Goal: Task Accomplishment & Management: Manage account settings

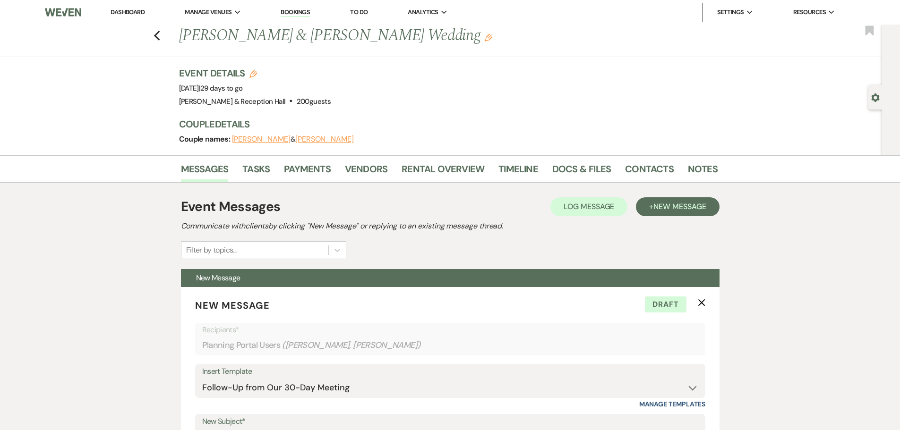
select select "4829"
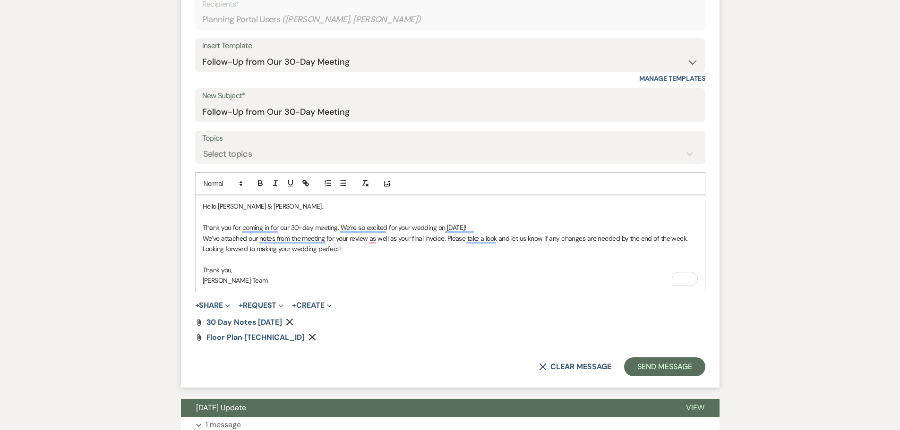
scroll to position [425, 0]
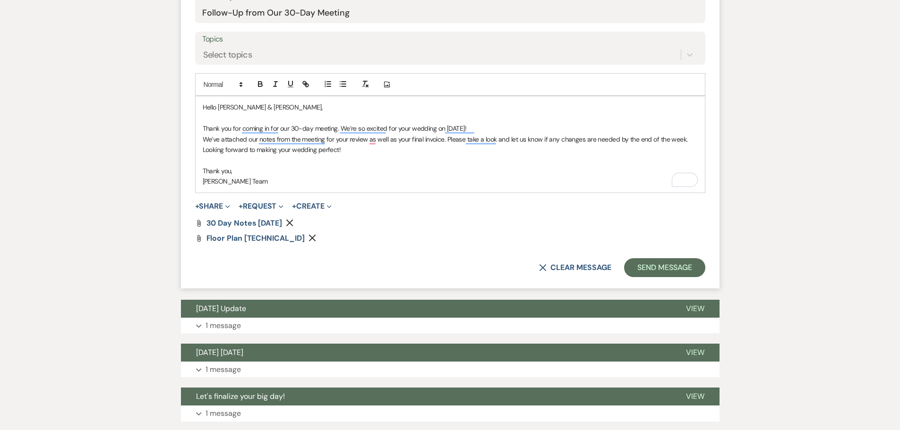
click at [496, 126] on p "Thank you for coming in for our 30-day meeting. We’re so excited for your weddi…" at bounding box center [450, 128] width 495 height 10
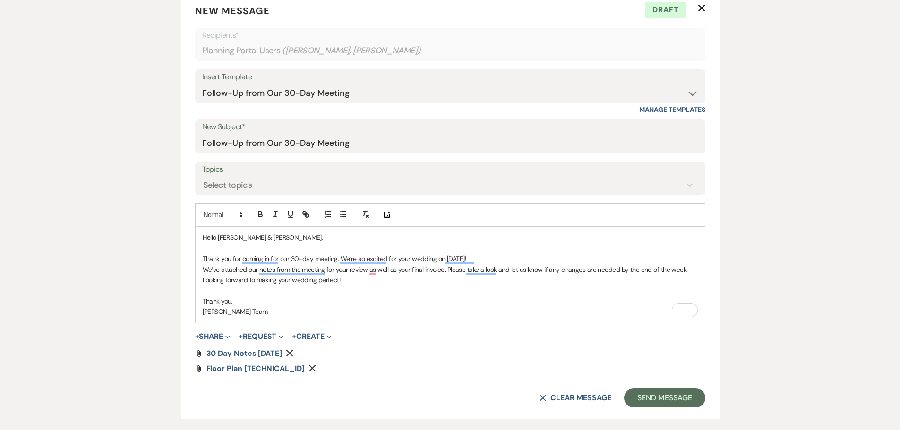
scroll to position [142, 0]
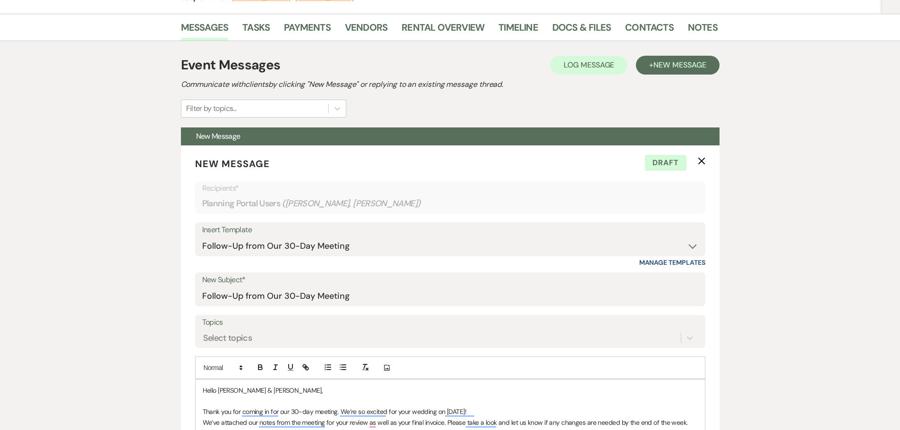
drag, startPoint x: 852, startPoint y: 0, endPoint x: 417, endPoint y: 76, distance: 442.1
click at [417, 76] on div "Event Messages Log Log Message + New Message Communicate with clients by clicki…" at bounding box center [450, 86] width 539 height 62
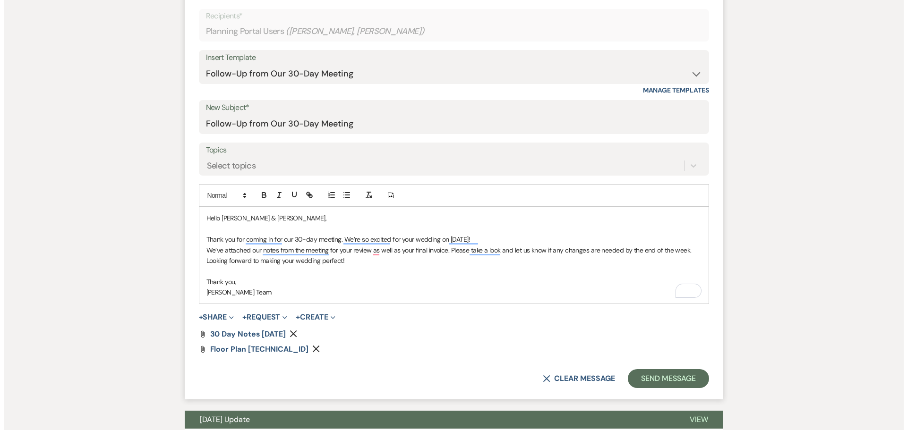
scroll to position [331, 0]
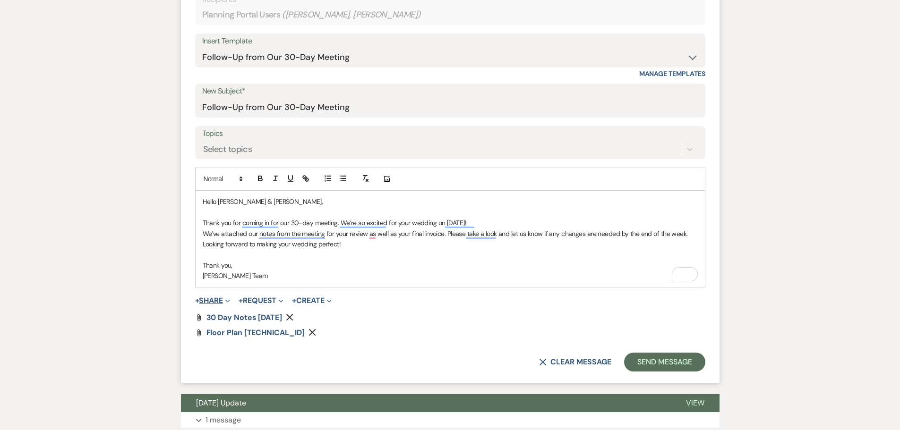
click at [227, 302] on icon "Expand" at bounding box center [227, 301] width 5 height 5
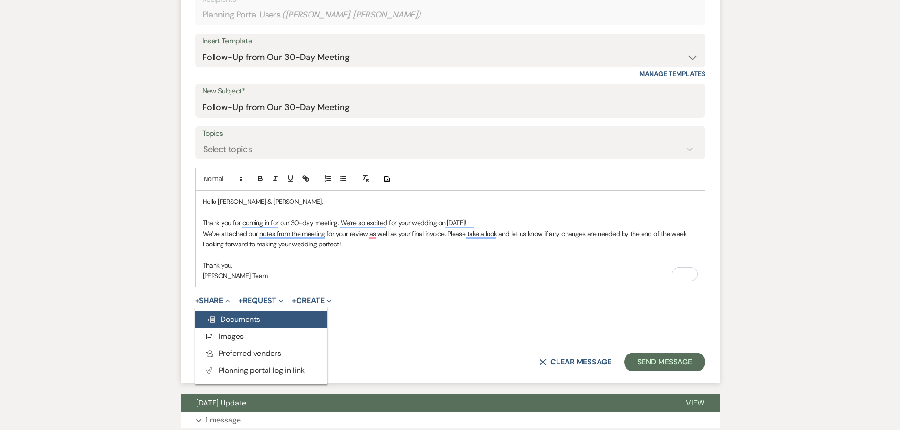
click at [246, 319] on span "Doc Upload Documents" at bounding box center [233, 320] width 54 height 10
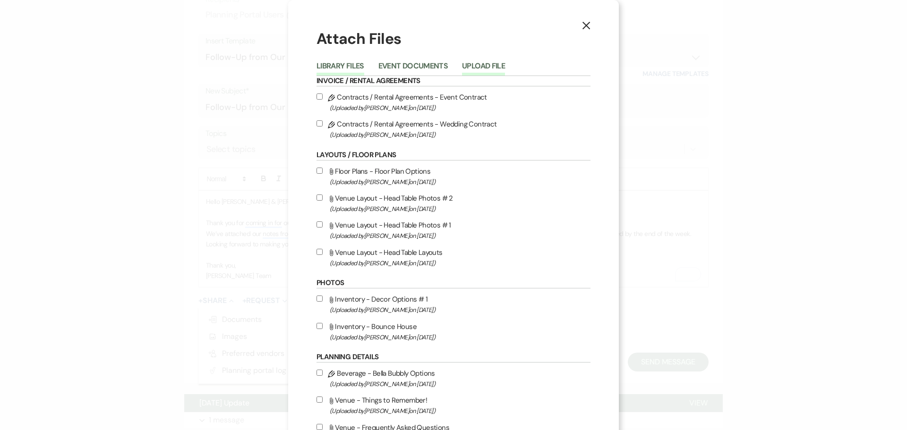
click at [478, 65] on button "Upload File" at bounding box center [483, 68] width 43 height 13
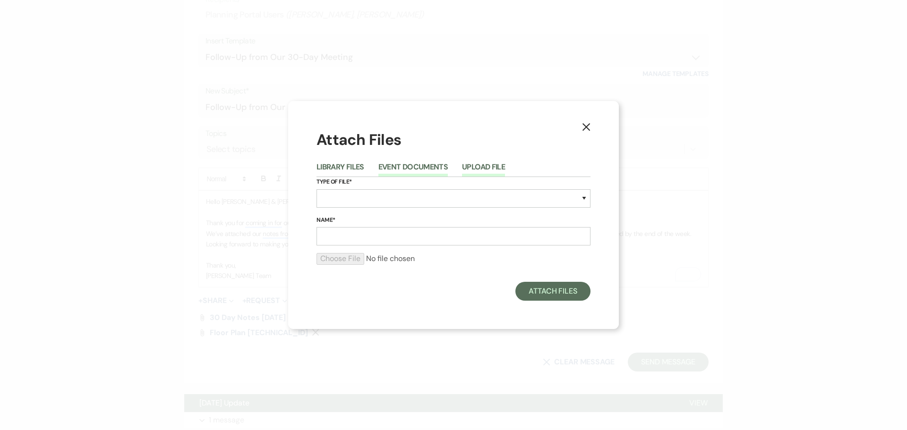
click at [398, 174] on button "Event Documents" at bounding box center [412, 169] width 69 height 13
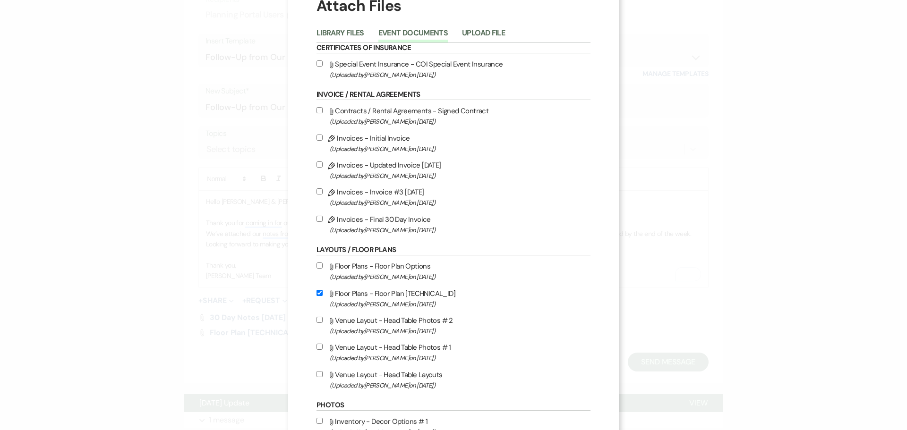
scroll to position [47, 0]
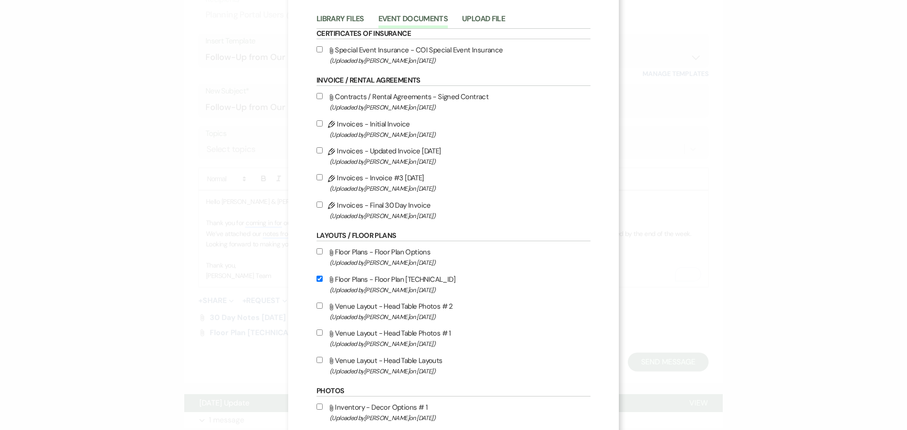
click at [317, 208] on label "Pencil Invoices - Final 30 Day Invoice (Uploaded by [PERSON_NAME] on [DATE] )" at bounding box center [454, 210] width 274 height 22
click at [317, 208] on input "Pencil Invoices - Final 30 Day Invoice (Uploaded by [PERSON_NAME] on [DATE] )" at bounding box center [320, 205] width 6 height 6
checkbox input "true"
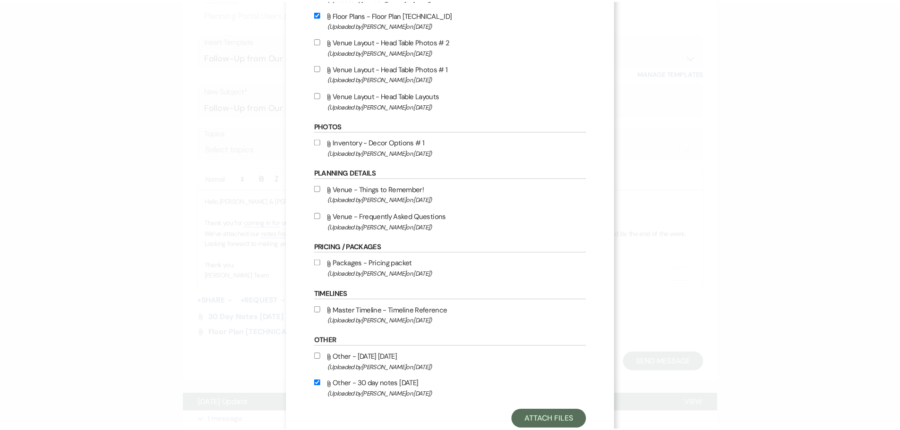
scroll to position [340, 0]
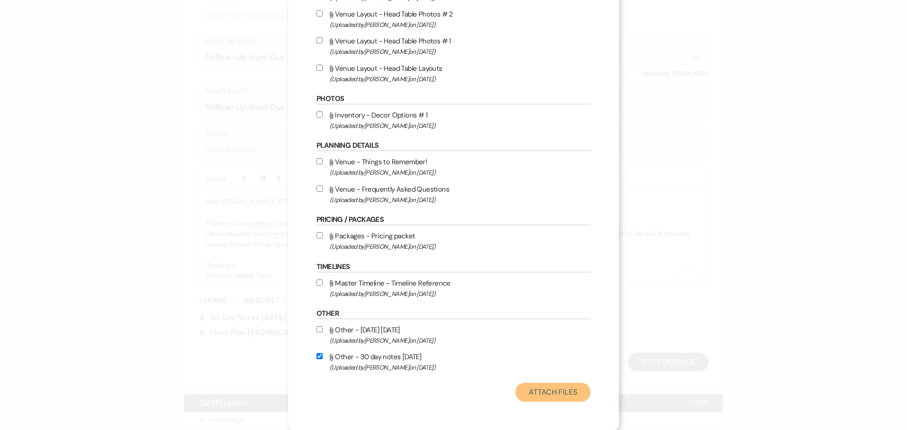
click at [554, 390] on button "Attach Files" at bounding box center [552, 392] width 75 height 19
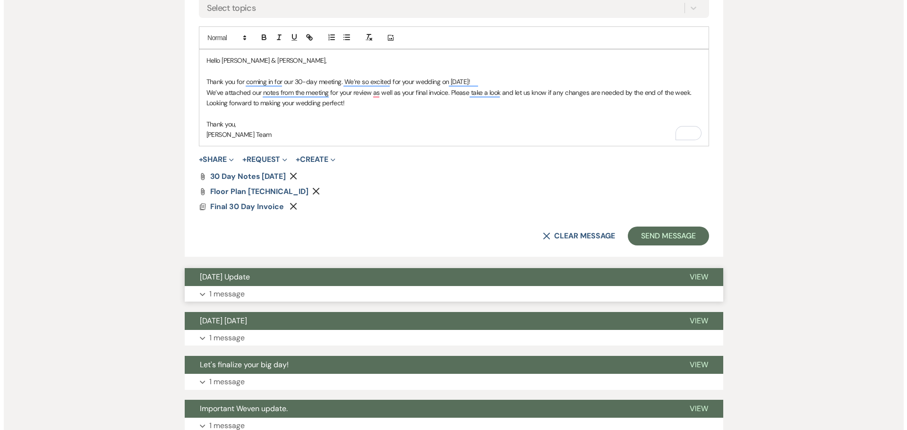
scroll to position [472, 0]
click at [273, 206] on span "Final 30 Day Invoice" at bounding box center [243, 206] width 74 height 10
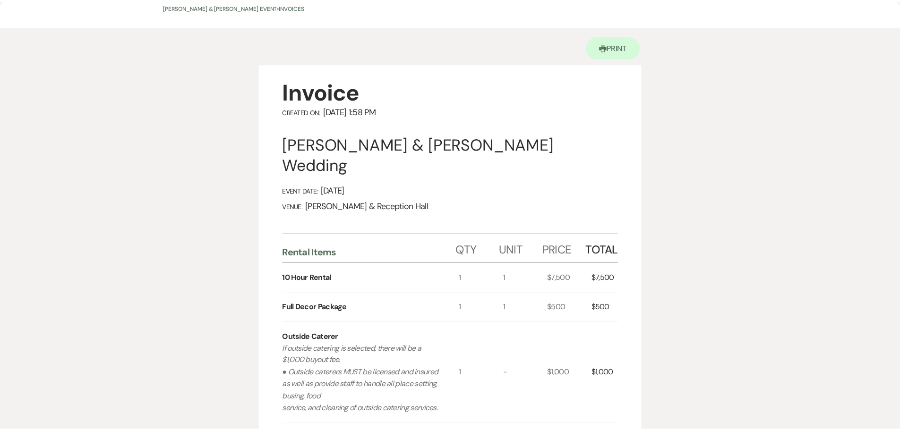
scroll to position [0, 0]
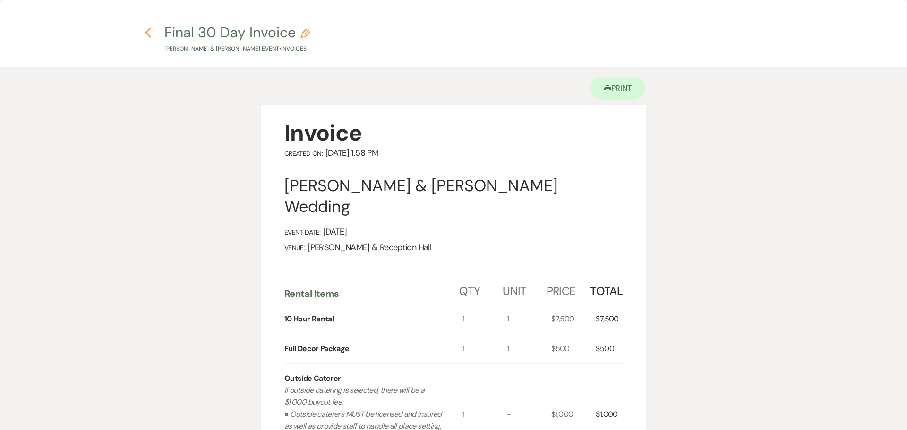
click at [146, 27] on icon "Previous" at bounding box center [148, 32] width 7 height 11
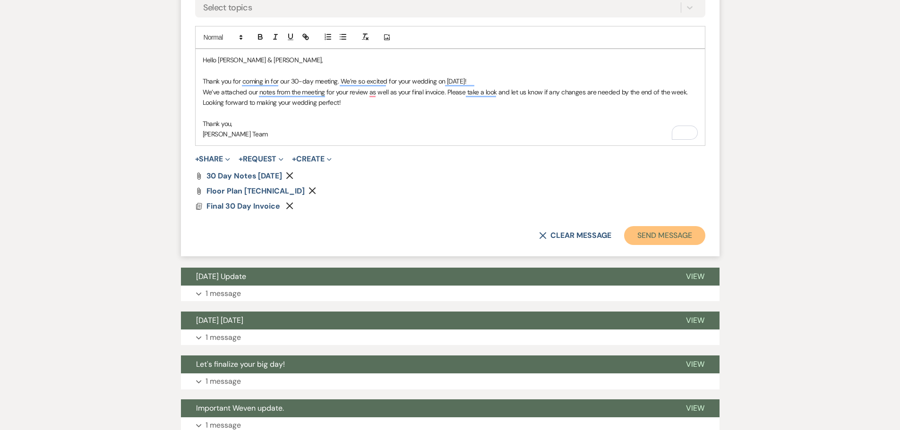
click at [674, 235] on button "Send Message" at bounding box center [664, 235] width 81 height 19
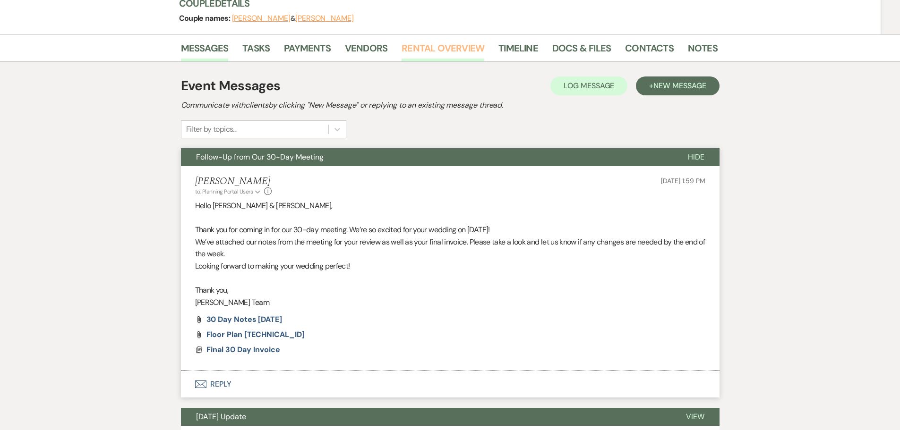
click at [424, 52] on link "Rental Overview" at bounding box center [443, 51] width 83 height 21
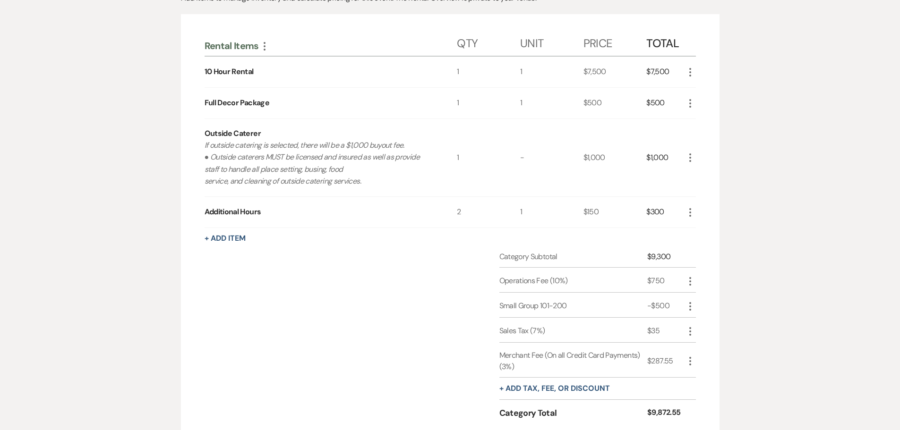
scroll to position [100, 0]
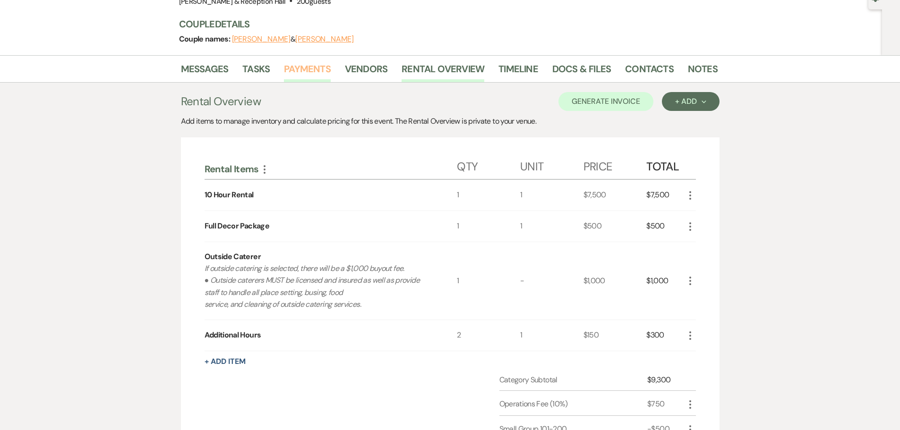
click at [295, 76] on link "Payments" at bounding box center [307, 71] width 47 height 21
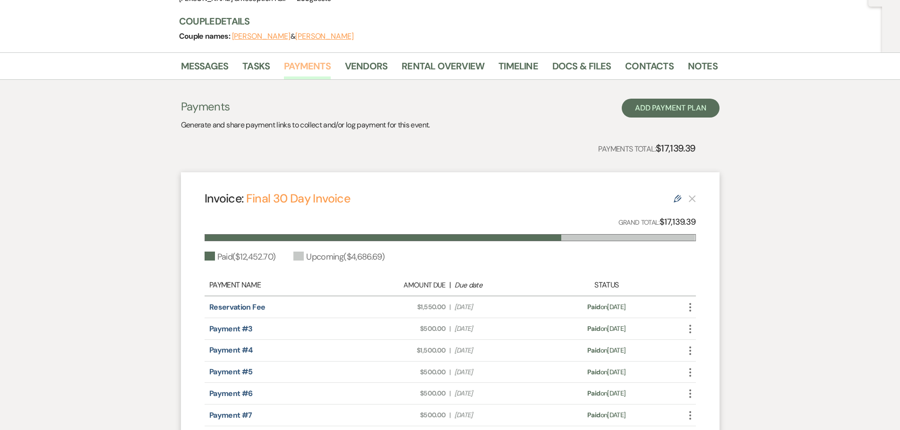
scroll to position [103, 0]
click at [431, 69] on link "Rental Overview" at bounding box center [443, 69] width 83 height 21
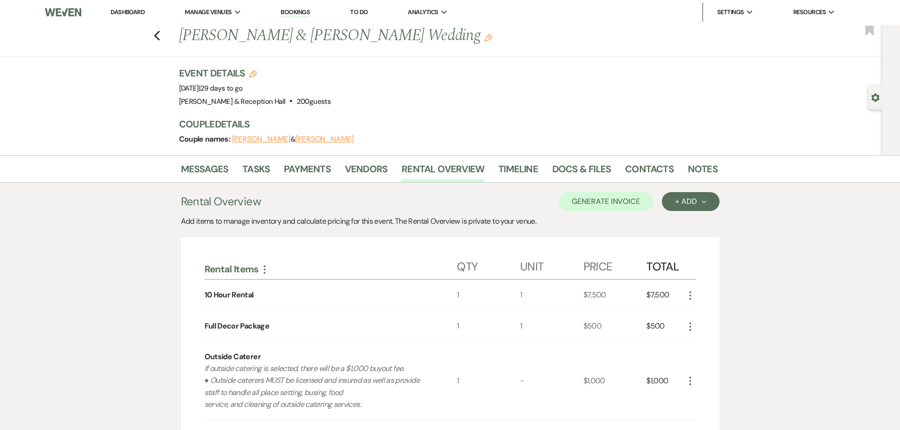
click at [130, 13] on link "Dashboard" at bounding box center [128, 12] width 34 height 8
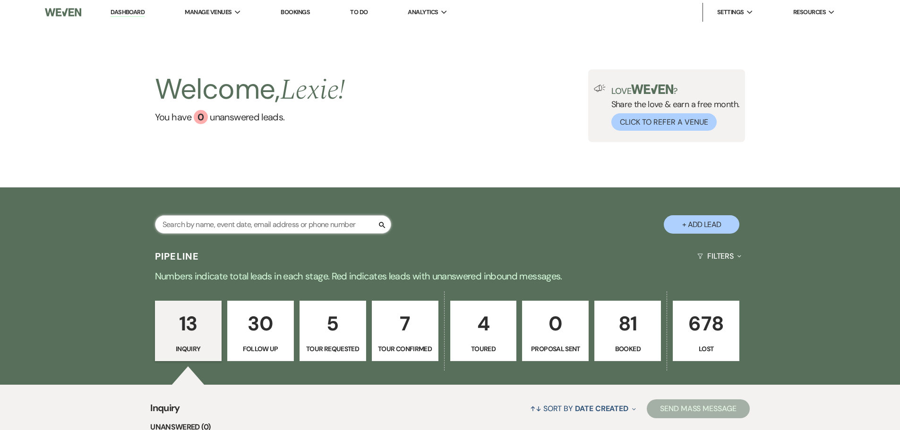
click at [285, 225] on input "text" at bounding box center [273, 224] width 236 height 18
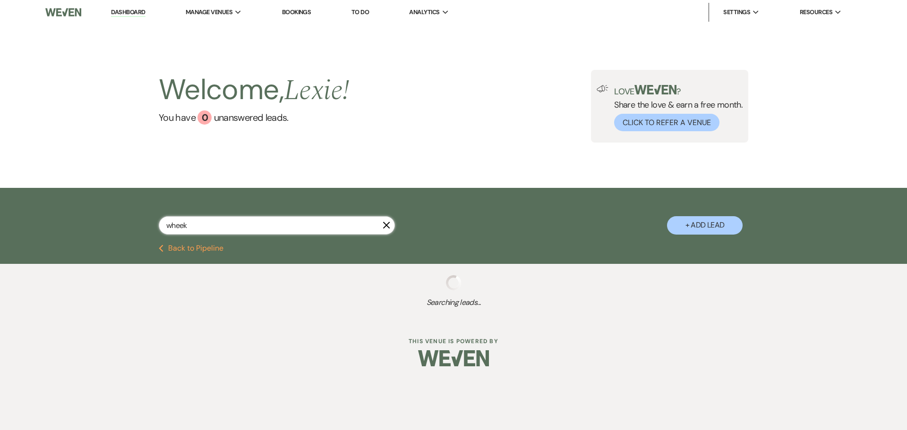
type input "whee"
select select "8"
select select "1"
select select "4"
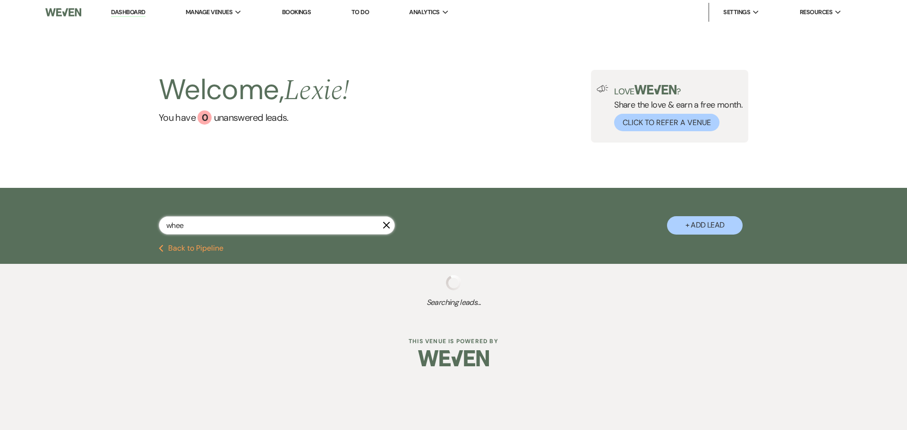
select select "4"
select select "9"
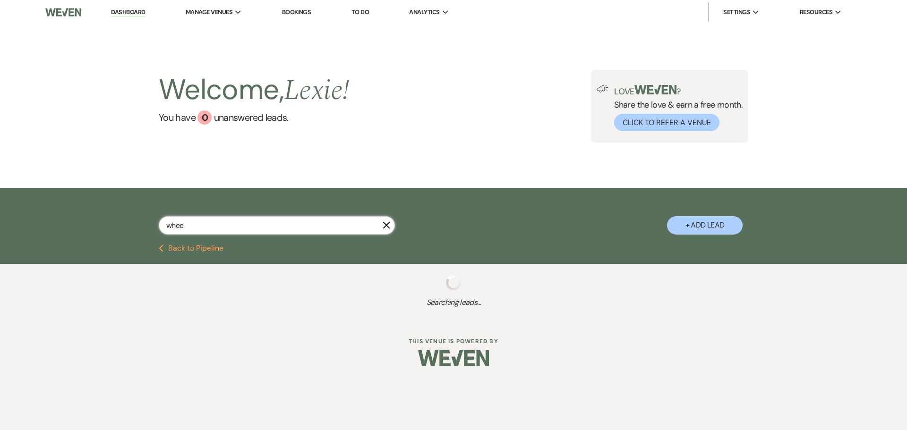
select select "4"
select select "8"
select select "6"
select select "8"
select select "5"
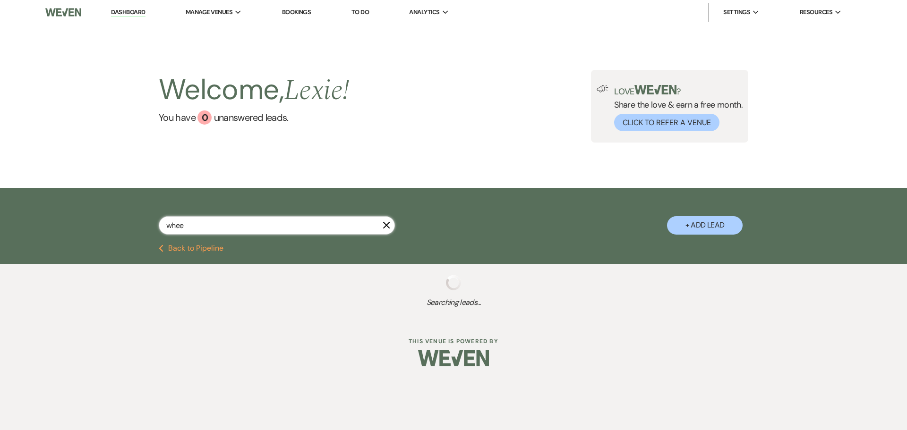
select select "9"
select select "8"
select select "5"
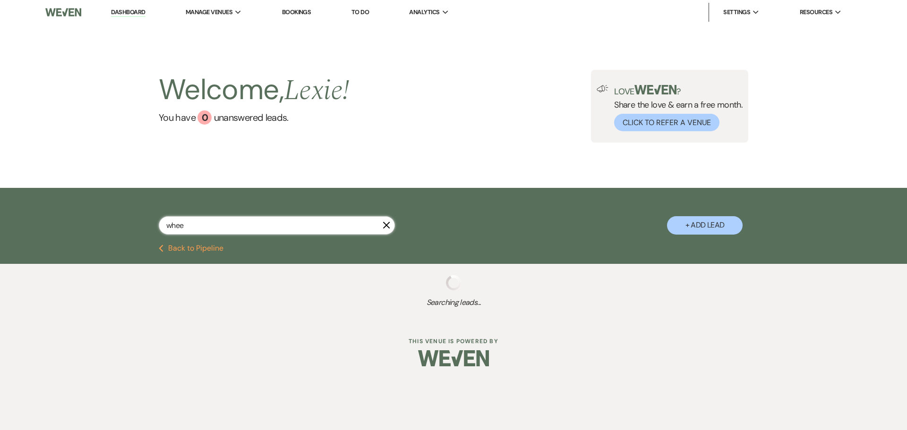
select select "8"
select select "5"
select select "8"
select select "5"
select select "8"
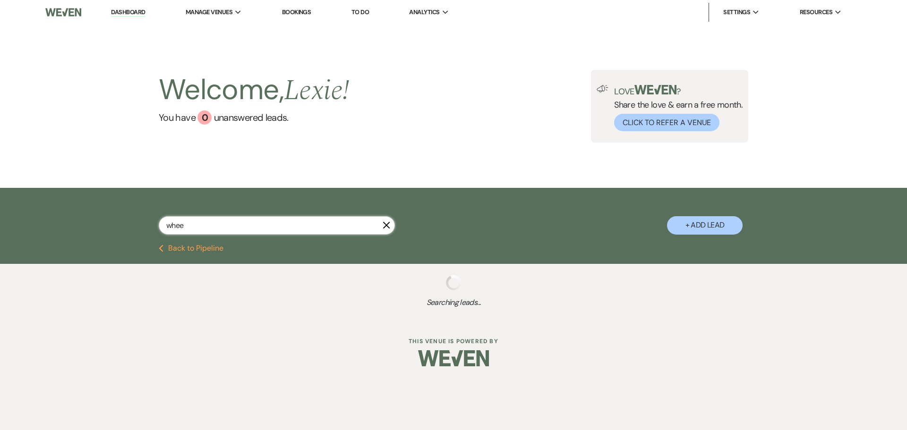
select select "5"
select select "8"
select select "5"
select select "8"
select select "5"
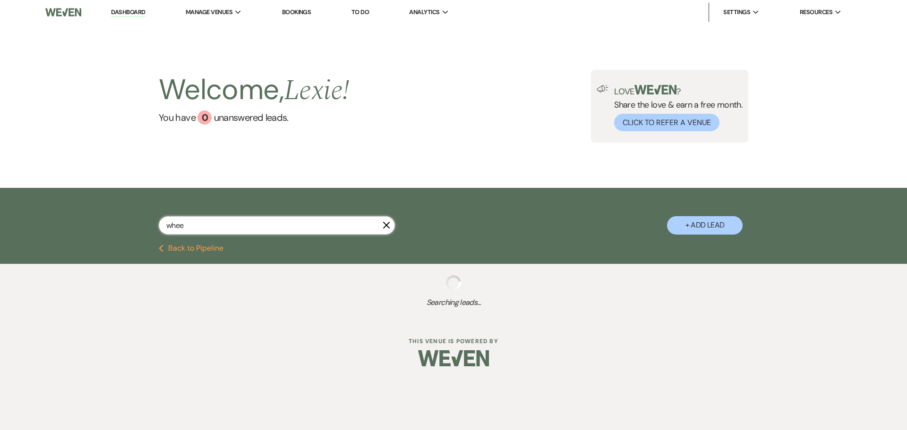
select select "8"
select select "5"
select select "8"
select select "6"
select select "8"
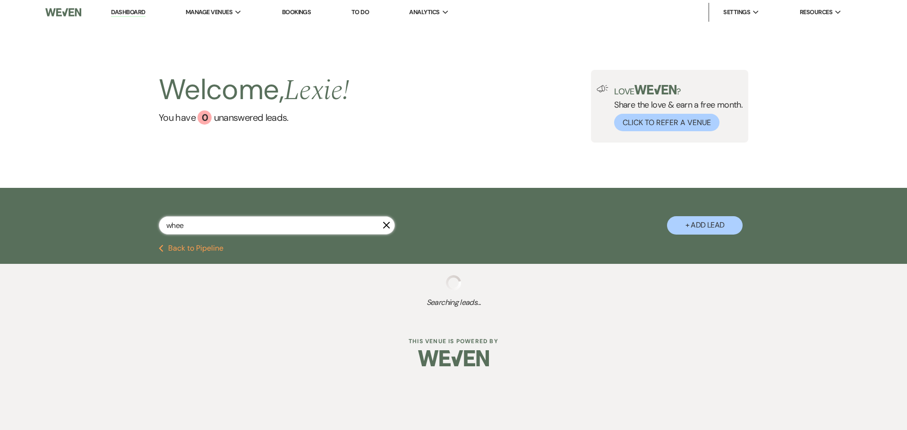
select select "5"
select select "8"
select select "5"
select select "8"
select select "3"
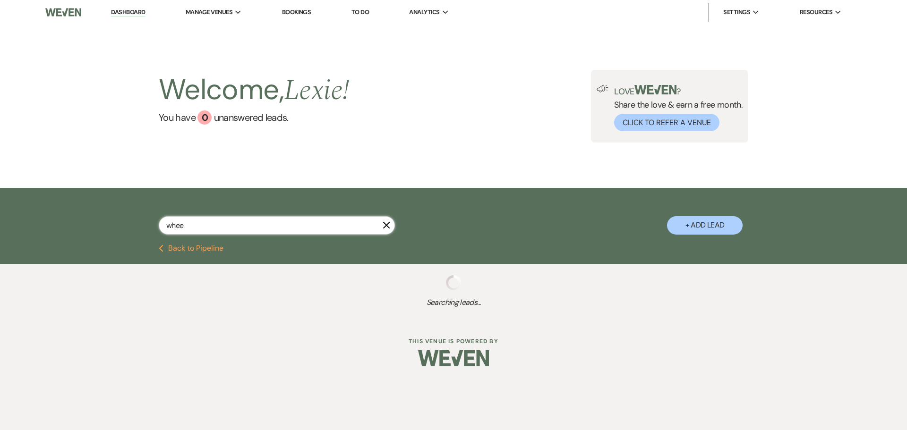
select select "8"
select select "5"
select select "8"
select select "5"
select select "8"
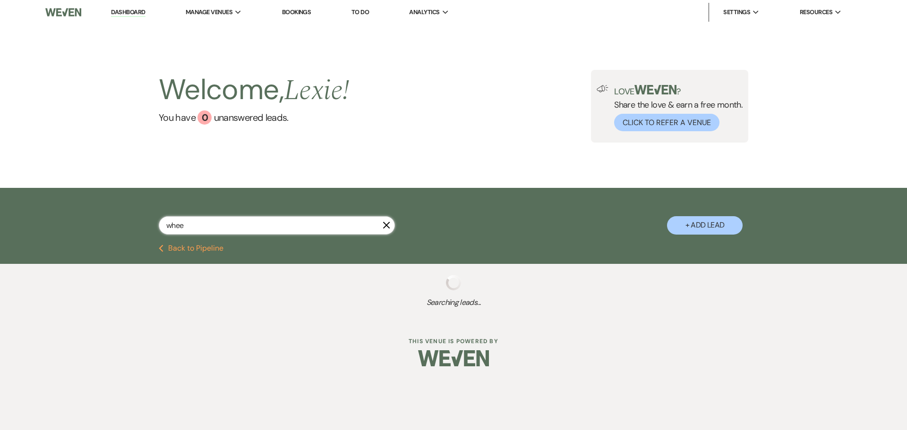
select select "5"
select select "8"
select select "5"
select select "8"
select select "5"
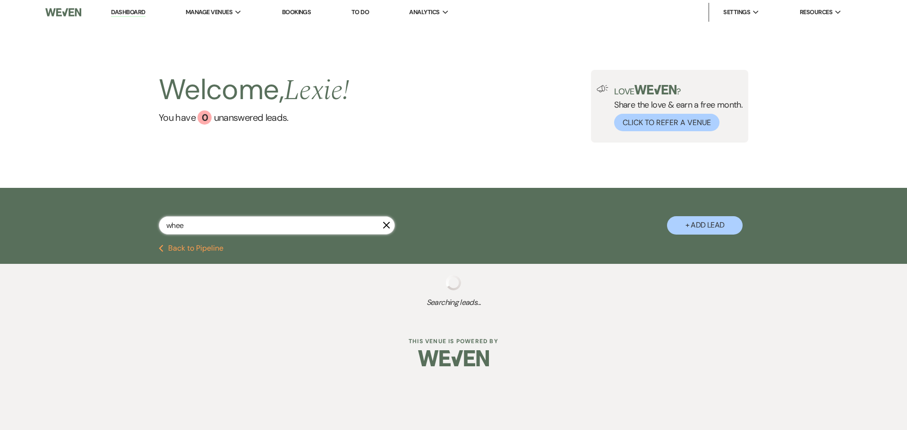
select select "8"
select select "5"
select select "8"
select select "4"
select select "8"
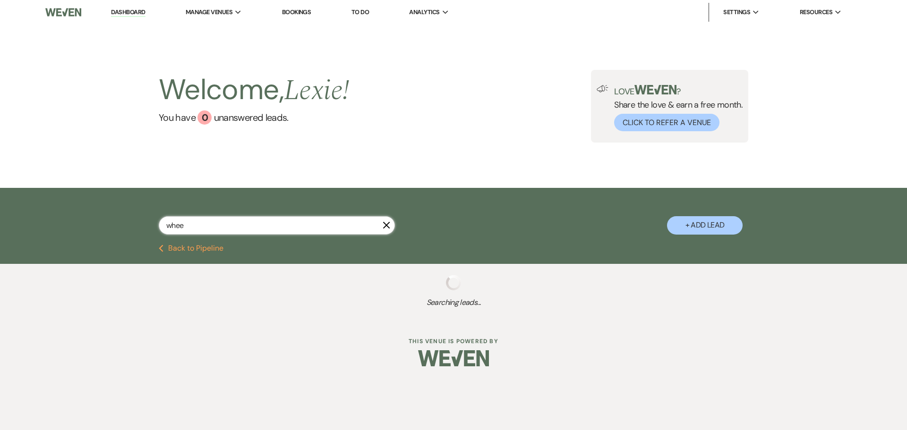
select select "5"
select select "8"
select select "5"
select select "8"
select select "6"
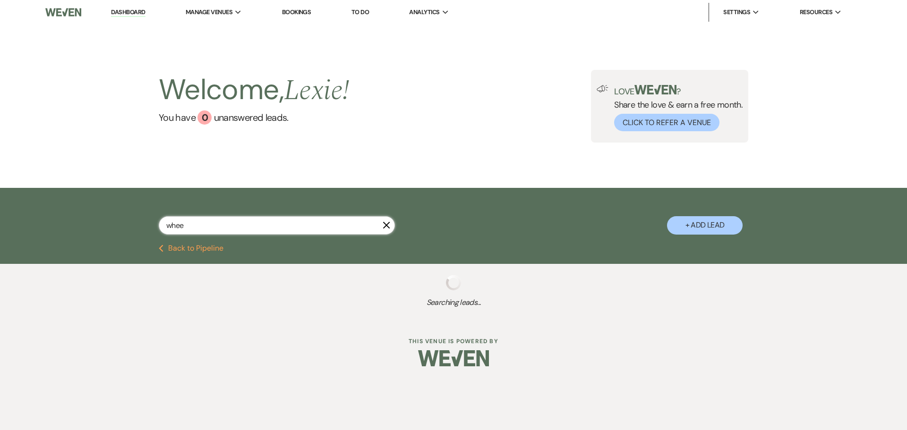
select select "8"
select select "5"
select select "8"
select select "5"
select select "8"
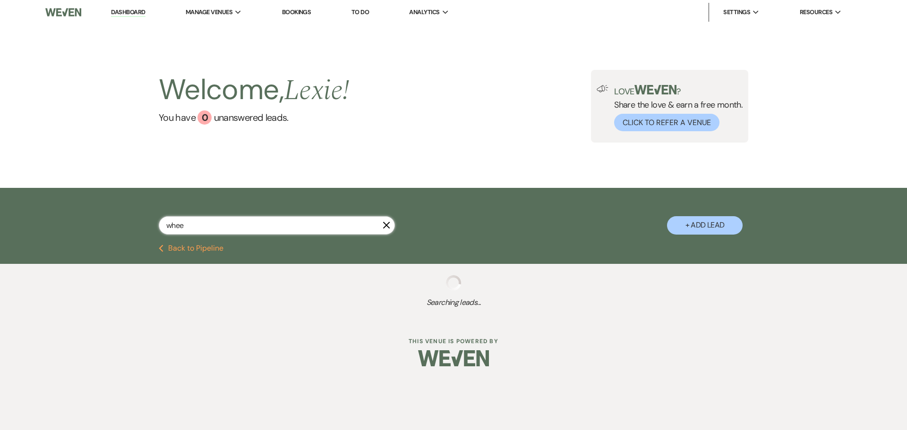
select select "5"
select select "8"
select select "5"
select select "8"
select select "5"
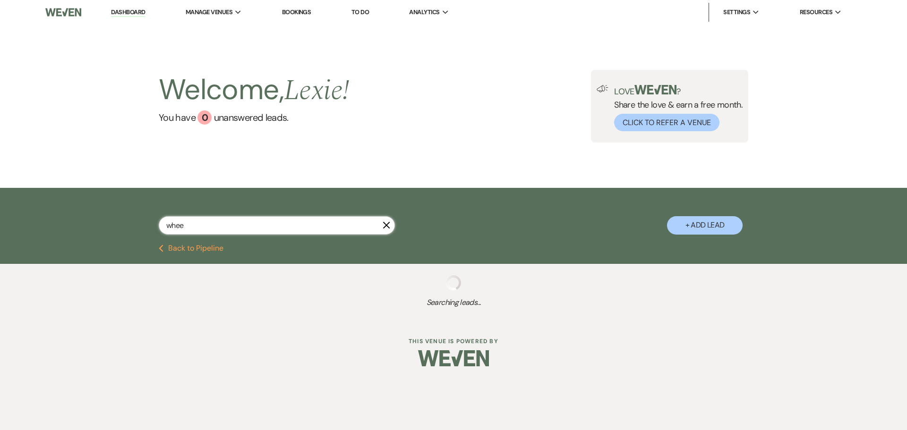
select select "8"
select select "7"
select select "8"
select select "5"
select select "8"
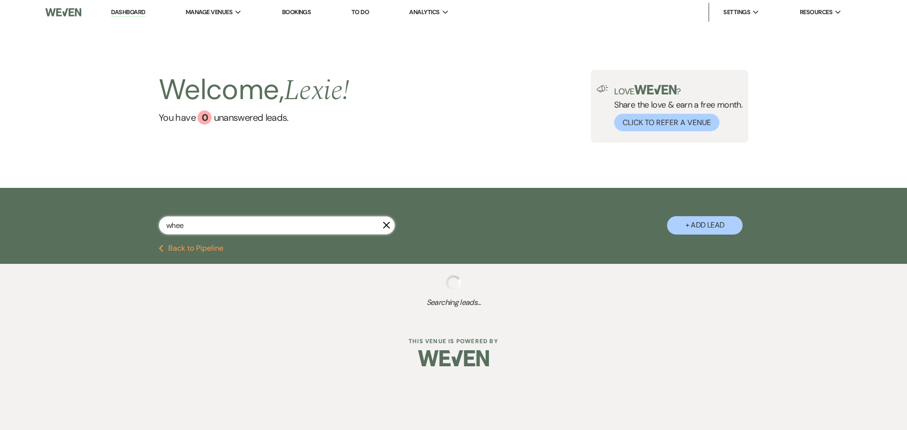
select select "5"
select select "8"
select select "5"
select select "8"
select select "5"
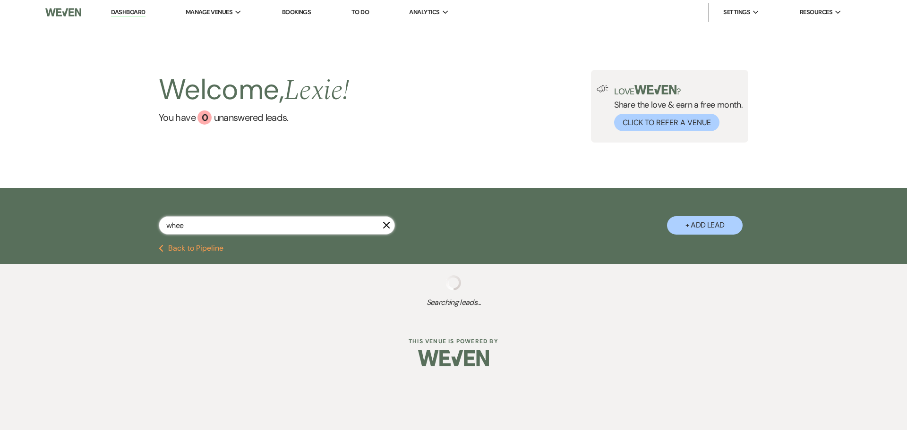
select select "8"
select select "5"
select select "8"
select select "5"
select select "8"
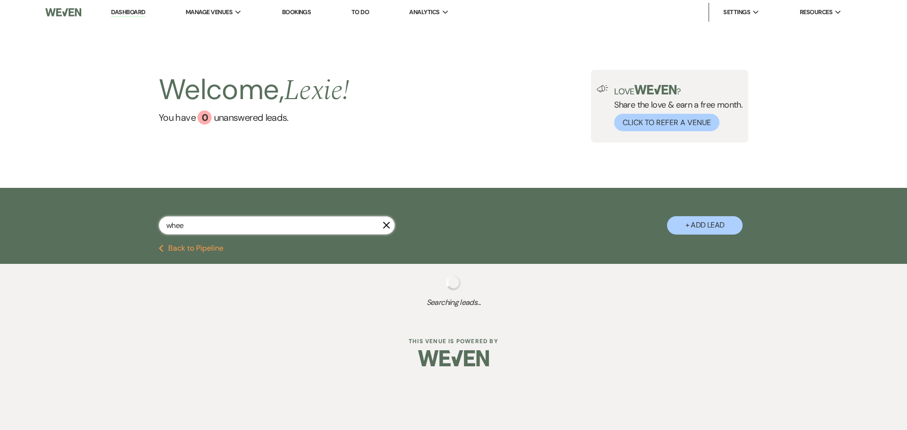
select select "5"
select select "8"
select select "5"
select select "8"
select select "5"
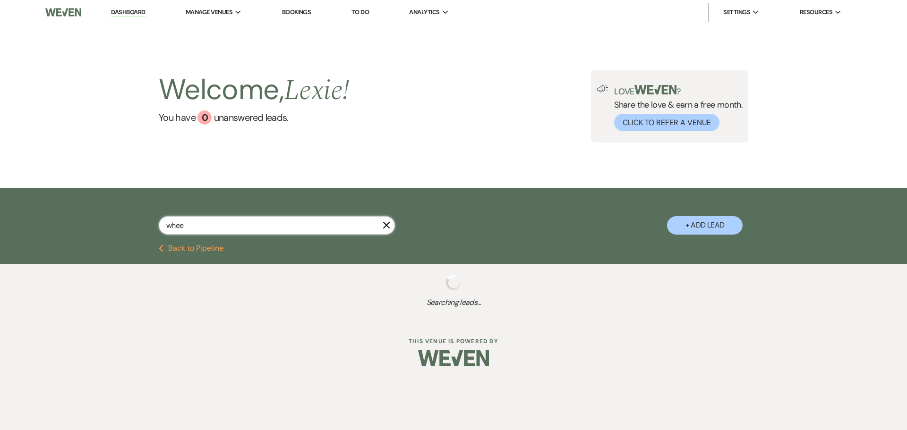
select select "2"
select select "8"
select select "5"
select select "8"
select select "5"
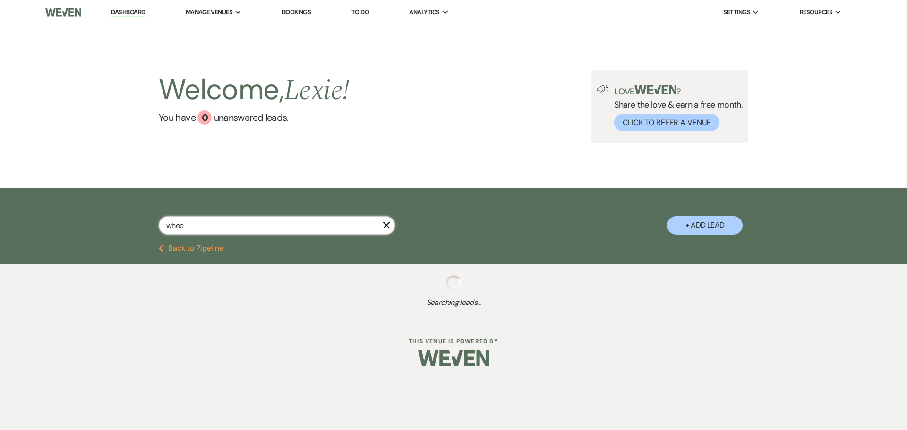
select select "8"
select select "5"
select select "8"
select select "7"
select select "8"
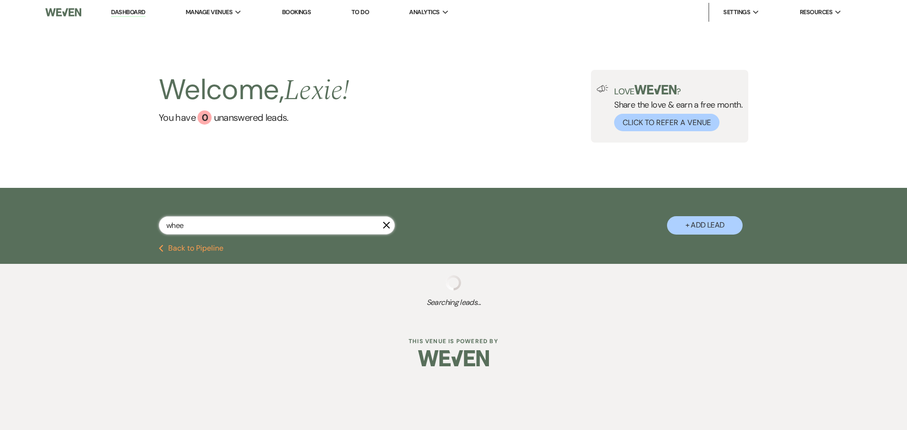
select select "5"
select select "8"
select select "5"
select select "8"
select select "10"
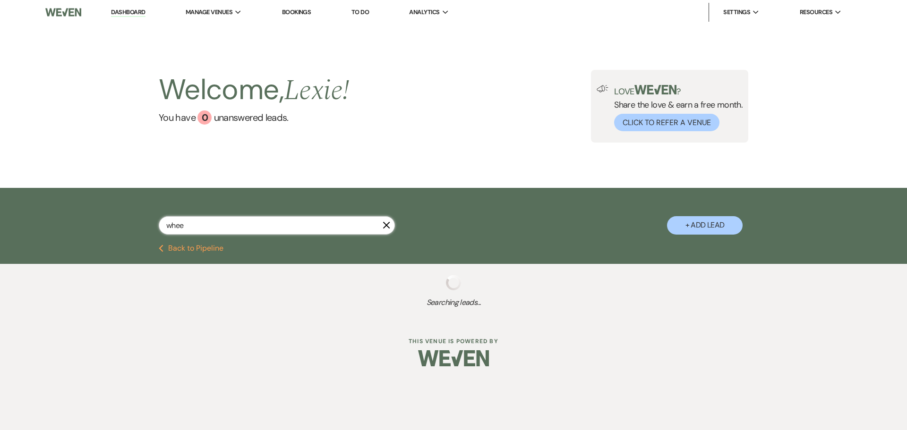
select select "8"
select select "5"
select select "8"
select select "5"
select select "8"
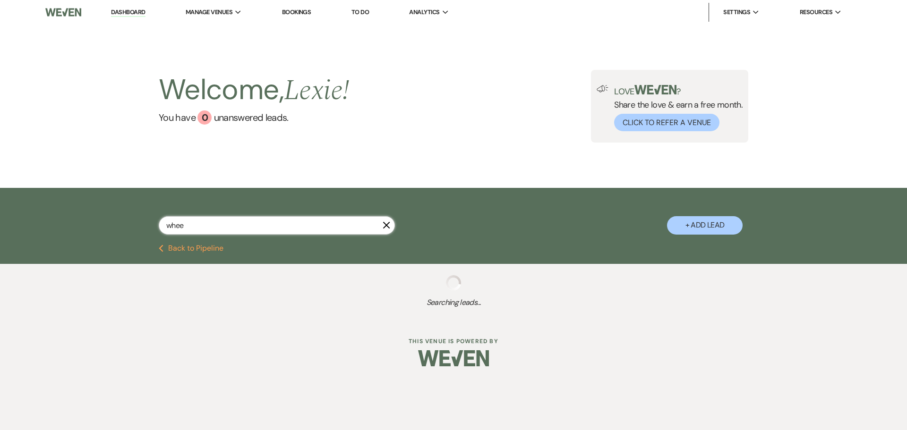
select select "5"
select select "8"
select select "10"
select select "8"
select select "5"
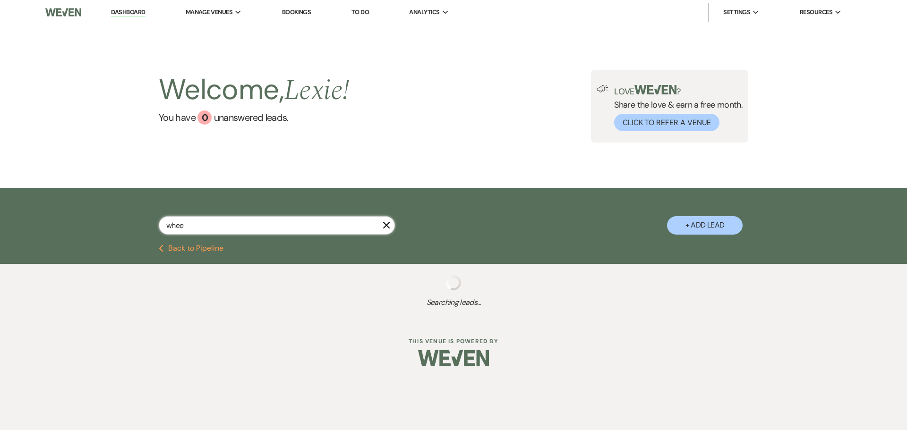
select select "8"
select select "5"
select select "8"
select select "6"
select select "8"
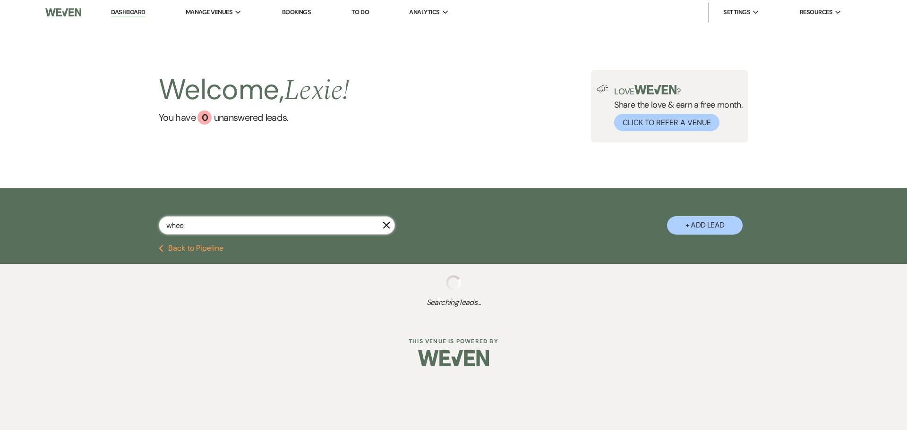
select select "5"
select select "8"
select select "5"
select select "8"
select select "5"
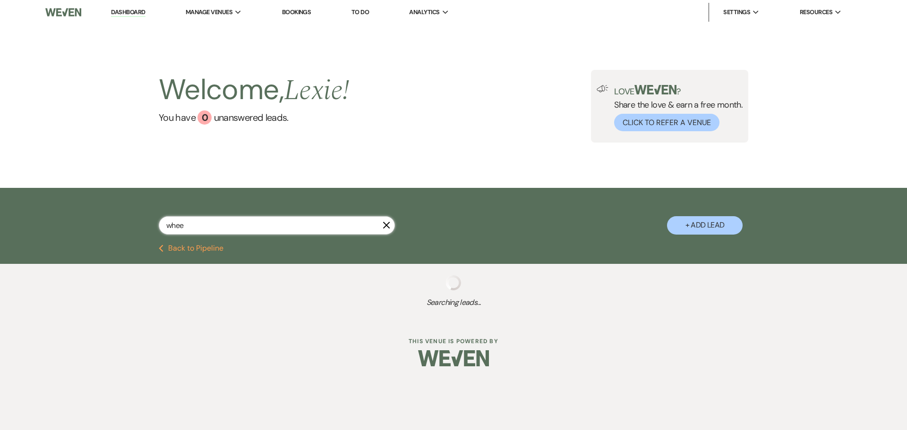
select select "8"
select select "5"
select select "8"
select select "5"
select select "8"
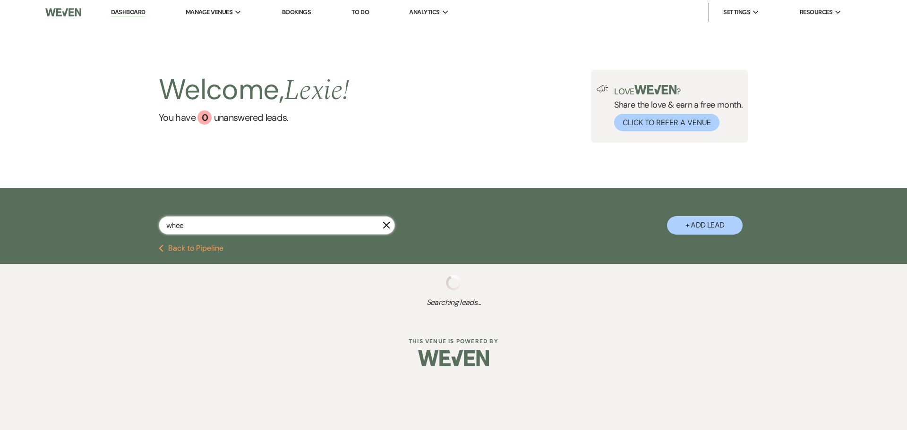
select select "5"
select select "8"
select select "5"
select select "8"
select select "5"
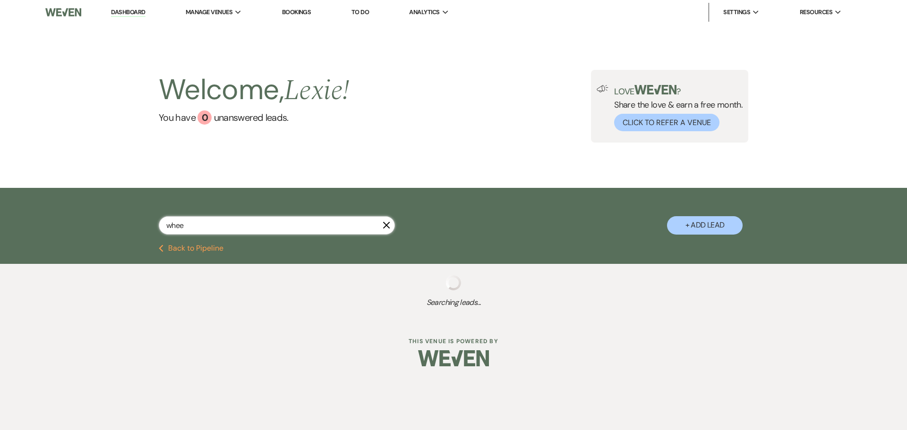
select select "8"
select select "5"
select select "8"
select select "5"
select select "8"
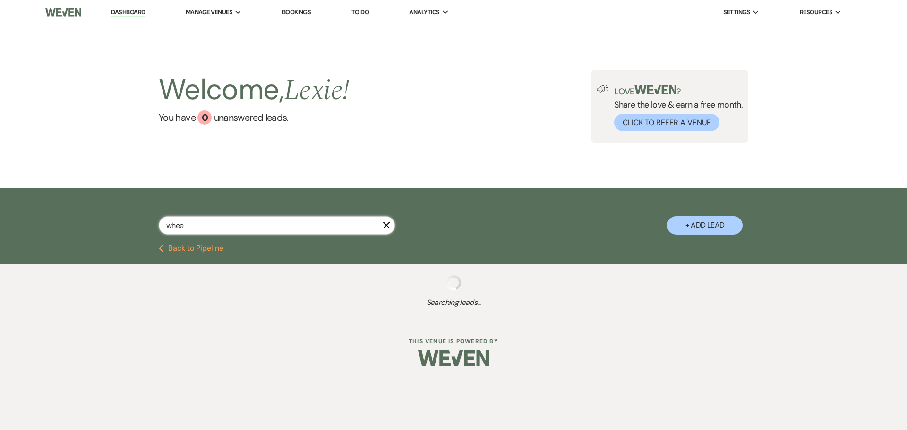
select select "5"
select select "8"
select select "5"
select select "8"
select select "5"
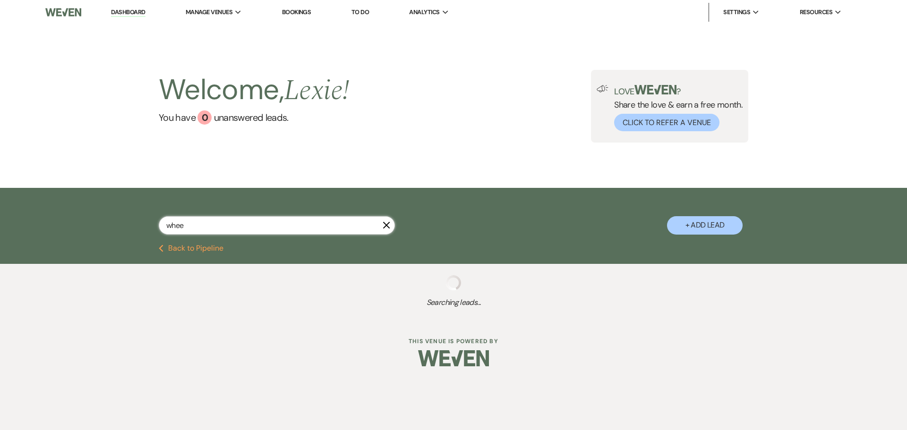
select select "8"
select select "5"
select select "8"
select select "5"
select select "8"
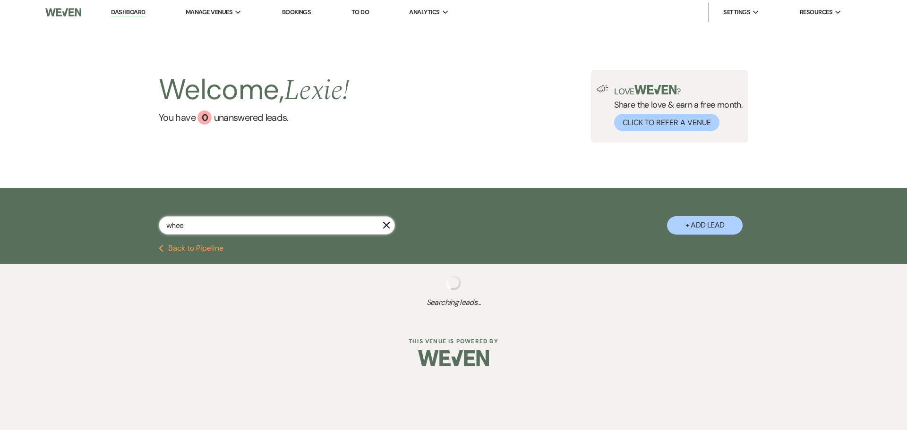
select select "4"
select select "8"
select select "1"
select select "8"
select select "5"
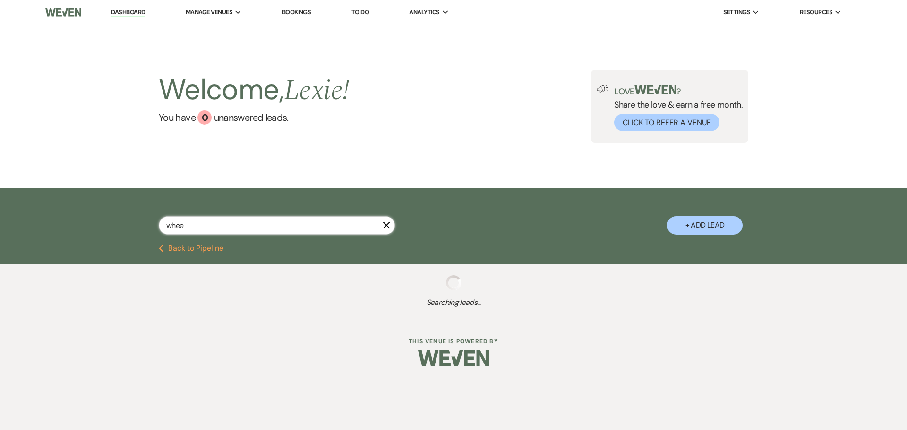
select select "8"
select select "5"
select select "8"
select select "5"
select select "8"
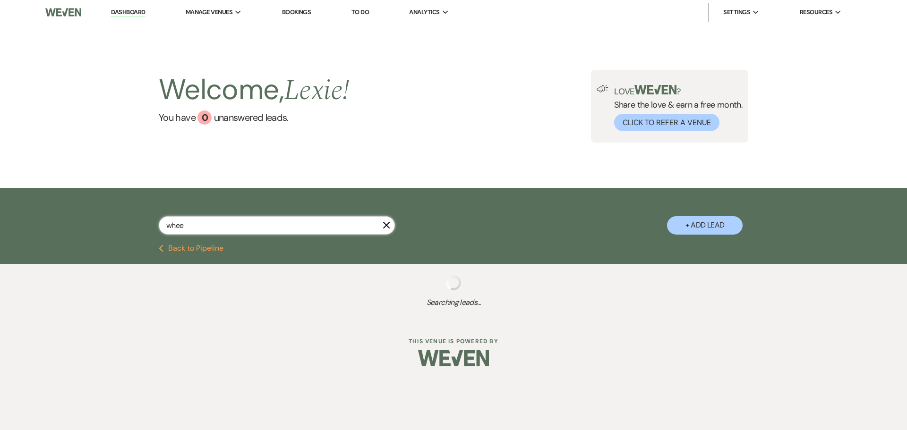
select select "5"
select select "8"
select select "6"
select select "8"
select select "5"
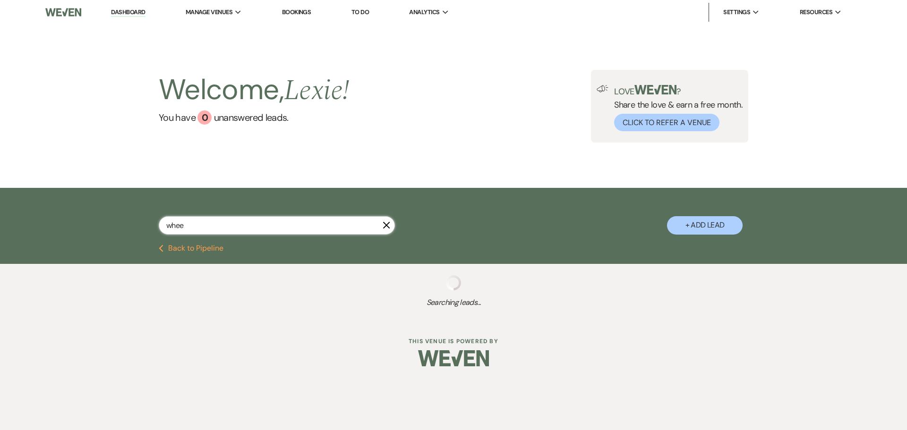
select select "8"
select select "5"
select select "8"
select select "10"
select select "8"
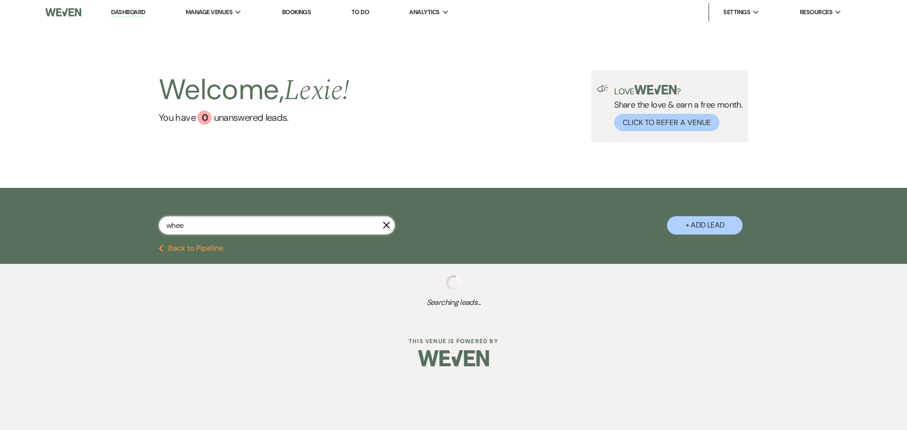
select select "6"
select select "8"
select select "6"
select select "8"
select select "5"
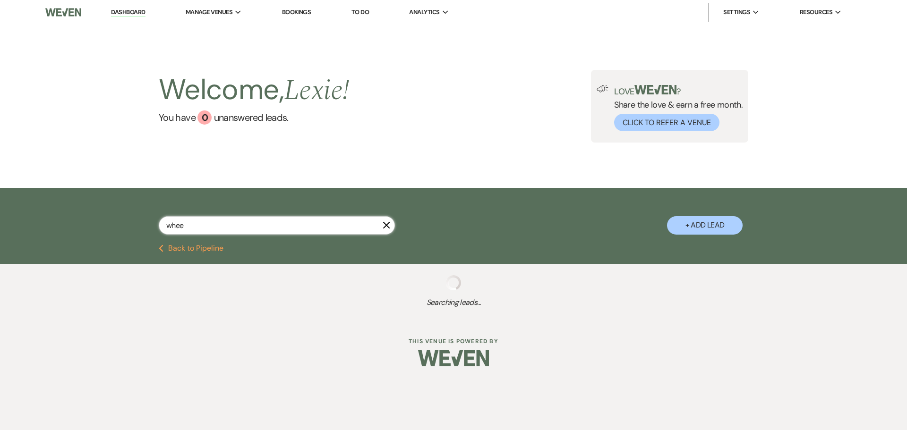
select select "8"
select select "5"
select select "8"
select select "5"
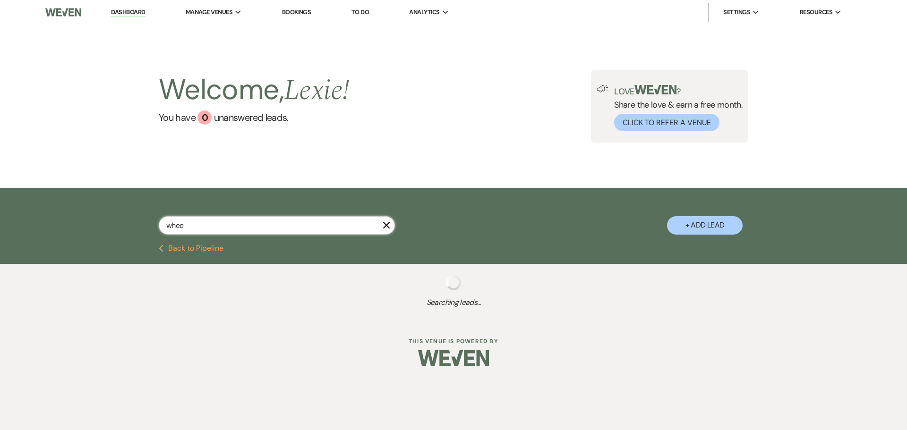
select select "8"
select select "4"
select select "8"
select select "5"
select select "8"
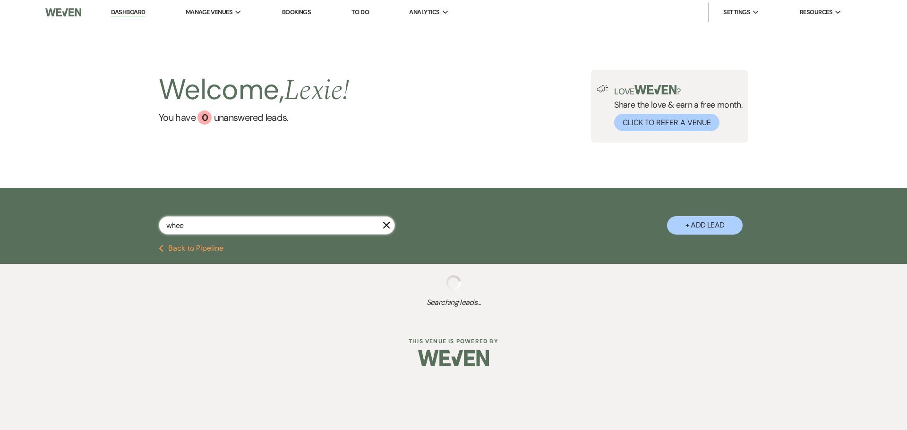
select select "5"
select select "8"
select select "5"
select select "8"
select select "6"
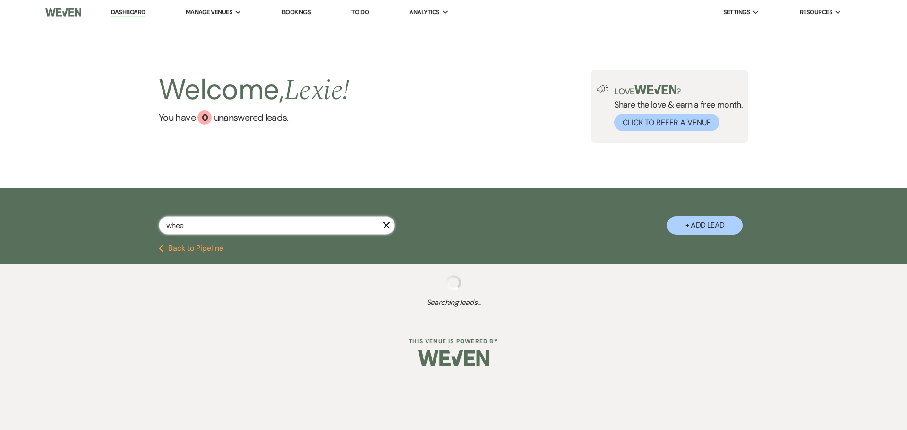
select select "8"
select select "5"
select select "8"
select select "4"
select select "8"
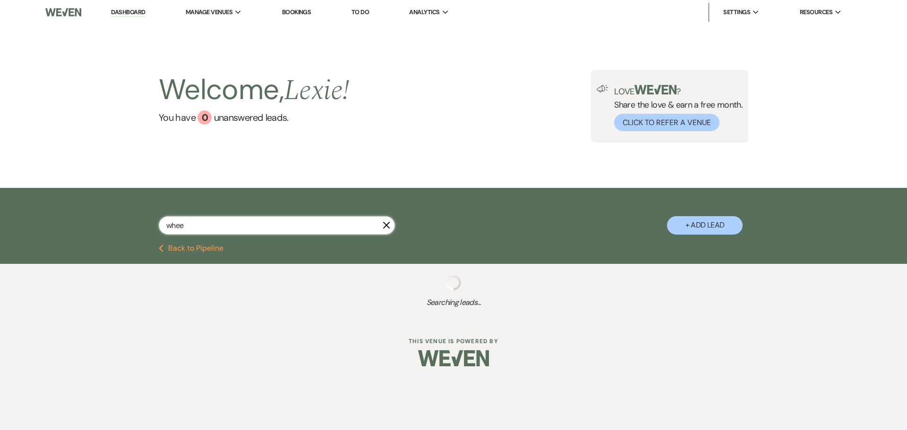
select select "4"
select select "8"
select select "4"
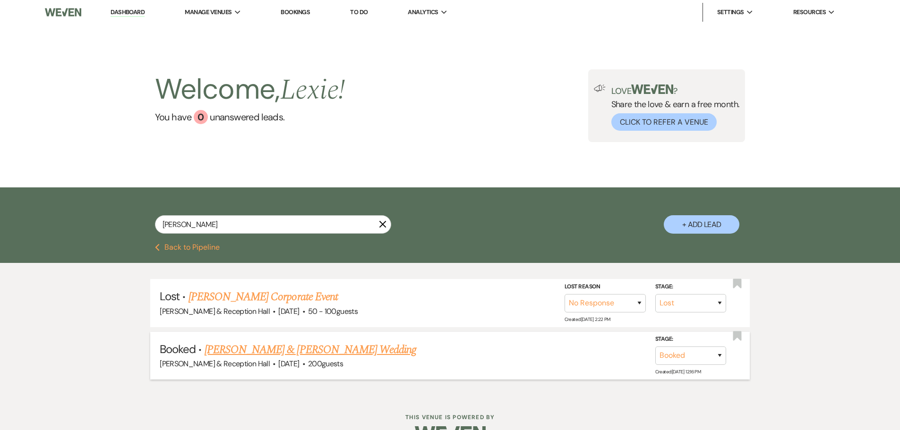
click at [338, 347] on link "[PERSON_NAME] & [PERSON_NAME] Wedding" at bounding box center [311, 350] width 212 height 17
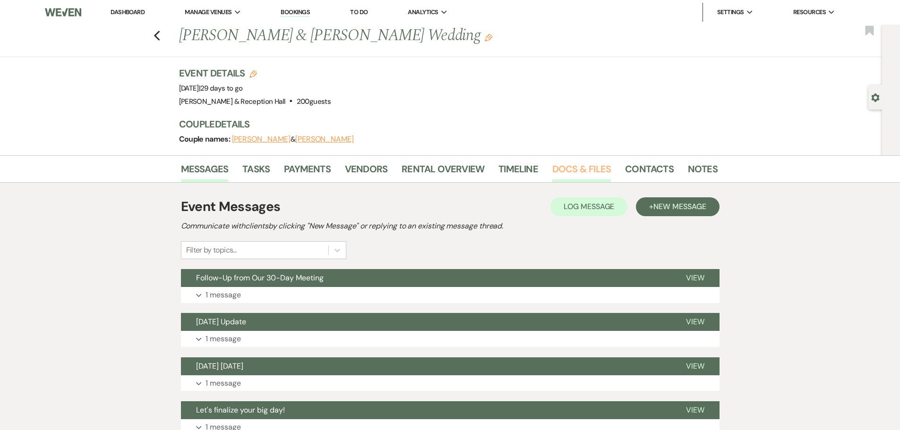
click at [552, 168] on link "Docs & Files" at bounding box center [581, 172] width 59 height 21
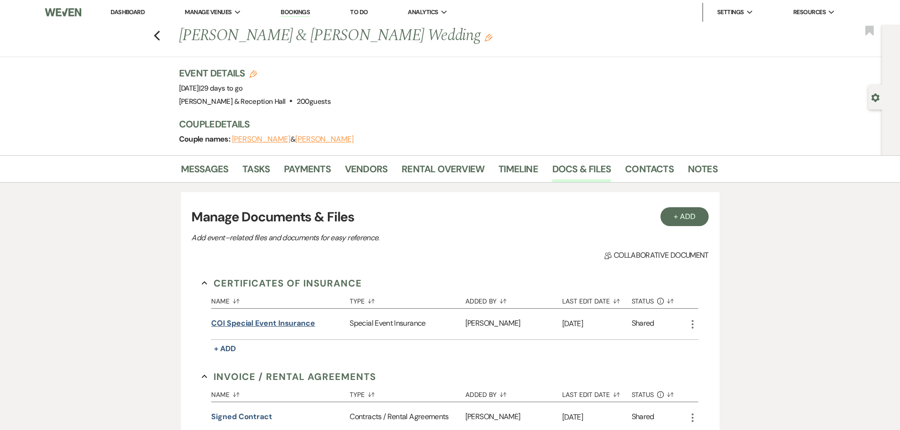
click at [280, 321] on button "COI Special Event Insurance" at bounding box center [263, 323] width 104 height 11
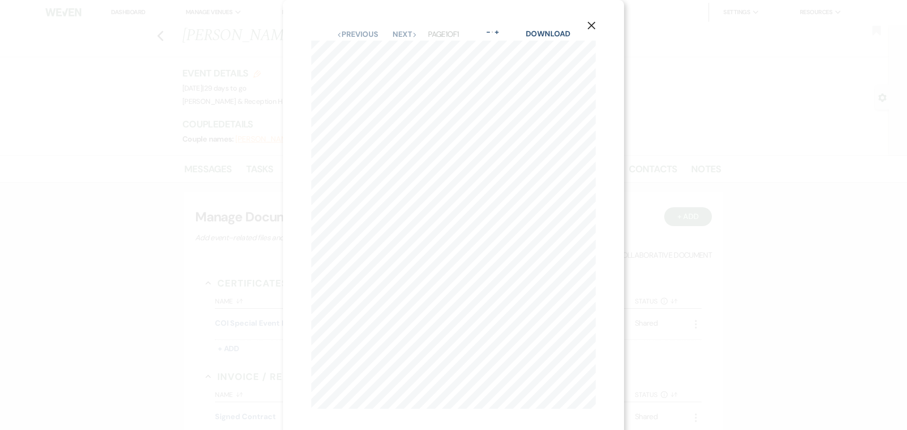
click at [595, 26] on icon "X" at bounding box center [591, 25] width 9 height 9
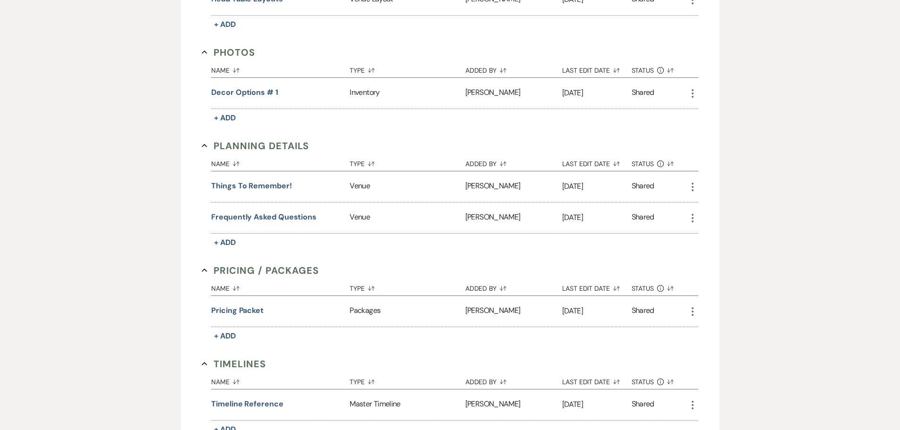
scroll to position [858, 0]
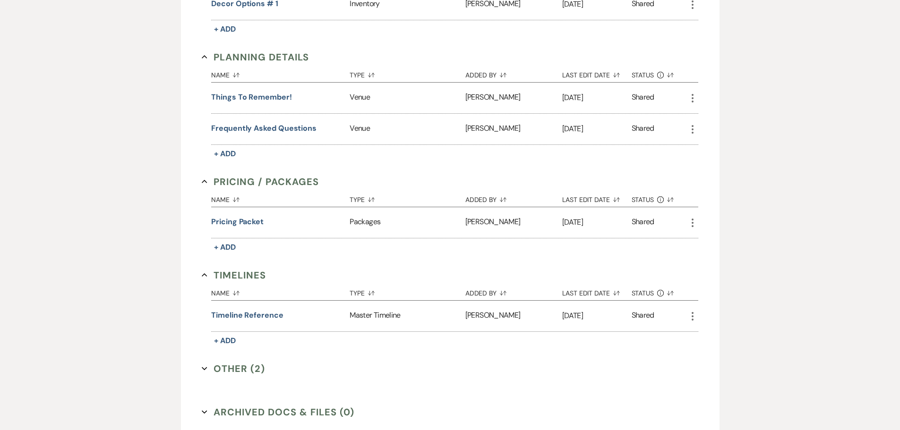
drag, startPoint x: 226, startPoint y: 351, endPoint x: 248, endPoint y: 368, distance: 27.9
click at [248, 368] on button "Other (2) Expand" at bounding box center [233, 369] width 63 height 14
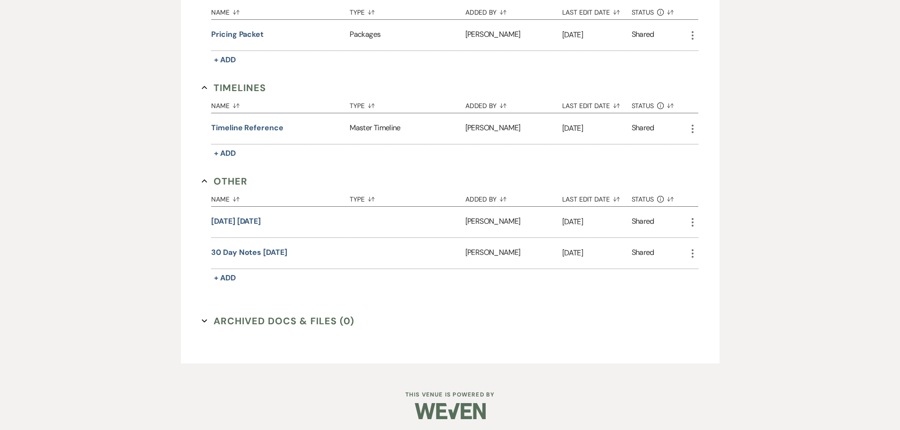
scroll to position [1048, 0]
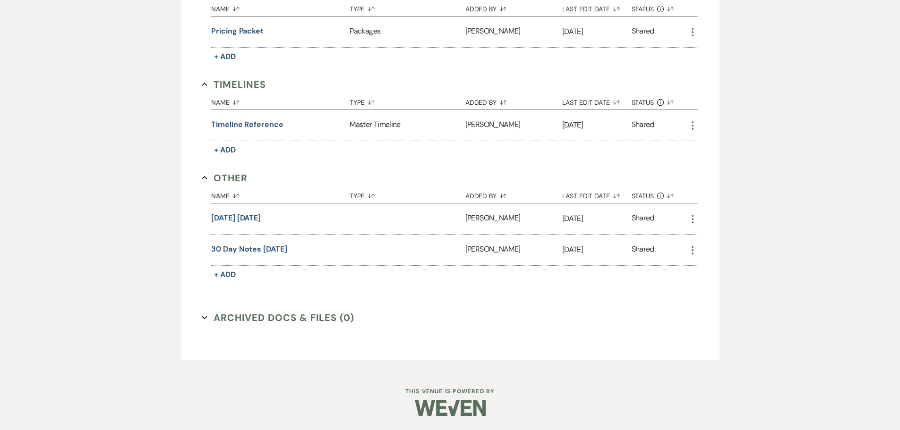
click at [260, 322] on button "Archived Docs & Files (0) Expand" at bounding box center [278, 318] width 153 height 14
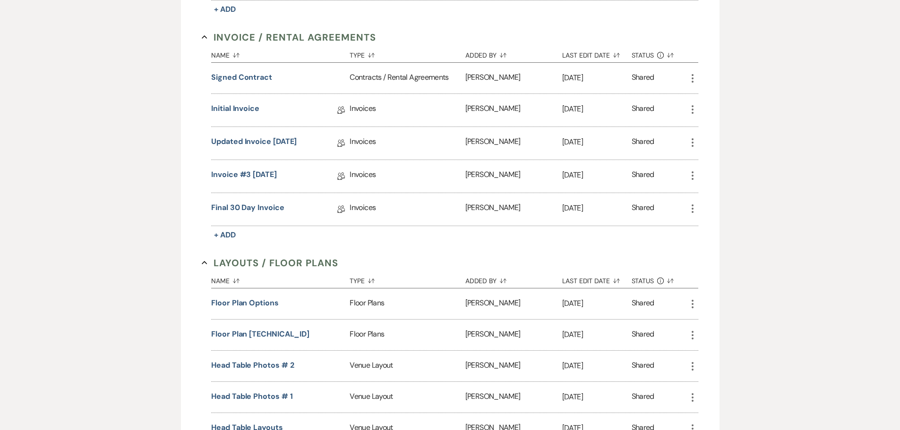
scroll to position [0, 0]
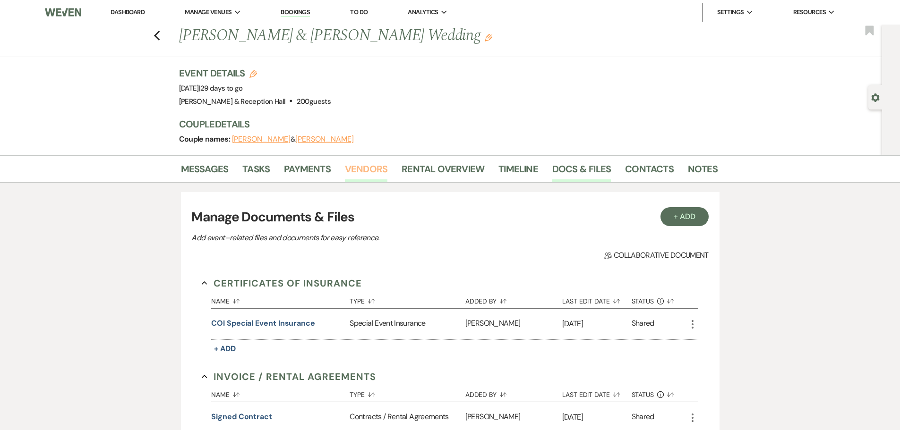
click at [362, 170] on link "Vendors" at bounding box center [366, 172] width 43 height 21
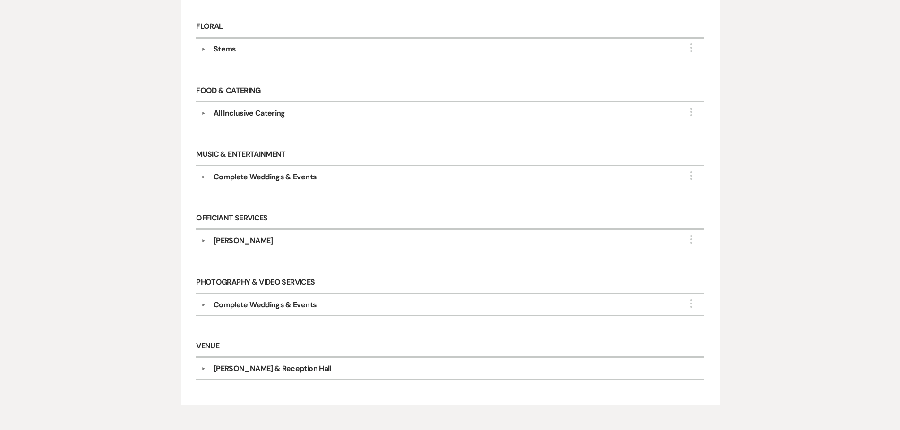
scroll to position [378, 0]
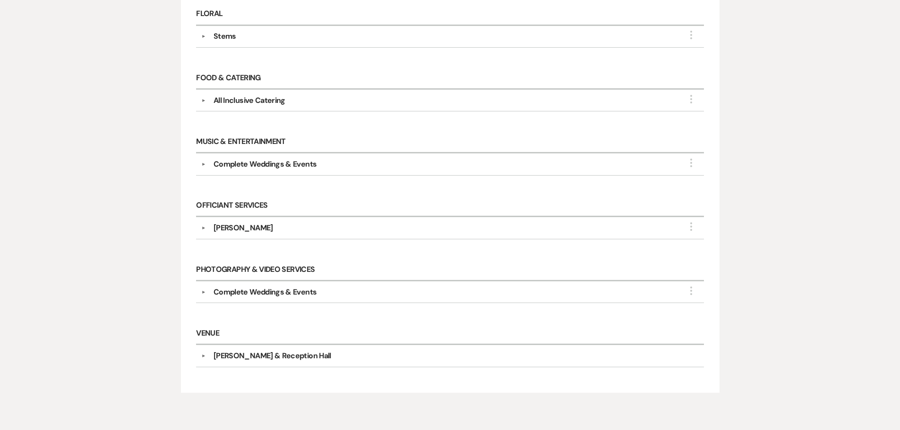
click at [228, 355] on div "[PERSON_NAME] & Reception Hall" at bounding box center [273, 356] width 118 height 11
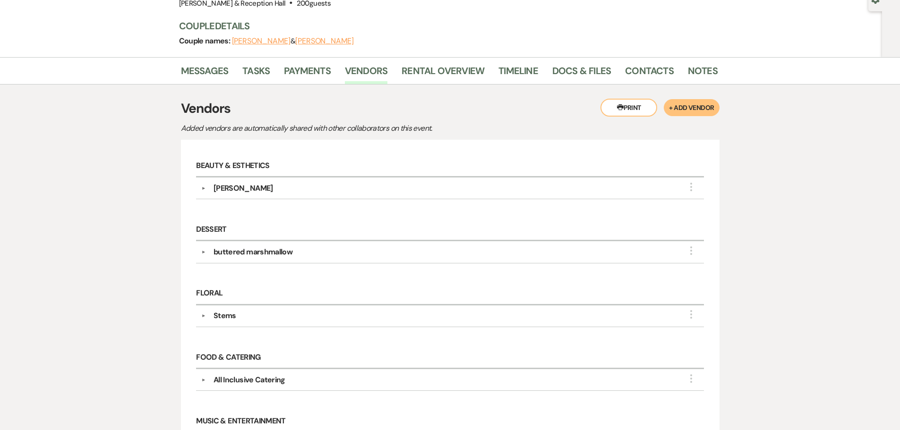
scroll to position [94, 0]
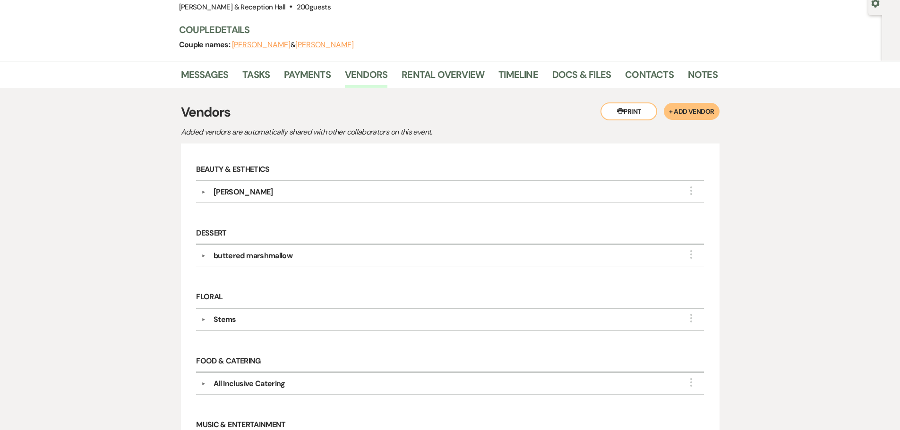
click at [240, 379] on div "All Inclusive Catering" at bounding box center [250, 383] width 72 height 11
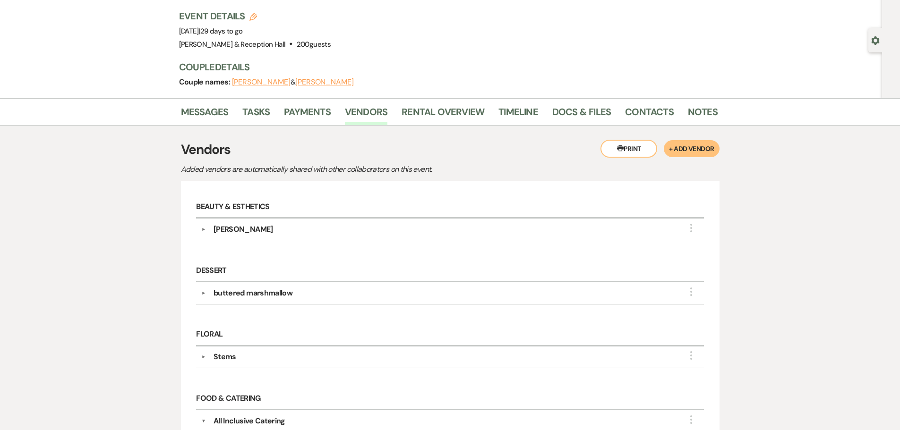
scroll to position [0, 0]
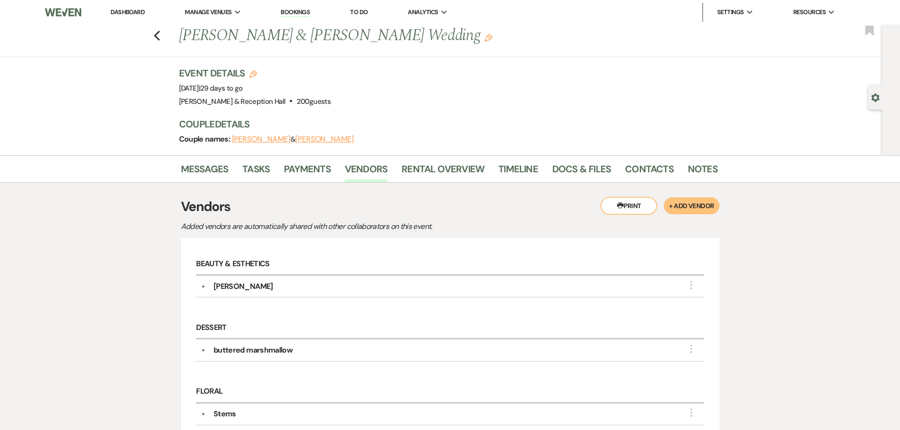
click at [127, 15] on link "Dashboard" at bounding box center [128, 12] width 34 height 8
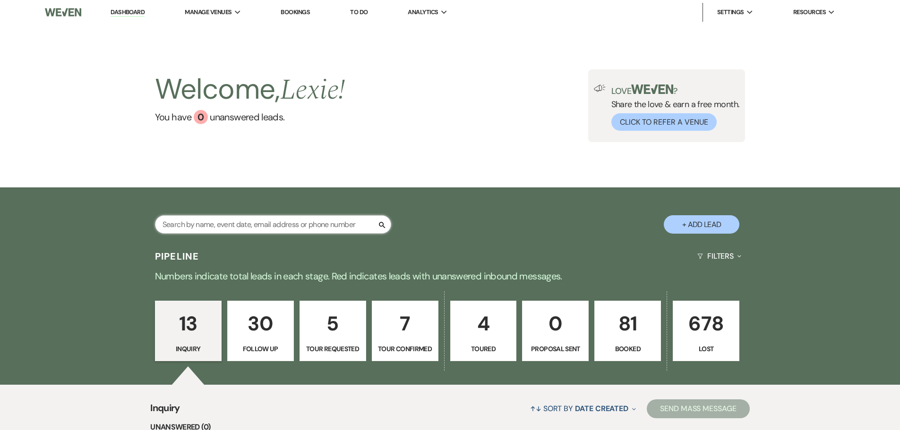
click at [276, 221] on input "text" at bounding box center [273, 224] width 236 height 18
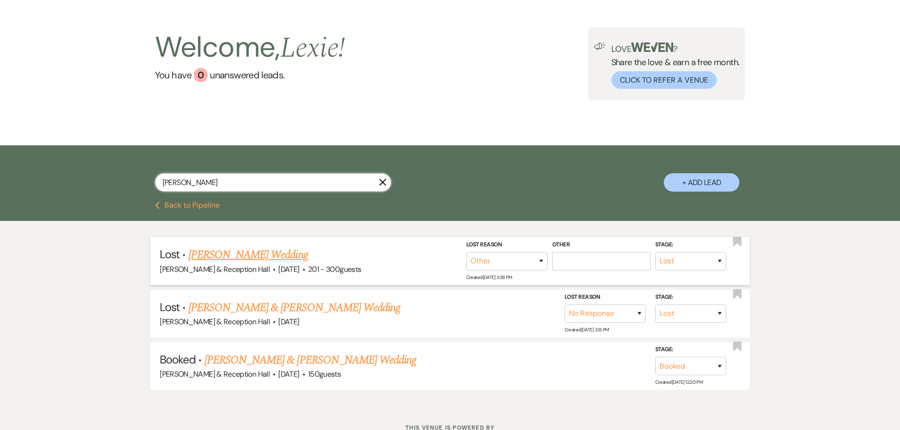
scroll to position [79, 0]
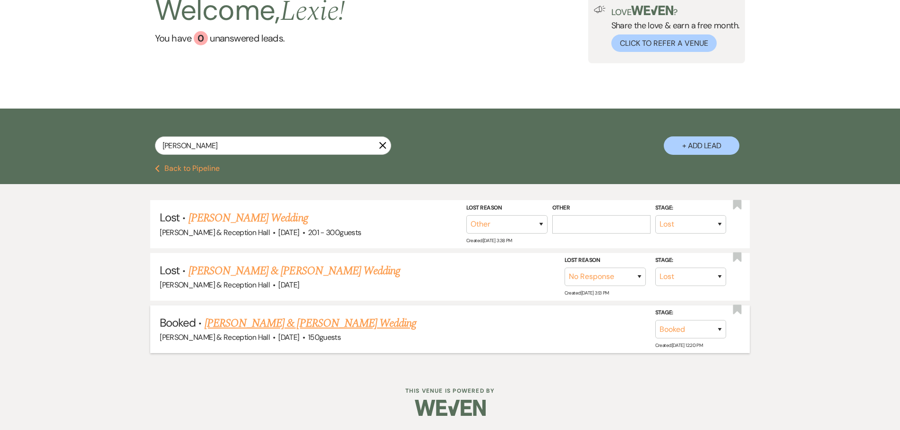
click at [303, 324] on link "[PERSON_NAME] & [PERSON_NAME] Wedding" at bounding box center [311, 323] width 212 height 17
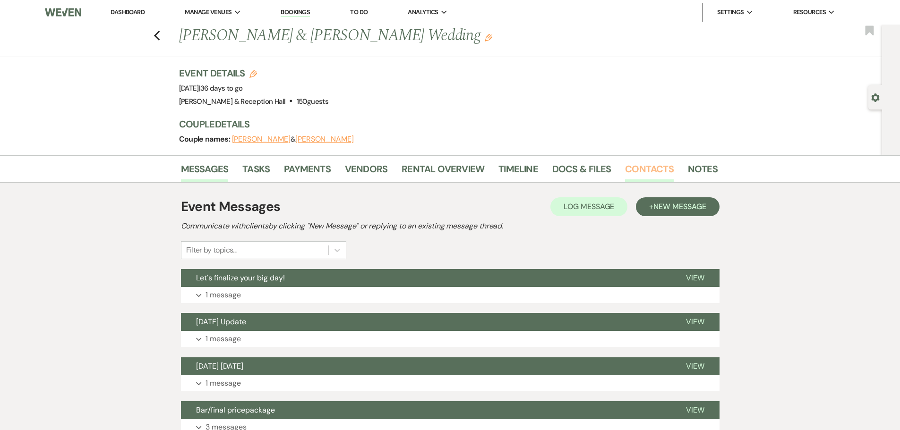
click at [645, 169] on link "Contacts" at bounding box center [649, 172] width 49 height 21
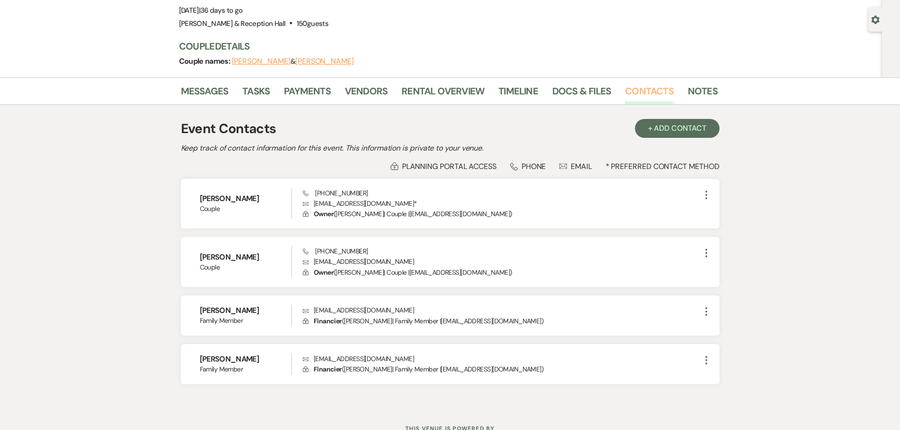
scroll to position [94, 0]
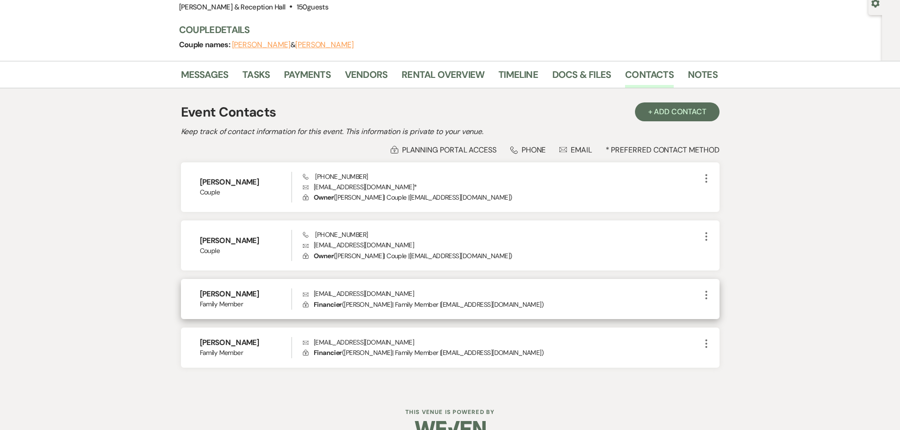
click at [363, 294] on p "Envelope [EMAIL_ADDRESS][DOMAIN_NAME]" at bounding box center [501, 294] width 397 height 10
copy p "[EMAIL_ADDRESS][DOMAIN_NAME]"
click at [416, 309] on p "Lock Financier ( [PERSON_NAME] | Family Member | [EMAIL_ADDRESS][DOMAIN_NAME] )" at bounding box center [501, 305] width 397 height 10
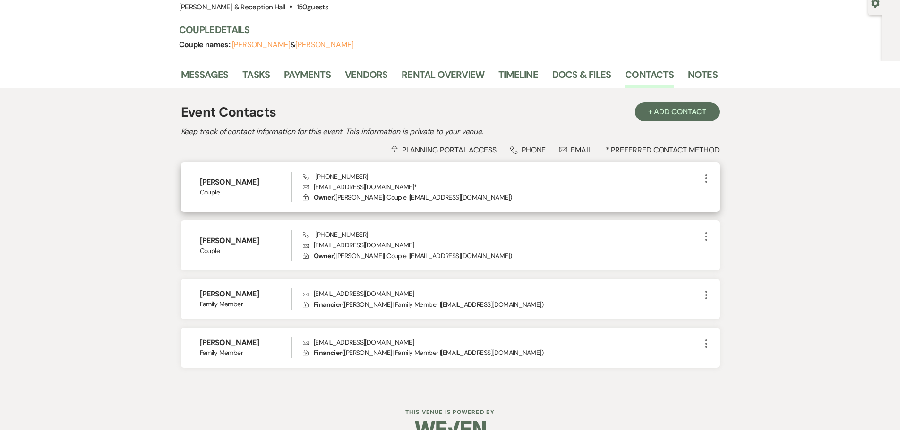
scroll to position [0, 0]
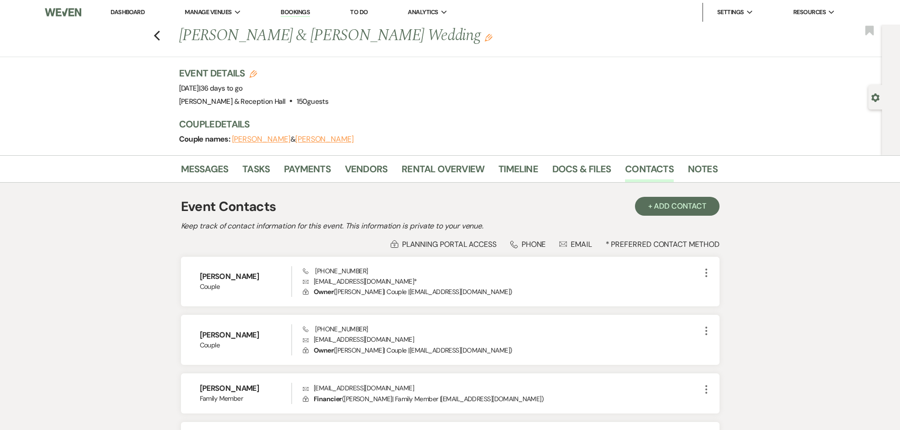
click at [156, 36] on div "Previous [PERSON_NAME] & [PERSON_NAME] Wedding Edit Bookmark" at bounding box center [438, 41] width 887 height 33
click at [159, 38] on use "button" at bounding box center [157, 36] width 6 height 10
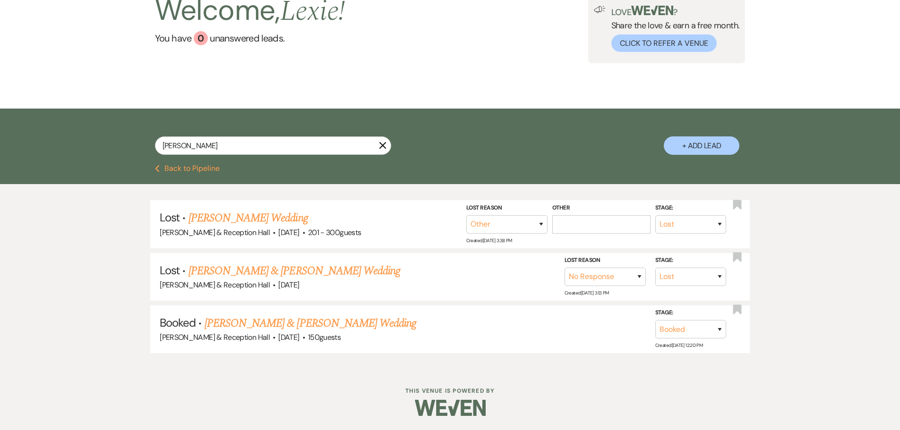
click at [204, 176] on div "Previous Back to Pipeline" at bounding box center [450, 174] width 900 height 19
click at [199, 162] on div "[PERSON_NAME] X" at bounding box center [273, 150] width 236 height 26
drag, startPoint x: 221, startPoint y: 151, endPoint x: 129, endPoint y: 142, distance: 93.0
click at [129, 142] on div "[PERSON_NAME] X + Add Lead" at bounding box center [450, 138] width 680 height 50
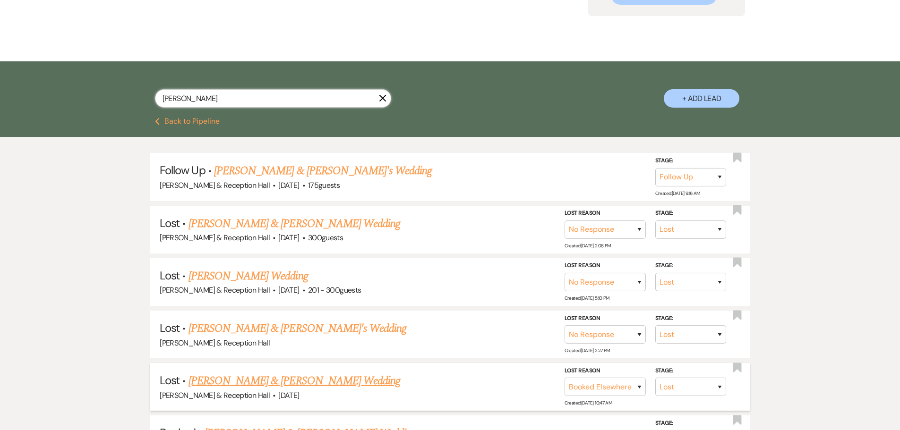
scroll to position [236, 0]
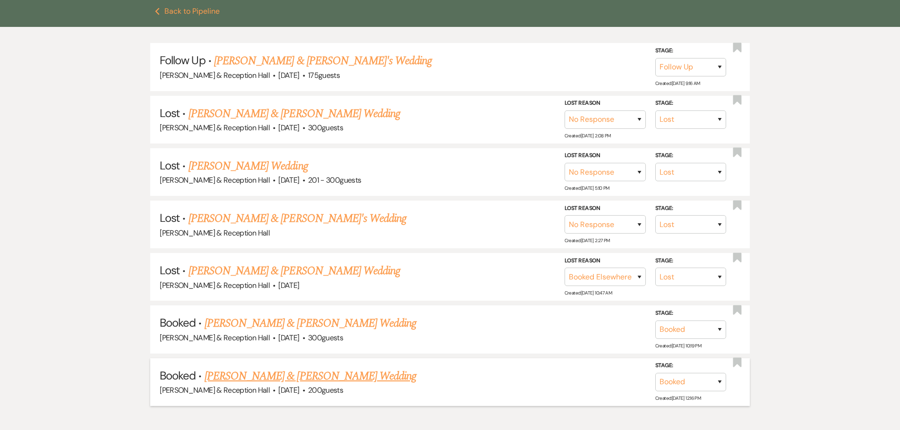
click at [245, 383] on link "[PERSON_NAME] & [PERSON_NAME] Wedding" at bounding box center [311, 376] width 212 height 17
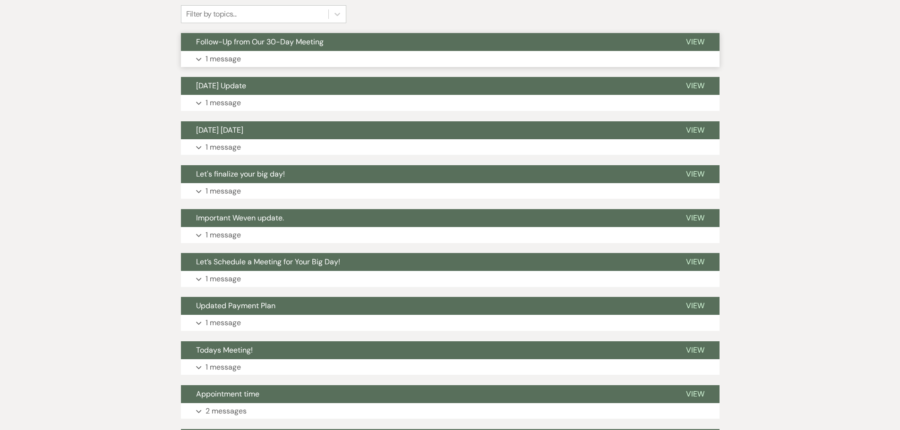
click at [240, 57] on p "1 message" at bounding box center [223, 59] width 35 height 12
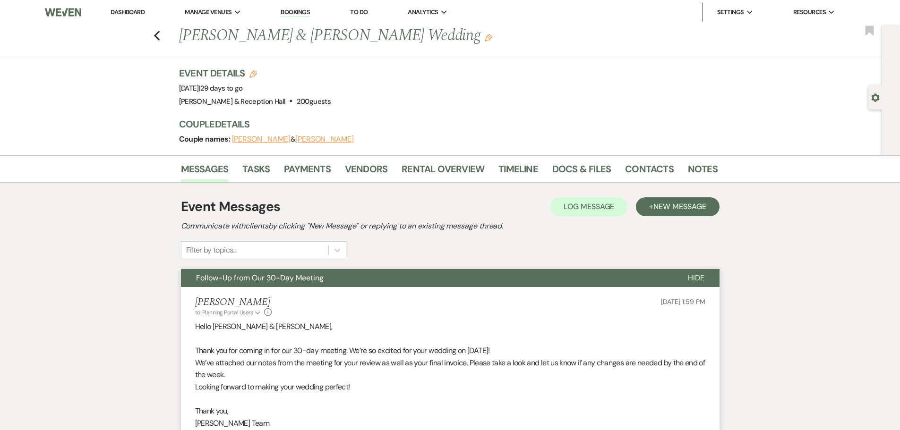
click at [133, 11] on link "Dashboard" at bounding box center [128, 12] width 34 height 8
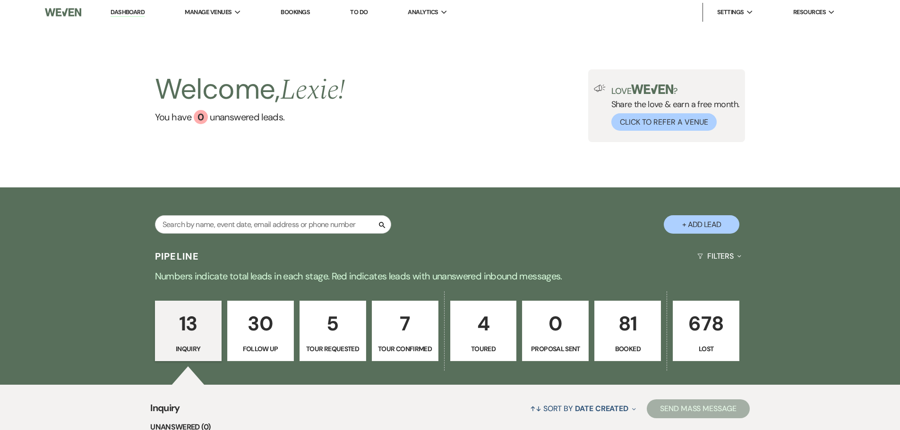
click at [199, 335] on p "13" at bounding box center [188, 324] width 54 height 32
click at [265, 338] on p "30" at bounding box center [260, 324] width 54 height 32
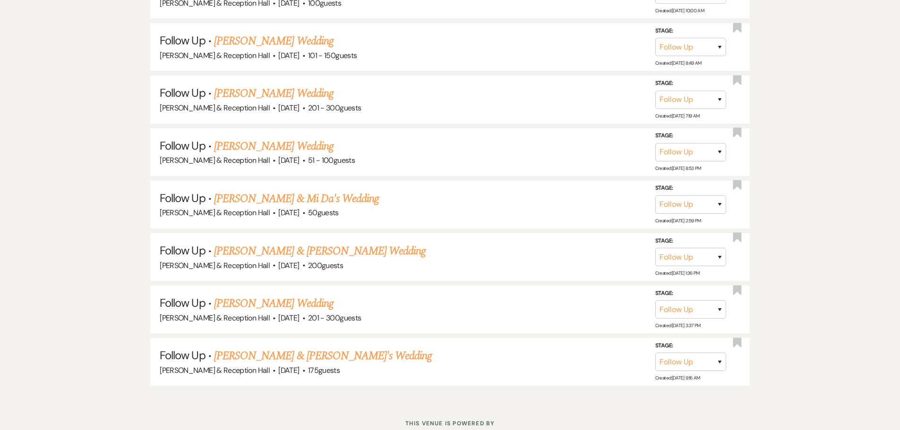
scroll to position [1718, 0]
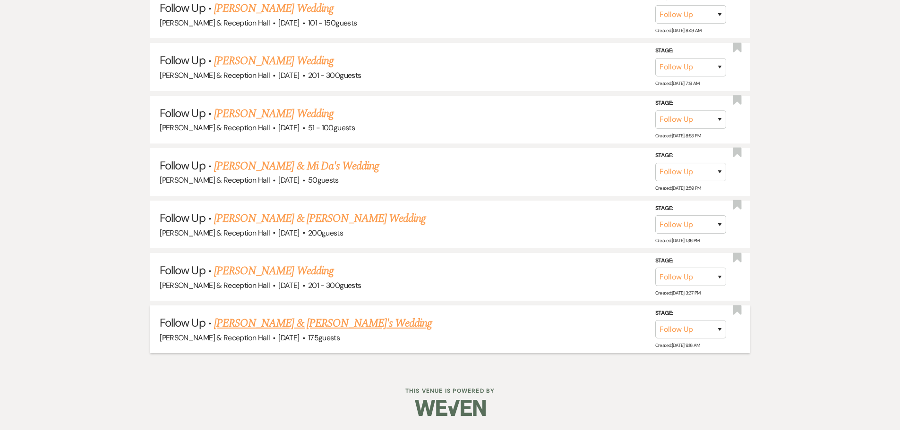
click at [283, 321] on link "[PERSON_NAME] & [PERSON_NAME]'s Wedding" at bounding box center [323, 323] width 218 height 17
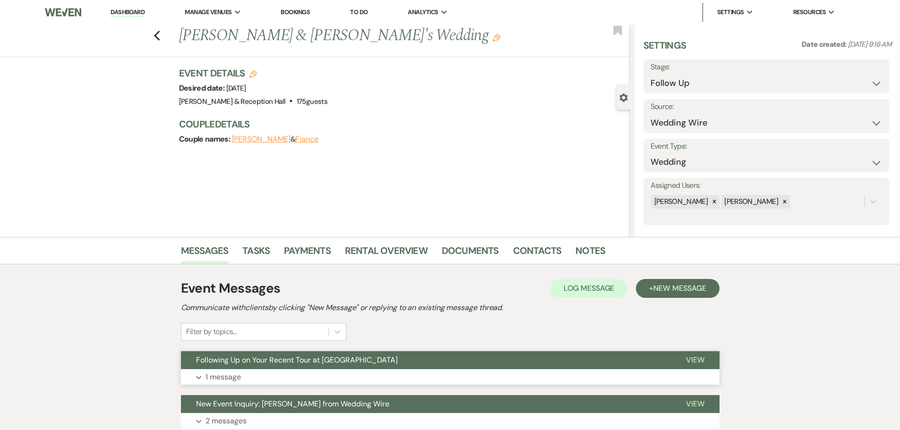
click at [272, 367] on button "Following Up on Your Recent Tour at [GEOGRAPHIC_DATA]" at bounding box center [426, 361] width 490 height 18
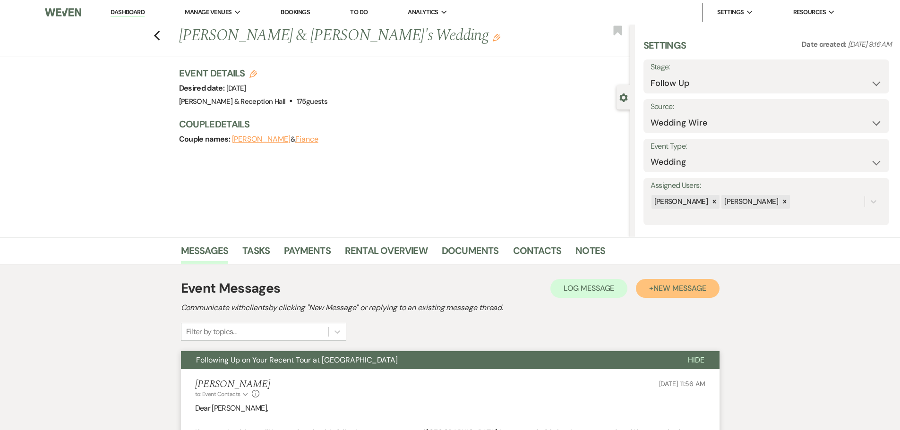
click at [675, 292] on span "New Message" at bounding box center [679, 288] width 52 height 10
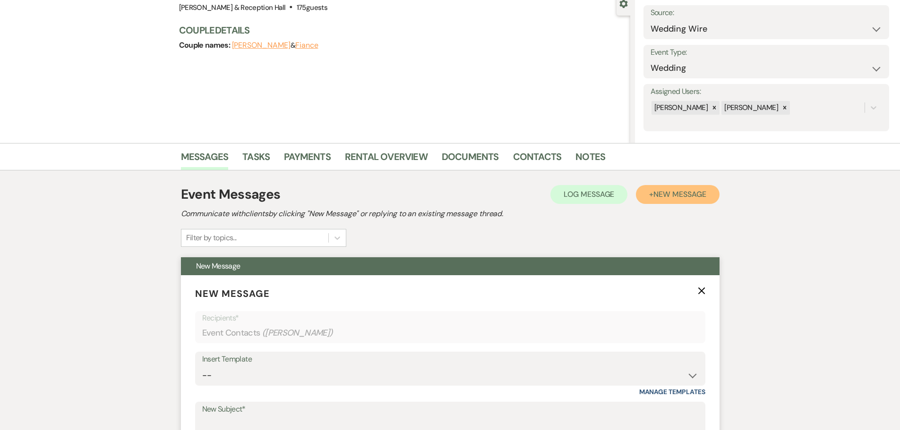
scroll to position [236, 0]
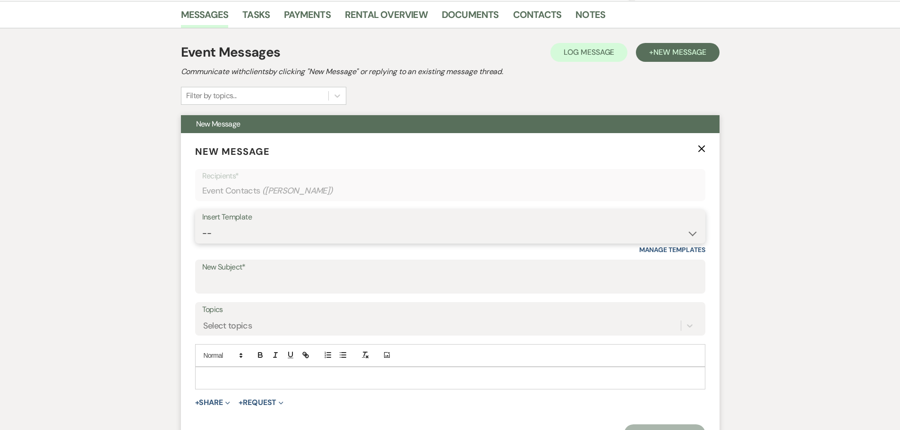
click at [216, 238] on select "-- Weven Planning Portal Introduction (Booked Events) Initial Inquiry Response …" at bounding box center [450, 233] width 496 height 18
click at [202, 224] on select "-- Weven Planning Portal Introduction (Booked Events) Initial Inquiry Response …" at bounding box center [450, 233] width 496 height 18
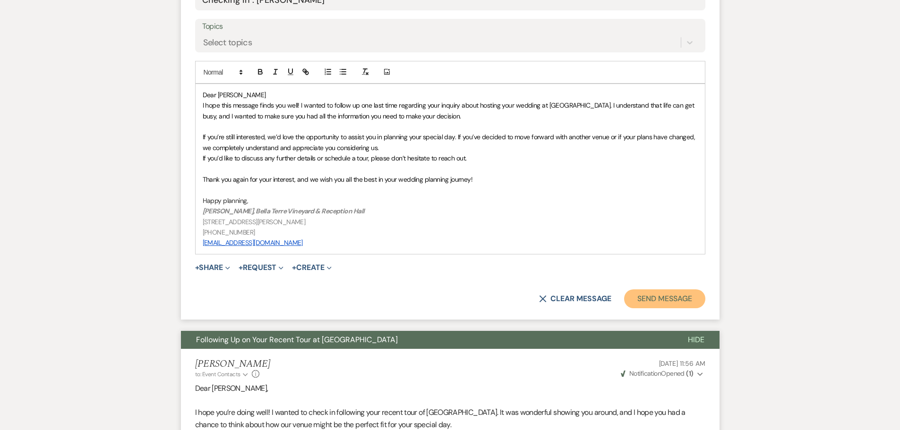
click at [636, 305] on button "Send Message" at bounding box center [664, 299] width 81 height 19
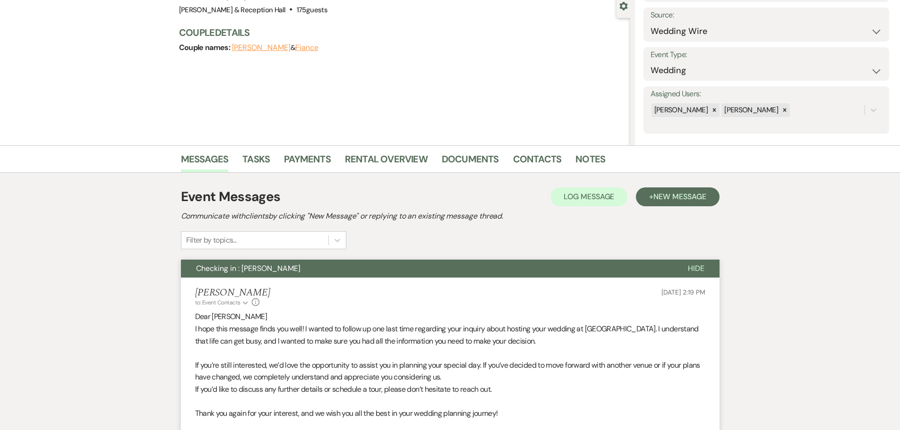
scroll to position [0, 0]
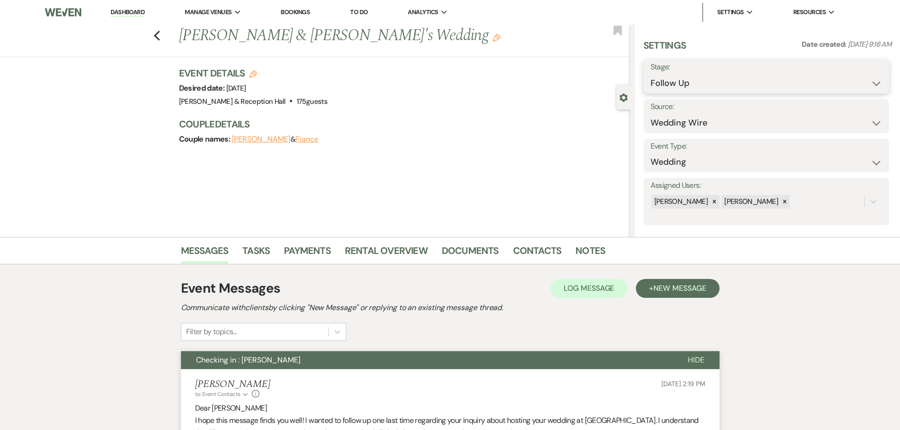
click at [659, 86] on select "Inquiry Follow Up Tour Requested Tour Confirmed Toured Proposal Sent Booked Lost" at bounding box center [767, 83] width 232 height 18
click at [651, 74] on select "Inquiry Follow Up Tour Requested Tour Confirmed Toured Proposal Sent Booked Lost" at bounding box center [767, 83] width 232 height 18
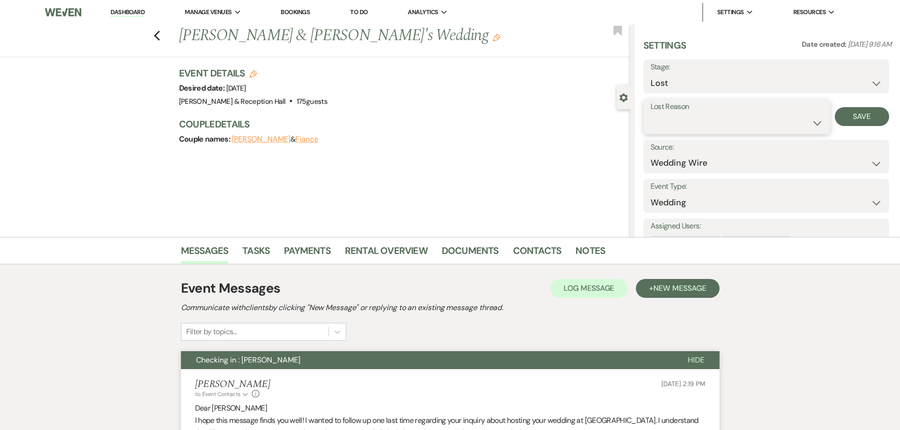
click at [660, 122] on select "Booked Elsewhere Budget Date Unavailable No Response Not a Good Match Capacity …" at bounding box center [737, 123] width 172 height 18
click at [651, 114] on select "Booked Elsewhere Budget Date Unavailable No Response Not a Good Match Capacity …" at bounding box center [737, 123] width 172 height 18
click at [836, 122] on button "Save" at bounding box center [862, 116] width 54 height 19
click at [156, 32] on div "Previous [PERSON_NAME] & [PERSON_NAME]'s Wedding Edit Bookmark" at bounding box center [312, 41] width 635 height 33
click at [157, 32] on icon "Previous" at bounding box center [157, 35] width 7 height 11
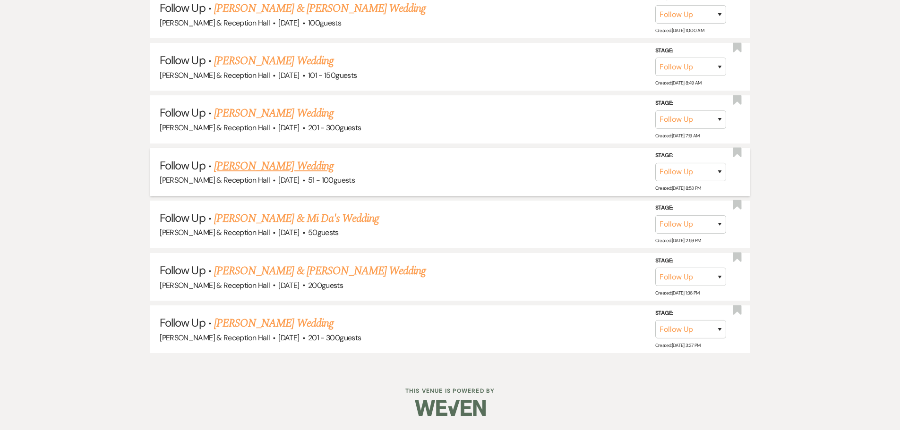
scroll to position [1666, 0]
click at [310, 317] on link "[PERSON_NAME] Wedding" at bounding box center [274, 323] width 120 height 17
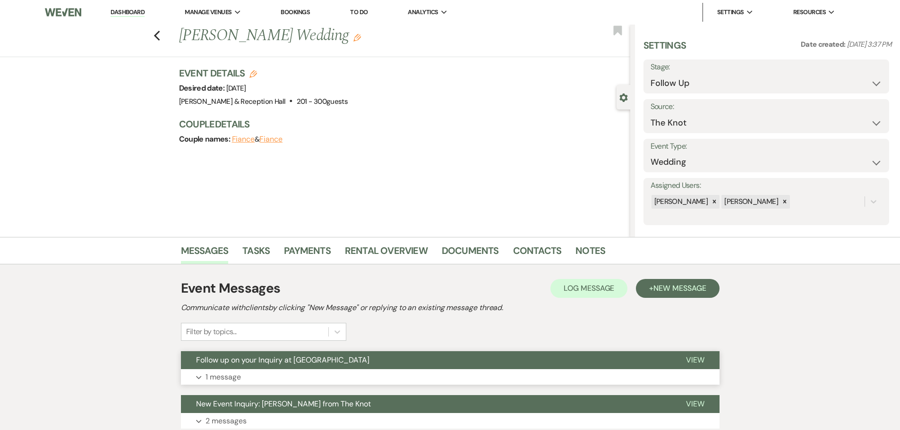
click at [292, 361] on span "Follow up on your Inquiry at [GEOGRAPHIC_DATA]" at bounding box center [282, 360] width 173 height 10
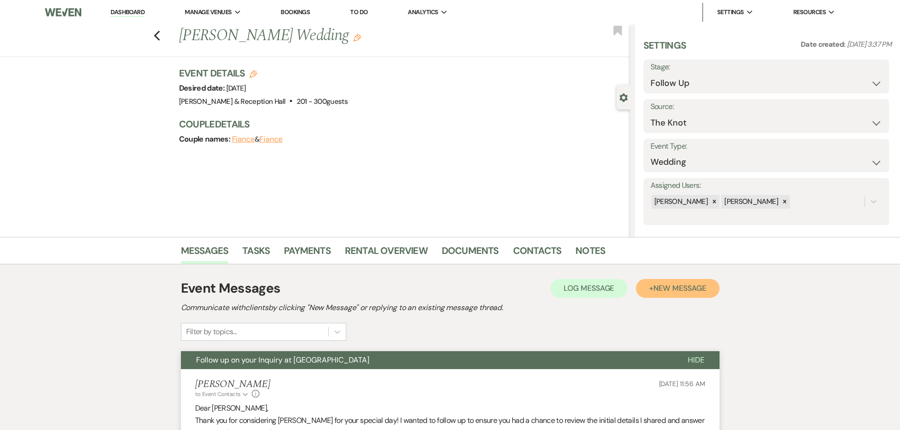
click at [654, 292] on span "New Message" at bounding box center [679, 288] width 52 height 10
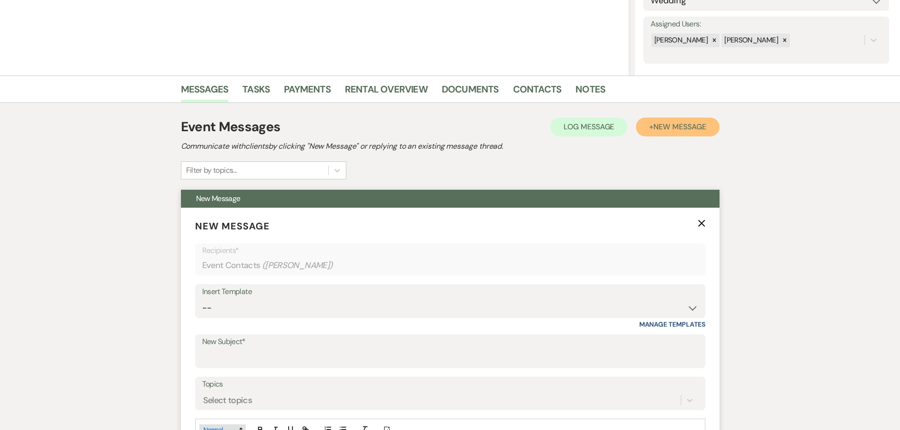
scroll to position [236, 0]
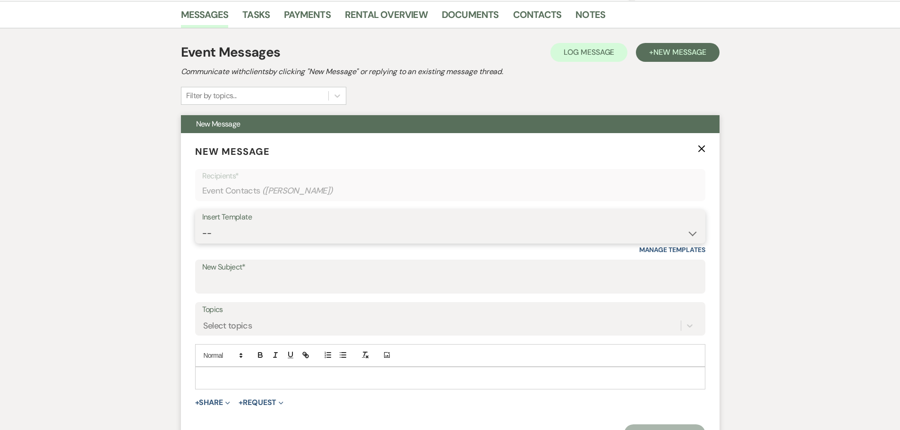
click at [226, 226] on select "-- Weven Planning Portal Introduction (Booked Events) Initial Inquiry Response …" at bounding box center [450, 233] width 496 height 18
click at [202, 224] on select "-- Weven Planning Portal Introduction (Booked Events) Initial Inquiry Response …" at bounding box center [450, 233] width 496 height 18
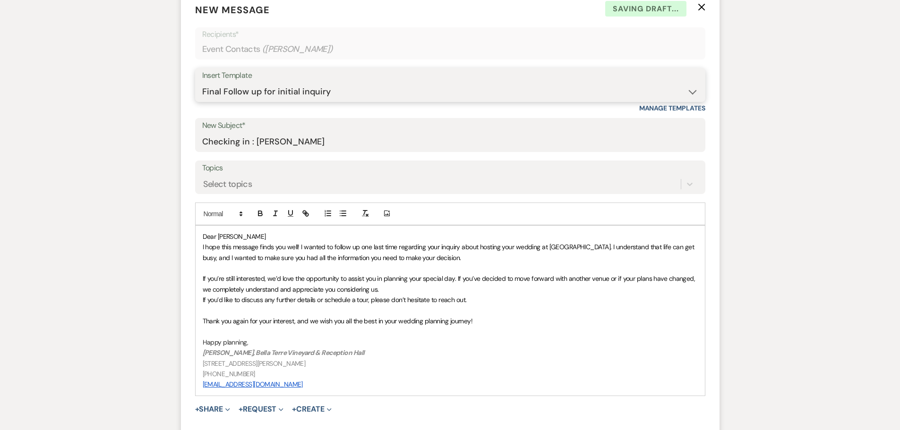
scroll to position [520, 0]
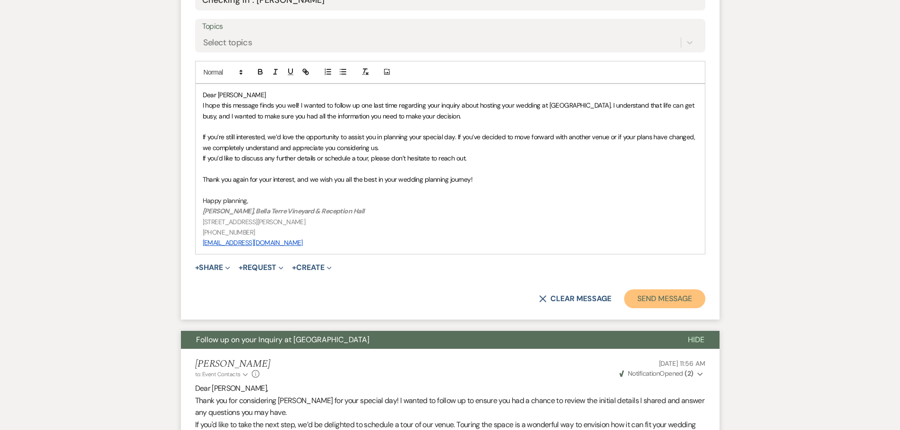
click at [658, 292] on button "Send Message" at bounding box center [664, 299] width 81 height 19
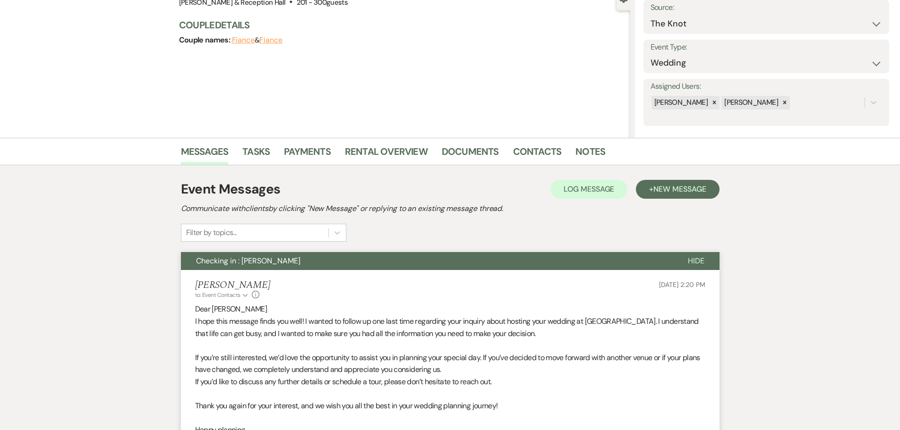
scroll to position [0, 0]
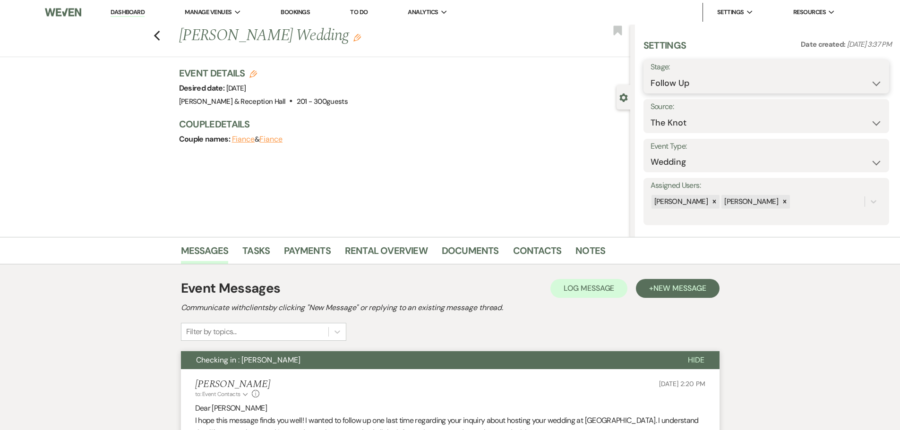
click at [672, 74] on select "Inquiry Follow Up Tour Requested Tour Confirmed Toured Proposal Sent Booked Lost" at bounding box center [767, 83] width 232 height 18
click at [651, 74] on select "Inquiry Follow Up Tour Requested Tour Confirmed Toured Proposal Sent Booked Lost" at bounding box center [767, 83] width 232 height 18
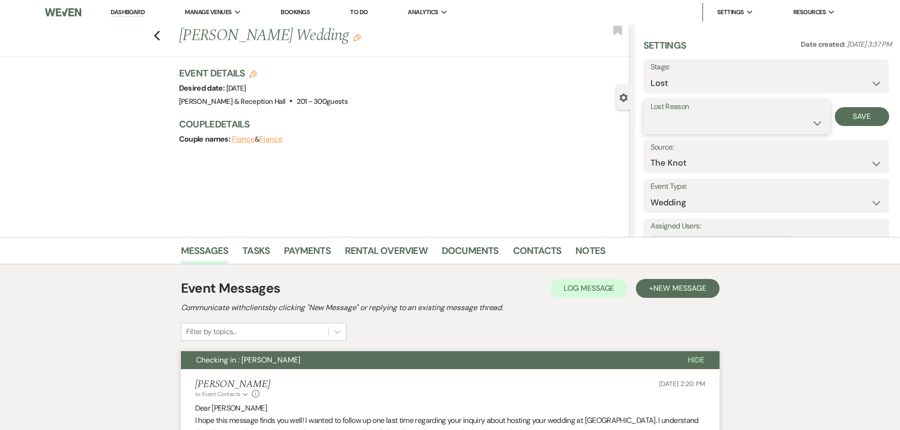
click at [672, 124] on select "Booked Elsewhere Budget Date Unavailable No Response Not a Good Match Capacity …" at bounding box center [737, 123] width 172 height 18
click at [651, 114] on select "Booked Elsewhere Budget Date Unavailable No Response Not a Good Match Capacity …" at bounding box center [737, 123] width 172 height 18
click at [670, 128] on select "Booked Elsewhere Budget Date Unavailable No Response Not a Good Match Capacity …" at bounding box center [737, 123] width 172 height 18
click at [651, 114] on select "Booked Elsewhere Budget Date Unavailable No Response Not a Good Match Capacity …" at bounding box center [737, 123] width 172 height 18
click at [844, 119] on button "Save" at bounding box center [862, 116] width 54 height 19
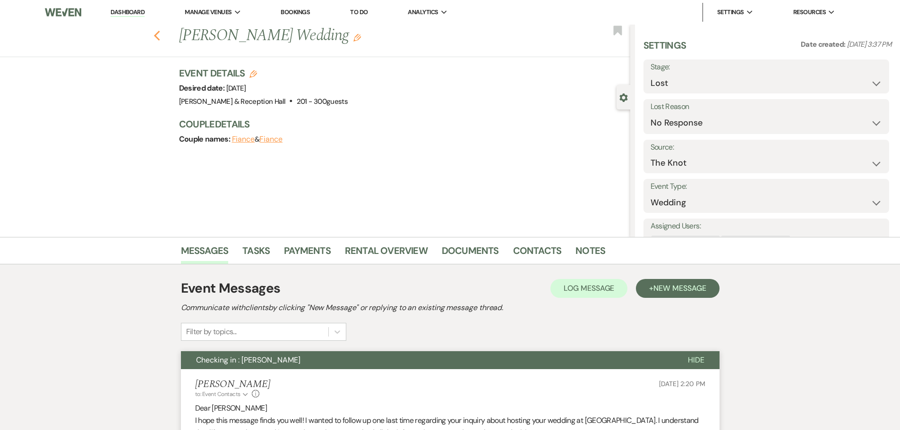
click at [161, 35] on icon "Previous" at bounding box center [157, 35] width 7 height 11
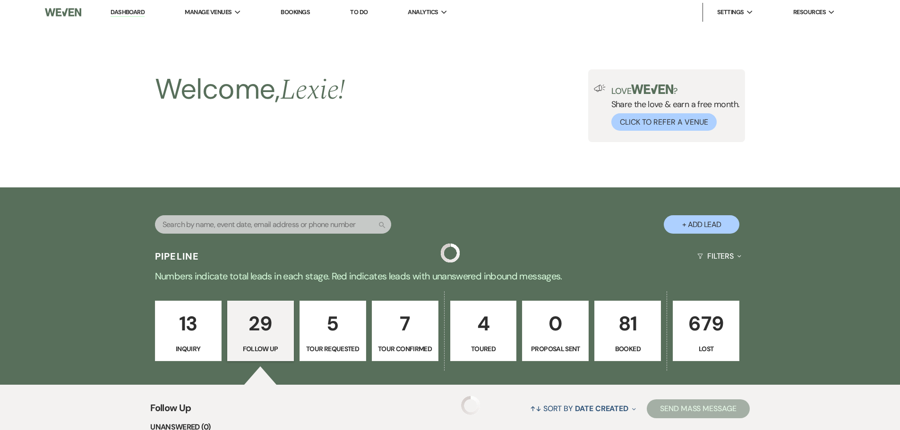
scroll to position [1613, 0]
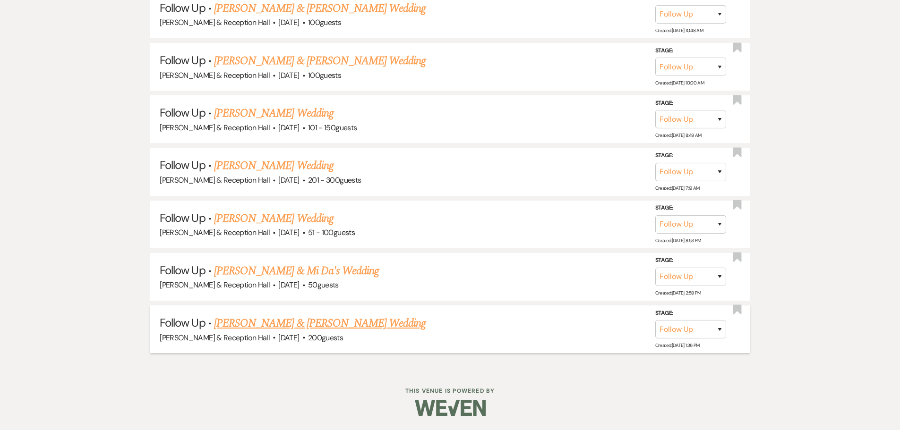
click at [271, 317] on link "[PERSON_NAME] & [PERSON_NAME] Wedding" at bounding box center [320, 323] width 212 height 17
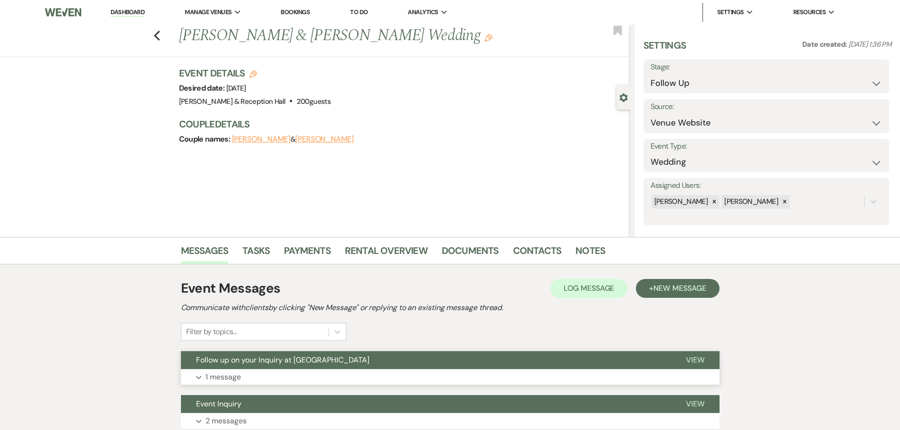
click at [258, 371] on button "Expand 1 message" at bounding box center [450, 377] width 539 height 16
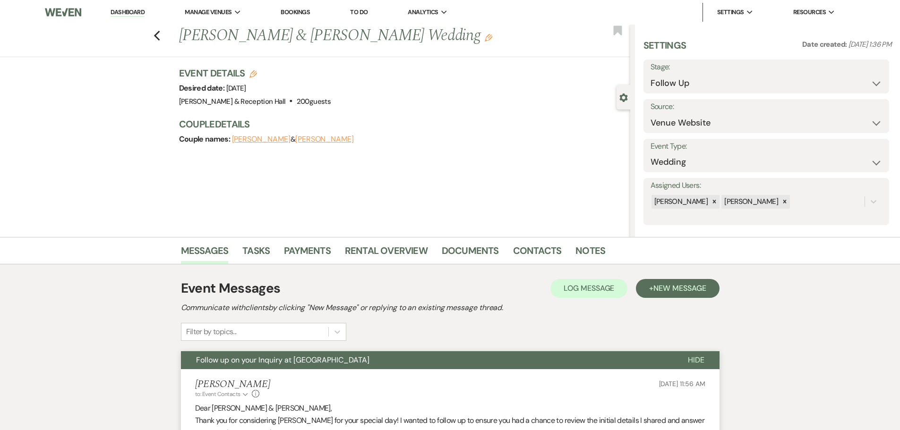
click at [703, 299] on div "Event Messages Log Log Message + New Message Communicate with clients by clicki…" at bounding box center [450, 310] width 539 height 62
click at [688, 290] on span "New Message" at bounding box center [679, 288] width 52 height 10
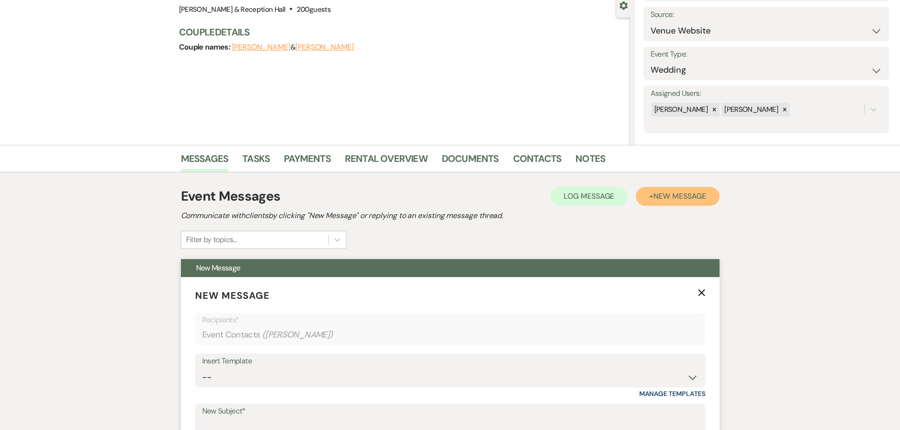
scroll to position [236, 0]
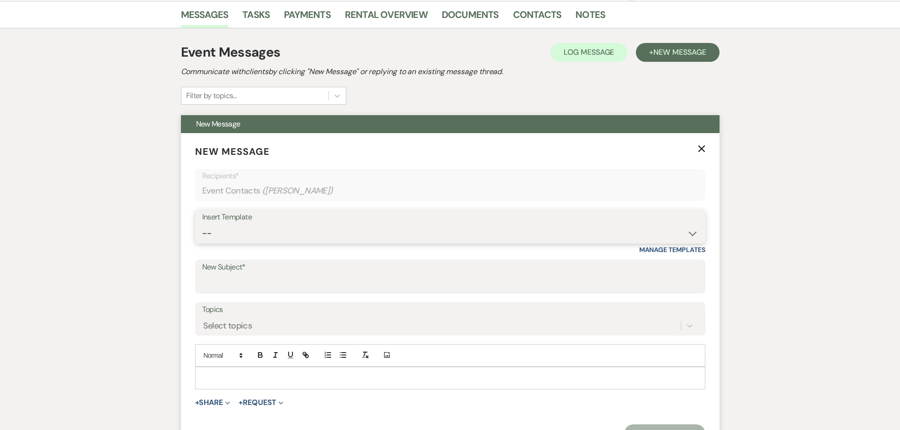
click at [212, 243] on select "-- Weven Planning Portal Introduction (Booked Events) Initial Inquiry Response …" at bounding box center [450, 233] width 496 height 18
click at [202, 224] on select "-- Weven Planning Portal Introduction (Booked Events) Initial Inquiry Response …" at bounding box center [450, 233] width 496 height 18
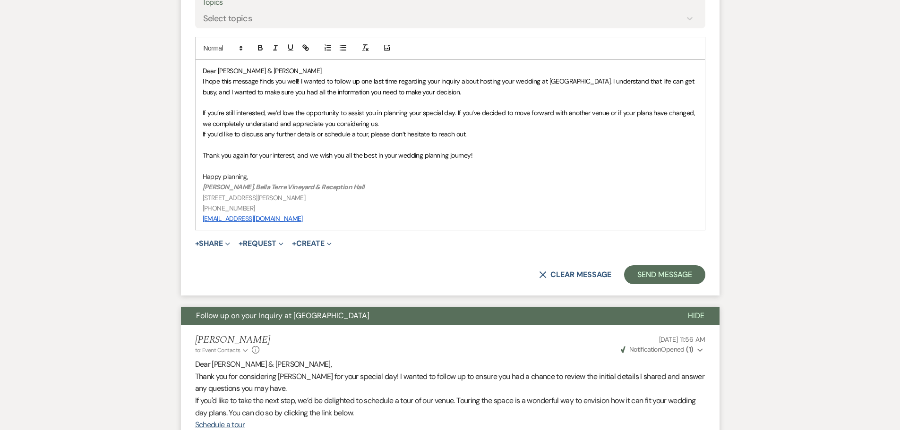
scroll to position [614, 0]
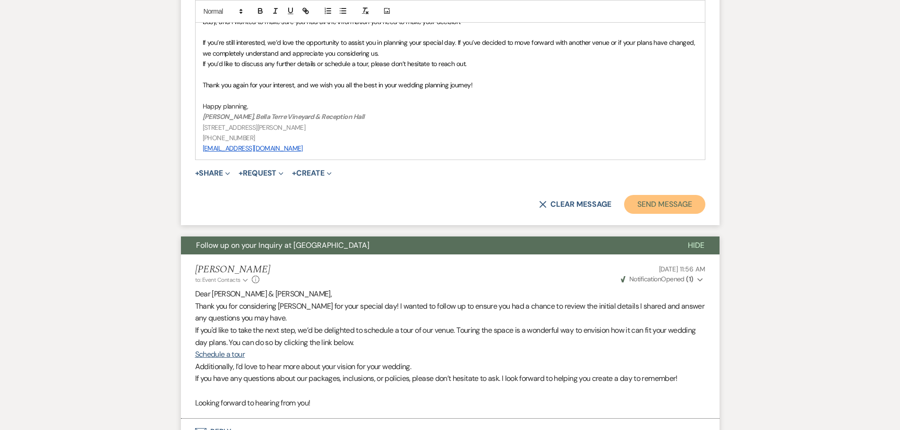
click at [684, 195] on button "Send Message" at bounding box center [664, 204] width 81 height 19
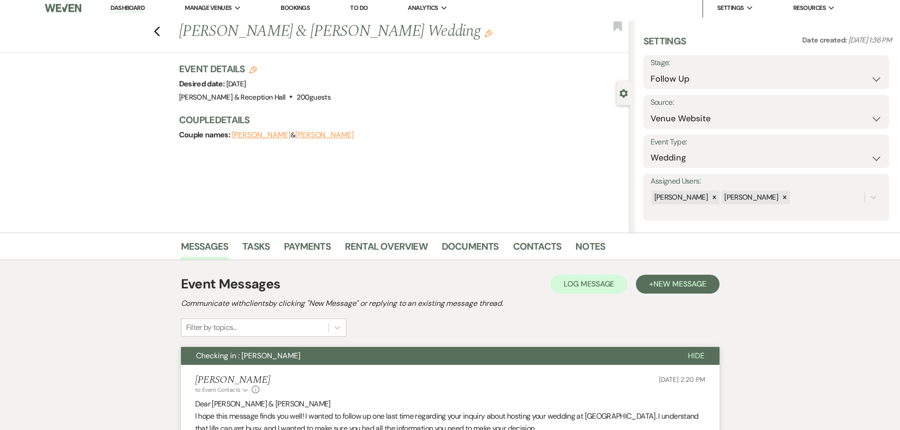
scroll to position [0, 0]
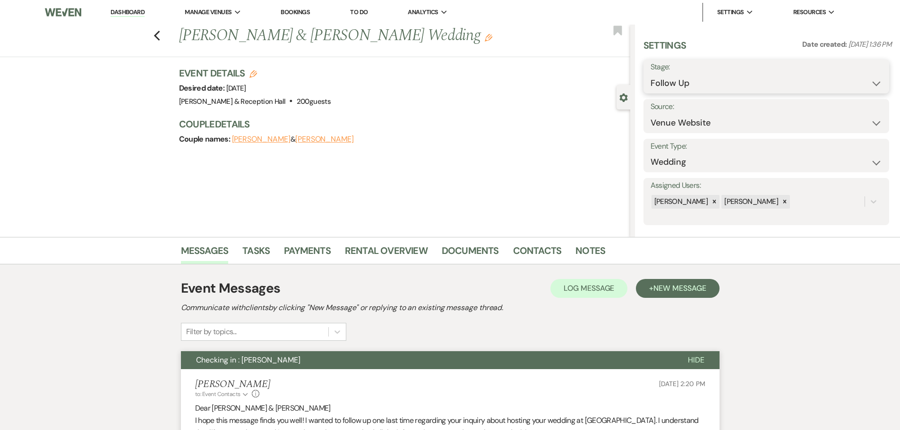
click at [657, 84] on select "Inquiry Follow Up Tour Requested Tour Confirmed Toured Proposal Sent Booked Lost" at bounding box center [767, 83] width 232 height 18
click at [651, 74] on select "Inquiry Follow Up Tour Requested Tour Confirmed Toured Proposal Sent Booked Lost" at bounding box center [767, 83] width 232 height 18
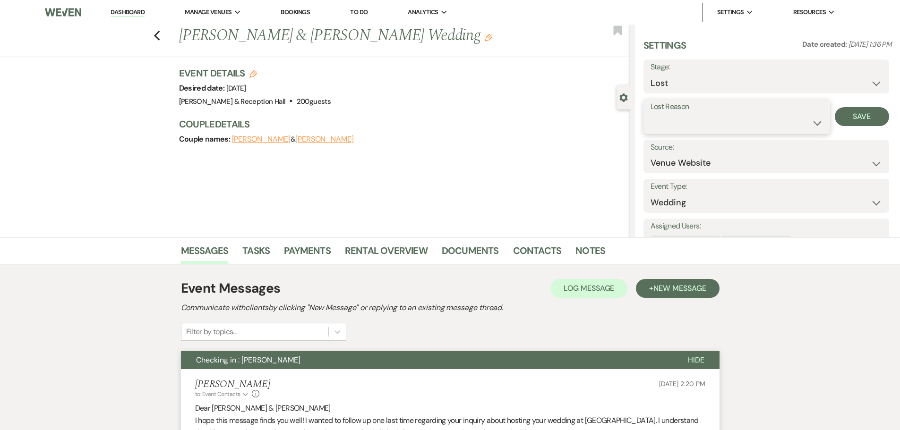
click at [685, 128] on select "Booked Elsewhere Budget Date Unavailable No Response Not a Good Match Capacity …" at bounding box center [737, 123] width 172 height 18
click at [651, 114] on select "Booked Elsewhere Budget Date Unavailable No Response Not a Good Match Capacity …" at bounding box center [737, 123] width 172 height 18
click at [856, 109] on button "Save" at bounding box center [862, 116] width 54 height 19
click at [166, 35] on div "Previous [PERSON_NAME] & [PERSON_NAME] Wedding Edit Bookmark" at bounding box center [312, 41] width 635 height 33
click at [155, 32] on div "Previous [PERSON_NAME] & [PERSON_NAME] Wedding Edit Bookmark" at bounding box center [312, 41] width 635 height 33
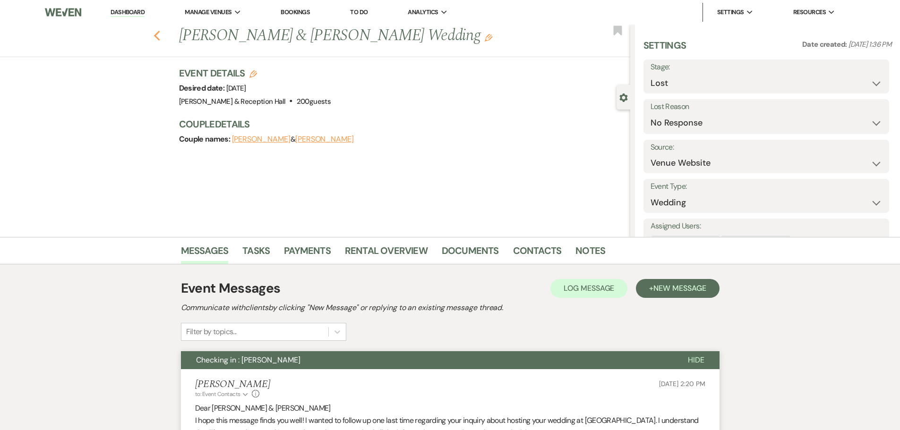
click at [158, 33] on icon "Previous" at bounding box center [157, 35] width 7 height 11
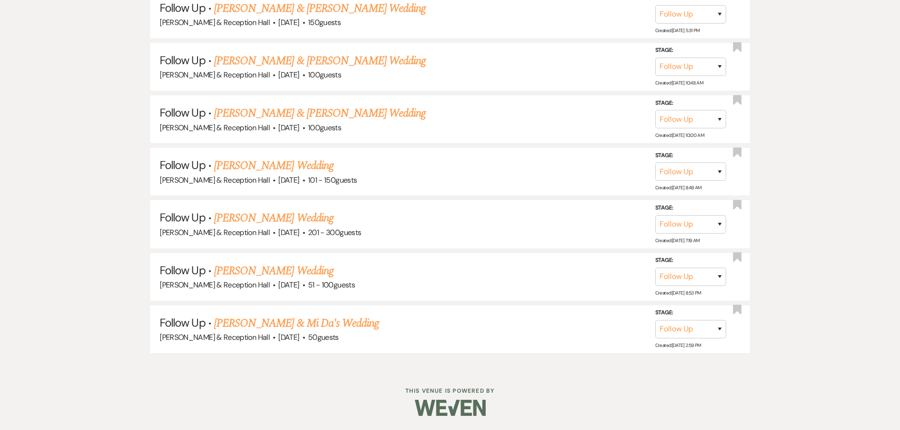
scroll to position [1561, 0]
click at [280, 323] on link "[PERSON_NAME] & Mi Da's Wedding" at bounding box center [296, 323] width 165 height 17
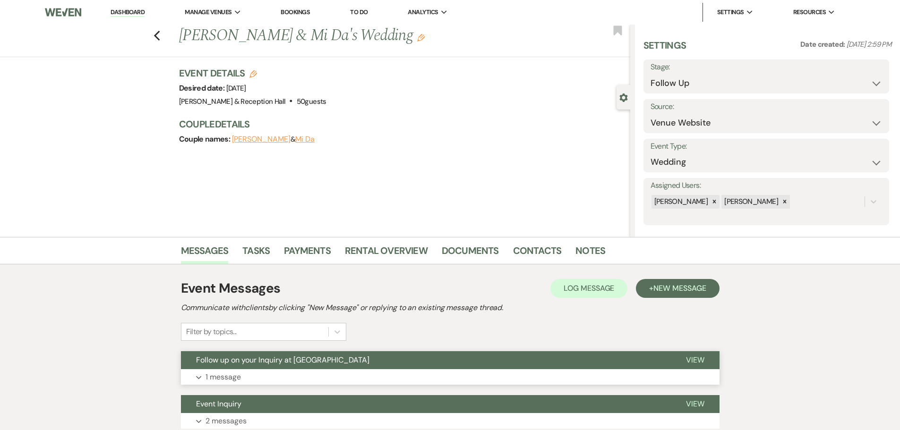
click at [273, 358] on span "Follow up on your Inquiry at [GEOGRAPHIC_DATA]" at bounding box center [282, 360] width 173 height 10
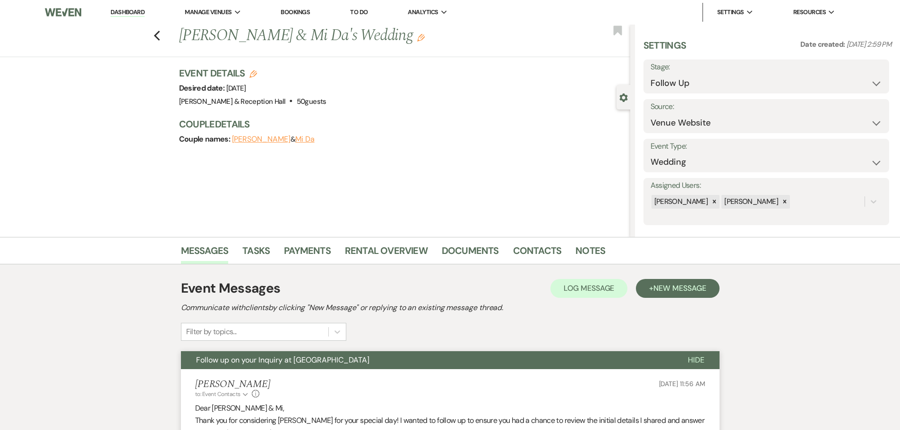
click at [681, 293] on span "New Message" at bounding box center [679, 288] width 52 height 10
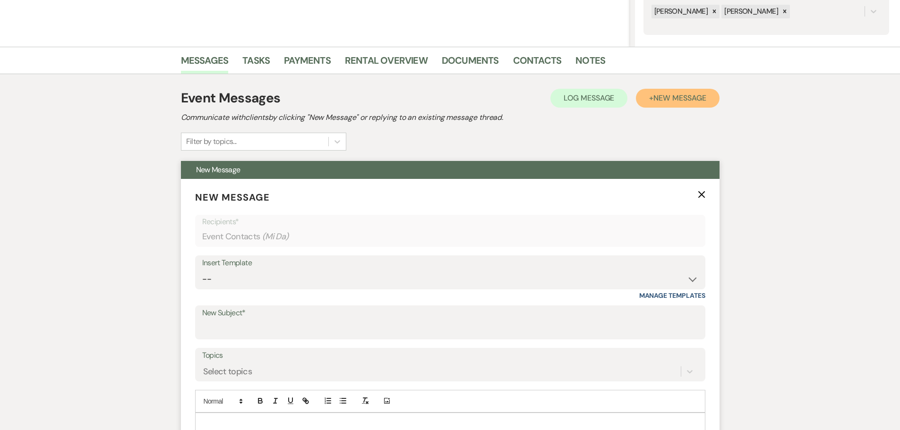
scroll to position [236, 0]
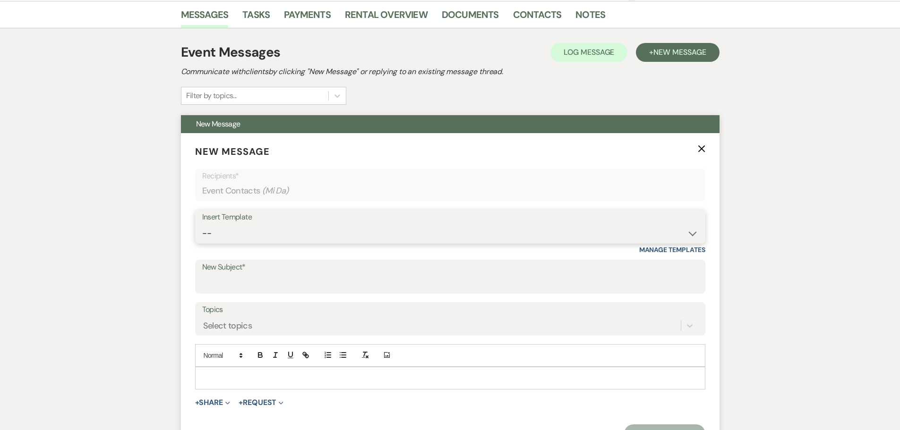
click at [227, 232] on select "-- Weven Planning Portal Introduction (Booked Events) Initial Inquiry Response …" at bounding box center [450, 233] width 496 height 18
click at [202, 224] on select "-- Weven Planning Portal Introduction (Booked Events) Initial Inquiry Response …" at bounding box center [450, 233] width 496 height 18
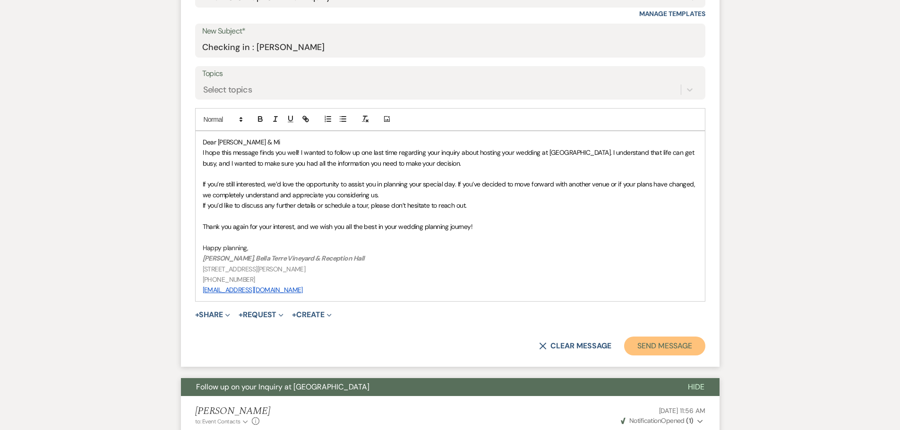
click at [687, 347] on button "Send Message" at bounding box center [664, 346] width 81 height 19
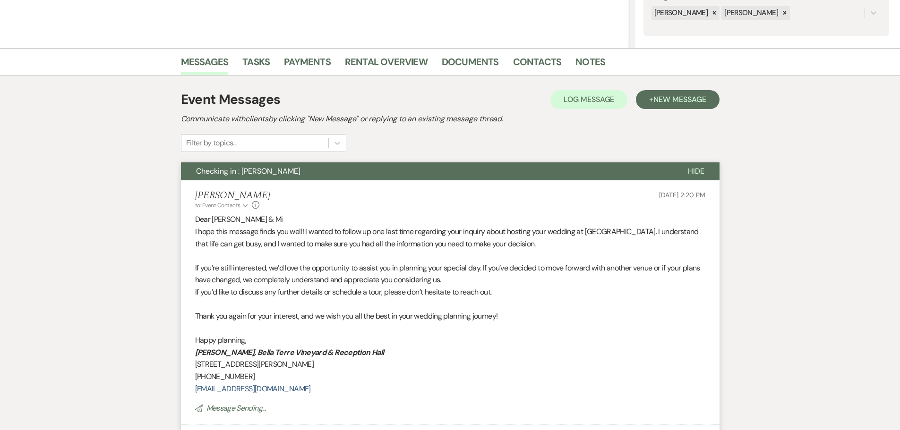
scroll to position [47, 0]
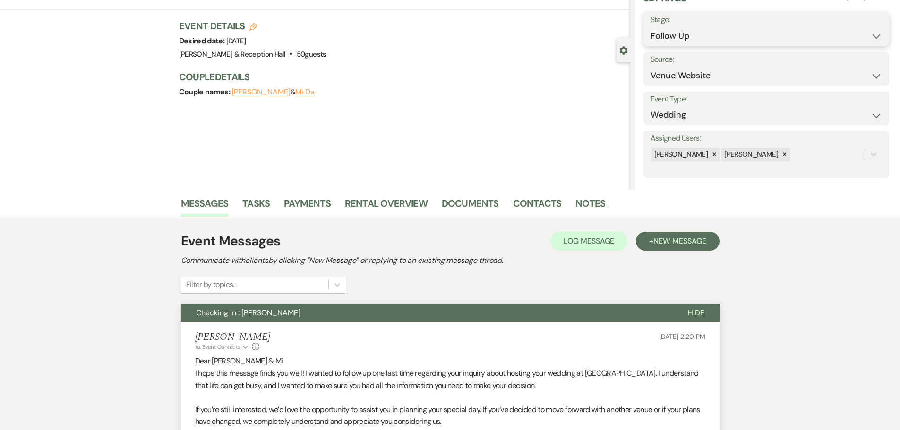
click at [655, 43] on select "Inquiry Follow Up Tour Requested Tour Confirmed Toured Proposal Sent Booked Lost" at bounding box center [767, 36] width 232 height 18
click at [651, 27] on select "Inquiry Follow Up Tour Requested Tour Confirmed Toured Proposal Sent Booked Lost" at bounding box center [767, 36] width 232 height 18
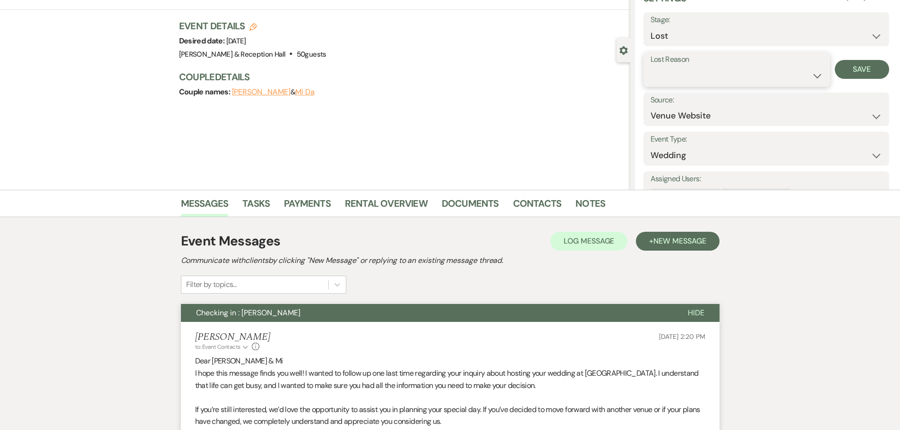
drag, startPoint x: 669, startPoint y: 71, endPoint x: 670, endPoint y: 82, distance: 10.9
click at [669, 71] on select "Booked Elsewhere Budget Date Unavailable No Response Not a Good Match Capacity …" at bounding box center [737, 76] width 172 height 18
click at [651, 67] on select "Booked Elsewhere Budget Date Unavailable No Response Not a Good Match Capacity …" at bounding box center [737, 76] width 172 height 18
click at [845, 73] on button "Save" at bounding box center [862, 69] width 54 height 19
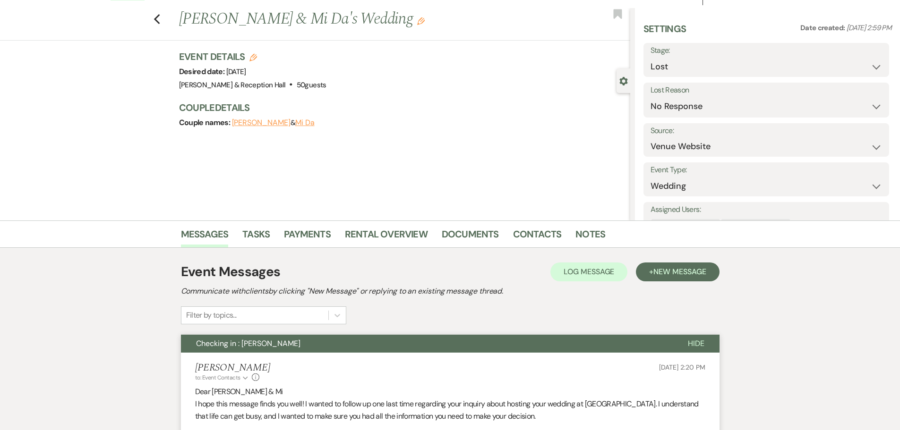
scroll to position [0, 0]
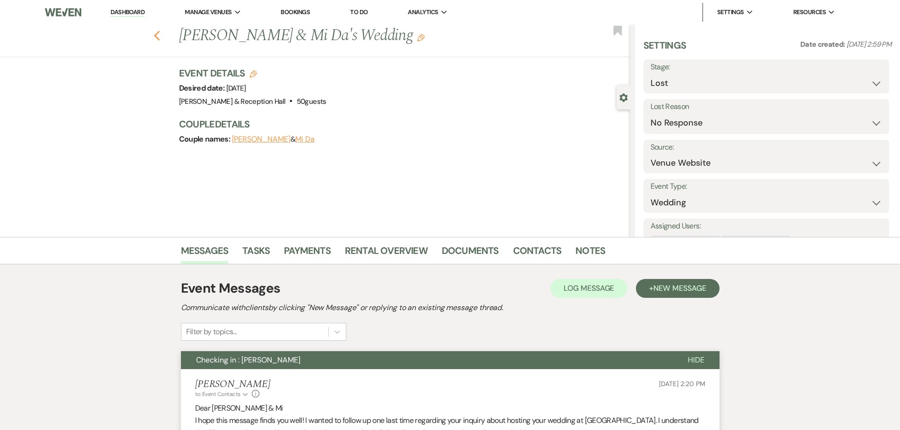
click at [161, 33] on icon "Previous" at bounding box center [157, 35] width 7 height 11
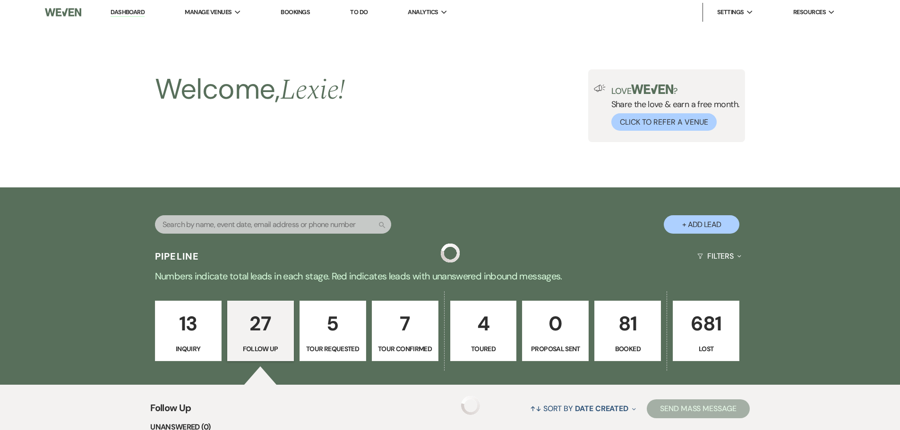
scroll to position [1508, 0]
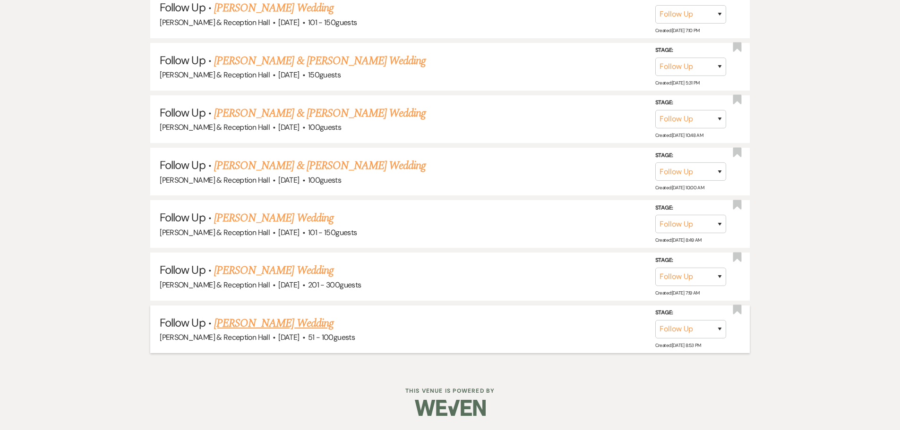
click at [305, 317] on link "[PERSON_NAME] Wedding" at bounding box center [274, 323] width 120 height 17
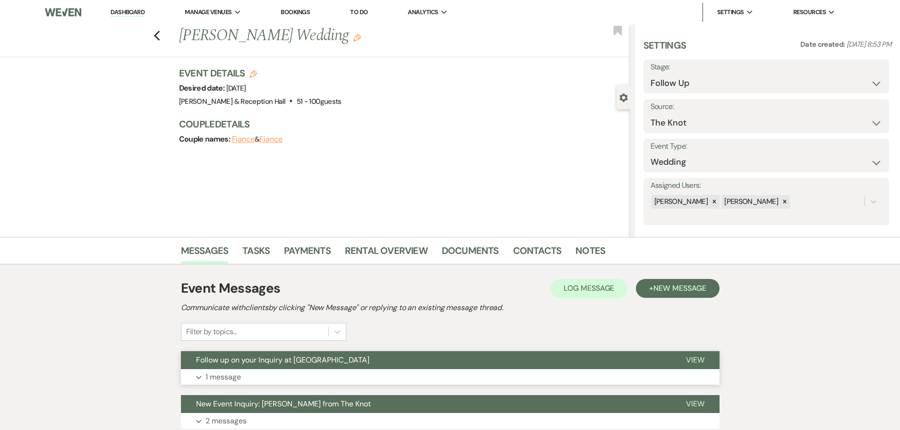
click at [283, 364] on span "Follow up on your Inquiry at [GEOGRAPHIC_DATA]" at bounding box center [282, 360] width 173 height 10
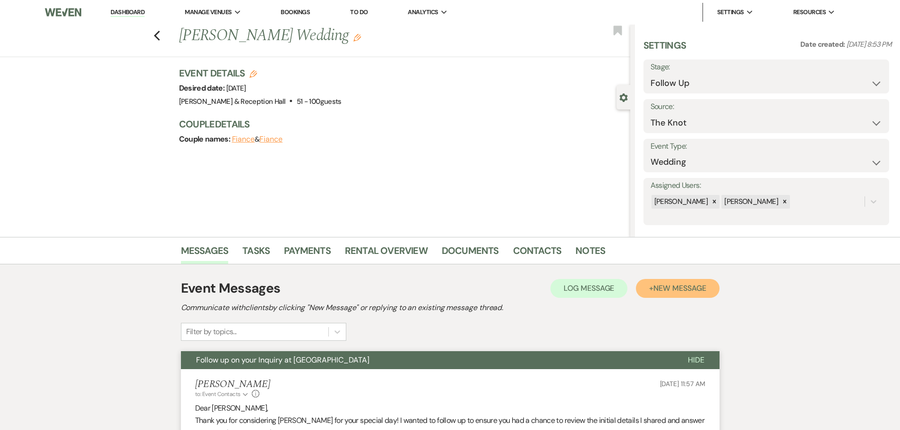
click at [689, 289] on span "New Message" at bounding box center [679, 288] width 52 height 10
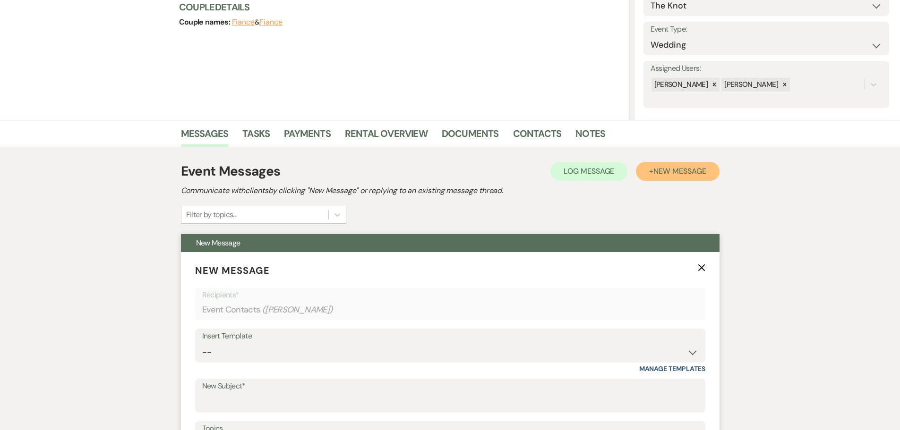
scroll to position [331, 0]
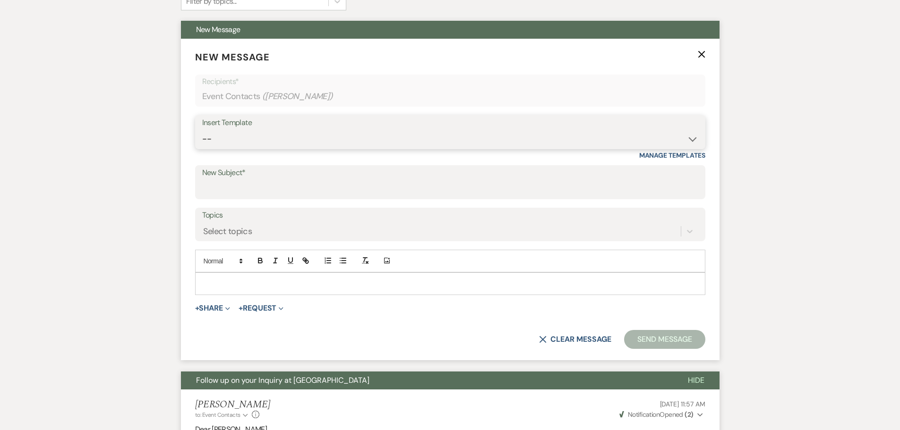
drag, startPoint x: 243, startPoint y: 130, endPoint x: 238, endPoint y: 129, distance: 5.1
click at [243, 130] on select "-- Weven Planning Portal Introduction (Booked Events) Initial Inquiry Response …" at bounding box center [450, 139] width 496 height 18
click at [202, 130] on select "-- Weven Planning Portal Introduction (Booked Events) Initial Inquiry Response …" at bounding box center [450, 139] width 496 height 18
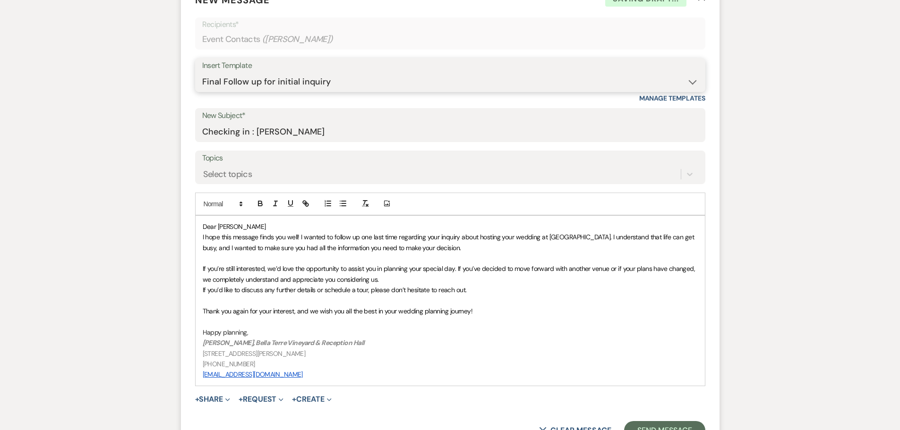
scroll to position [614, 0]
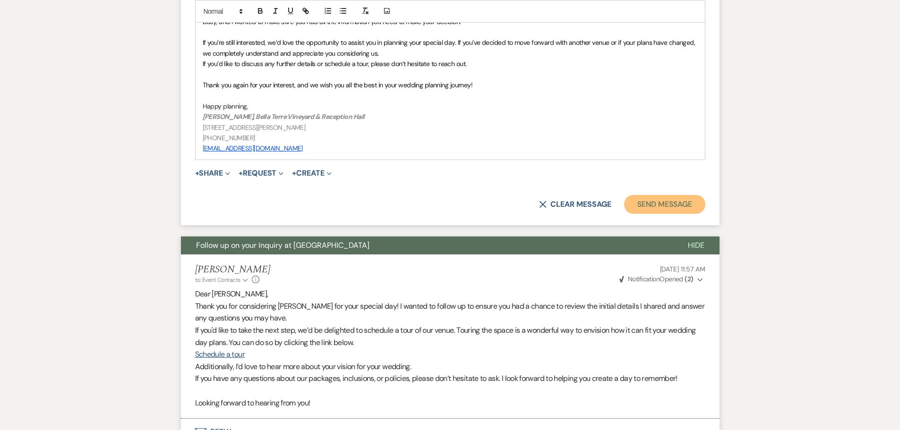
click at [671, 204] on button "Send Message" at bounding box center [664, 204] width 81 height 19
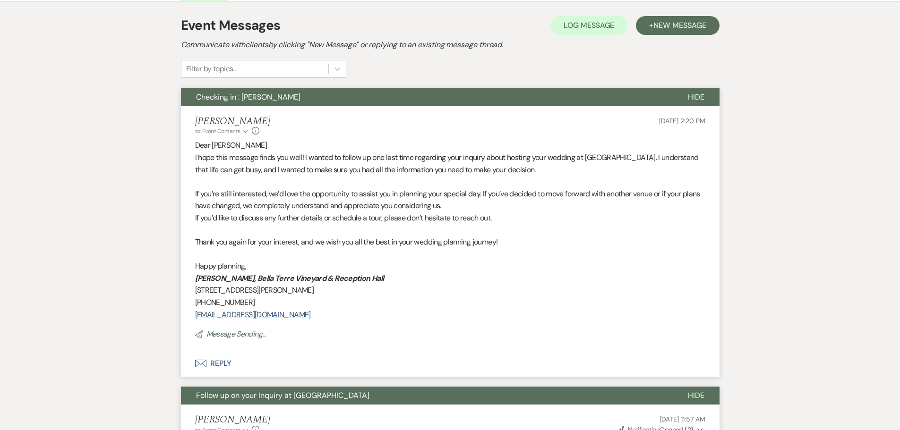
scroll to position [0, 0]
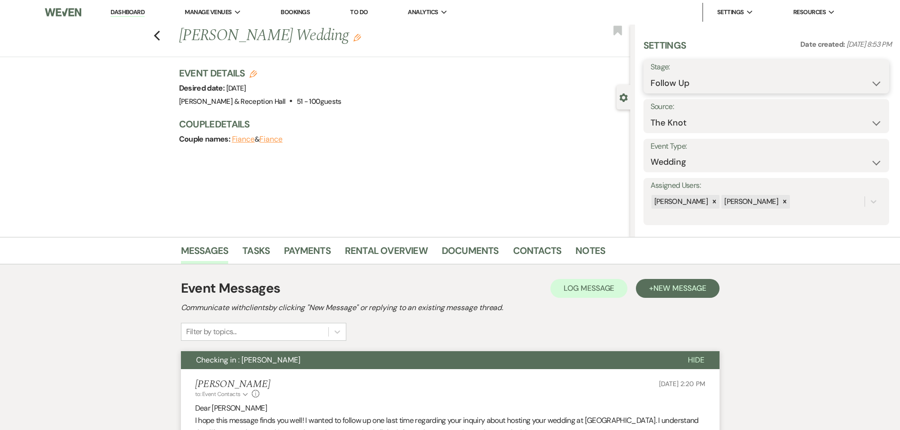
click at [682, 80] on select "Inquiry Follow Up Tour Requested Tour Confirmed Toured Proposal Sent Booked Lost" at bounding box center [767, 83] width 232 height 18
click at [651, 74] on select "Inquiry Follow Up Tour Requested Tour Confirmed Toured Proposal Sent Booked Lost" at bounding box center [767, 83] width 232 height 18
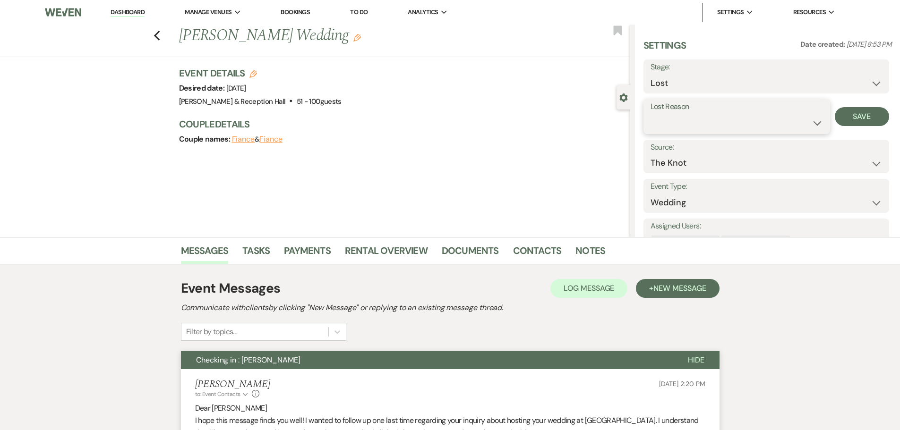
click at [682, 127] on select "Booked Elsewhere Budget Date Unavailable No Response Not a Good Match Capacity …" at bounding box center [737, 123] width 172 height 18
click at [651, 114] on select "Booked Elsewhere Budget Date Unavailable No Response Not a Good Match Capacity …" at bounding box center [737, 123] width 172 height 18
click at [870, 107] on button "Save" at bounding box center [862, 116] width 54 height 19
click at [161, 33] on icon "Previous" at bounding box center [157, 35] width 7 height 11
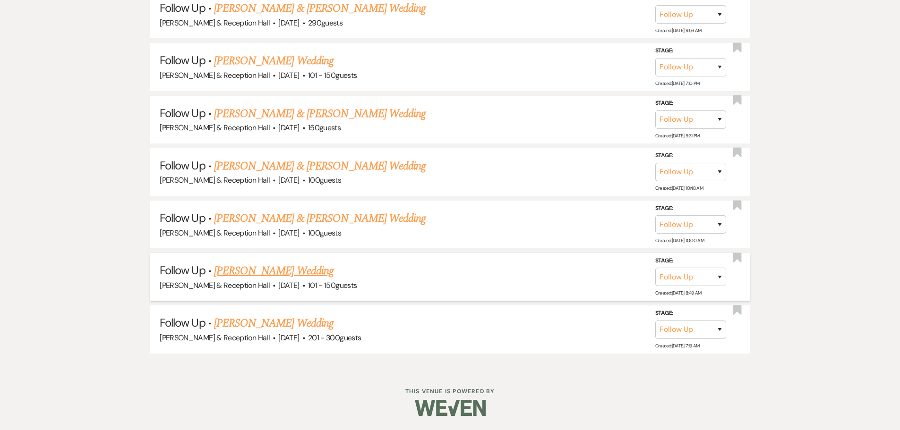
scroll to position [1455, 0]
click at [261, 320] on link "[PERSON_NAME] Wedding" at bounding box center [274, 323] width 120 height 17
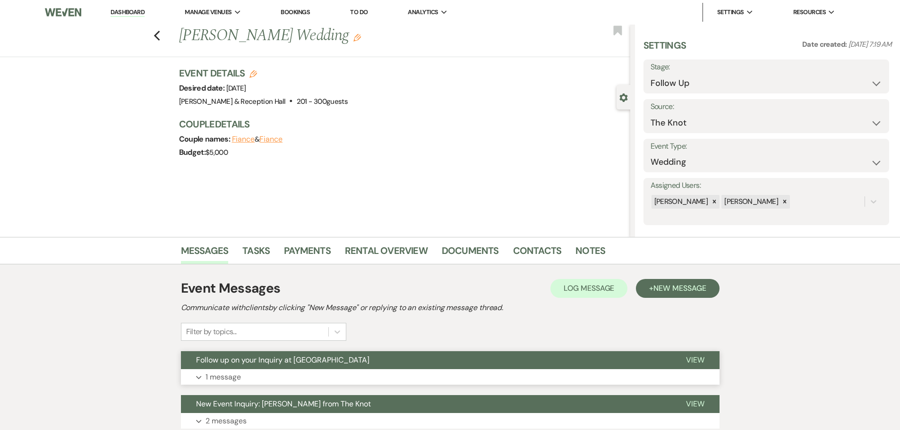
click at [285, 368] on button "Follow up on your Inquiry at [GEOGRAPHIC_DATA]" at bounding box center [426, 361] width 490 height 18
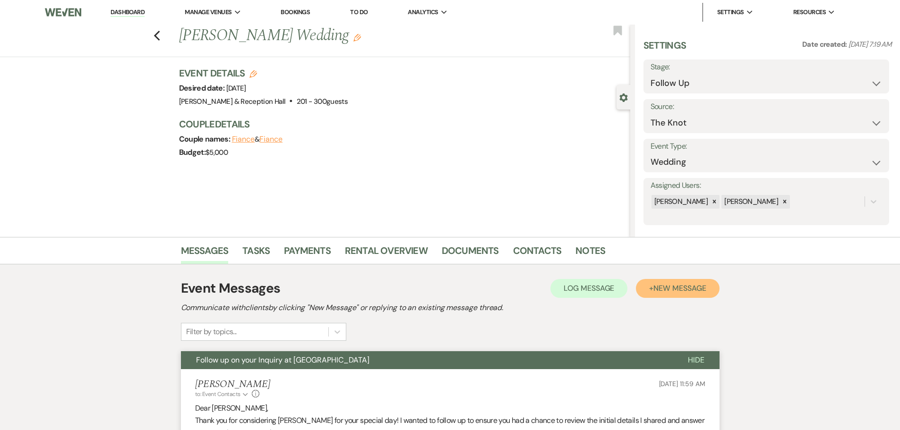
click at [643, 292] on button "+ New Message" at bounding box center [677, 288] width 83 height 19
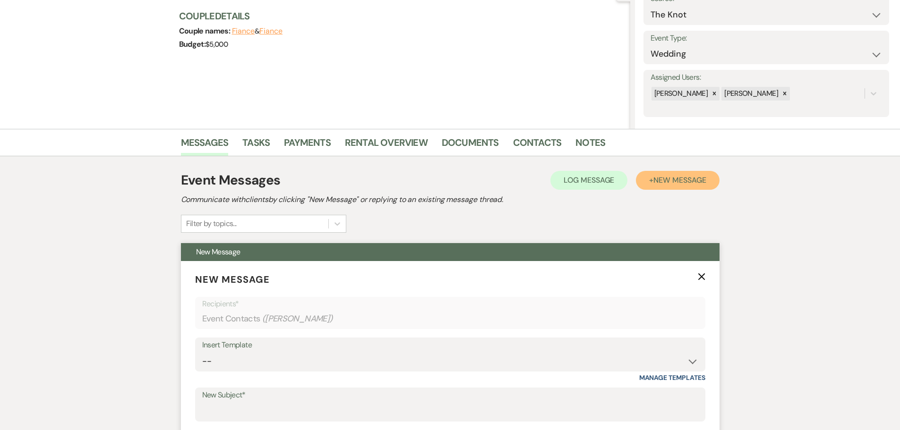
scroll to position [189, 0]
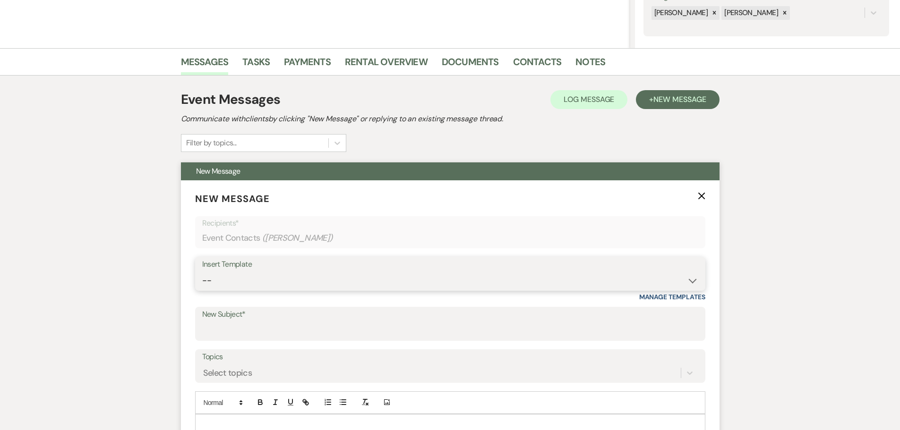
click at [237, 274] on select "-- Weven Planning Portal Introduction (Booked Events) Initial Inquiry Response …" at bounding box center [450, 281] width 496 height 18
click at [202, 272] on select "-- Weven Planning Portal Introduction (Booked Events) Initial Inquiry Response …" at bounding box center [450, 281] width 496 height 18
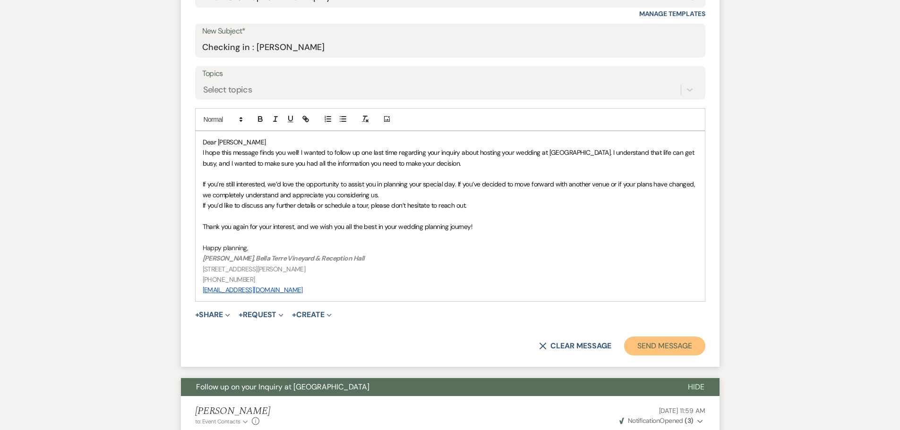
click at [642, 344] on button "Send Message" at bounding box center [664, 346] width 81 height 19
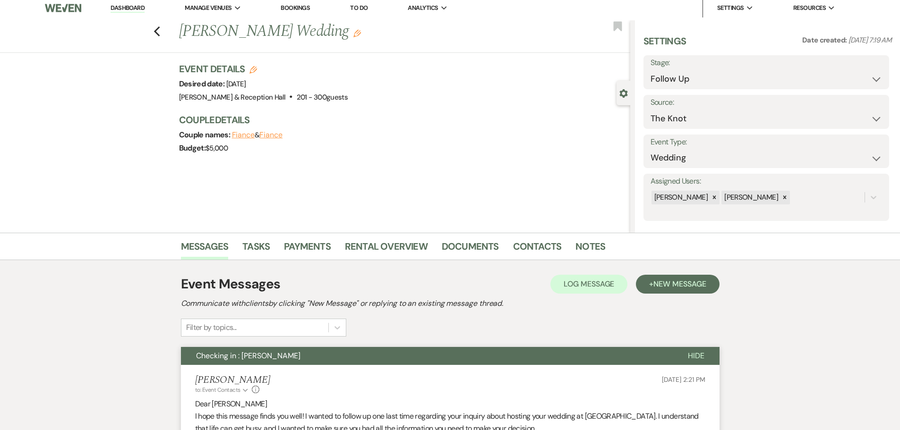
scroll to position [0, 0]
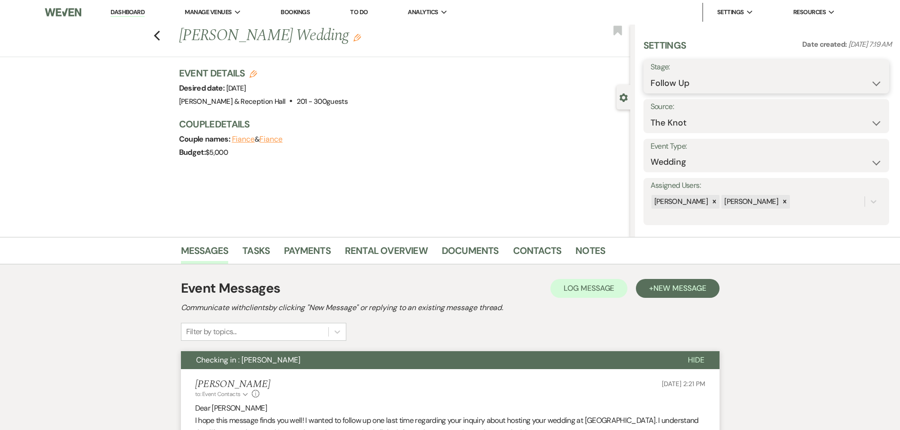
click at [687, 90] on select "Inquiry Follow Up Tour Requested Tour Confirmed Toured Proposal Sent Booked Lost" at bounding box center [767, 83] width 232 height 18
click at [651, 74] on select "Inquiry Follow Up Tour Requested Tour Confirmed Toured Proposal Sent Booked Lost" at bounding box center [767, 83] width 232 height 18
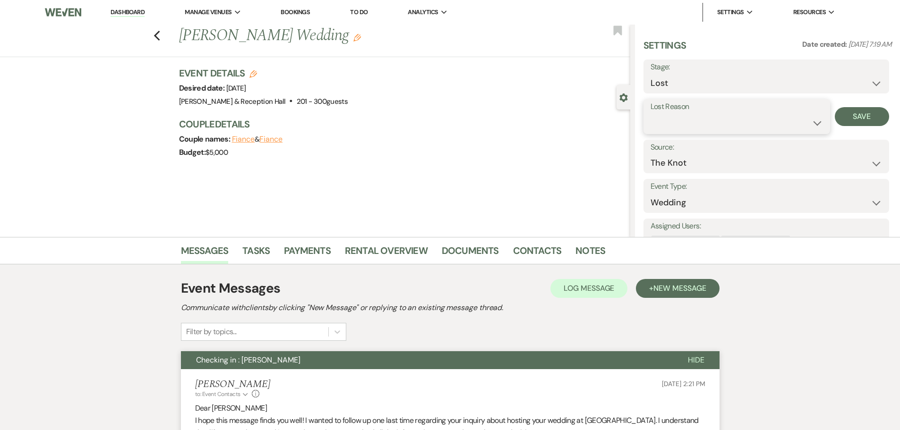
click at [678, 127] on select "Booked Elsewhere Budget Date Unavailable No Response Not a Good Match Capacity …" at bounding box center [737, 123] width 172 height 18
click at [651, 114] on select "Booked Elsewhere Budget Date Unavailable No Response Not a Good Match Capacity …" at bounding box center [737, 123] width 172 height 18
click at [858, 113] on button "Save" at bounding box center [862, 116] width 54 height 19
click at [161, 37] on icon "Previous" at bounding box center [157, 35] width 7 height 11
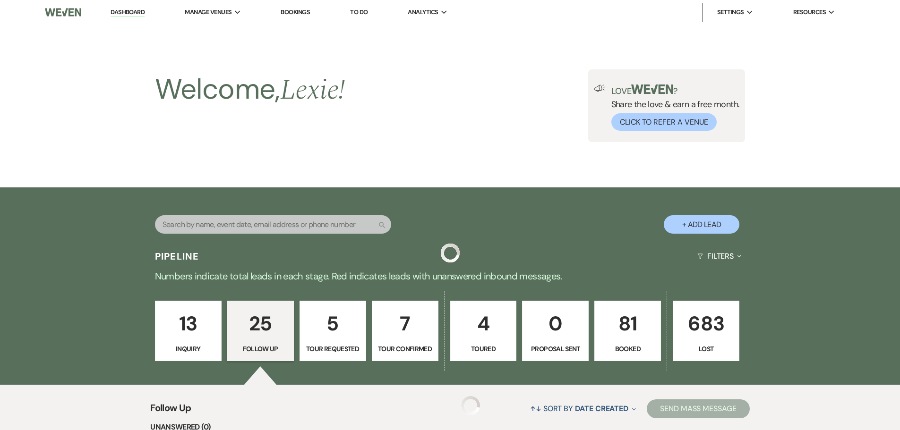
scroll to position [1403, 0]
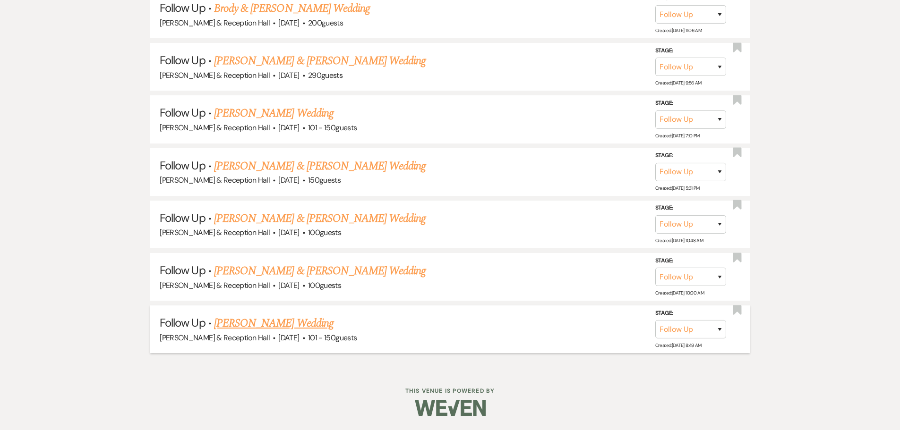
click at [262, 328] on link "[PERSON_NAME] Wedding" at bounding box center [274, 323] width 120 height 17
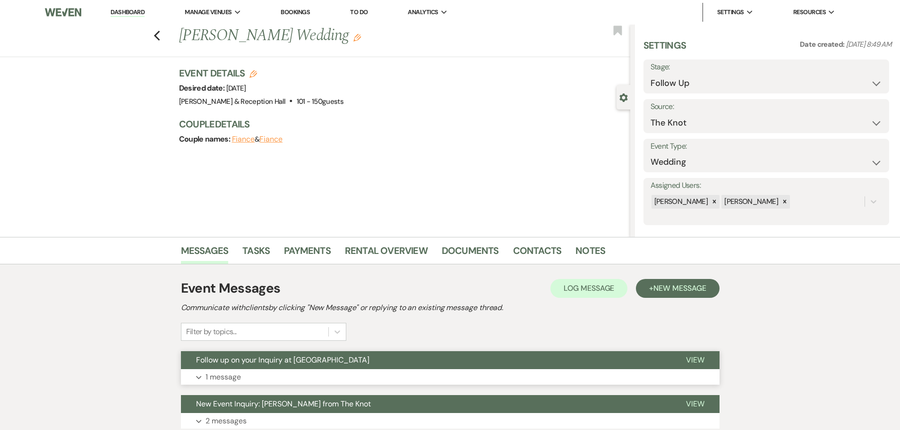
click at [249, 371] on button "Expand 1 message" at bounding box center [450, 377] width 539 height 16
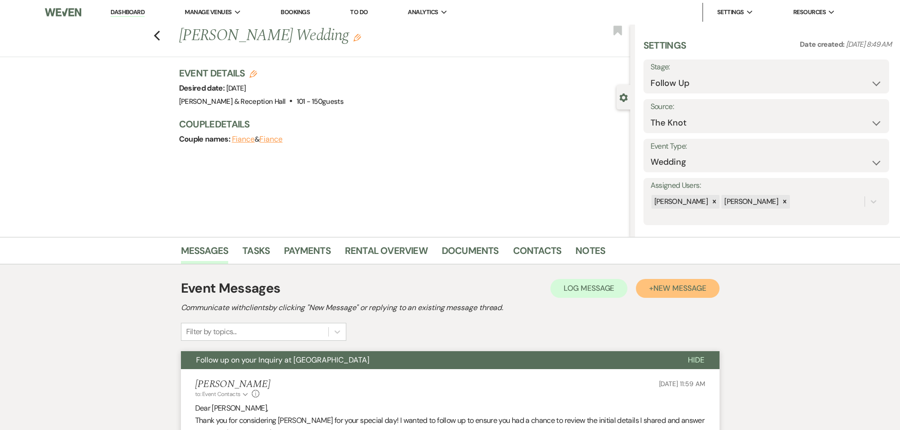
click at [674, 292] on span "New Message" at bounding box center [679, 288] width 52 height 10
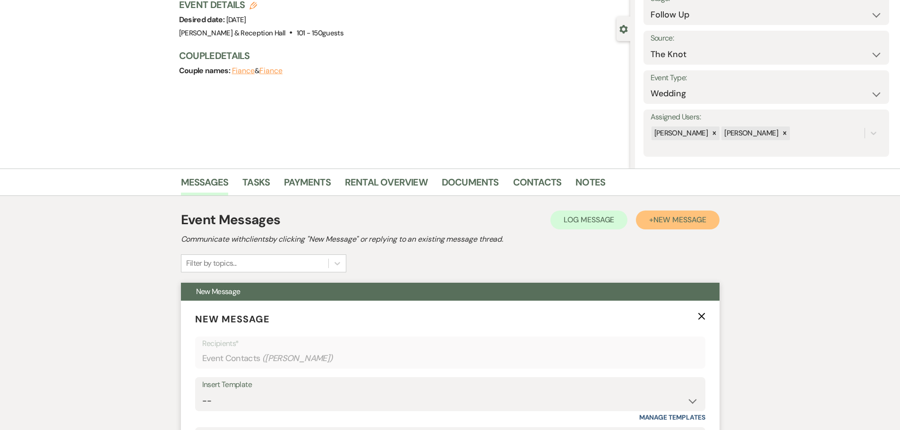
scroll to position [142, 0]
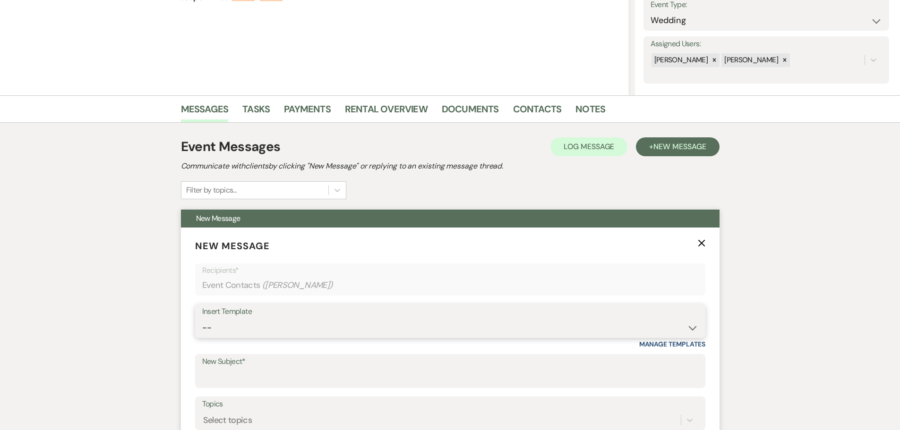
click at [218, 328] on select "-- Weven Planning Portal Introduction (Booked Events) Initial Inquiry Response …" at bounding box center [450, 328] width 496 height 18
click at [202, 319] on select "-- Weven Planning Portal Introduction (Booked Events) Initial Inquiry Response …" at bounding box center [450, 328] width 496 height 18
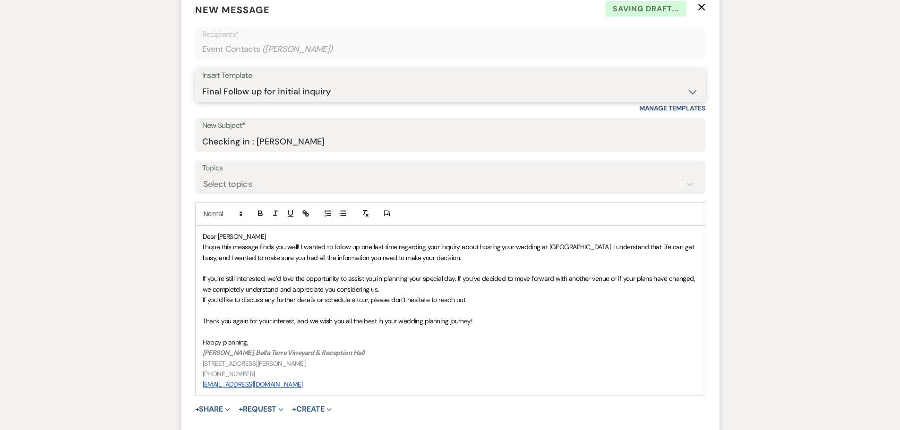
scroll to position [520, 0]
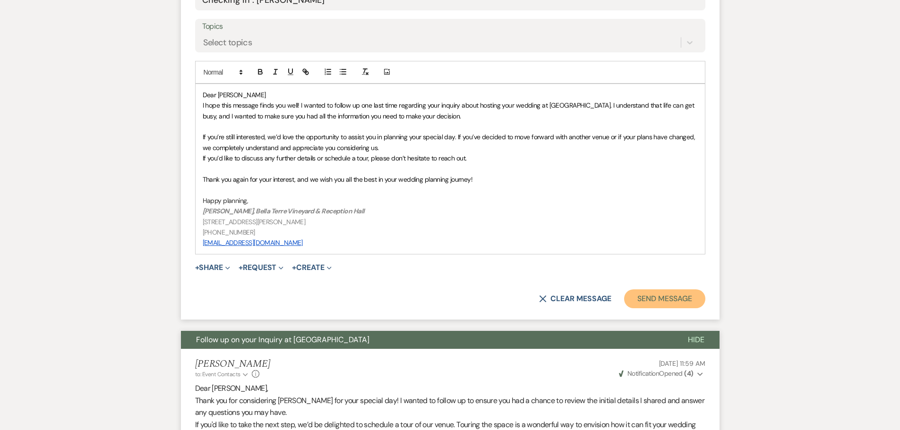
click at [665, 297] on button "Send Message" at bounding box center [664, 299] width 81 height 19
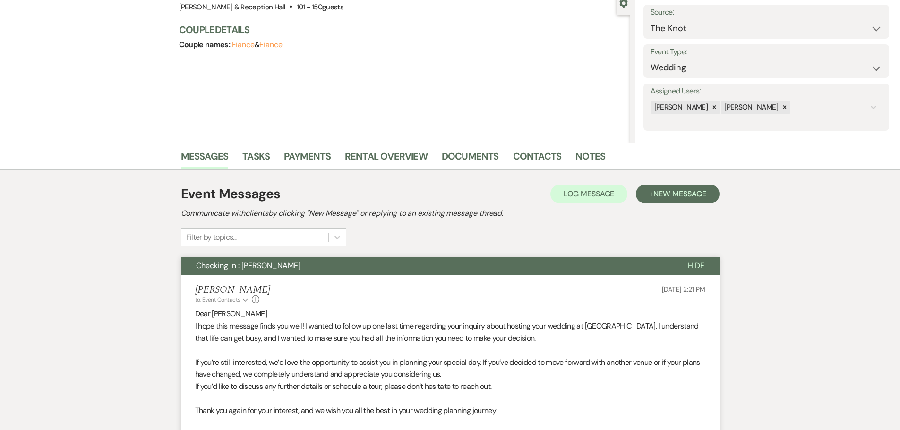
scroll to position [0, 0]
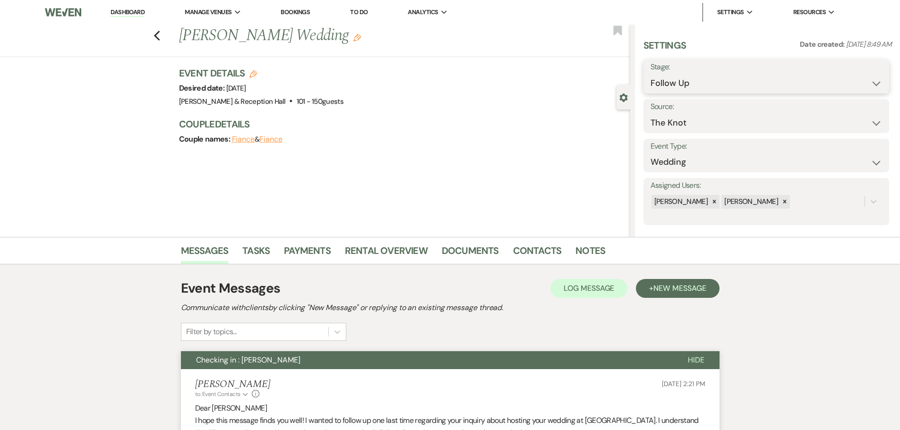
click at [677, 82] on select "Inquiry Follow Up Tour Requested Tour Confirmed Toured Proposal Sent Booked Lost" at bounding box center [767, 83] width 232 height 18
click at [666, 80] on select "Inquiry Follow Up Tour Requested Tour Confirmed Toured Proposal Sent Booked Lost" at bounding box center [767, 83] width 232 height 18
click at [651, 74] on select "Inquiry Follow Up Tour Requested Tour Confirmed Toured Proposal Sent Booked Lost" at bounding box center [767, 83] width 232 height 18
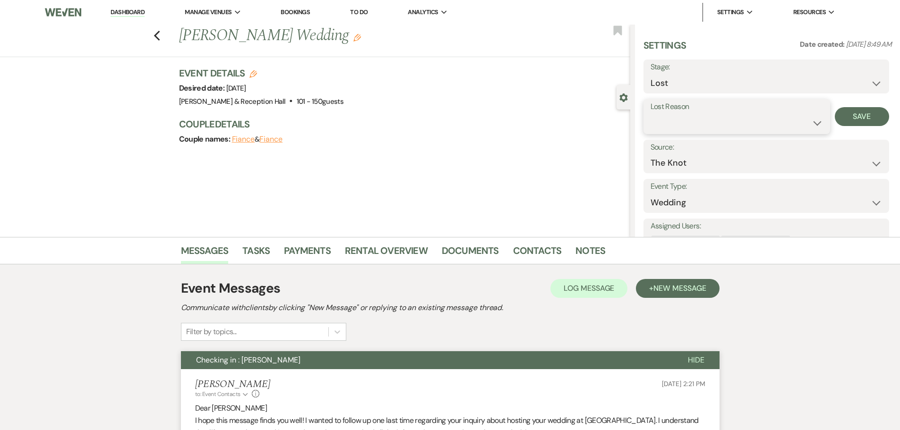
click at [668, 121] on select "Booked Elsewhere Budget Date Unavailable No Response Not a Good Match Capacity …" at bounding box center [737, 123] width 172 height 18
click at [651, 114] on select "Booked Elsewhere Budget Date Unavailable No Response Not a Good Match Capacity …" at bounding box center [737, 123] width 172 height 18
click at [858, 125] on button "Save" at bounding box center [862, 116] width 54 height 19
click at [160, 38] on use "button" at bounding box center [157, 36] width 6 height 10
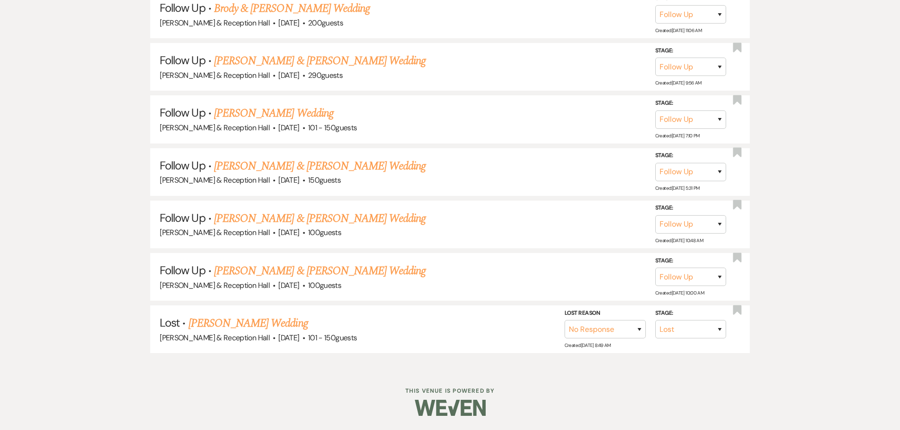
scroll to position [1350, 0]
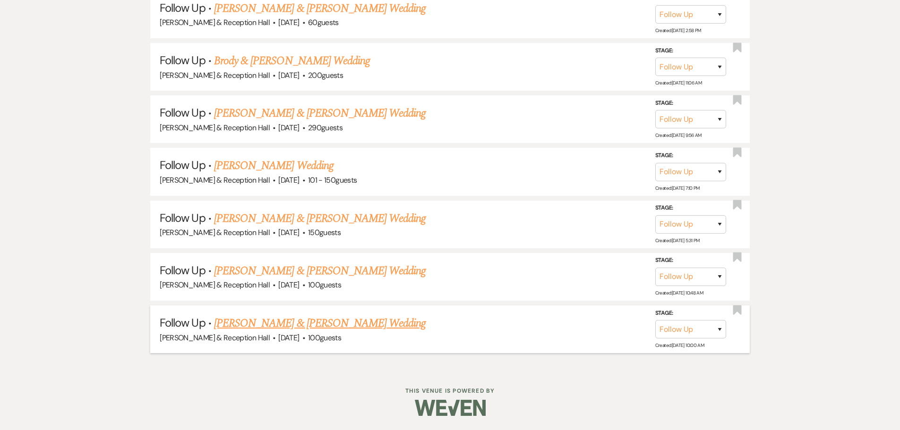
click at [255, 323] on link "[PERSON_NAME] & [PERSON_NAME] Wedding" at bounding box center [320, 323] width 212 height 17
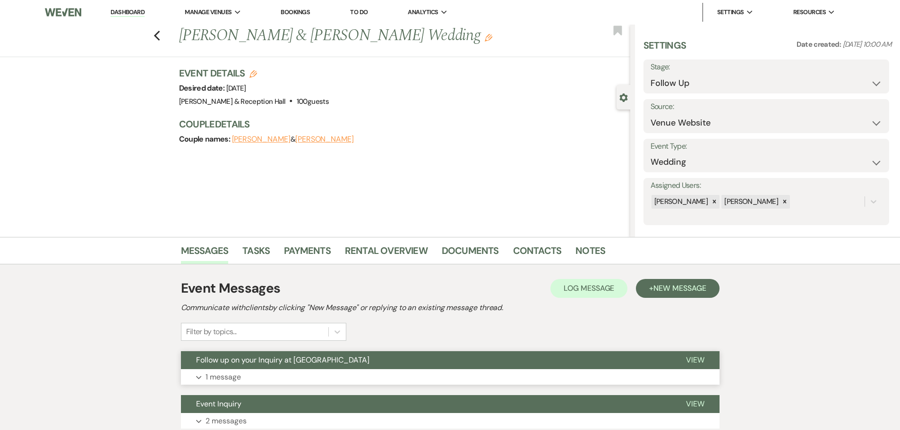
click at [276, 379] on button "Expand 1 message" at bounding box center [450, 377] width 539 height 16
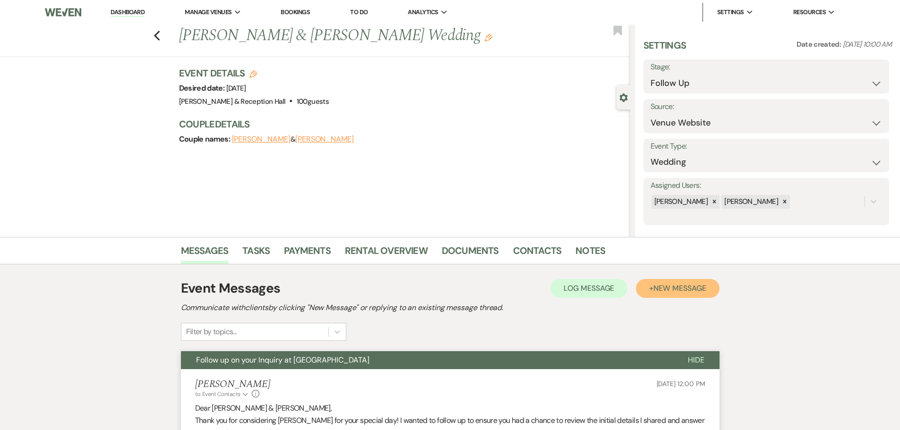
click at [700, 290] on span "New Message" at bounding box center [679, 288] width 52 height 10
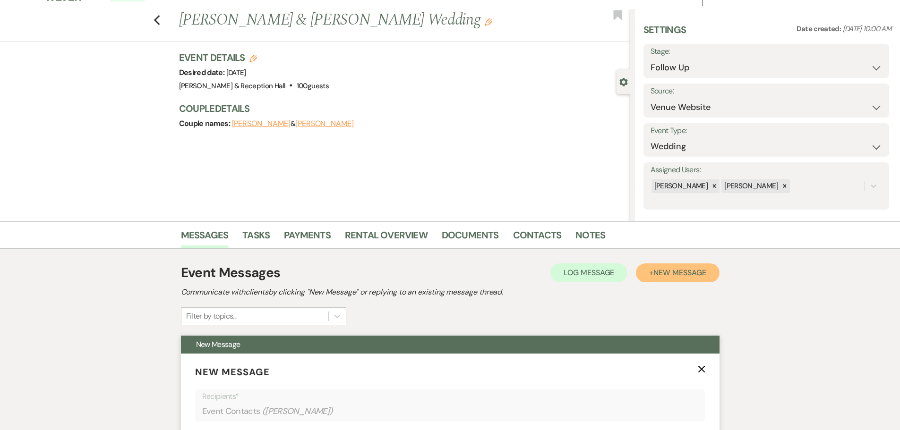
scroll to position [142, 0]
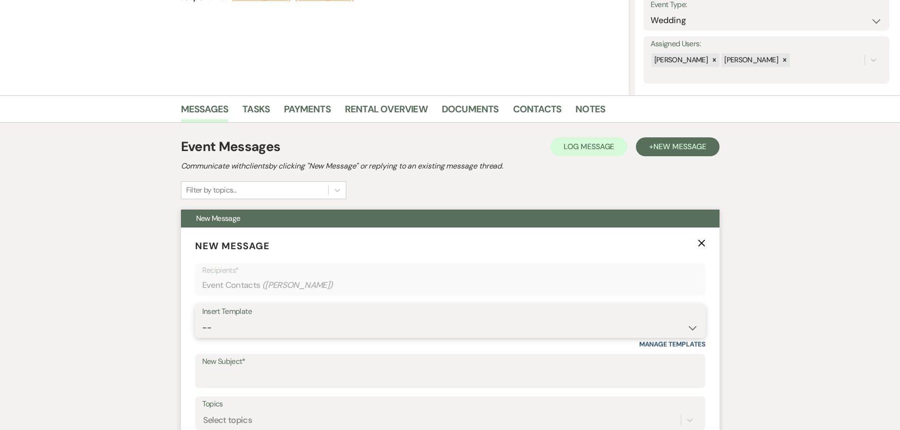
click at [217, 331] on select "-- Weven Planning Portal Introduction (Booked Events) Initial Inquiry Response …" at bounding box center [450, 328] width 496 height 18
click at [202, 319] on select "-- Weven Planning Portal Introduction (Booked Events) Initial Inquiry Response …" at bounding box center [450, 328] width 496 height 18
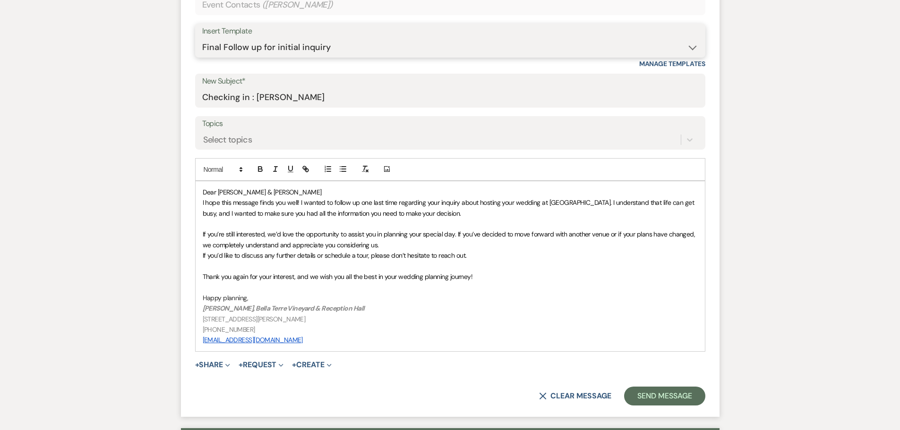
scroll to position [472, 0]
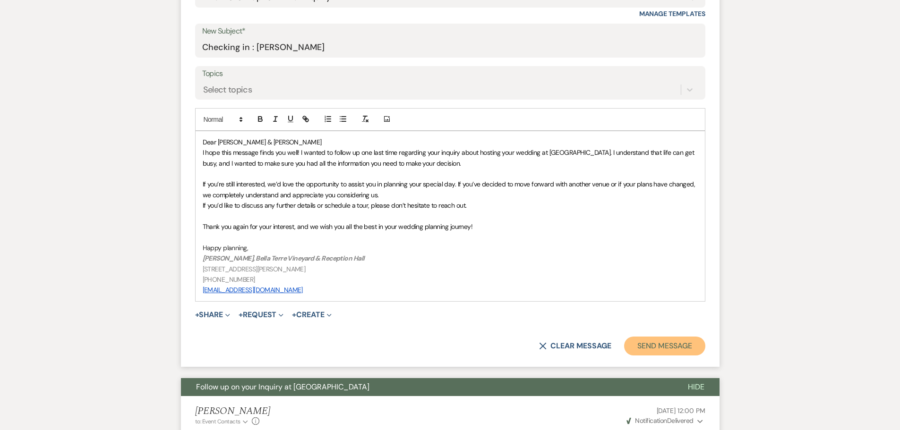
click at [667, 341] on button "Send Message" at bounding box center [664, 346] width 81 height 19
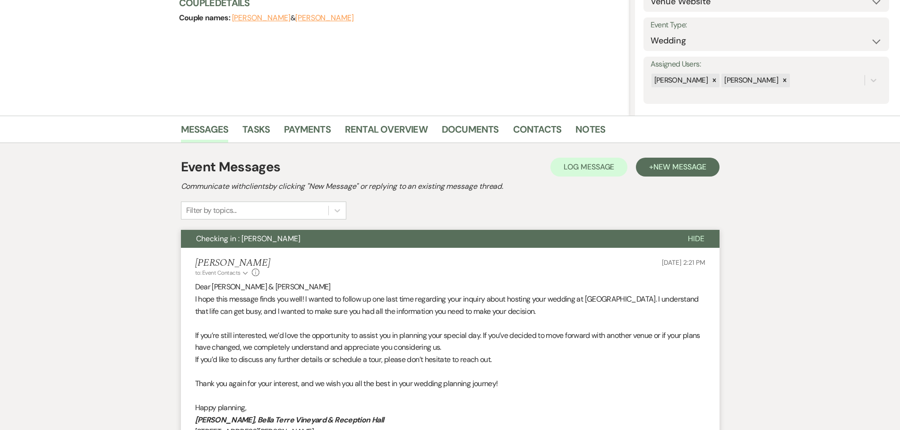
scroll to position [0, 0]
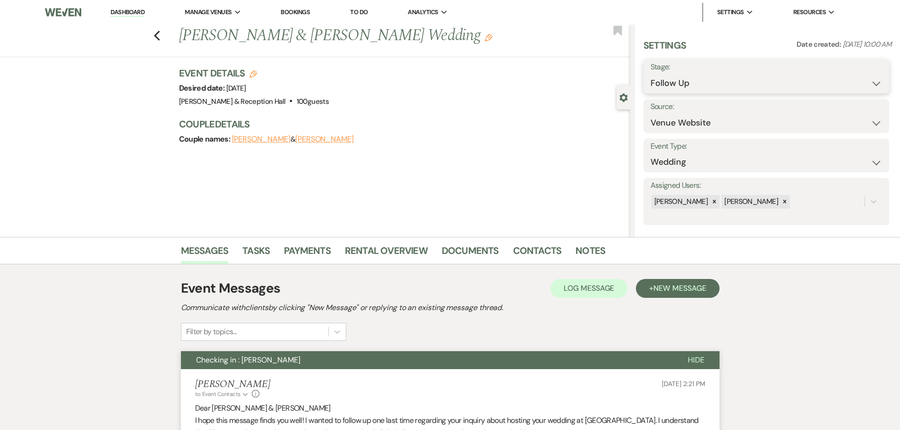
drag, startPoint x: 665, startPoint y: 78, endPoint x: 666, endPoint y: 84, distance: 5.3
click at [665, 78] on select "Inquiry Follow Up Tour Requested Tour Confirmed Toured Proposal Sent Booked Lost" at bounding box center [767, 83] width 232 height 18
click at [651, 74] on select "Inquiry Follow Up Tour Requested Tour Confirmed Toured Proposal Sent Booked Lost" at bounding box center [767, 83] width 232 height 18
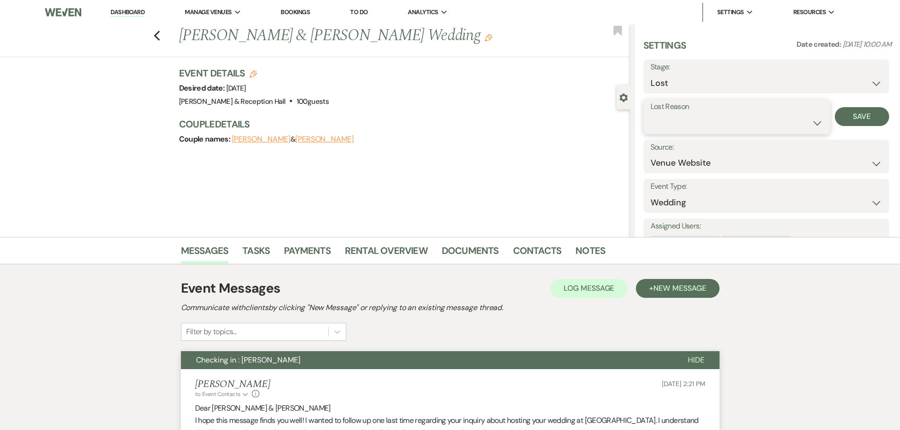
click at [672, 118] on select "Booked Elsewhere Budget Date Unavailable No Response Not a Good Match Capacity …" at bounding box center [737, 123] width 172 height 18
click at [651, 114] on select "Booked Elsewhere Budget Date Unavailable No Response Not a Good Match Capacity …" at bounding box center [737, 123] width 172 height 18
click at [842, 115] on button "Save" at bounding box center [862, 116] width 54 height 19
click at [161, 40] on icon "Previous" at bounding box center [157, 35] width 7 height 11
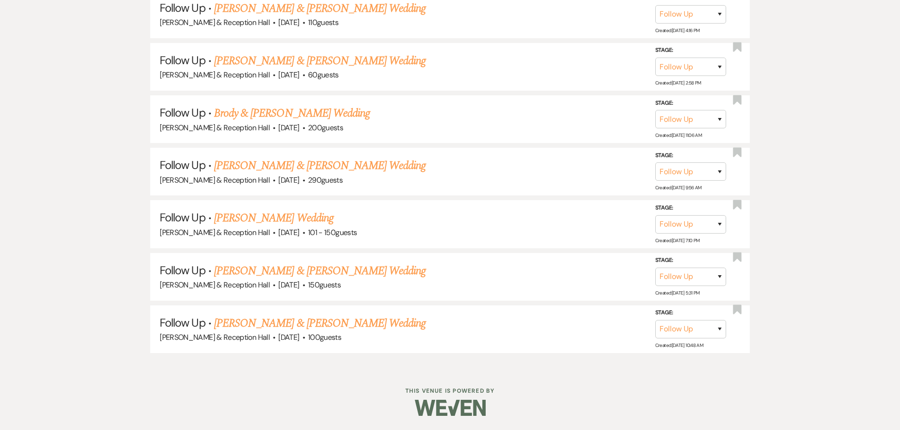
scroll to position [1298, 0]
click at [303, 323] on link "[PERSON_NAME] & [PERSON_NAME] Wedding" at bounding box center [320, 323] width 212 height 17
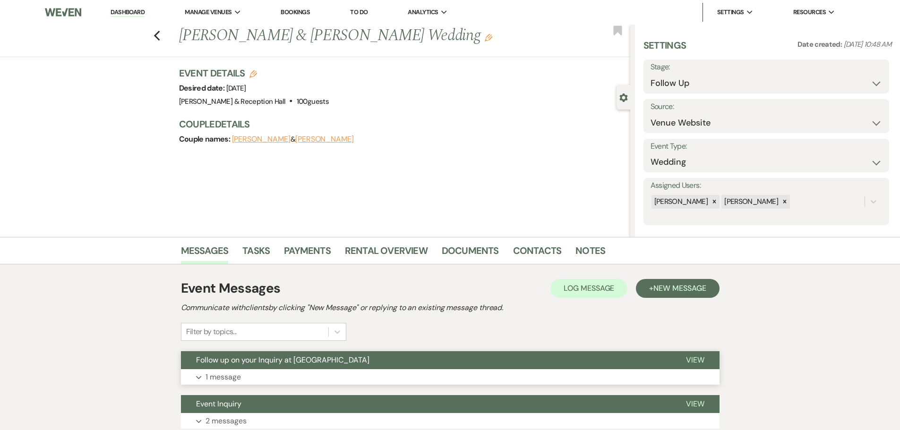
click at [342, 376] on button "Expand 1 message" at bounding box center [450, 377] width 539 height 16
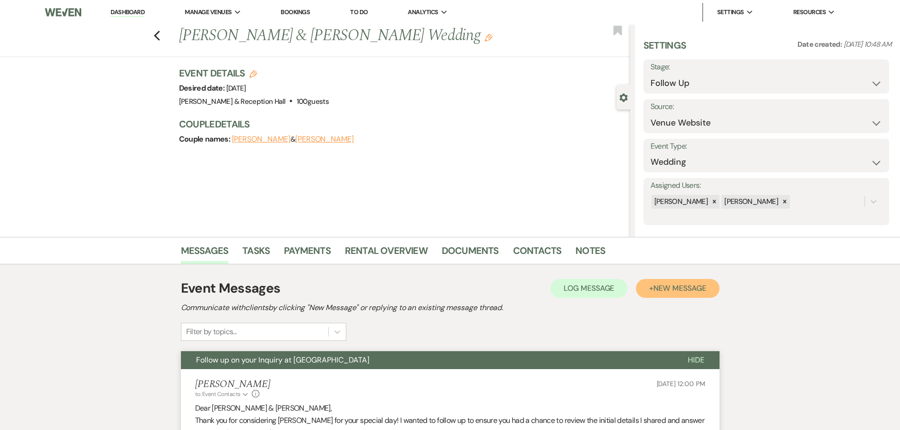
click at [683, 292] on span "New Message" at bounding box center [679, 288] width 52 height 10
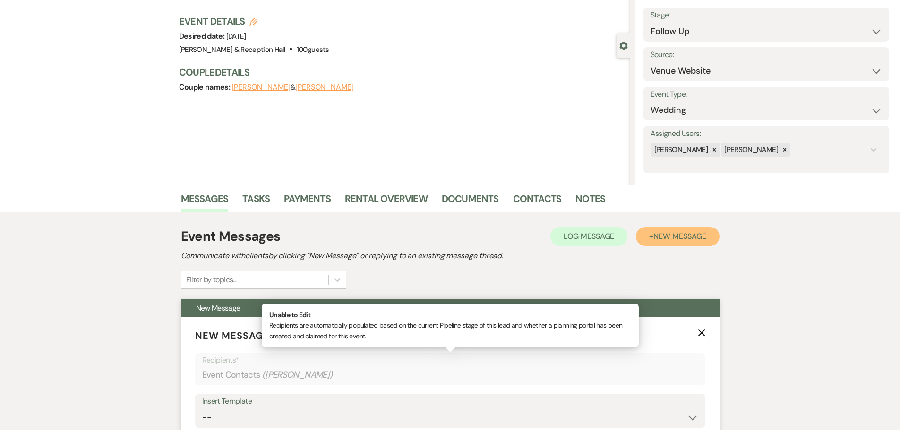
scroll to position [94, 0]
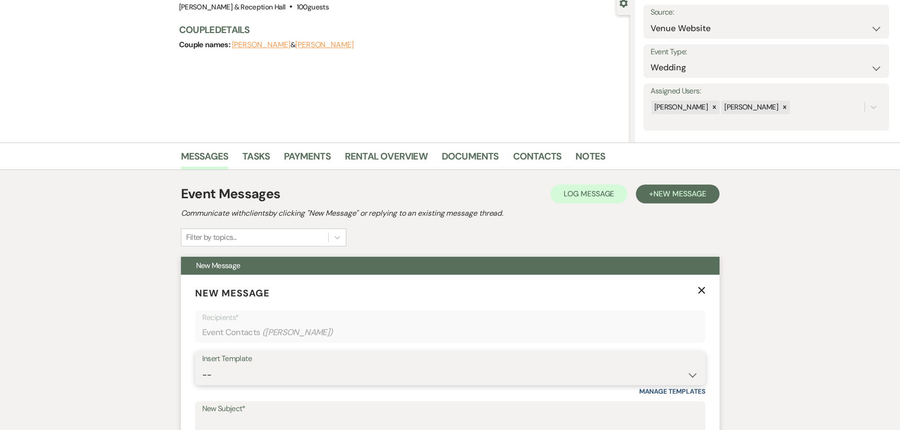
click at [258, 368] on select "-- Weven Planning Portal Introduction (Booked Events) Initial Inquiry Response …" at bounding box center [450, 375] width 496 height 18
click at [202, 366] on select "-- Weven Planning Portal Introduction (Booked Events) Initial Inquiry Response …" at bounding box center [450, 375] width 496 height 18
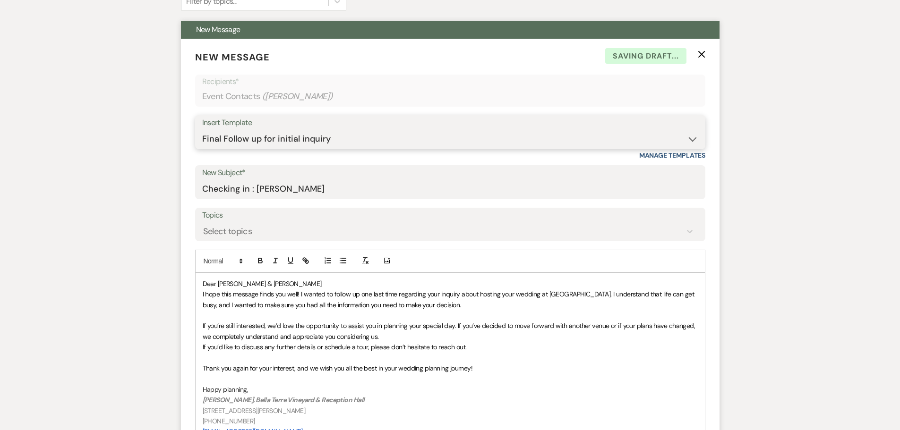
scroll to position [520, 0]
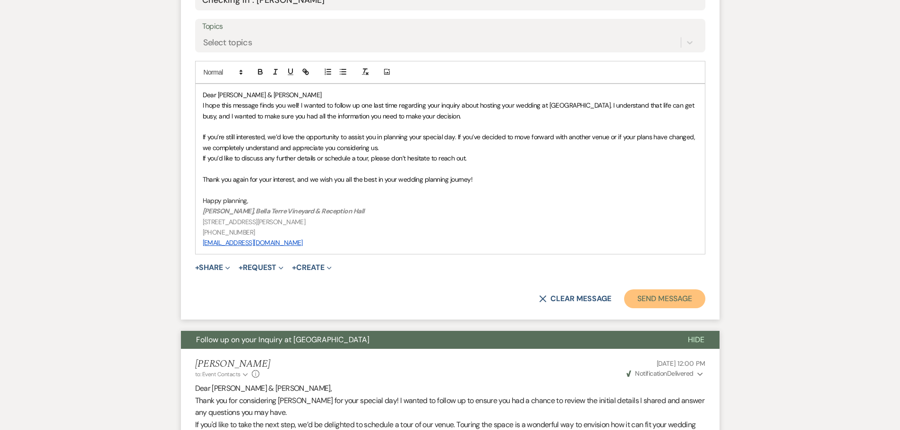
click at [664, 290] on button "Send Message" at bounding box center [664, 299] width 81 height 19
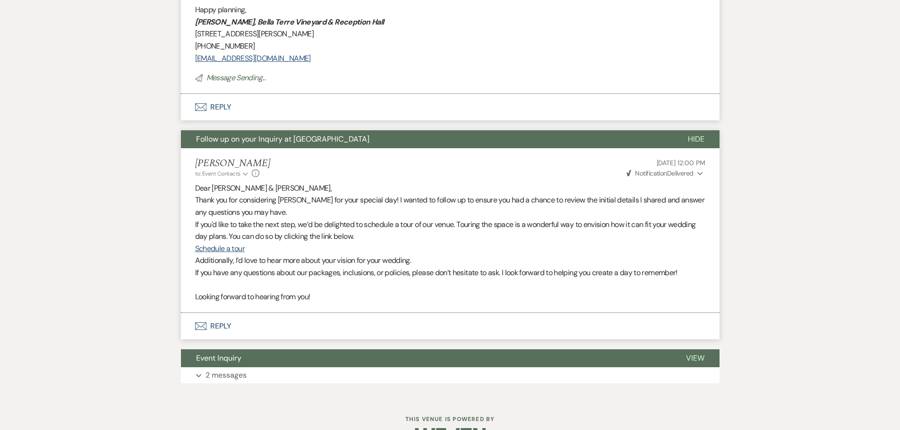
scroll to position [0, 0]
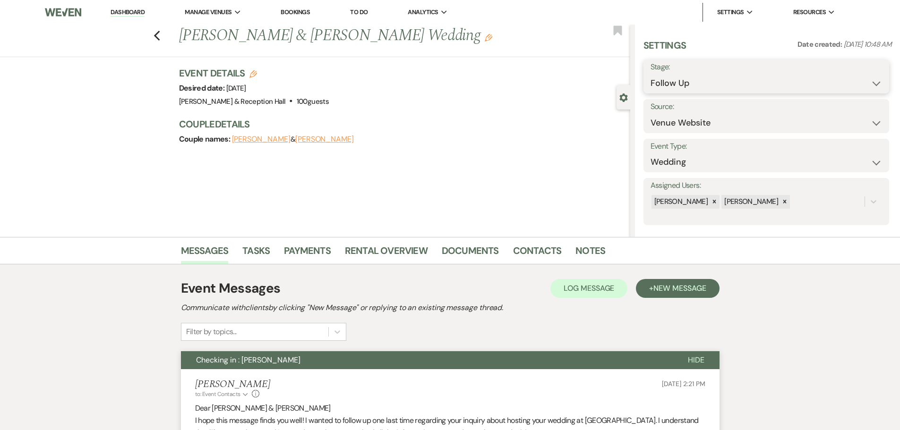
click at [699, 87] on select "Inquiry Follow Up Tour Requested Tour Confirmed Toured Proposal Sent Booked Lost" at bounding box center [767, 83] width 232 height 18
click at [651, 74] on select "Inquiry Follow Up Tour Requested Tour Confirmed Toured Proposal Sent Booked Lost" at bounding box center [767, 83] width 232 height 18
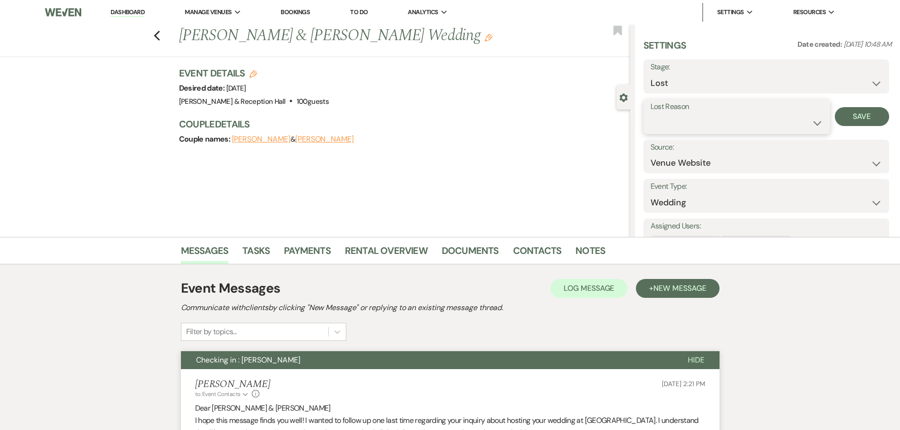
click at [685, 117] on select "Booked Elsewhere Budget Date Unavailable No Response Not a Good Match Capacity …" at bounding box center [737, 123] width 172 height 18
click at [651, 114] on select "Booked Elsewhere Budget Date Unavailable No Response Not a Good Match Capacity …" at bounding box center [737, 123] width 172 height 18
click at [862, 117] on button "Save" at bounding box center [862, 116] width 54 height 19
click at [159, 34] on icon "Previous" at bounding box center [157, 35] width 7 height 11
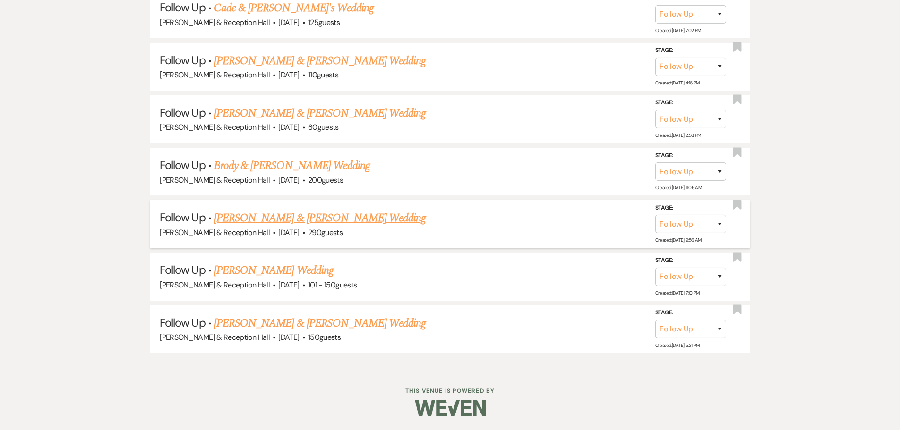
scroll to position [1245, 0]
click at [261, 324] on link "[PERSON_NAME] & [PERSON_NAME] Wedding" at bounding box center [320, 323] width 212 height 17
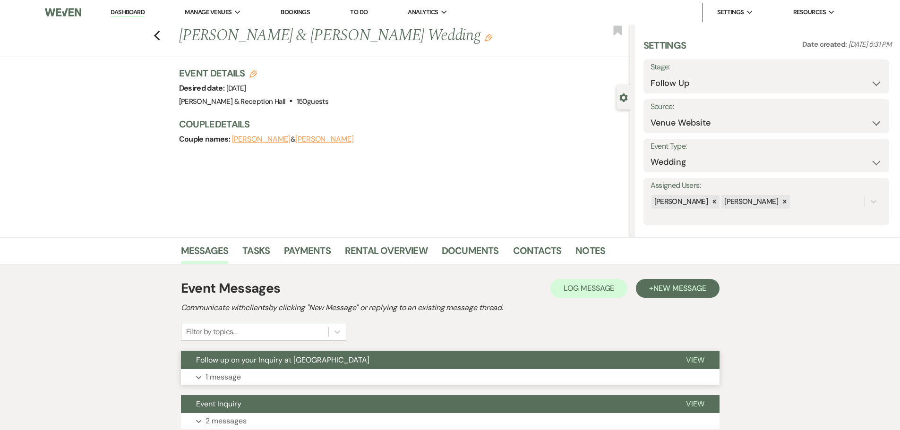
click at [294, 378] on button "Expand 1 message" at bounding box center [450, 377] width 539 height 16
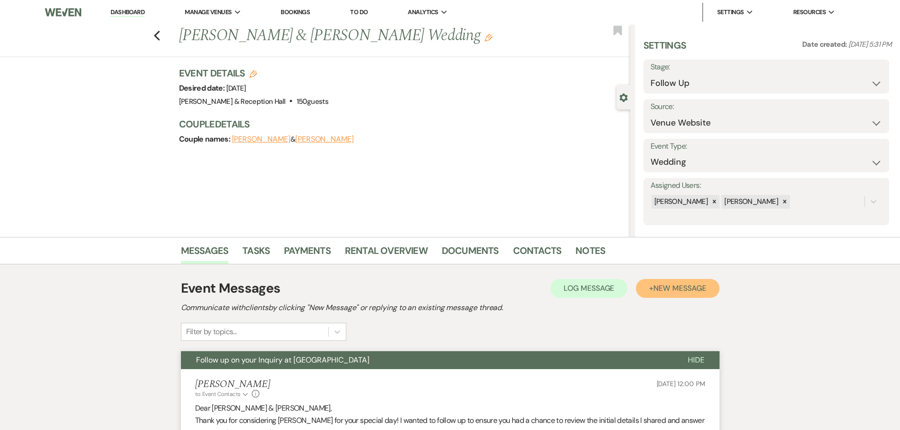
click at [668, 283] on button "+ New Message" at bounding box center [677, 288] width 83 height 19
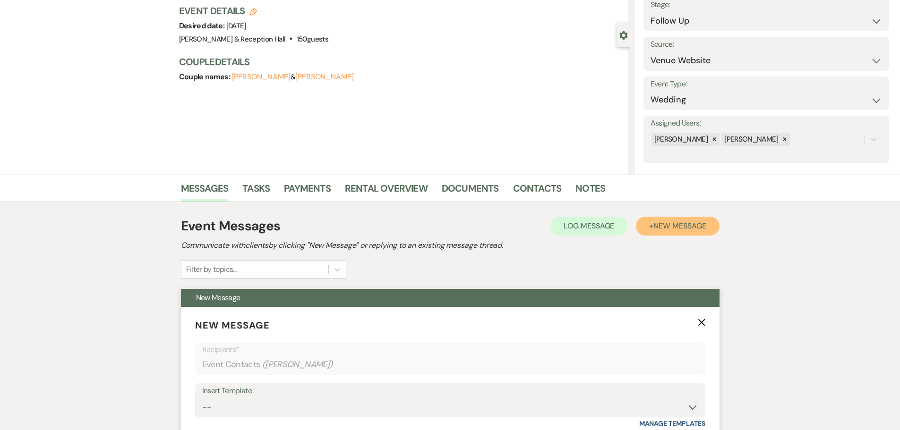
scroll to position [142, 0]
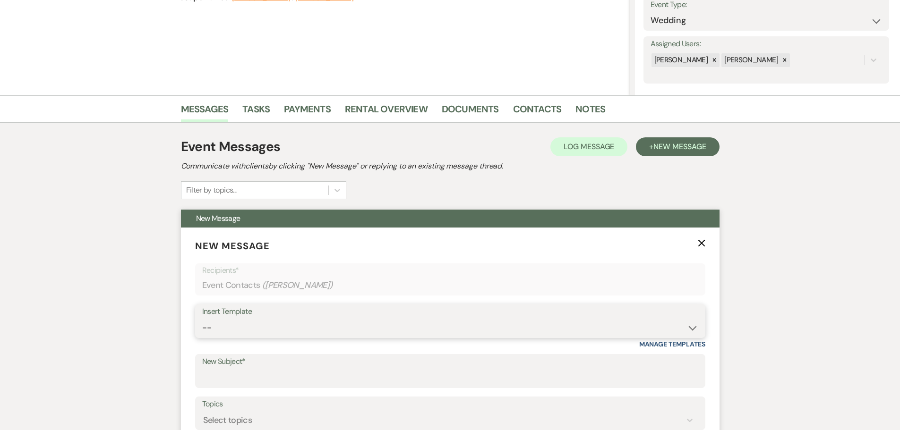
click at [203, 337] on select "-- Weven Planning Portal Introduction (Booked Events) Initial Inquiry Response …" at bounding box center [450, 328] width 496 height 18
click at [202, 319] on select "-- Weven Planning Portal Introduction (Booked Events) Initial Inquiry Response …" at bounding box center [450, 328] width 496 height 18
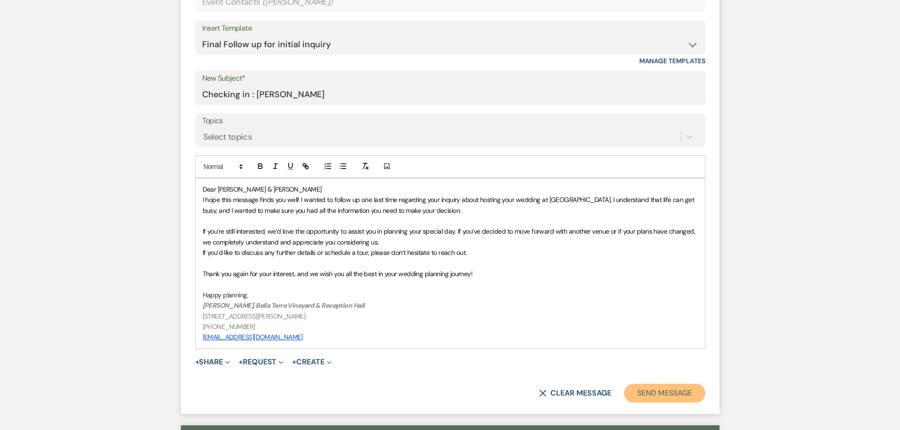
click at [685, 389] on button "Send Message" at bounding box center [664, 393] width 81 height 19
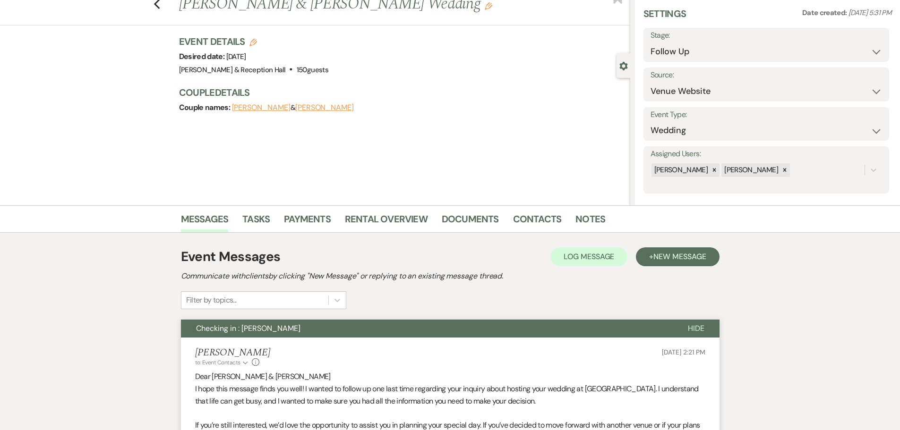
scroll to position [0, 0]
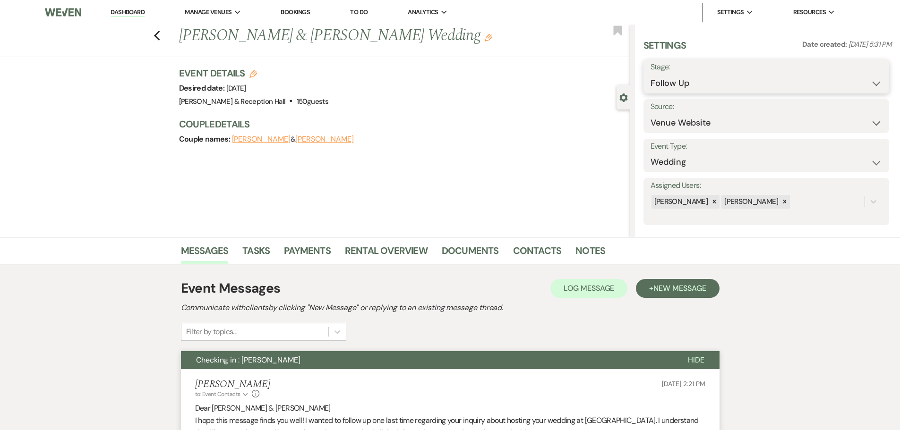
click at [657, 91] on select "Inquiry Follow Up Tour Requested Tour Confirmed Toured Proposal Sent Booked Lost" at bounding box center [767, 83] width 232 height 18
click at [651, 74] on select "Inquiry Follow Up Tour Requested Tour Confirmed Toured Proposal Sent Booked Lost" at bounding box center [767, 83] width 232 height 18
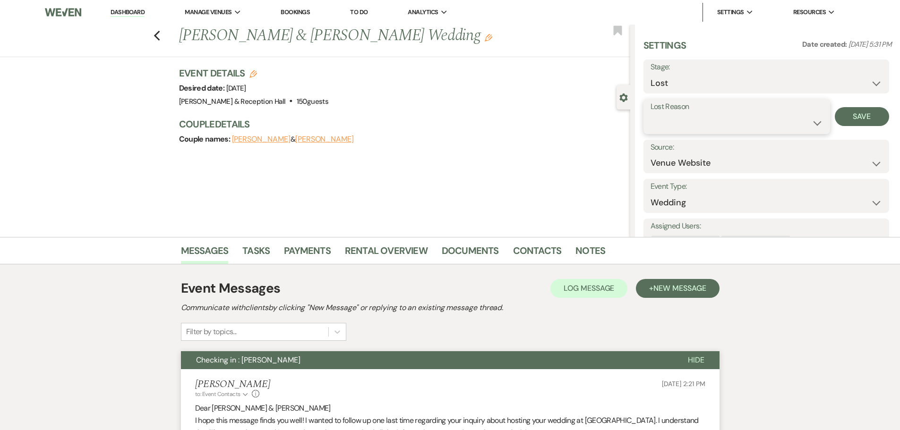
click at [674, 122] on select "Booked Elsewhere Budget Date Unavailable No Response Not a Good Match Capacity …" at bounding box center [737, 123] width 172 height 18
click at [651, 114] on select "Booked Elsewhere Budget Date Unavailable No Response Not a Good Match Capacity …" at bounding box center [737, 123] width 172 height 18
click at [892, 107] on div "Settings Date created: [DATE] 5:31 PM Stage: Inquiry Follow Up Tour Requested T…" at bounding box center [768, 131] width 266 height 213
click at [871, 109] on button "Save" at bounding box center [862, 116] width 54 height 19
click at [158, 34] on icon "Previous" at bounding box center [157, 35] width 7 height 11
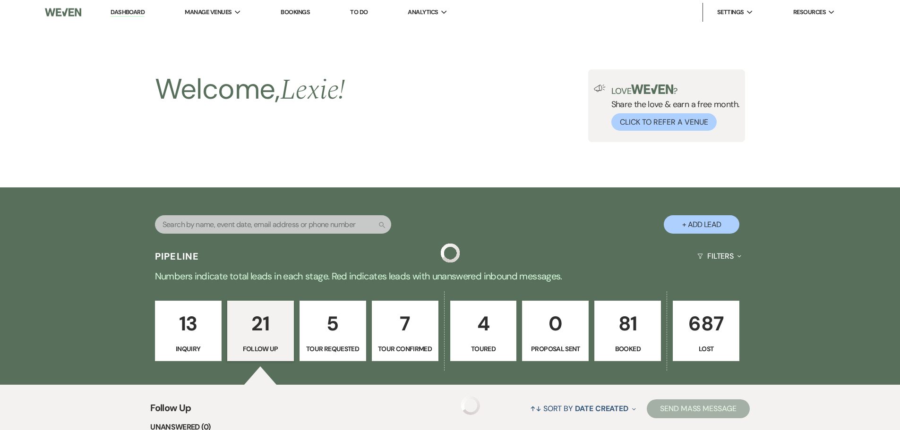
scroll to position [1193, 0]
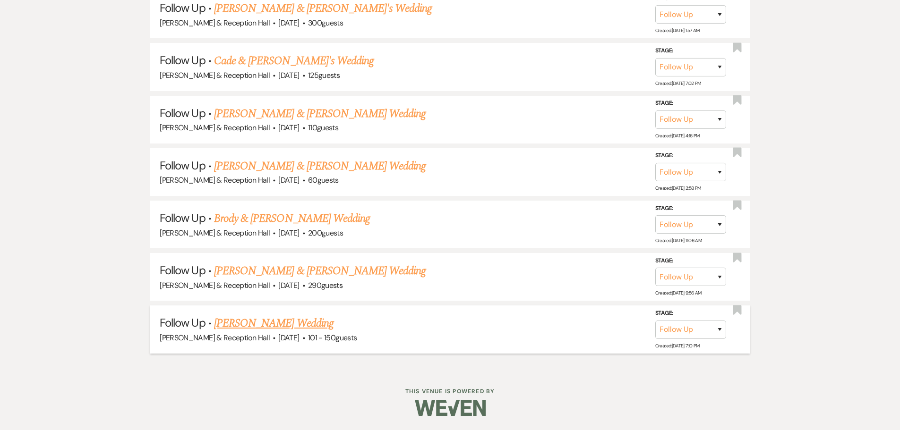
click at [255, 319] on link "[PERSON_NAME] Wedding" at bounding box center [274, 323] width 120 height 17
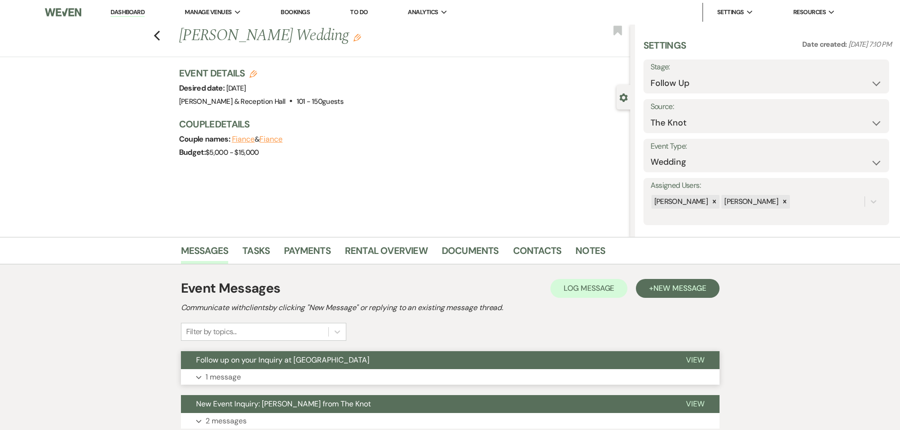
click at [255, 371] on button "Expand 1 message" at bounding box center [450, 377] width 539 height 16
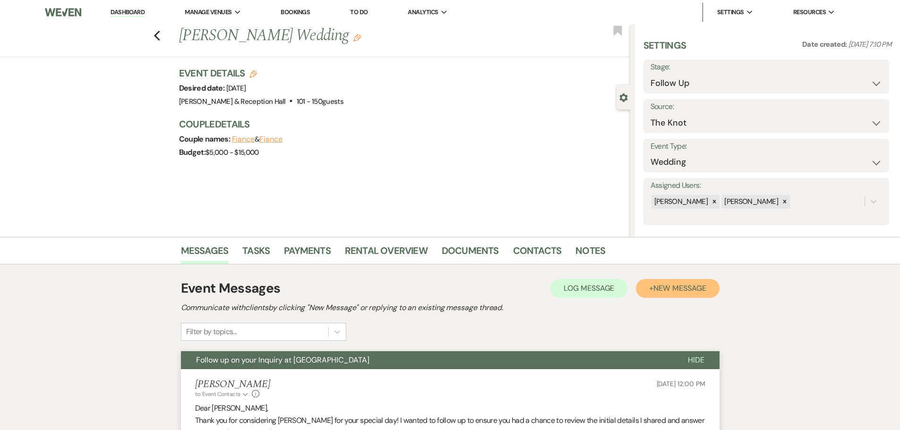
click at [666, 289] on span "New Message" at bounding box center [679, 288] width 52 height 10
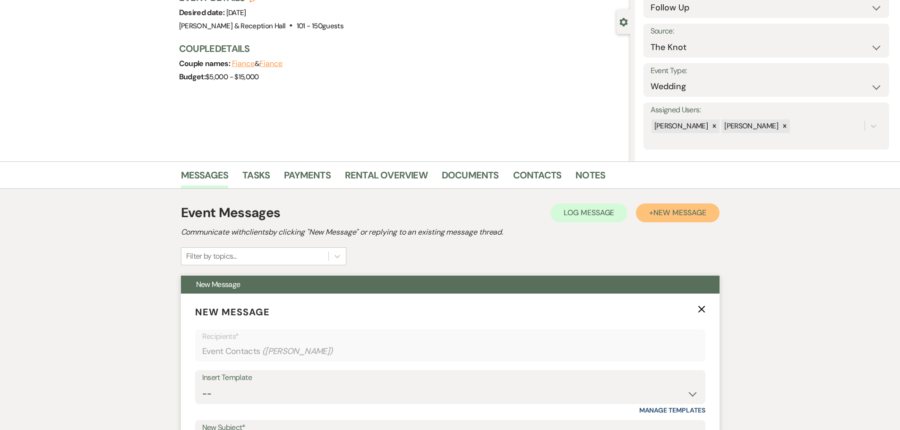
scroll to position [142, 0]
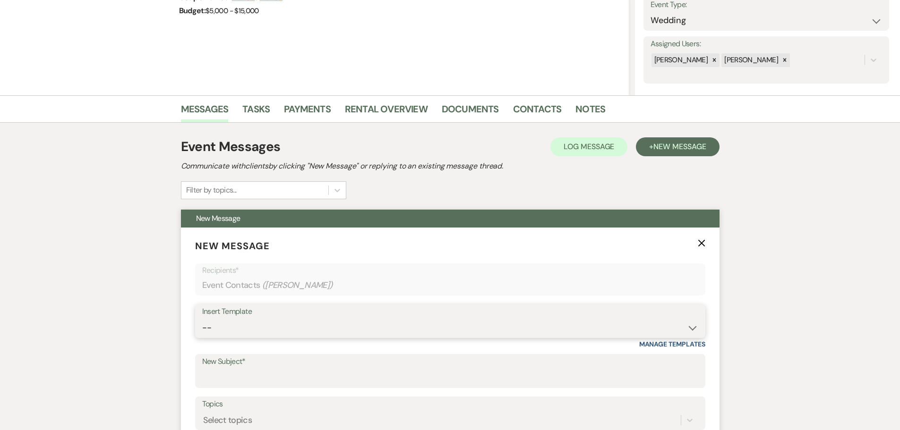
click at [287, 324] on select "-- Weven Planning Portal Introduction (Booked Events) Initial Inquiry Response …" at bounding box center [450, 328] width 496 height 18
click at [202, 319] on select "-- Weven Planning Portal Introduction (Booked Events) Initial Inquiry Response …" at bounding box center [450, 328] width 496 height 18
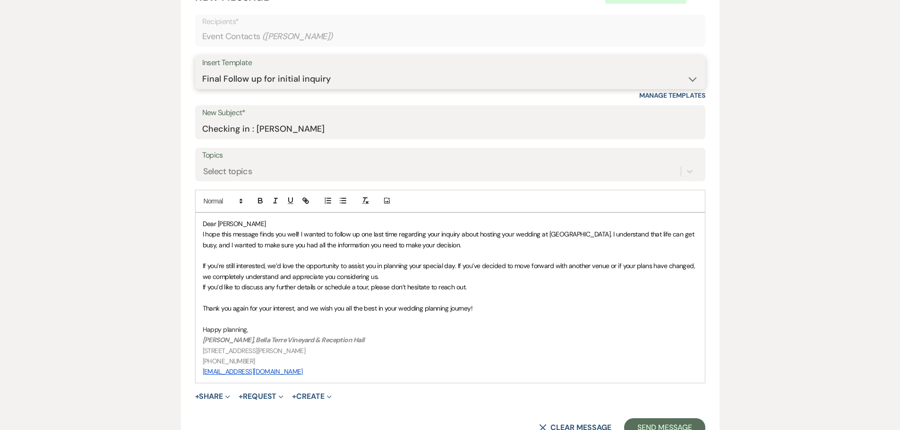
scroll to position [520, 0]
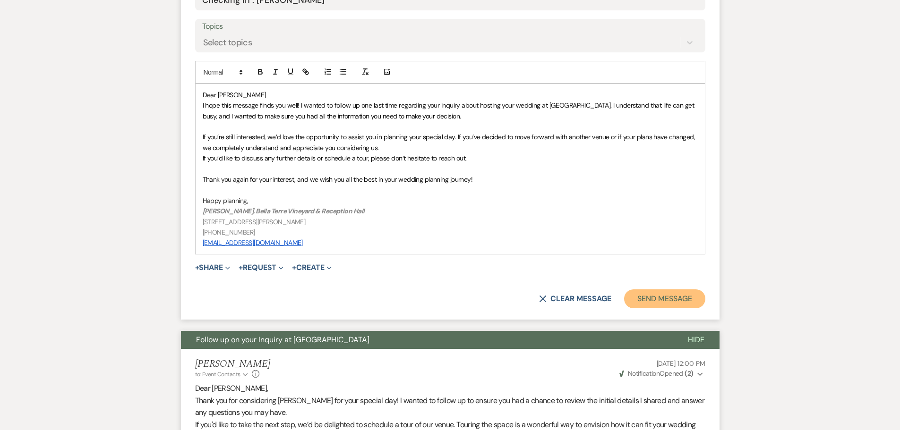
click at [657, 305] on button "Send Message" at bounding box center [664, 299] width 81 height 19
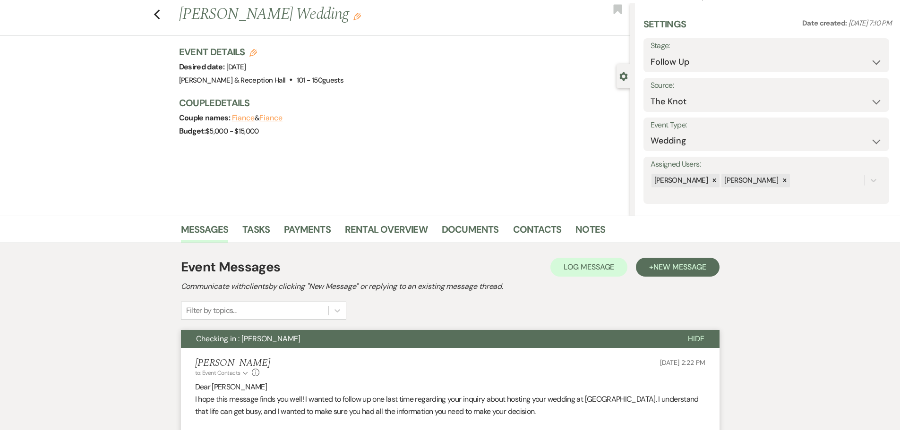
scroll to position [0, 0]
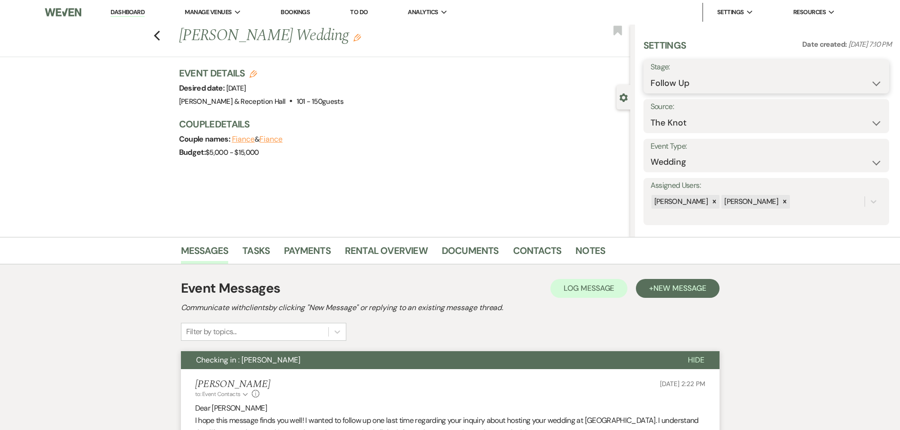
click at [671, 84] on select "Inquiry Follow Up Tour Requested Tour Confirmed Toured Proposal Sent Booked Lost" at bounding box center [767, 83] width 232 height 18
click at [662, 63] on label "Stage:" at bounding box center [767, 67] width 232 height 14
click at [670, 87] on select "Inquiry Follow Up Tour Requested Tour Confirmed Toured Proposal Sent Booked Lost" at bounding box center [767, 83] width 232 height 18
click at [651, 74] on select "Inquiry Follow Up Tour Requested Tour Confirmed Toured Proposal Sent Booked Lost" at bounding box center [767, 83] width 232 height 18
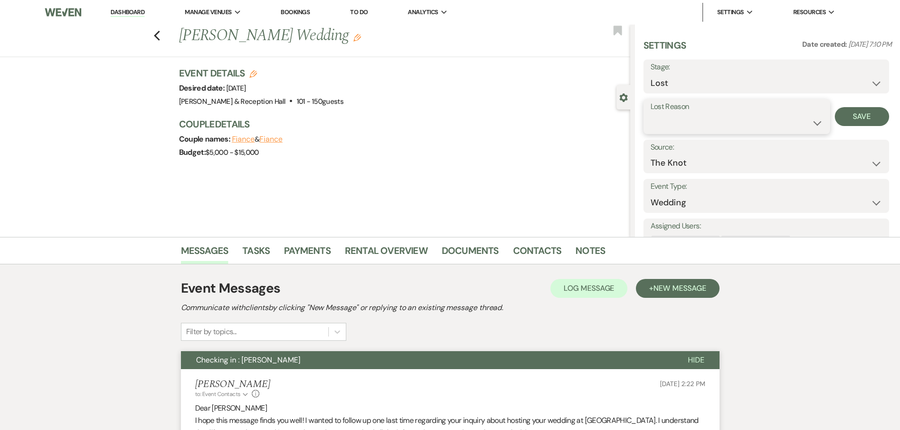
click at [666, 129] on select "Booked Elsewhere Budget Date Unavailable No Response Not a Good Match Capacity …" at bounding box center [737, 123] width 172 height 18
click at [651, 114] on select "Booked Elsewhere Budget Date Unavailable No Response Not a Good Match Capacity …" at bounding box center [737, 123] width 172 height 18
click at [838, 120] on button "Save" at bounding box center [862, 116] width 54 height 19
click at [160, 31] on icon "Previous" at bounding box center [157, 35] width 7 height 11
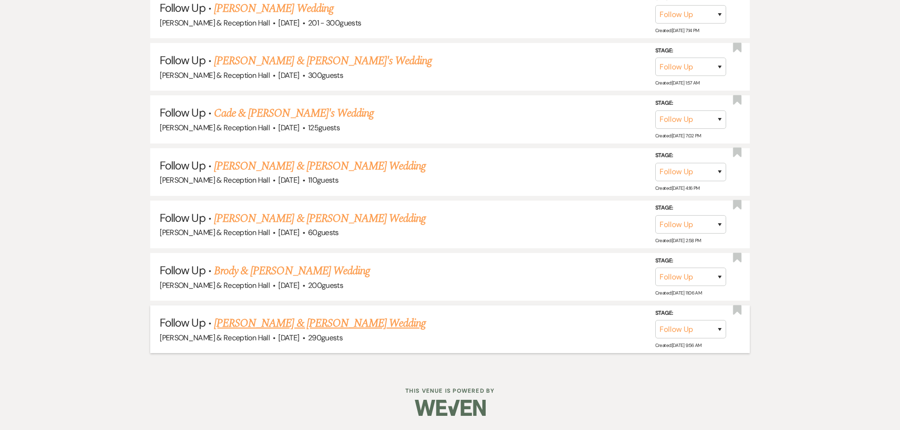
scroll to position [1140, 0]
click at [232, 324] on link "[PERSON_NAME] & [PERSON_NAME] Wedding" at bounding box center [320, 323] width 212 height 17
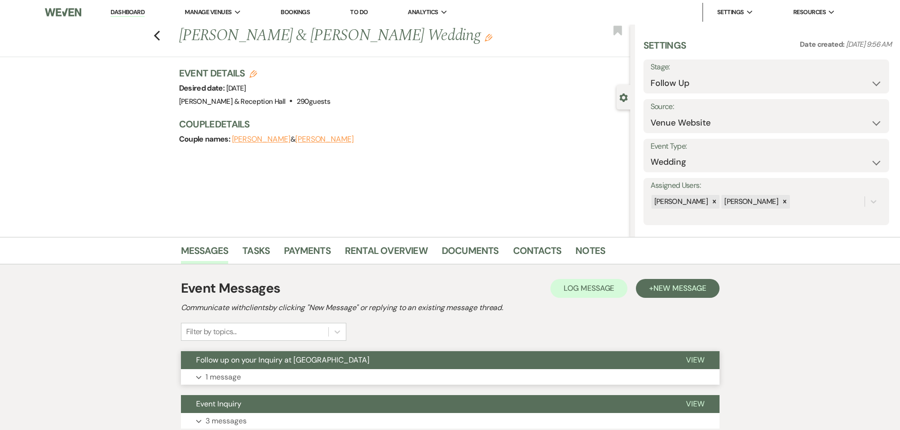
click at [422, 383] on button "Expand 1 message" at bounding box center [450, 377] width 539 height 16
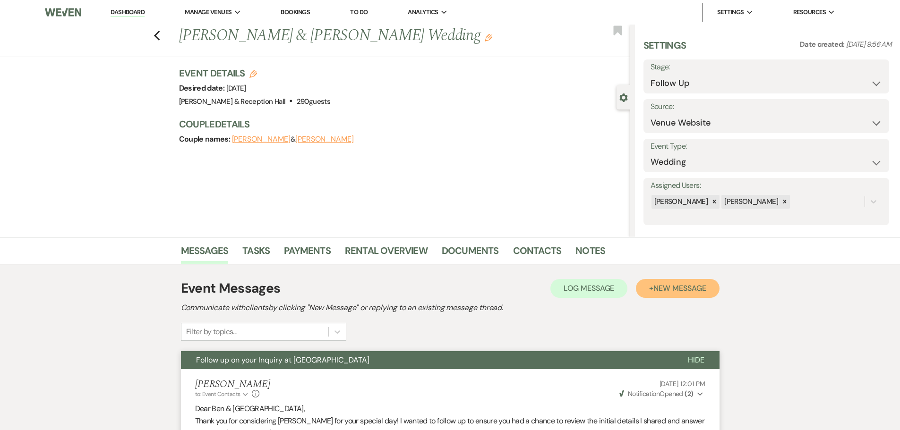
click at [696, 290] on span "New Message" at bounding box center [679, 288] width 52 height 10
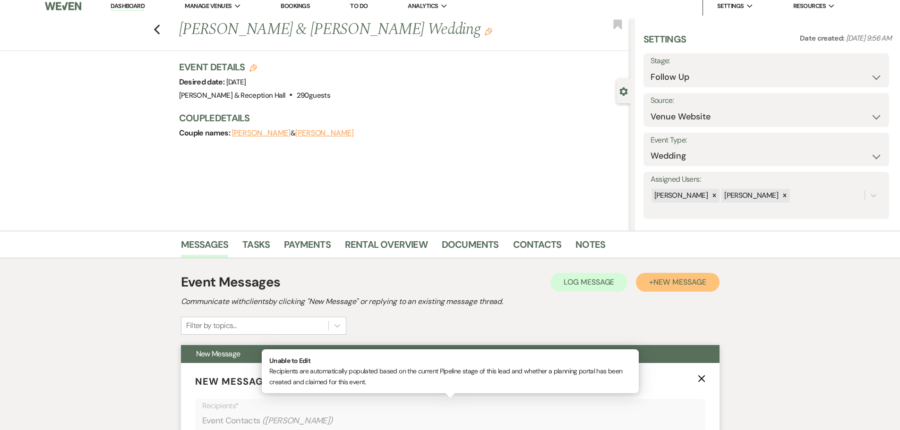
scroll to position [94, 0]
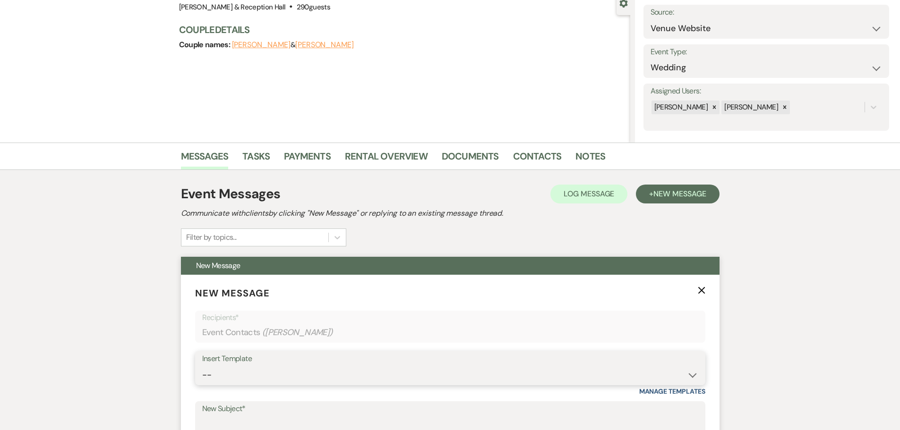
click at [225, 369] on select "-- Weven Planning Portal Introduction (Booked Events) Initial Inquiry Response …" at bounding box center [450, 375] width 496 height 18
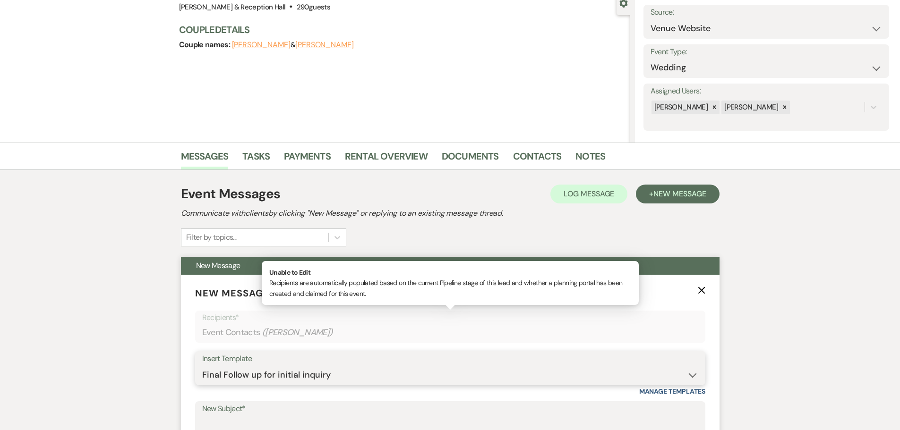
click at [202, 366] on select "-- Weven Planning Portal Introduction (Booked Events) Initial Inquiry Response …" at bounding box center [450, 375] width 496 height 18
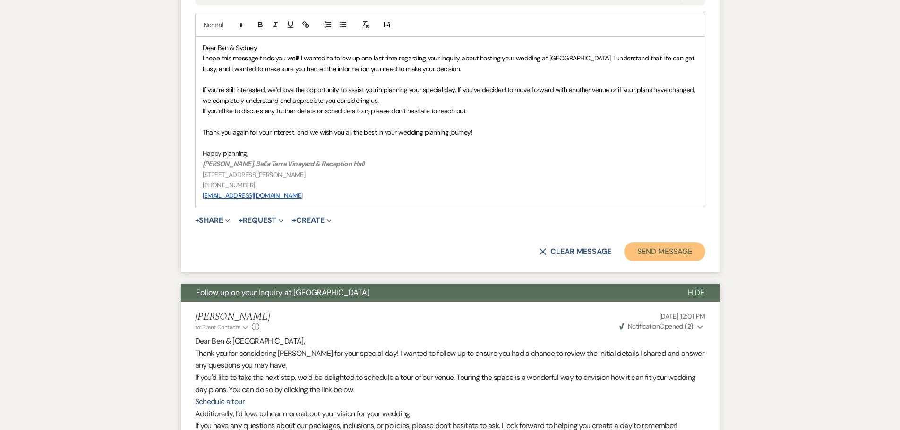
click at [670, 259] on button "Send Message" at bounding box center [664, 251] width 81 height 19
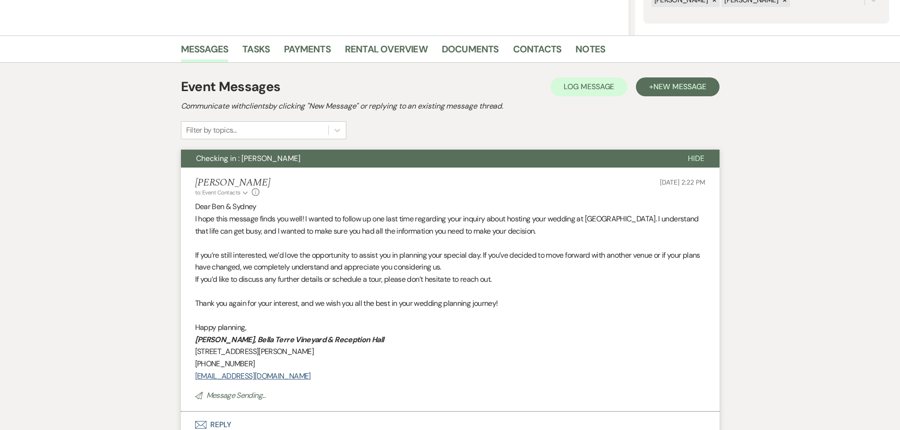
scroll to position [0, 0]
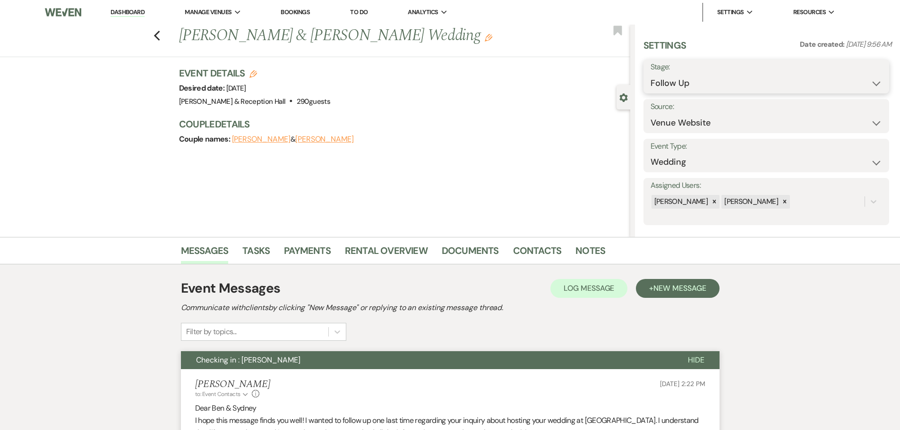
click at [683, 81] on select "Inquiry Follow Up Tour Requested Tour Confirmed Toured Proposal Sent Booked Lost" at bounding box center [767, 83] width 232 height 18
click at [651, 74] on select "Inquiry Follow Up Tour Requested Tour Confirmed Toured Proposal Sent Booked Lost" at bounding box center [767, 83] width 232 height 18
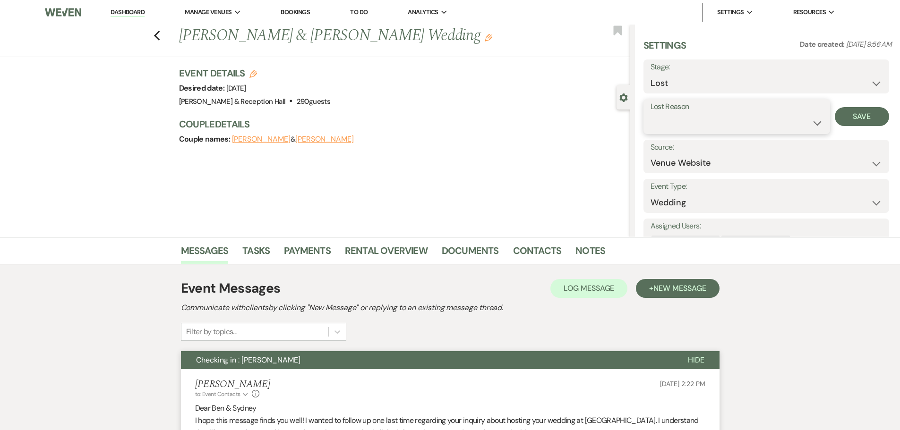
click at [694, 116] on select "Booked Elsewhere Budget Date Unavailable No Response Not a Good Match Capacity …" at bounding box center [737, 123] width 172 height 18
click at [651, 114] on select "Booked Elsewhere Budget Date Unavailable No Response Not a Good Match Capacity …" at bounding box center [737, 123] width 172 height 18
click at [854, 119] on button "Save" at bounding box center [862, 116] width 54 height 19
click at [160, 32] on icon "Previous" at bounding box center [157, 35] width 7 height 11
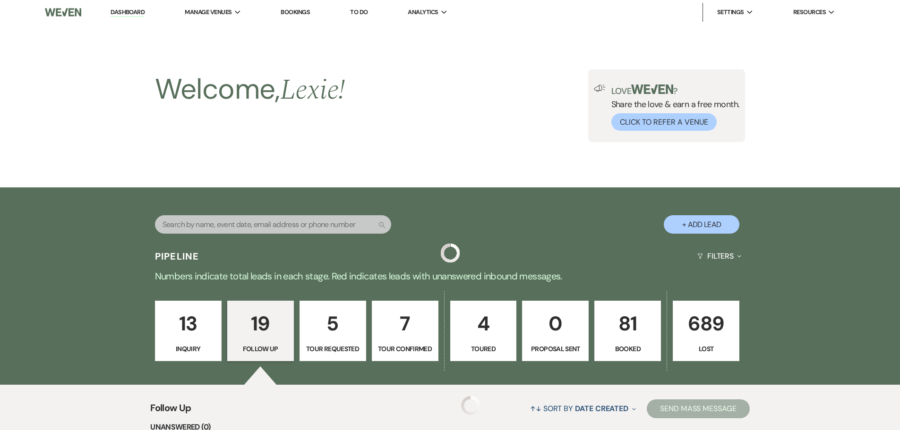
scroll to position [1088, 0]
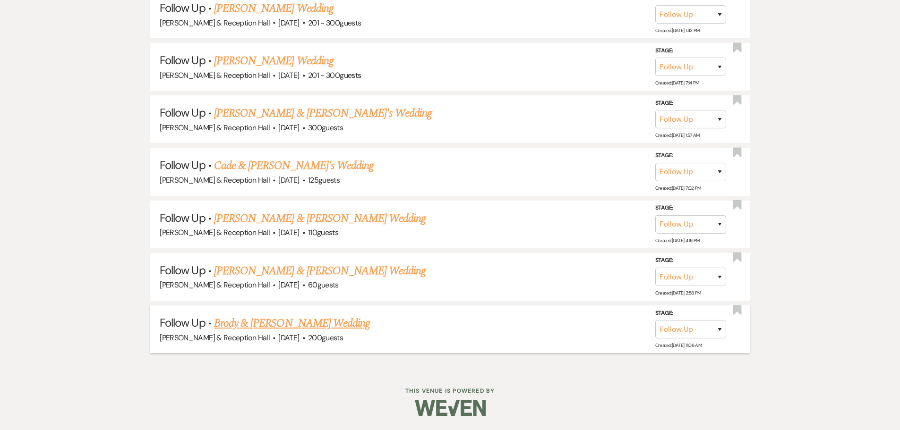
click at [281, 327] on link "Brody & [PERSON_NAME] Wedding" at bounding box center [292, 323] width 156 height 17
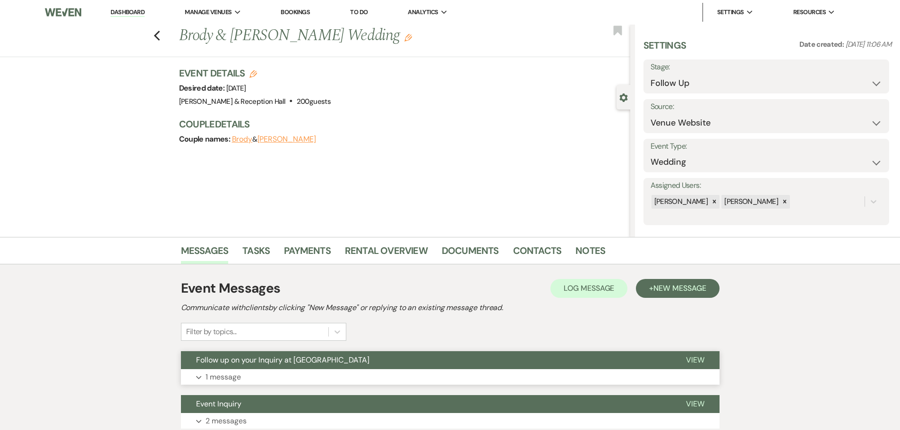
click at [278, 363] on span "Follow up on your Inquiry at [GEOGRAPHIC_DATA]" at bounding box center [282, 360] width 173 height 10
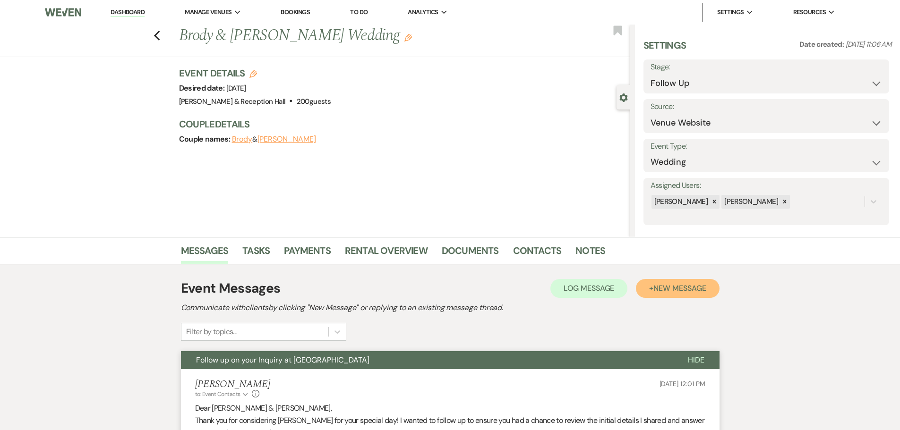
click at [676, 286] on span "New Message" at bounding box center [679, 288] width 52 height 10
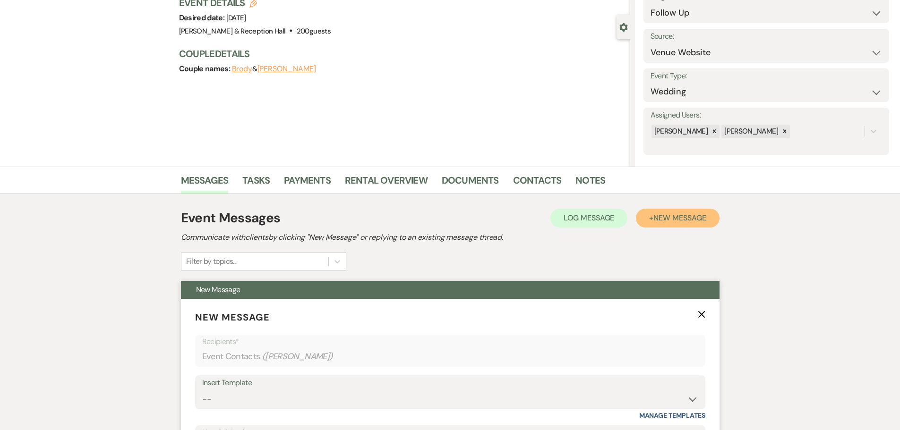
scroll to position [189, 0]
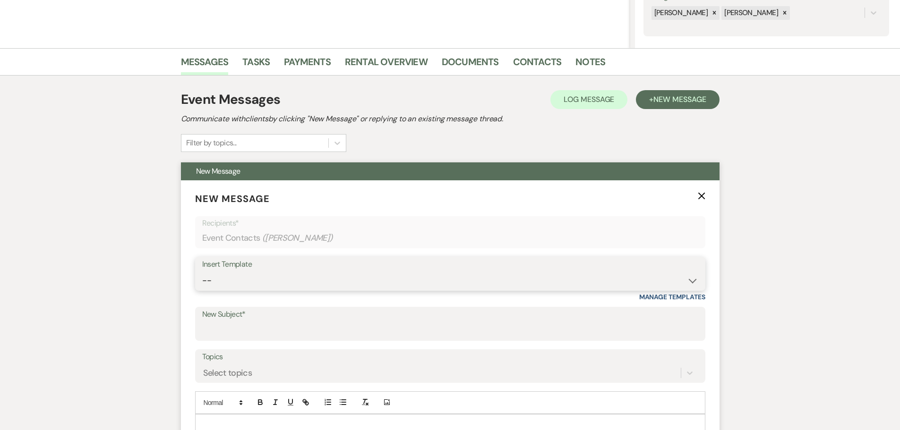
click at [221, 278] on select "-- Weven Planning Portal Introduction (Booked Events) Initial Inquiry Response …" at bounding box center [450, 281] width 496 height 18
click at [202, 272] on select "-- Weven Planning Portal Introduction (Booked Events) Initial Inquiry Response …" at bounding box center [450, 281] width 496 height 18
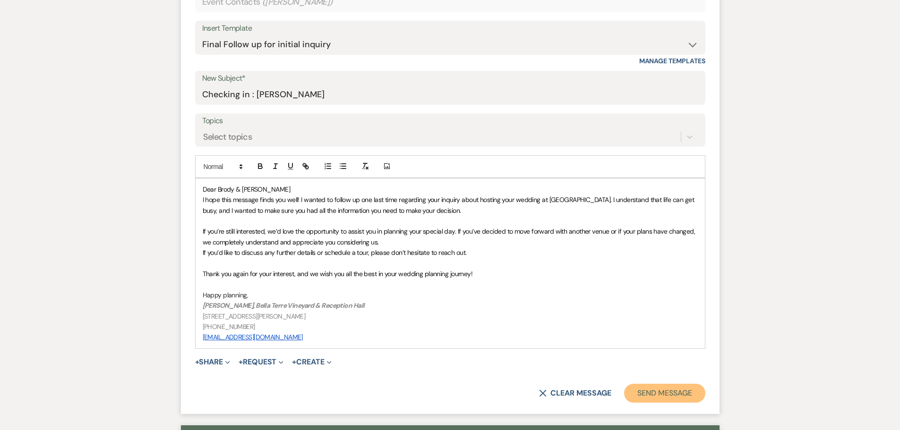
click at [658, 392] on button "Send Message" at bounding box center [664, 393] width 81 height 19
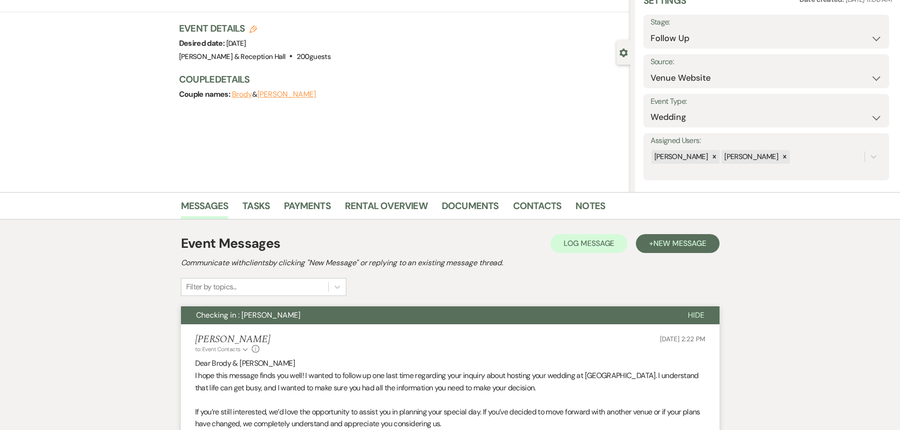
scroll to position [0, 0]
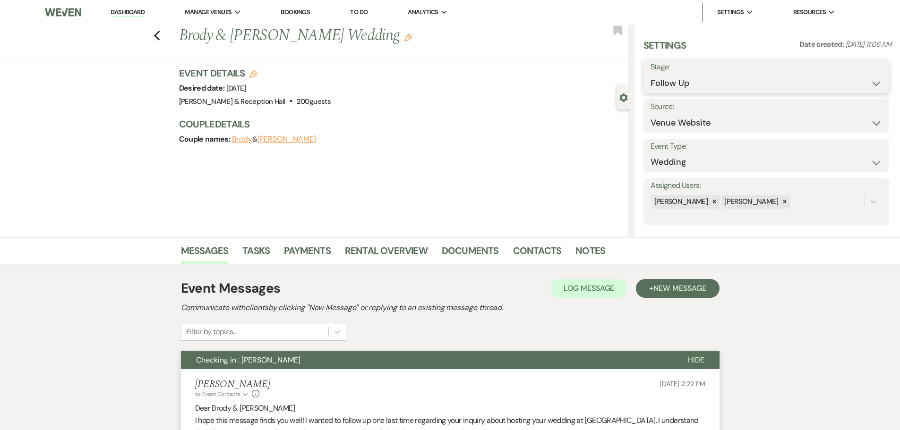
click at [676, 77] on select "Inquiry Follow Up Tour Requested Tour Confirmed Toured Proposal Sent Booked Lost" at bounding box center [767, 83] width 232 height 18
click at [651, 74] on select "Inquiry Follow Up Tour Requested Tour Confirmed Toured Proposal Sent Booked Lost" at bounding box center [767, 83] width 232 height 18
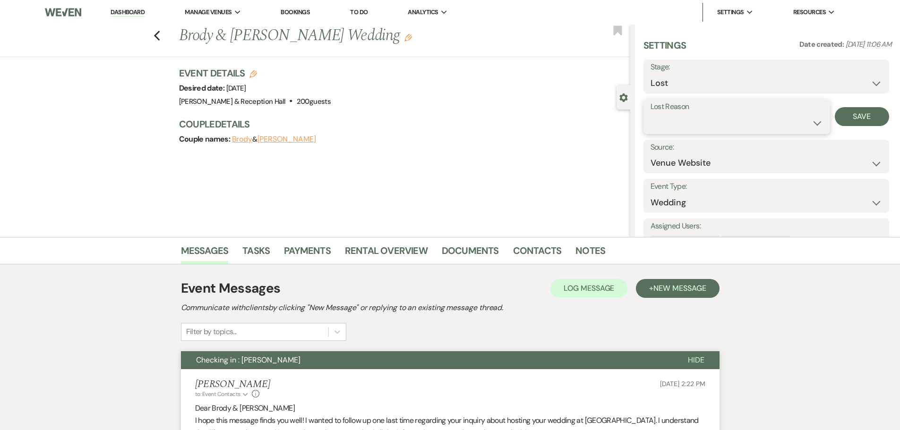
click at [678, 126] on select "Booked Elsewhere Budget Date Unavailable No Response Not a Good Match Capacity …" at bounding box center [737, 123] width 172 height 18
click at [651, 114] on select "Booked Elsewhere Budget Date Unavailable No Response Not a Good Match Capacity …" at bounding box center [737, 123] width 172 height 18
click at [835, 116] on button "Save" at bounding box center [862, 116] width 54 height 19
click at [161, 35] on icon "Previous" at bounding box center [157, 35] width 7 height 11
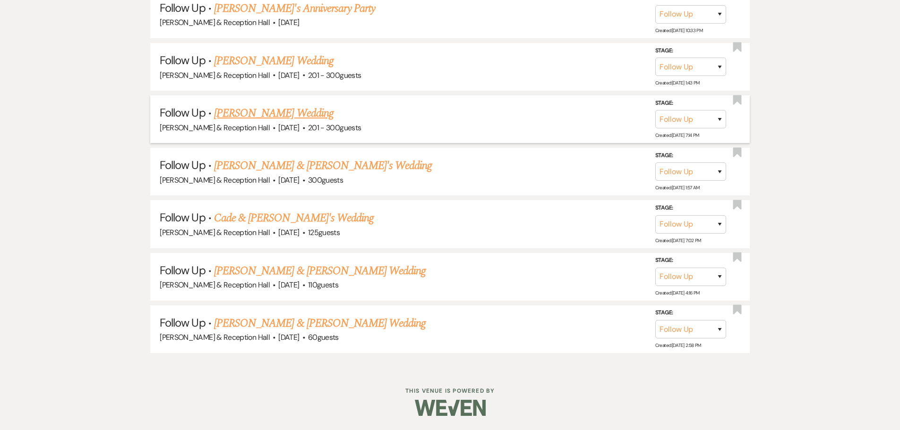
scroll to position [1035, 0]
click at [283, 316] on link "[PERSON_NAME] & [PERSON_NAME] Wedding" at bounding box center [320, 323] width 212 height 17
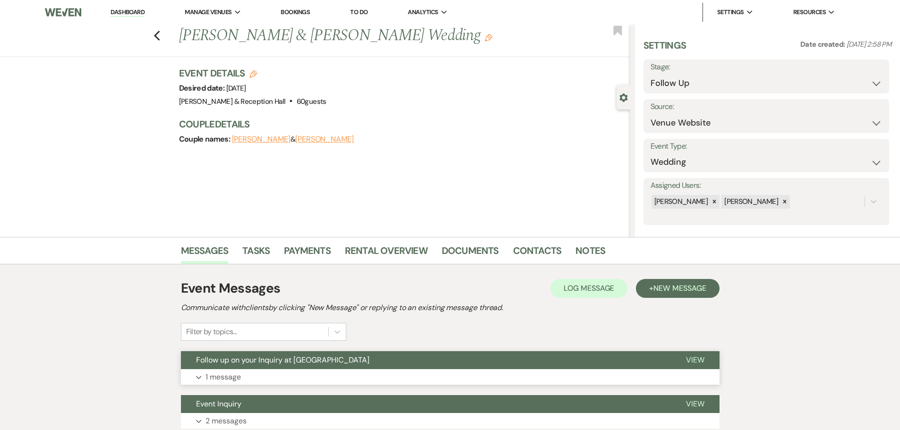
click at [301, 379] on button "Expand 1 message" at bounding box center [450, 377] width 539 height 16
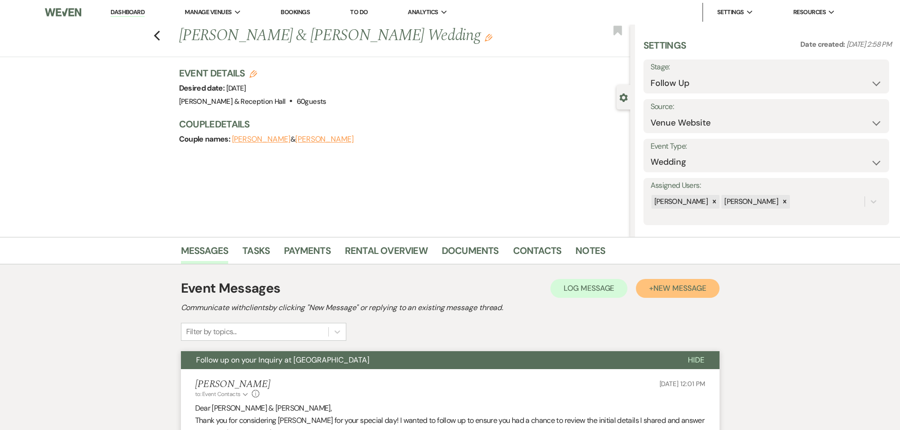
click at [708, 291] on button "+ New Message" at bounding box center [677, 288] width 83 height 19
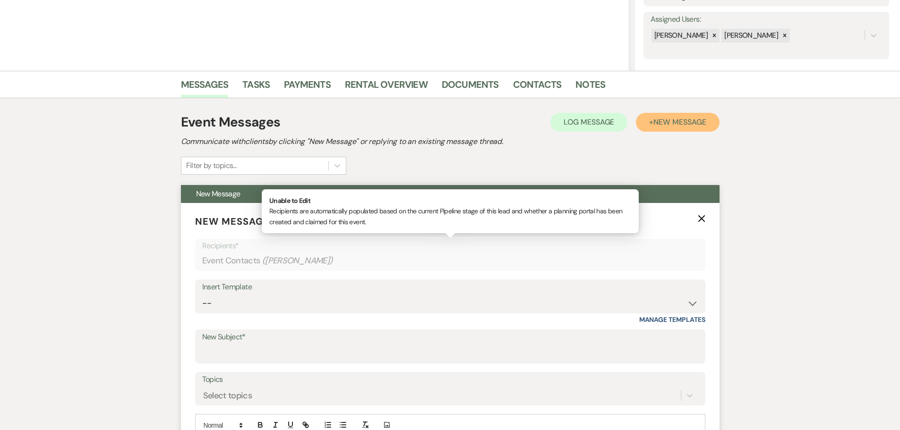
scroll to position [189, 0]
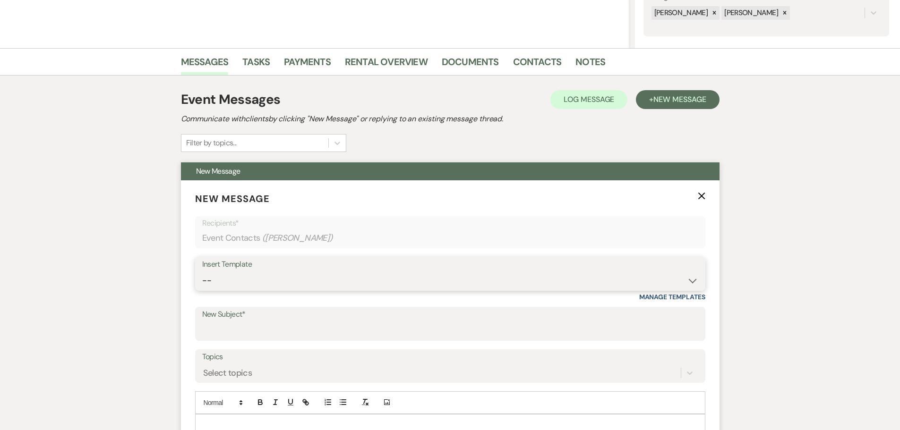
click at [298, 280] on select "-- Weven Planning Portal Introduction (Booked Events) Initial Inquiry Response …" at bounding box center [450, 281] width 496 height 18
click at [283, 275] on select "-- Weven Planning Portal Introduction (Booked Events) Initial Inquiry Response …" at bounding box center [450, 281] width 496 height 18
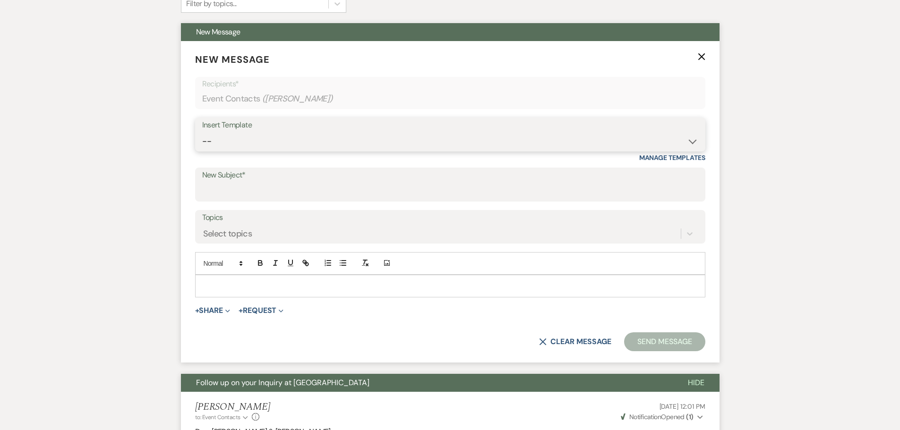
scroll to position [331, 0]
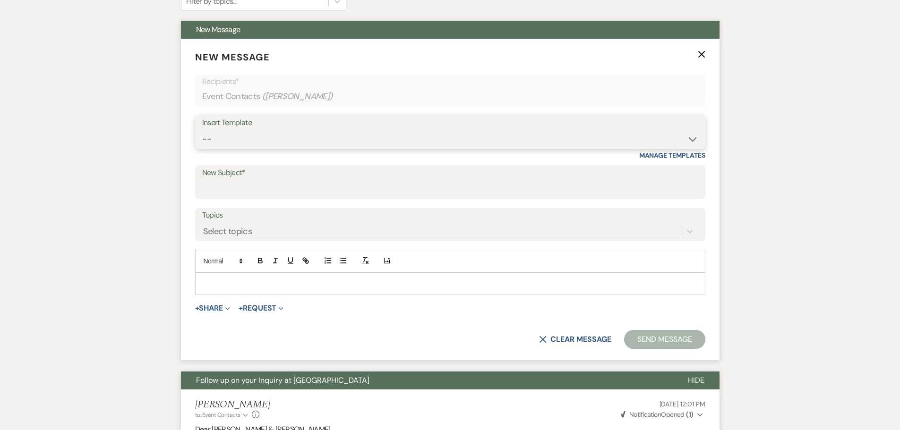
click at [242, 140] on select "-- Weven Planning Portal Introduction (Booked Events) Initial Inquiry Response …" at bounding box center [450, 139] width 496 height 18
click at [202, 130] on select "-- Weven Planning Portal Introduction (Booked Events) Initial Inquiry Response …" at bounding box center [450, 139] width 496 height 18
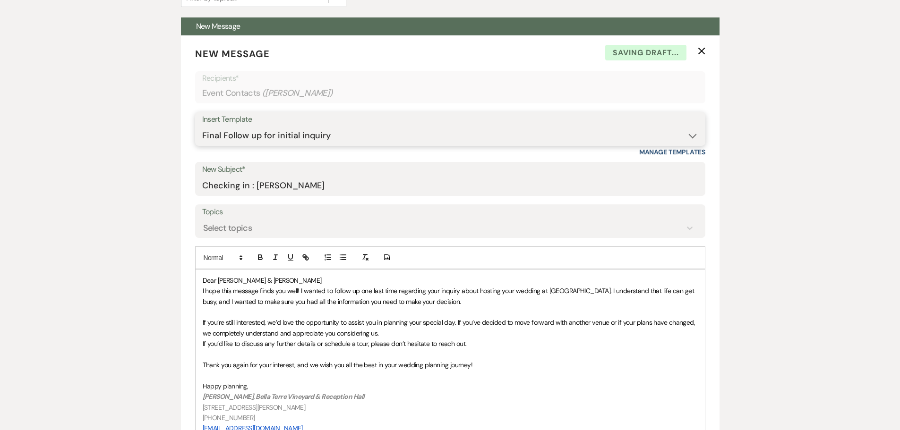
scroll to position [567, 0]
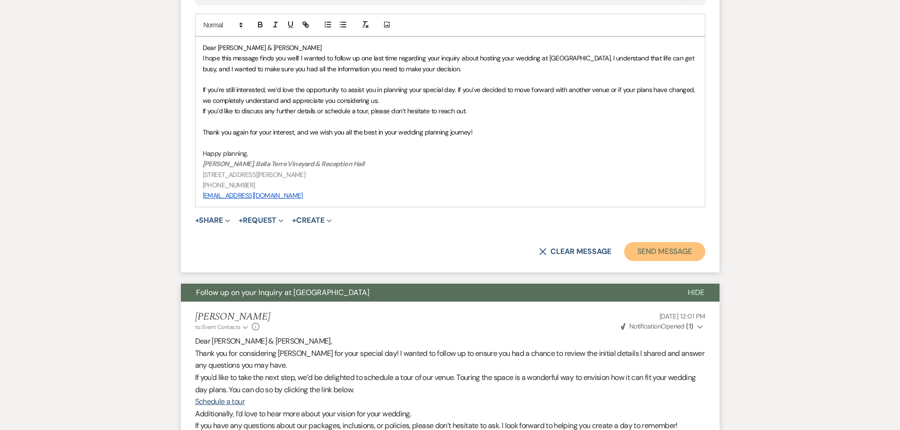
click at [677, 248] on button "Send Message" at bounding box center [664, 251] width 81 height 19
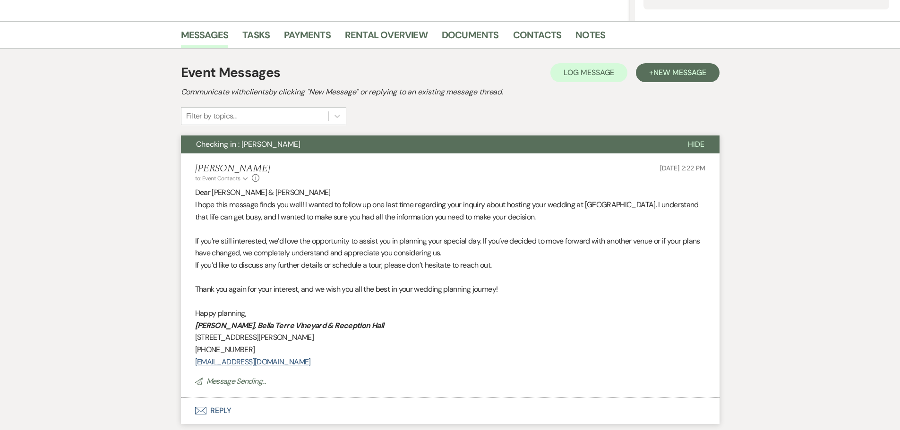
scroll to position [0, 0]
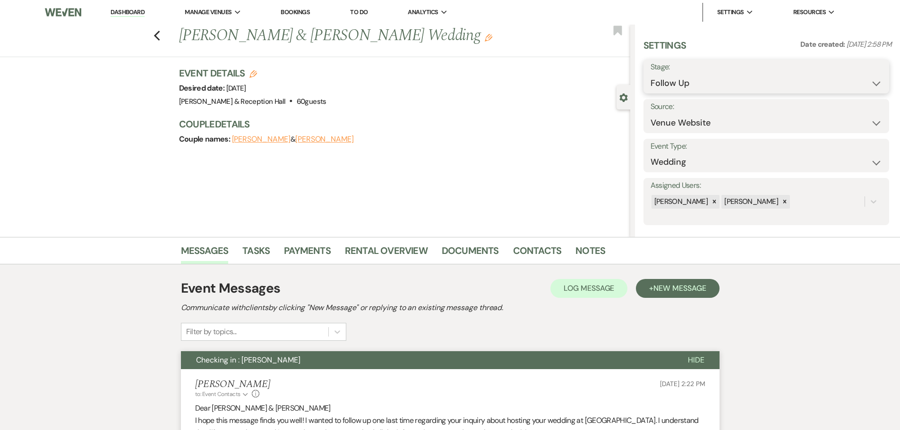
click at [663, 89] on select "Inquiry Follow Up Tour Requested Tour Confirmed Toured Proposal Sent Booked Lost" at bounding box center [767, 83] width 232 height 18
click at [651, 74] on select "Inquiry Follow Up Tour Requested Tour Confirmed Toured Proposal Sent Booked Lost" at bounding box center [767, 83] width 232 height 18
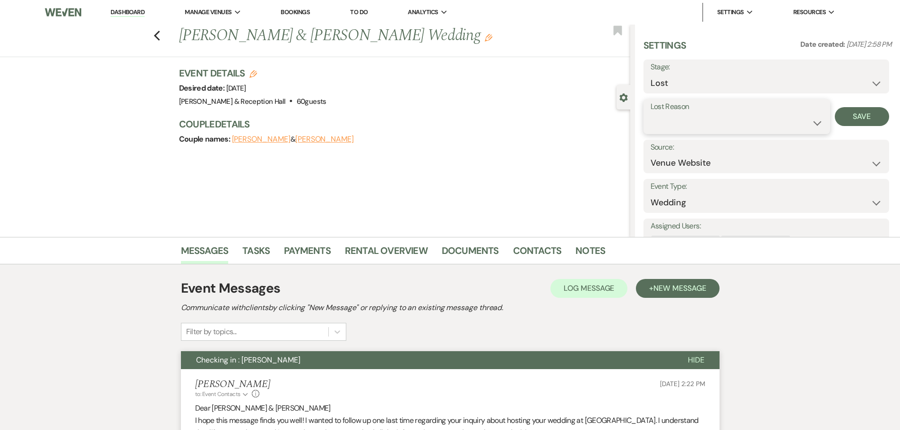
click at [681, 126] on select "Booked Elsewhere Budget Date Unavailable No Response Not a Good Match Capacity …" at bounding box center [737, 123] width 172 height 18
click at [651, 114] on select "Booked Elsewhere Budget Date Unavailable No Response Not a Good Match Capacity …" at bounding box center [737, 123] width 172 height 18
click at [854, 121] on button "Save" at bounding box center [862, 116] width 54 height 19
click at [159, 35] on use "button" at bounding box center [157, 36] width 6 height 10
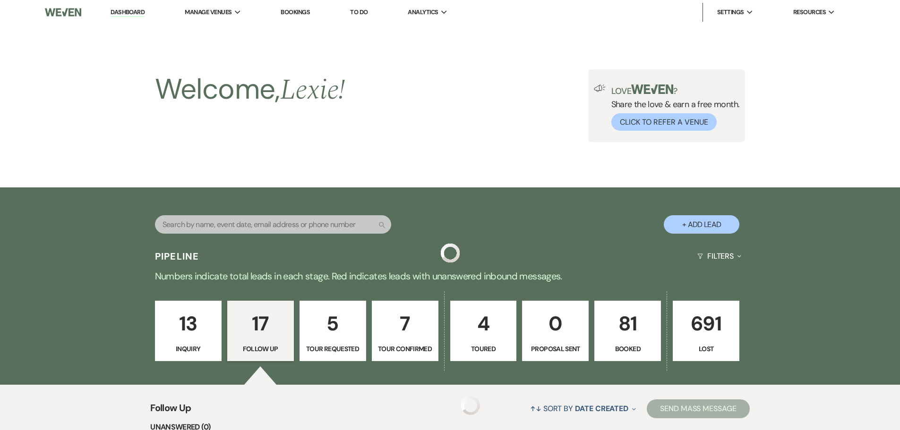
scroll to position [983, 0]
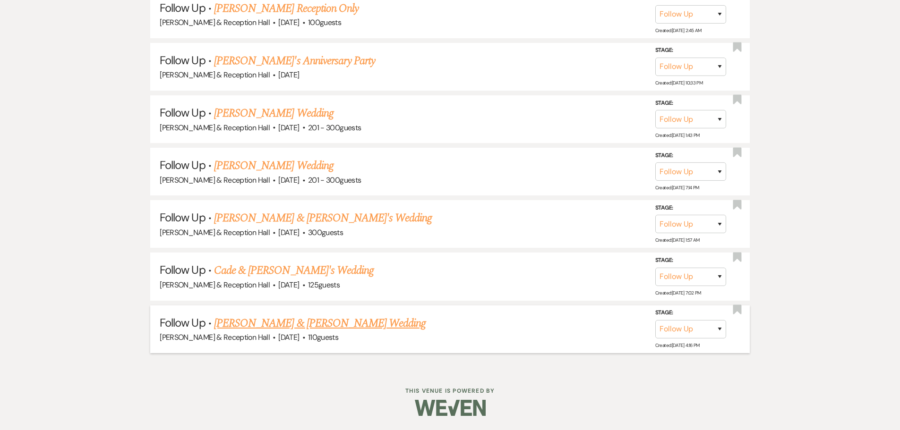
click at [284, 322] on link "[PERSON_NAME] & [PERSON_NAME] Wedding" at bounding box center [320, 323] width 212 height 17
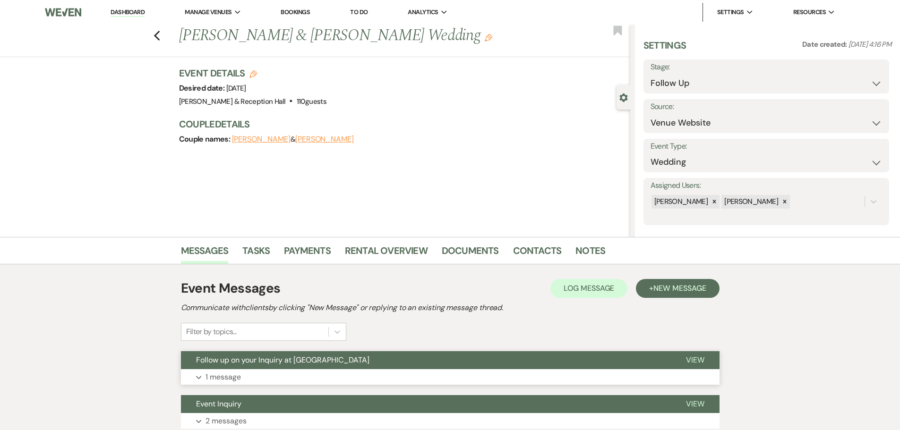
click at [277, 380] on button "Expand 1 message" at bounding box center [450, 377] width 539 height 16
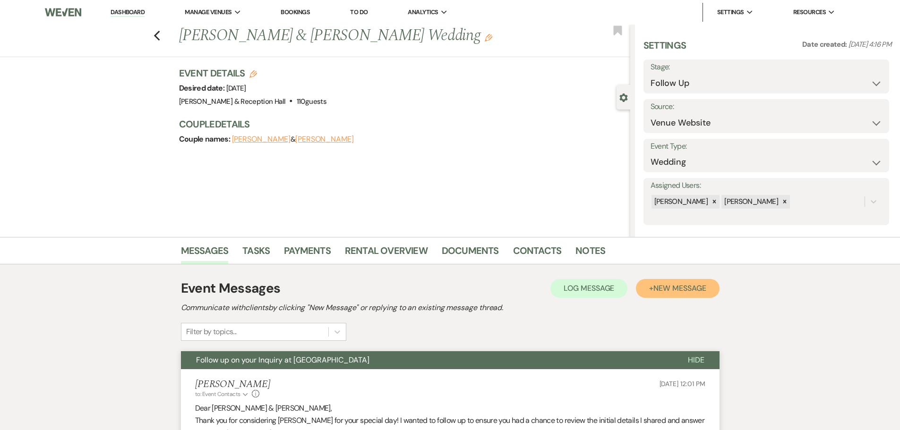
click at [678, 290] on span "New Message" at bounding box center [679, 288] width 52 height 10
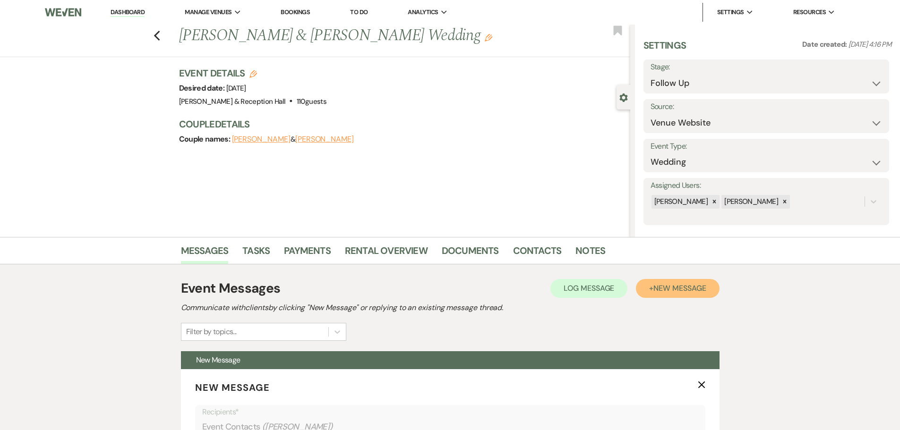
scroll to position [189, 0]
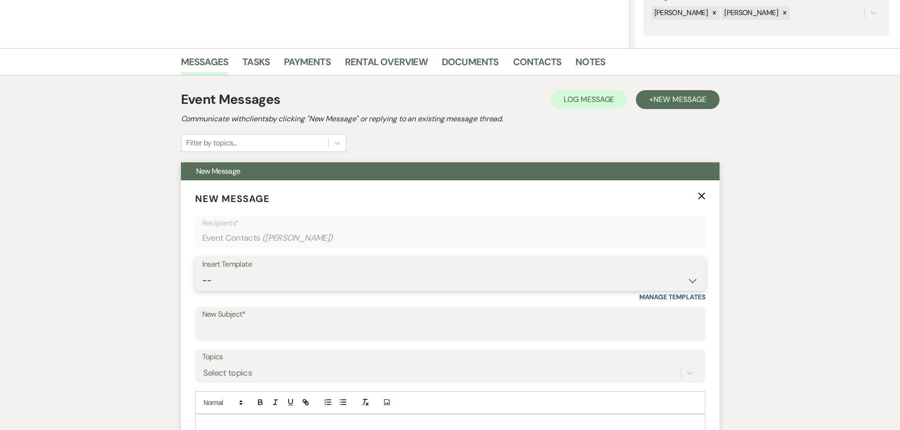
click at [221, 282] on select "-- Weven Planning Portal Introduction (Booked Events) Initial Inquiry Response …" at bounding box center [450, 281] width 496 height 18
click at [202, 272] on select "-- Weven Planning Portal Introduction (Booked Events) Initial Inquiry Response …" at bounding box center [450, 281] width 496 height 18
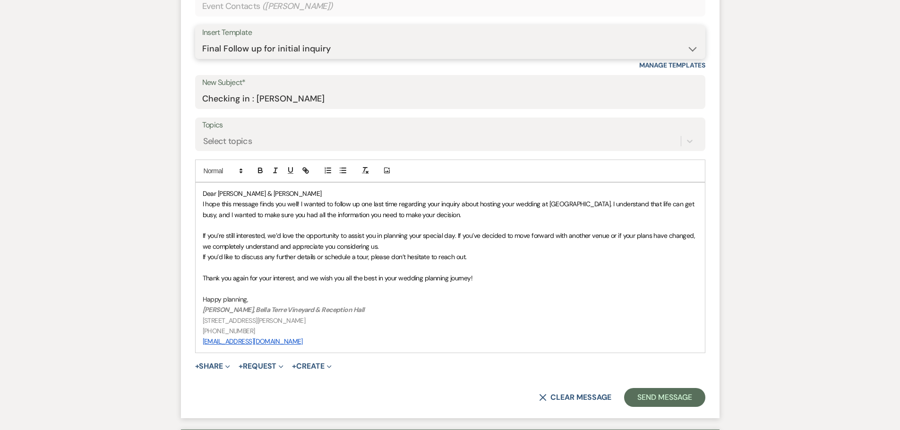
scroll to position [472, 0]
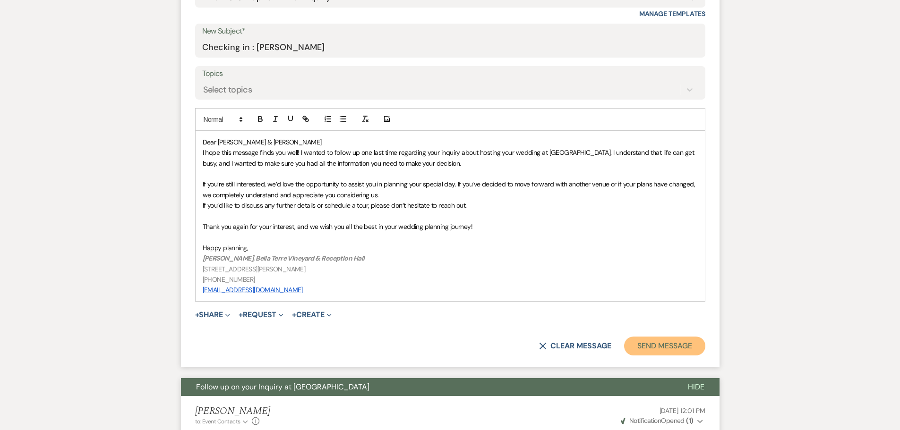
click at [673, 352] on button "Send Message" at bounding box center [664, 346] width 81 height 19
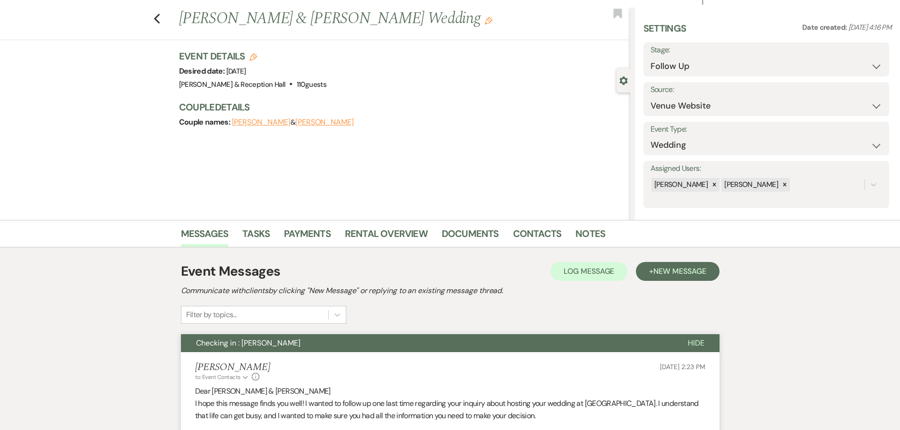
scroll to position [0, 0]
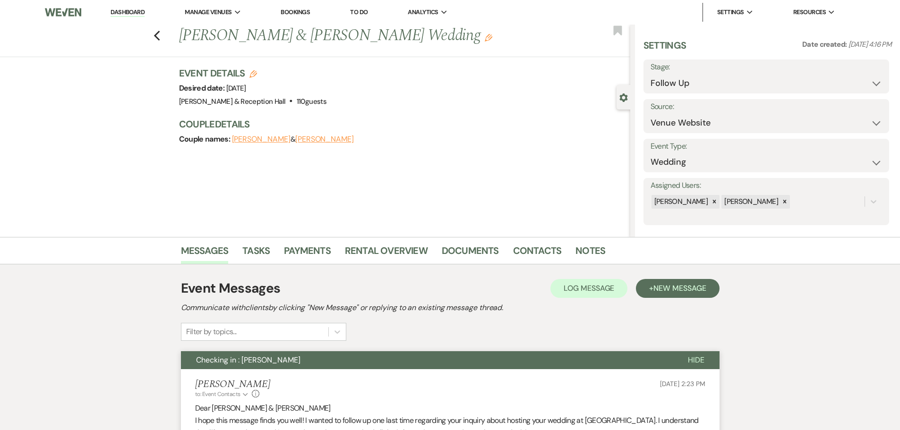
click at [690, 93] on div "Stage: Inquiry Follow Up Tour Requested Tour Confirmed Toured Proposal Sent Boo…" at bounding box center [767, 77] width 246 height 34
click at [689, 89] on select "Inquiry Follow Up Tour Requested Tour Confirmed Toured Proposal Sent Booked Lost" at bounding box center [767, 83] width 232 height 18
click at [651, 74] on select "Inquiry Follow Up Tour Requested Tour Confirmed Toured Proposal Sent Booked Lost" at bounding box center [767, 83] width 232 height 18
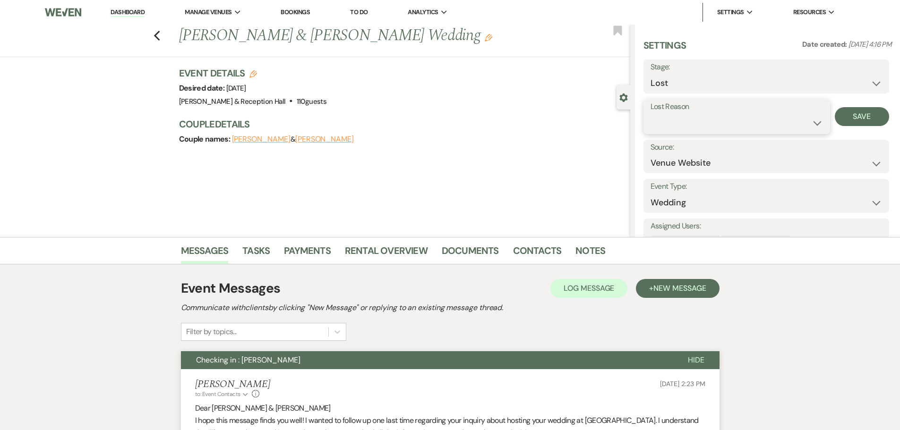
drag, startPoint x: 679, startPoint y: 121, endPoint x: 680, endPoint y: 129, distance: 8.1
click at [679, 121] on select "Booked Elsewhere Budget Date Unavailable No Response Not a Good Match Capacity …" at bounding box center [737, 123] width 172 height 18
click at [651, 114] on select "Booked Elsewhere Budget Date Unavailable No Response Not a Good Match Capacity …" at bounding box center [737, 123] width 172 height 18
click at [842, 119] on button "Save" at bounding box center [862, 116] width 54 height 19
click at [160, 36] on icon "Previous" at bounding box center [157, 35] width 7 height 11
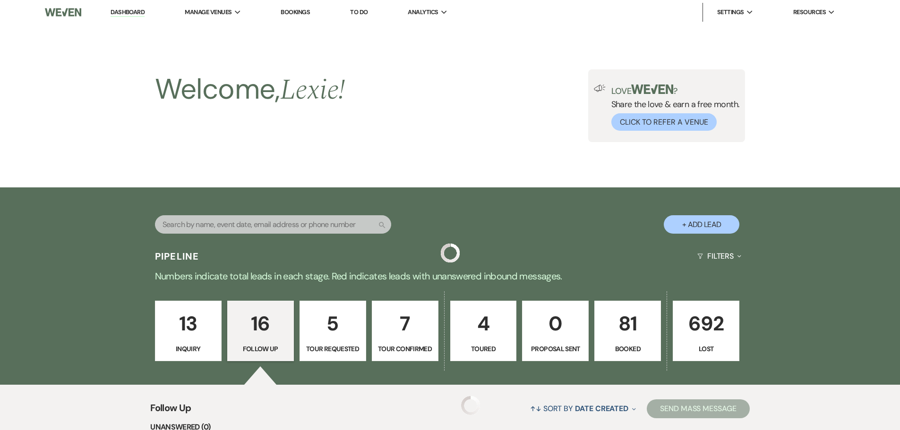
scroll to position [930, 0]
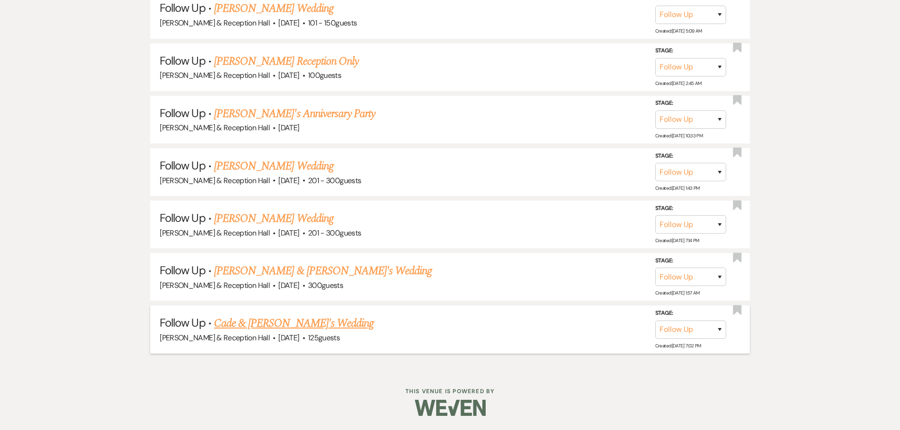
click at [258, 325] on link "Cade & [PERSON_NAME]'s Wedding" at bounding box center [294, 323] width 160 height 17
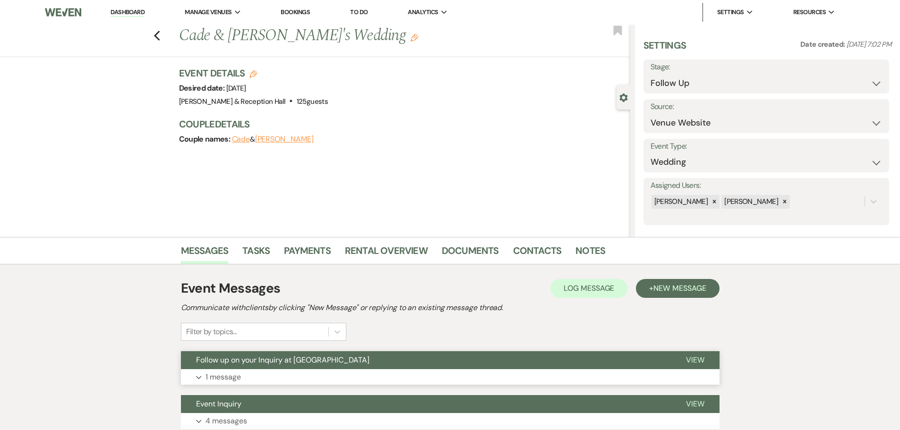
click at [297, 371] on button "Expand 1 message" at bounding box center [450, 377] width 539 height 16
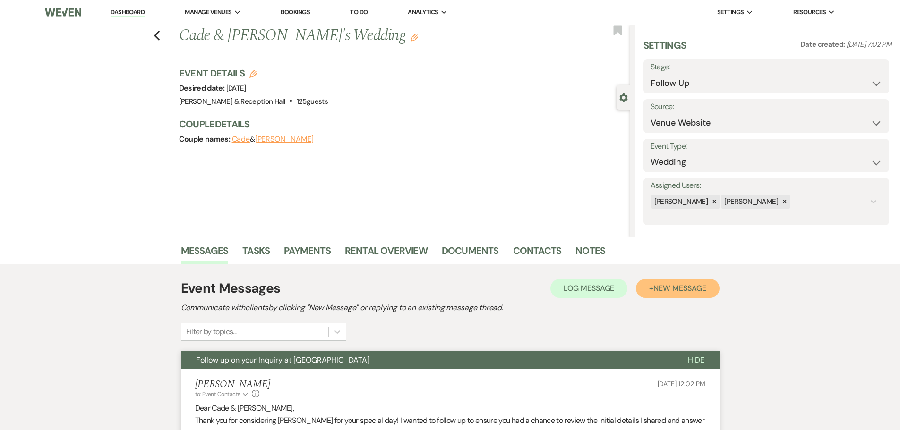
click at [655, 289] on span "New Message" at bounding box center [679, 288] width 52 height 10
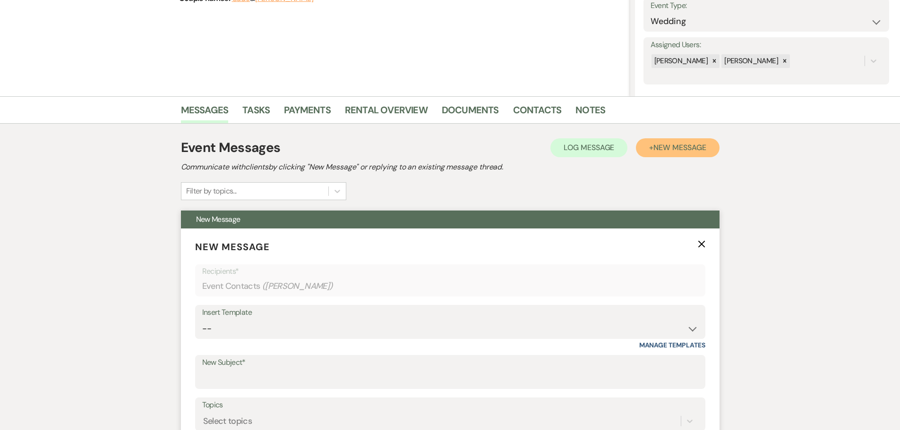
scroll to position [142, 0]
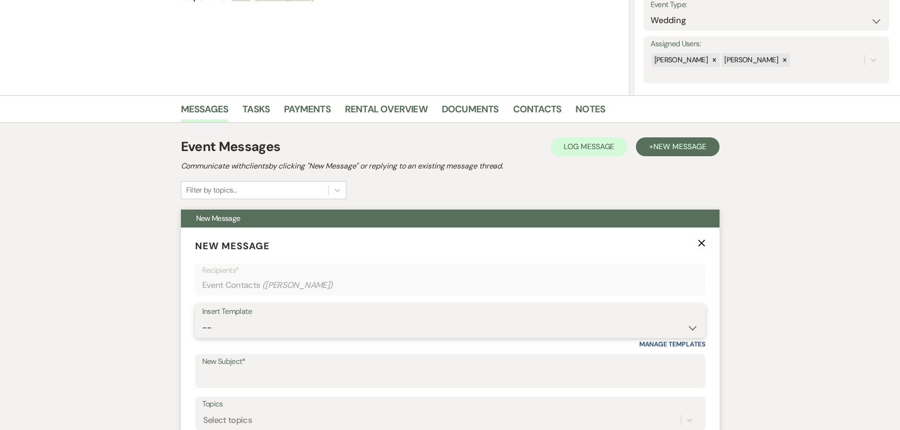
click at [226, 326] on select "-- Weven Planning Portal Introduction (Booked Events) Initial Inquiry Response …" at bounding box center [450, 328] width 496 height 18
click at [202, 319] on select "-- Weven Planning Portal Introduction (Booked Events) Initial Inquiry Response …" at bounding box center [450, 328] width 496 height 18
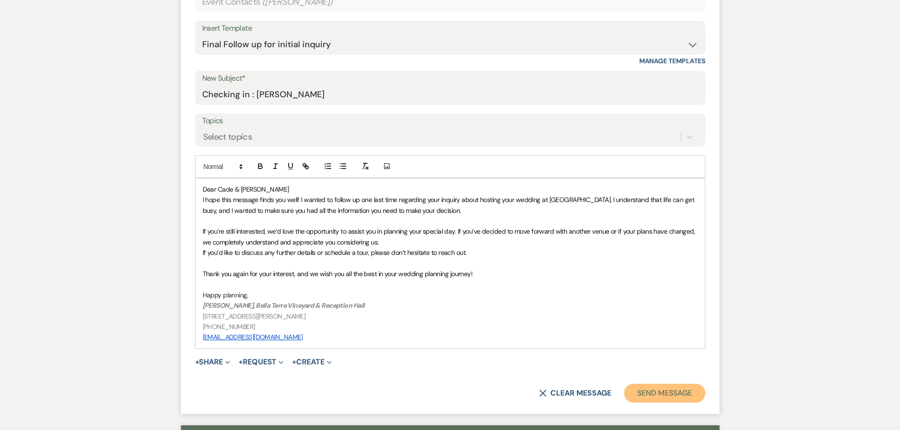
click at [651, 397] on button "Send Message" at bounding box center [664, 393] width 81 height 19
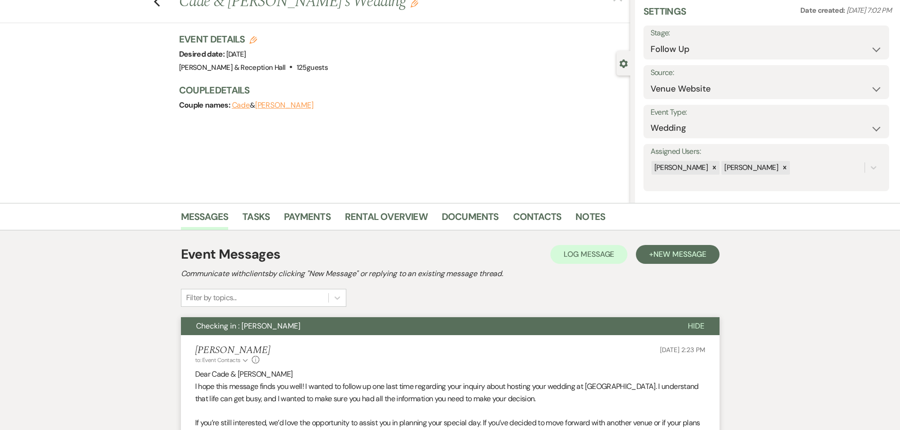
scroll to position [0, 0]
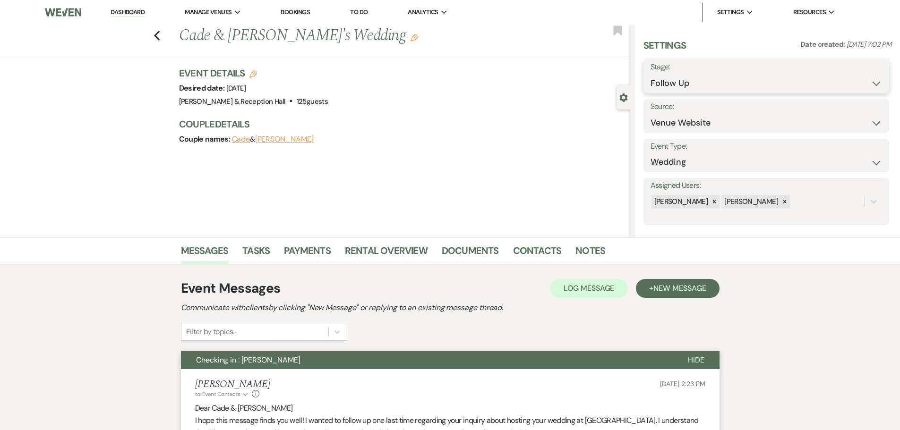
click at [681, 81] on select "Inquiry Follow Up Tour Requested Tour Confirmed Toured Proposal Sent Booked Lost" at bounding box center [767, 83] width 232 height 18
click at [651, 74] on select "Inquiry Follow Up Tour Requested Tour Confirmed Toured Proposal Sent Booked Lost" at bounding box center [767, 83] width 232 height 18
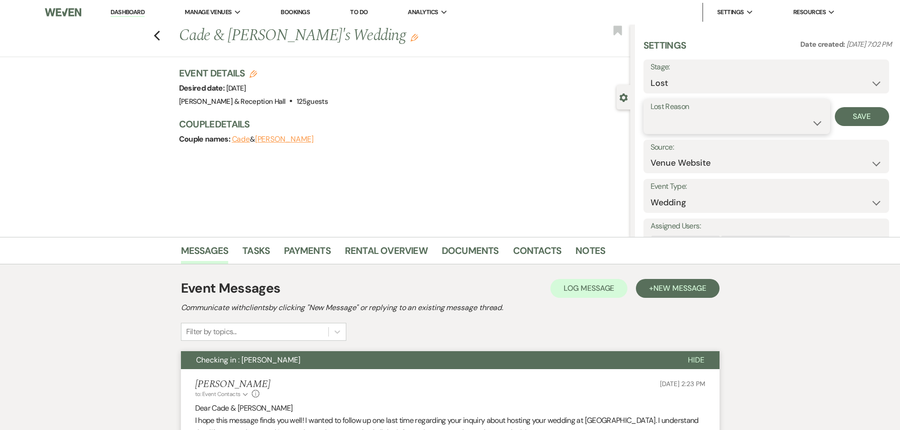
click at [681, 119] on select "Booked Elsewhere Budget Date Unavailable No Response Not a Good Match Capacity …" at bounding box center [737, 123] width 172 height 18
click at [651, 114] on select "Booked Elsewhere Budget Date Unavailable No Response Not a Good Match Capacity …" at bounding box center [737, 123] width 172 height 18
click at [852, 131] on div "Lost Reason Booked Elsewhere Budget Date Unavailable No Response Not a Good Mat…" at bounding box center [767, 116] width 246 height 35
click at [850, 118] on button "Save" at bounding box center [862, 116] width 54 height 19
click at [164, 37] on div "Previous Cade & [PERSON_NAME]'s Wedding Edit Bookmark" at bounding box center [312, 41] width 635 height 33
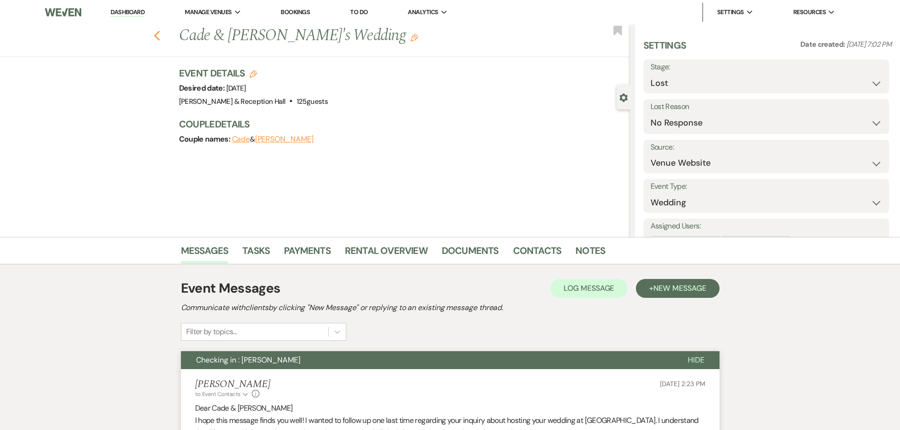
click at [161, 36] on icon "Previous" at bounding box center [157, 35] width 7 height 11
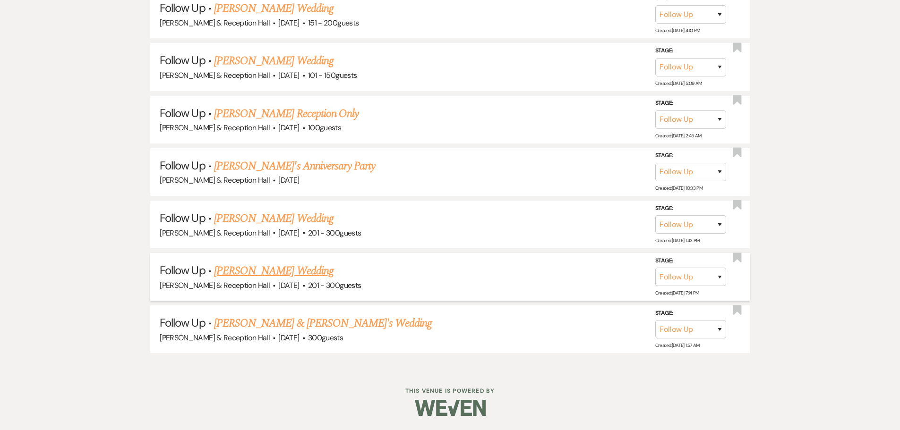
scroll to position [877, 0]
click at [267, 322] on link "[PERSON_NAME] & [PERSON_NAME]'s Wedding" at bounding box center [323, 323] width 218 height 17
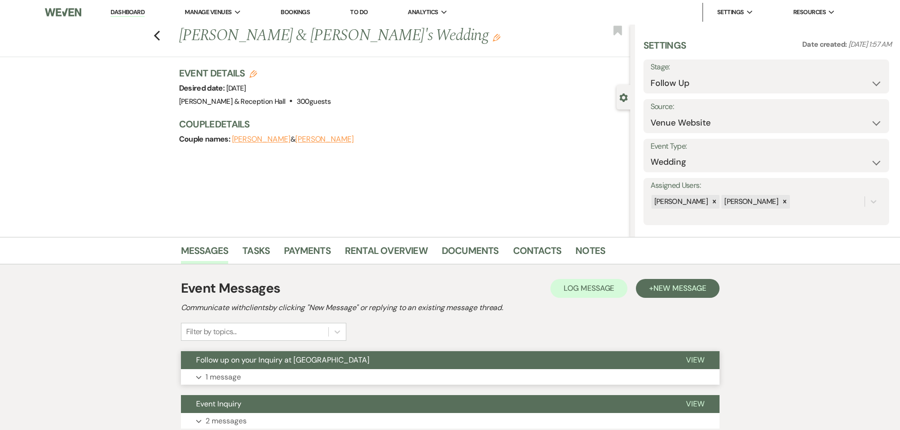
click at [320, 373] on button "Expand 1 message" at bounding box center [450, 377] width 539 height 16
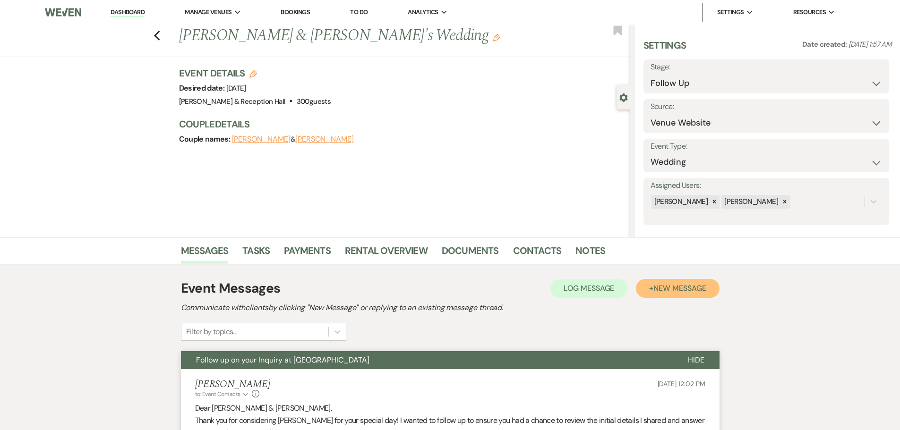
click at [668, 294] on button "+ New Message" at bounding box center [677, 288] width 83 height 19
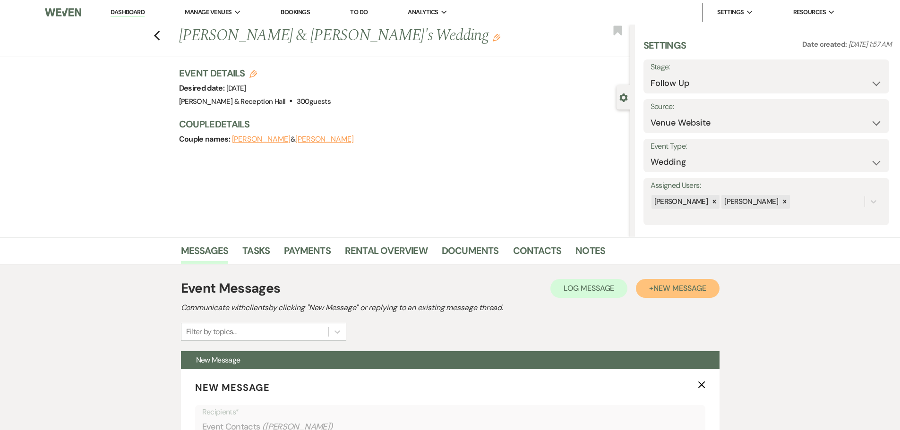
scroll to position [236, 0]
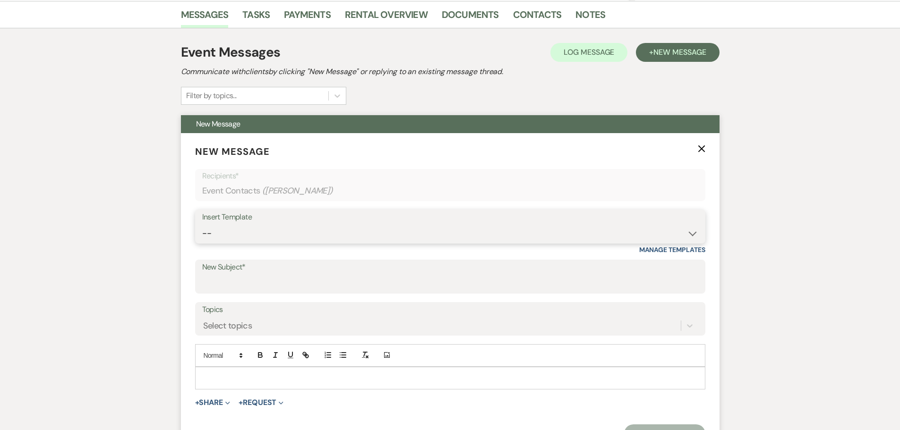
click at [236, 237] on select "-- Weven Planning Portal Introduction (Booked Events) Initial Inquiry Response …" at bounding box center [450, 233] width 496 height 18
click at [202, 224] on select "-- Weven Planning Portal Introduction (Booked Events) Initial Inquiry Response …" at bounding box center [450, 233] width 496 height 18
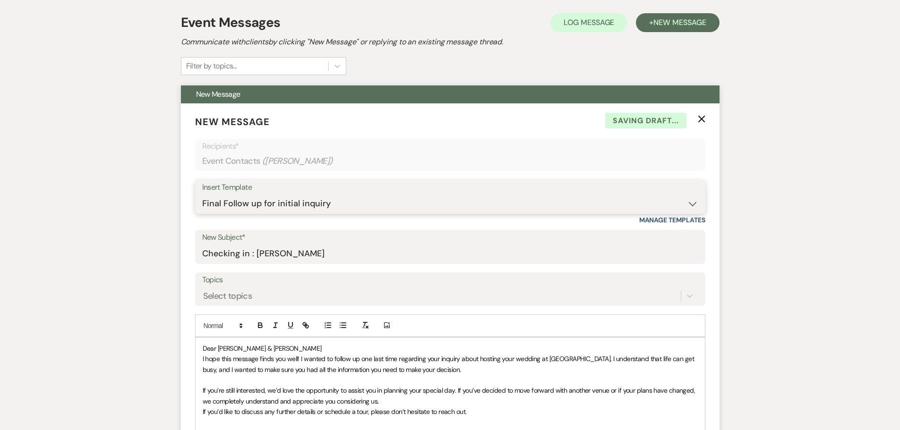
scroll to position [520, 0]
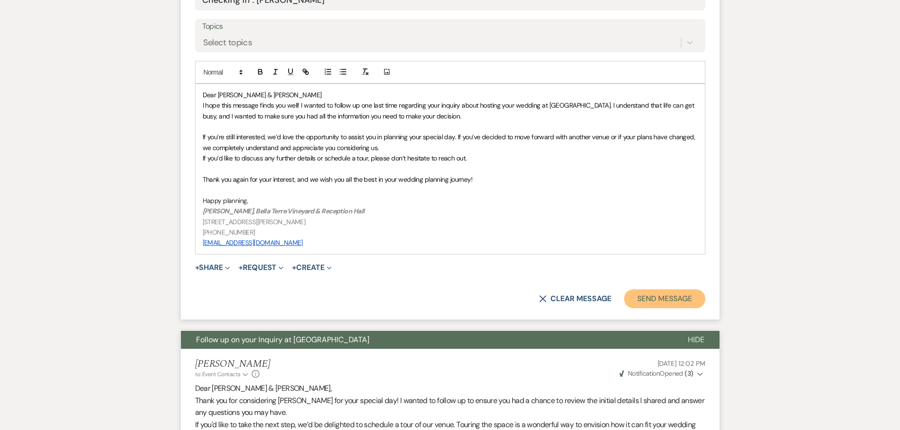
click at [639, 297] on button "Send Message" at bounding box center [664, 299] width 81 height 19
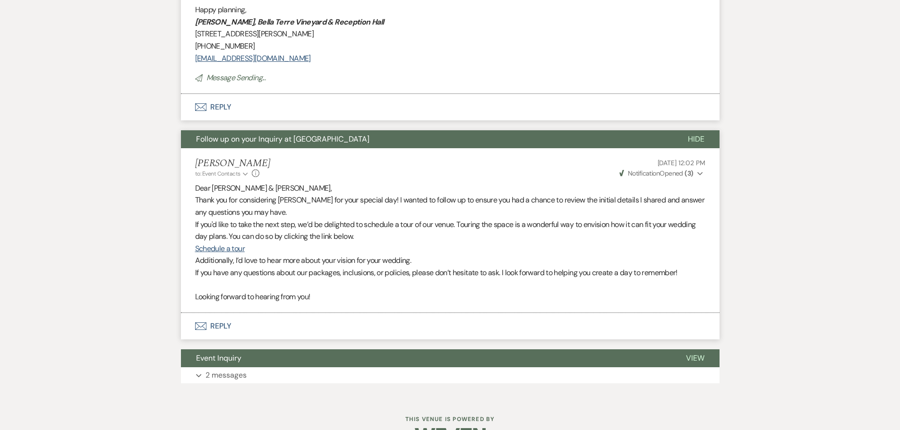
scroll to position [0, 0]
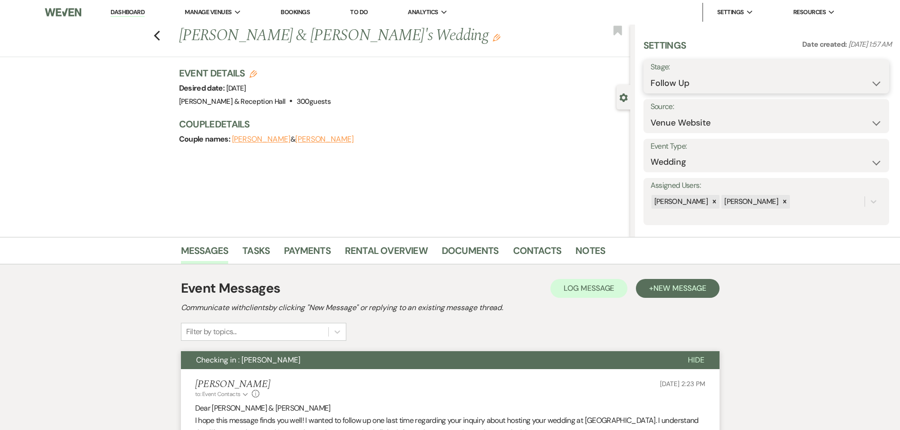
drag, startPoint x: 683, startPoint y: 78, endPoint x: 683, endPoint y: 84, distance: 5.7
click at [683, 78] on select "Inquiry Follow Up Tour Requested Tour Confirmed Toured Proposal Sent Booked Lost" at bounding box center [767, 83] width 232 height 18
click at [651, 74] on select "Inquiry Follow Up Tour Requested Tour Confirmed Toured Proposal Sent Booked Lost" at bounding box center [767, 83] width 232 height 18
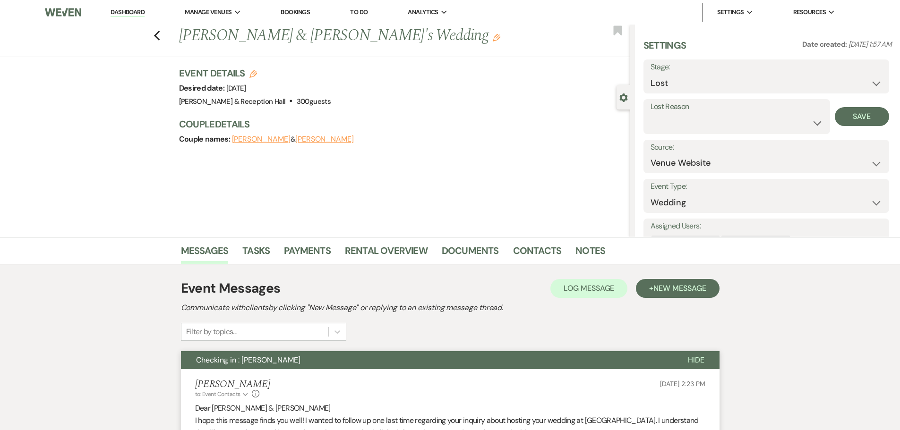
click at [690, 110] on label "Lost Reason" at bounding box center [737, 107] width 172 height 14
click at [694, 128] on select "Booked Elsewhere Budget Date Unavailable No Response Not a Good Match Capacity …" at bounding box center [737, 123] width 172 height 18
click at [651, 114] on select "Booked Elsewhere Budget Date Unavailable No Response Not a Good Match Capacity …" at bounding box center [737, 123] width 172 height 18
click at [845, 122] on button "Save" at bounding box center [862, 116] width 54 height 19
click at [161, 34] on icon "Previous" at bounding box center [157, 35] width 7 height 11
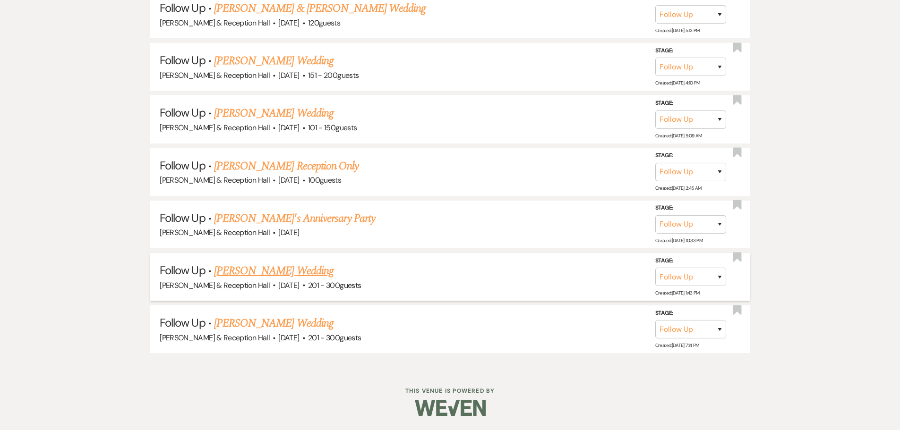
scroll to position [825, 0]
click at [287, 321] on link "[PERSON_NAME] Wedding" at bounding box center [274, 323] width 120 height 17
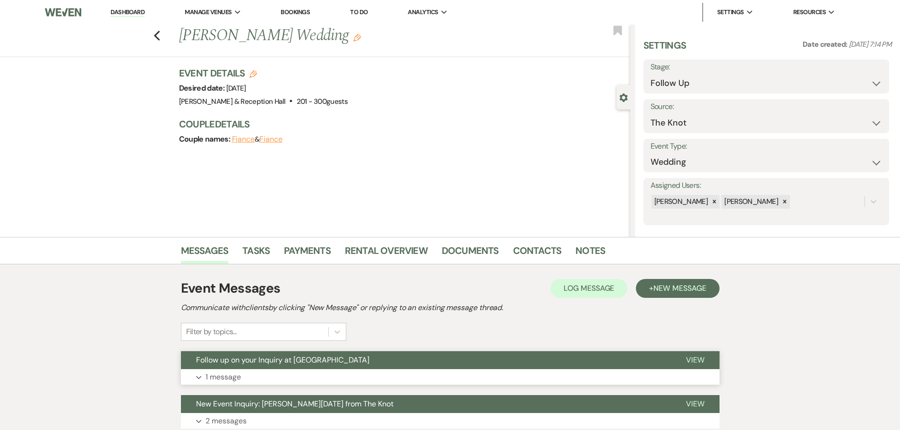
click at [357, 362] on button "Follow up on your Inquiry at [GEOGRAPHIC_DATA]" at bounding box center [426, 361] width 490 height 18
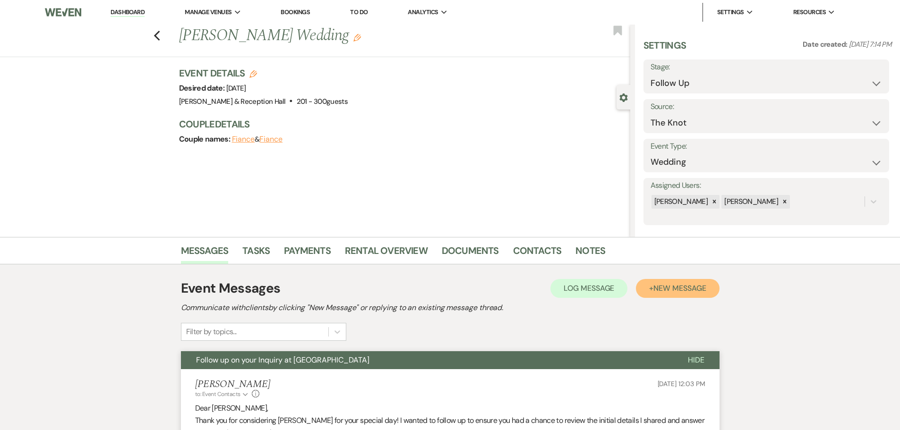
click at [667, 286] on span "New Message" at bounding box center [679, 288] width 52 height 10
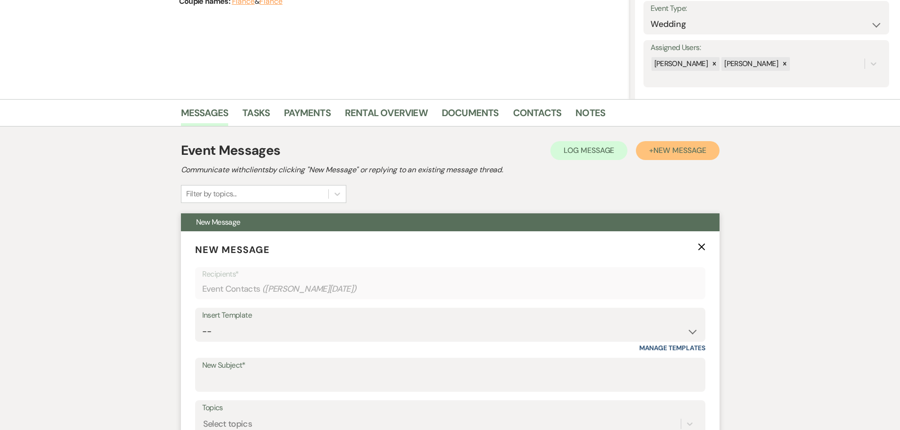
scroll to position [236, 0]
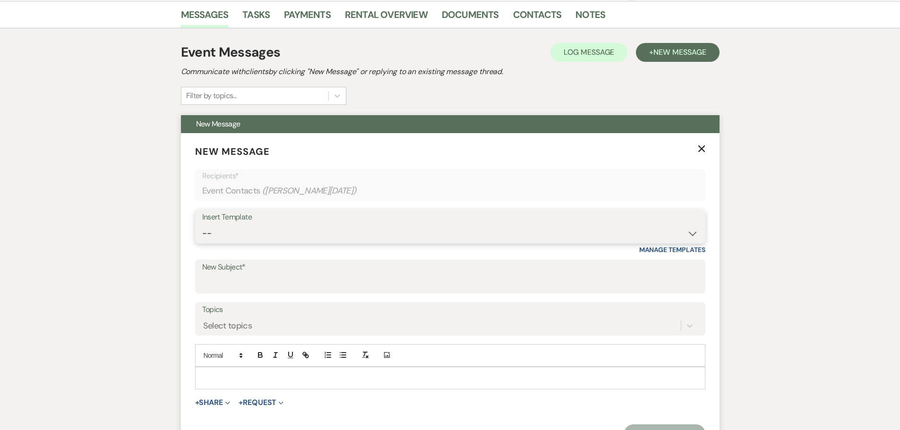
click at [226, 230] on select "-- Weven Planning Portal Introduction (Booked Events) Initial Inquiry Response …" at bounding box center [450, 233] width 496 height 18
click at [202, 224] on select "-- Weven Planning Portal Introduction (Booked Events) Initial Inquiry Response …" at bounding box center [450, 233] width 496 height 18
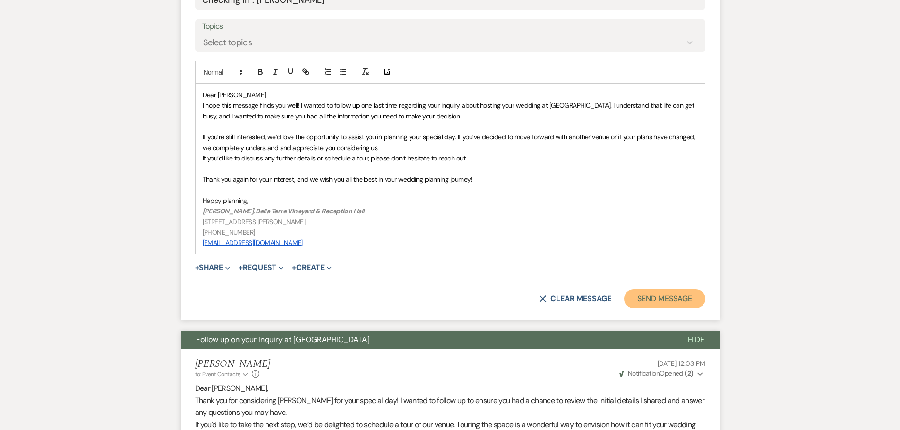
click at [681, 292] on button "Send Message" at bounding box center [664, 299] width 81 height 19
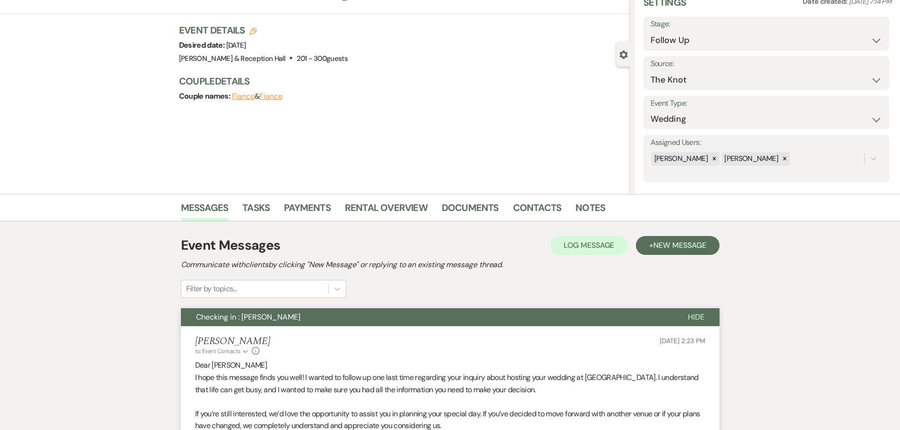
scroll to position [0, 0]
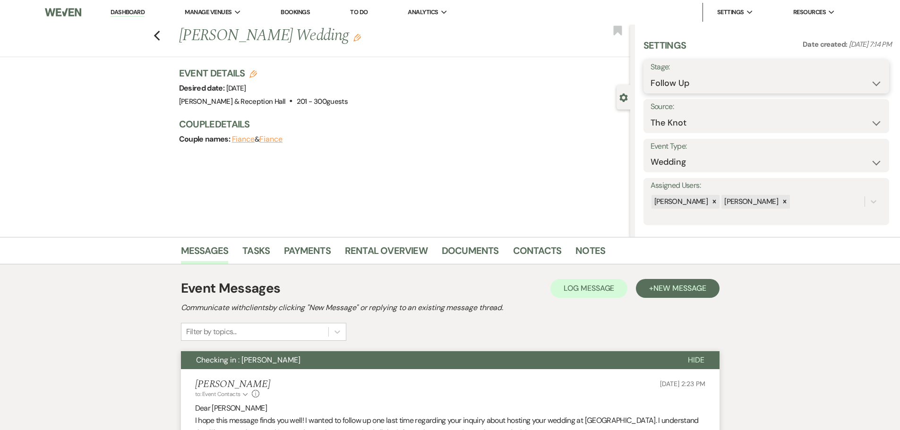
drag, startPoint x: 673, startPoint y: 81, endPoint x: 672, endPoint y: 90, distance: 9.5
click at [673, 81] on select "Inquiry Follow Up Tour Requested Tour Confirmed Toured Proposal Sent Booked Lost" at bounding box center [767, 83] width 232 height 18
click at [651, 74] on select "Inquiry Follow Up Tour Requested Tour Confirmed Toured Proposal Sent Booked Lost" at bounding box center [767, 83] width 232 height 18
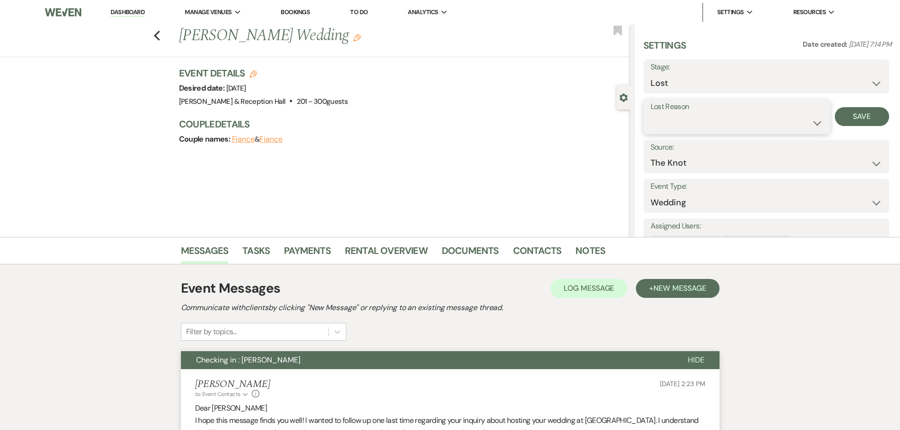
click at [667, 122] on select "Booked Elsewhere Budget Date Unavailable No Response Not a Good Match Capacity …" at bounding box center [737, 123] width 172 height 18
click at [651, 114] on select "Booked Elsewhere Budget Date Unavailable No Response Not a Good Match Capacity …" at bounding box center [737, 123] width 172 height 18
click at [842, 121] on button "Save" at bounding box center [862, 116] width 54 height 19
click at [157, 34] on icon "Previous" at bounding box center [157, 35] width 7 height 11
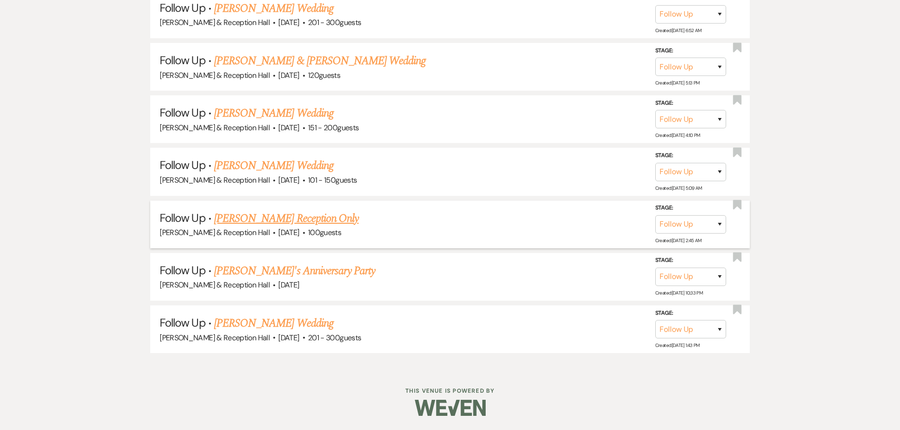
scroll to position [773, 0]
click at [255, 321] on link "[PERSON_NAME] Wedding" at bounding box center [274, 323] width 120 height 17
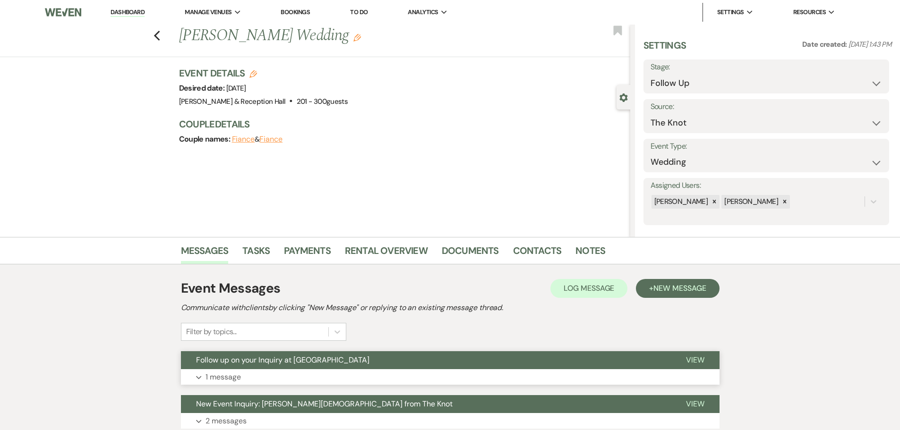
click at [292, 367] on button "Follow up on your Inquiry at [GEOGRAPHIC_DATA]" at bounding box center [426, 361] width 490 height 18
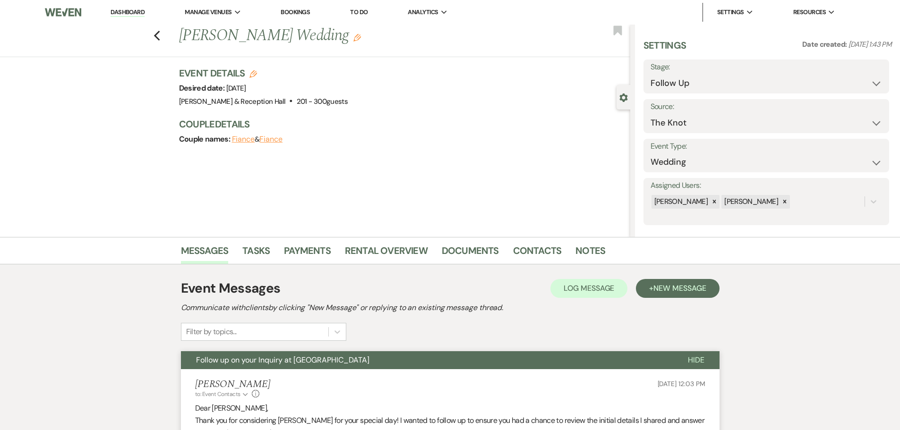
click at [682, 299] on div "Event Messages Log Log Message + New Message Communicate with clients by clicki…" at bounding box center [450, 310] width 539 height 62
click at [681, 292] on span "New Message" at bounding box center [679, 288] width 52 height 10
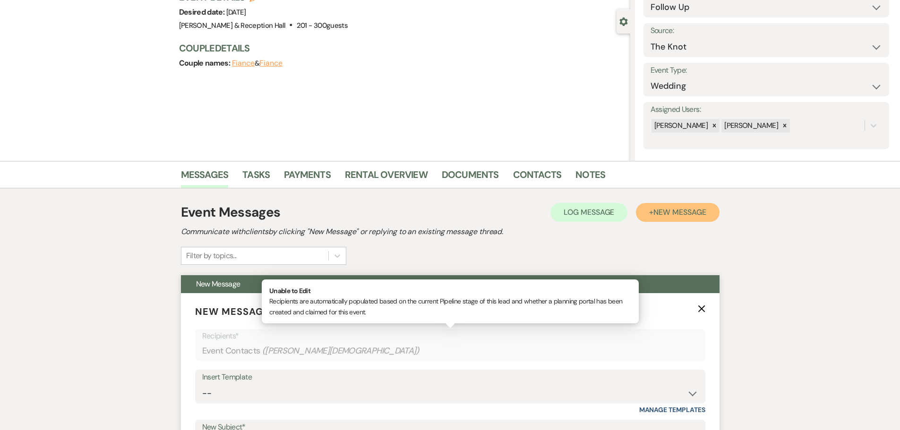
scroll to position [142, 0]
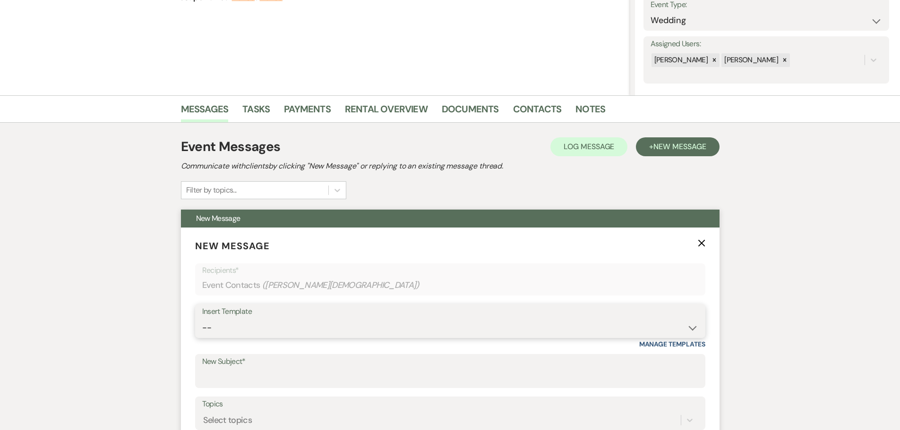
click at [248, 327] on select "-- Weven Planning Portal Introduction (Booked Events) Initial Inquiry Response …" at bounding box center [450, 328] width 496 height 18
click at [202, 319] on select "-- Weven Planning Portal Introduction (Booked Events) Initial Inquiry Response …" at bounding box center [450, 328] width 496 height 18
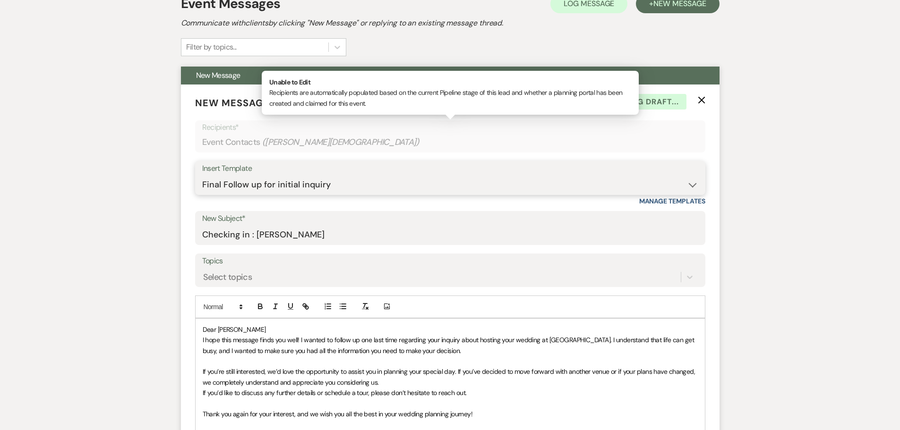
scroll to position [472, 0]
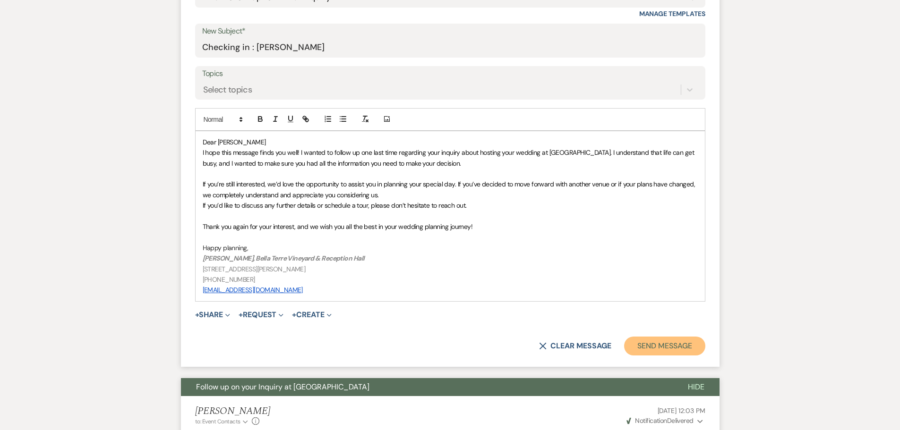
click at [667, 345] on button "Send Message" at bounding box center [664, 346] width 81 height 19
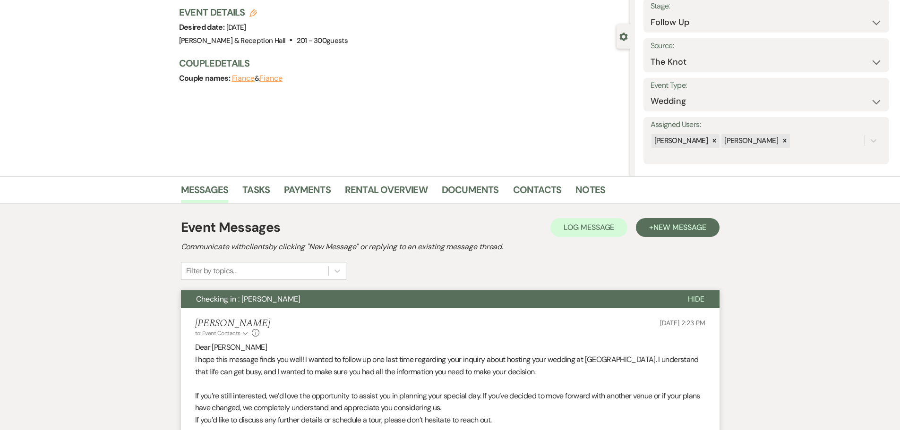
scroll to position [0, 0]
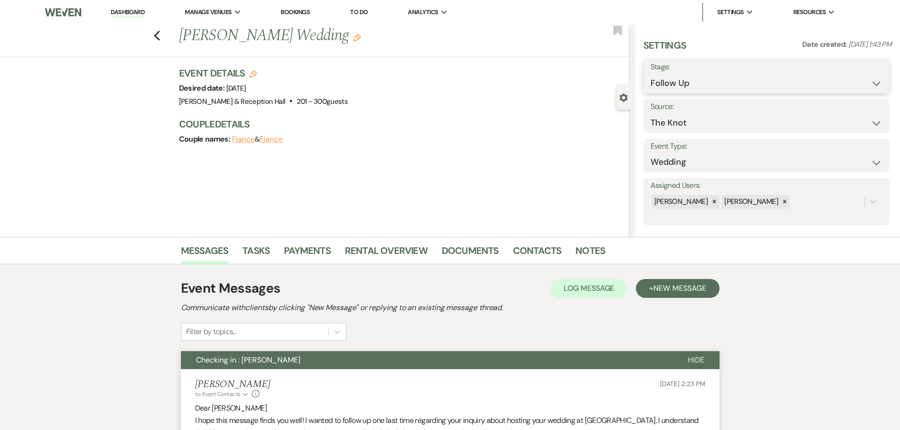
click at [661, 86] on select "Inquiry Follow Up Tour Requested Tour Confirmed Toured Proposal Sent Booked Lost" at bounding box center [767, 83] width 232 height 18
click at [651, 74] on select "Inquiry Follow Up Tour Requested Tour Confirmed Toured Proposal Sent Booked Lost" at bounding box center [767, 83] width 232 height 18
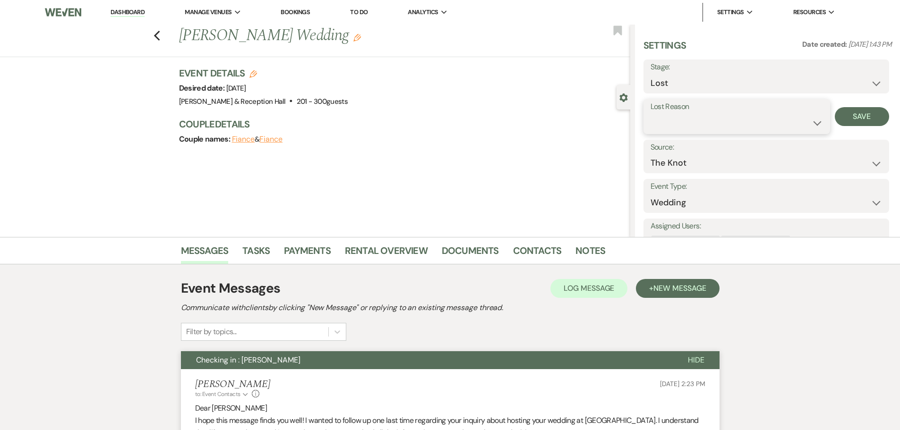
click at [668, 131] on select "Booked Elsewhere Budget Date Unavailable No Response Not a Good Match Capacity …" at bounding box center [737, 123] width 172 height 18
click at [651, 114] on select "Booked Elsewhere Budget Date Unavailable No Response Not a Good Match Capacity …" at bounding box center [737, 123] width 172 height 18
drag, startPoint x: 685, startPoint y: 125, endPoint x: 685, endPoint y: 131, distance: 6.6
click at [685, 125] on select "Booked Elsewhere Budget Date Unavailable No Response Not a Good Match Capacity …" at bounding box center [737, 123] width 172 height 18
click at [651, 114] on select "Booked Elsewhere Budget Date Unavailable No Response Not a Good Match Capacity …" at bounding box center [737, 123] width 172 height 18
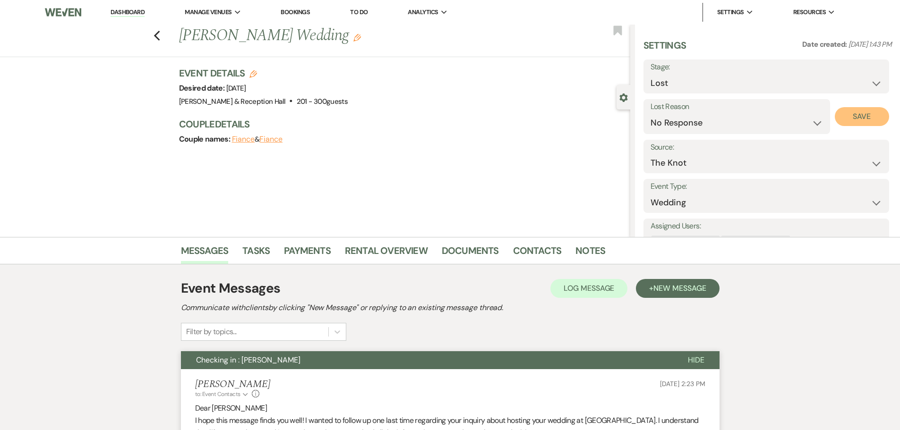
click at [860, 121] on button "Save" at bounding box center [862, 116] width 54 height 19
click at [160, 42] on div "Previous [PERSON_NAME] Wedding Edit Bookmark" at bounding box center [312, 41] width 635 height 33
click at [161, 37] on icon "Previous" at bounding box center [157, 35] width 7 height 11
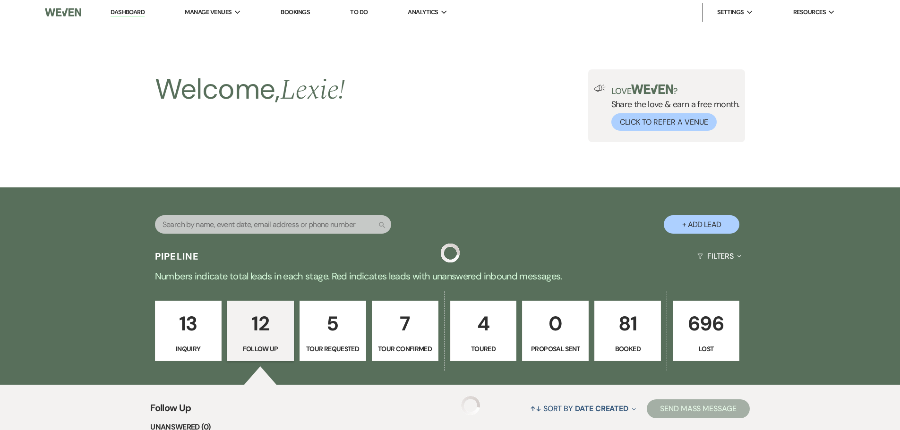
scroll to position [720, 0]
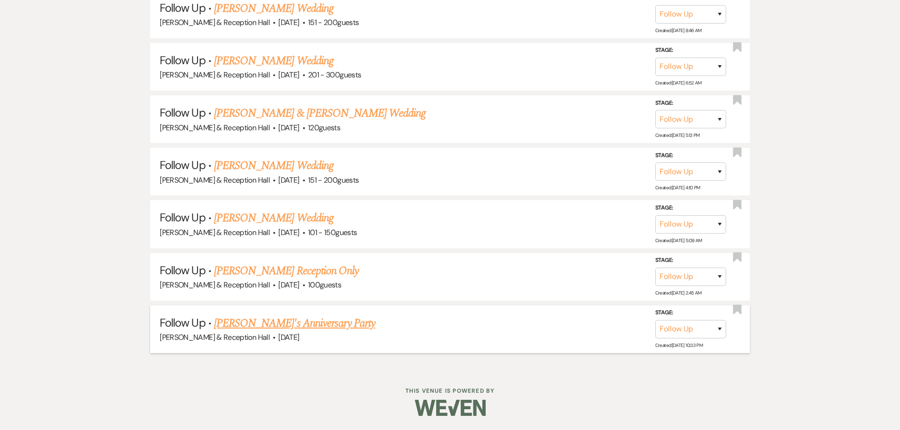
click at [252, 316] on link "[PERSON_NAME]'s Anniversary Party" at bounding box center [294, 323] width 161 height 17
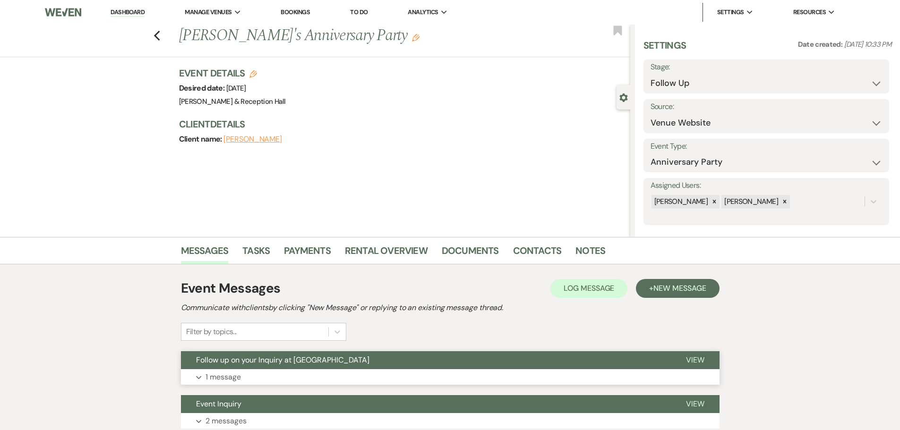
click at [309, 377] on button "Expand 1 message" at bounding box center [450, 377] width 539 height 16
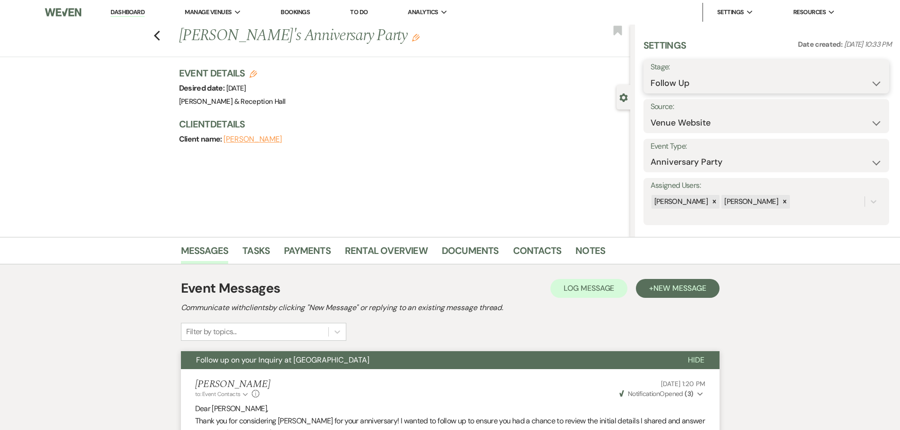
click at [670, 86] on select "Inquiry Follow Up Tour Requested Tour Confirmed Toured Proposal Sent Booked Lost" at bounding box center [767, 83] width 232 height 18
click at [651, 74] on select "Inquiry Follow Up Tour Requested Tour Confirmed Toured Proposal Sent Booked Lost" at bounding box center [767, 83] width 232 height 18
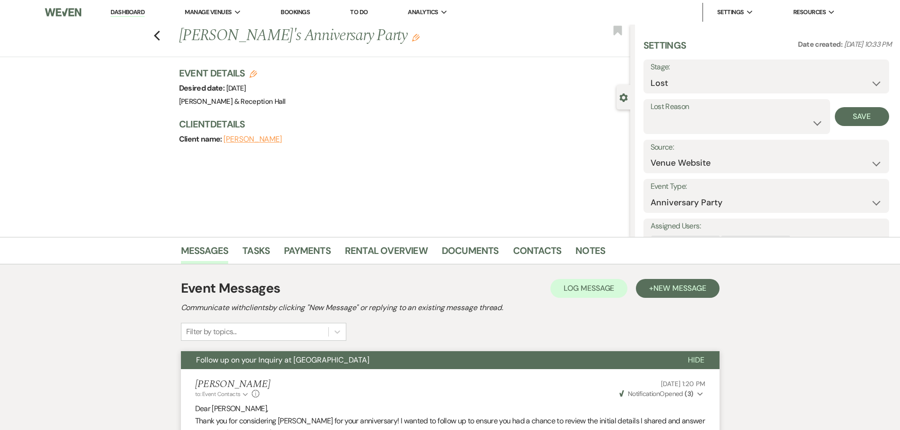
drag, startPoint x: 670, startPoint y: 110, endPoint x: 670, endPoint y: 118, distance: 8.0
click at [670, 111] on label "Lost Reason" at bounding box center [737, 107] width 172 height 14
click at [670, 118] on select "Booked Elsewhere Budget Date Unavailable No Response Not a Good Match Capacity …" at bounding box center [737, 123] width 172 height 18
click at [651, 114] on select "Booked Elsewhere Budget Date Unavailable No Response Not a Good Match Capacity …" at bounding box center [737, 123] width 172 height 18
click at [848, 120] on button "Save" at bounding box center [862, 116] width 54 height 19
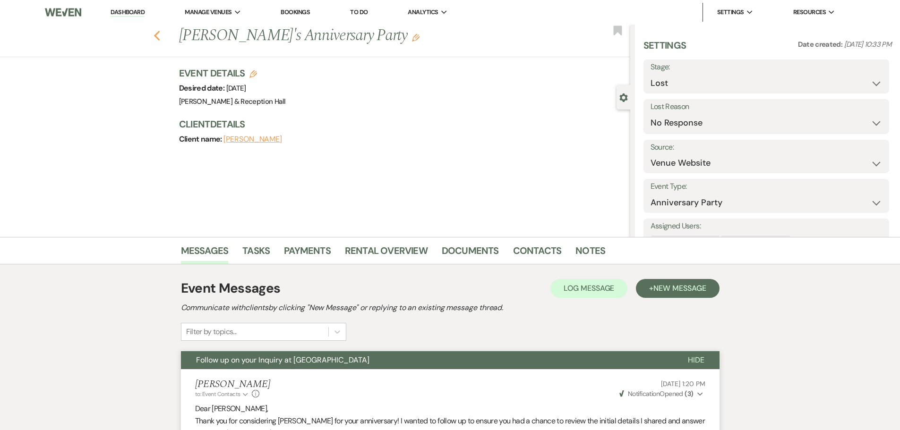
click at [161, 30] on icon "Previous" at bounding box center [157, 35] width 7 height 11
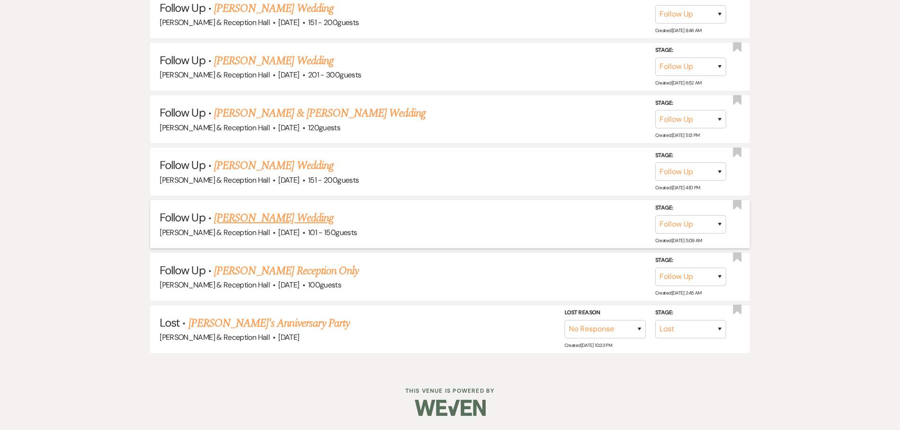
scroll to position [668, 0]
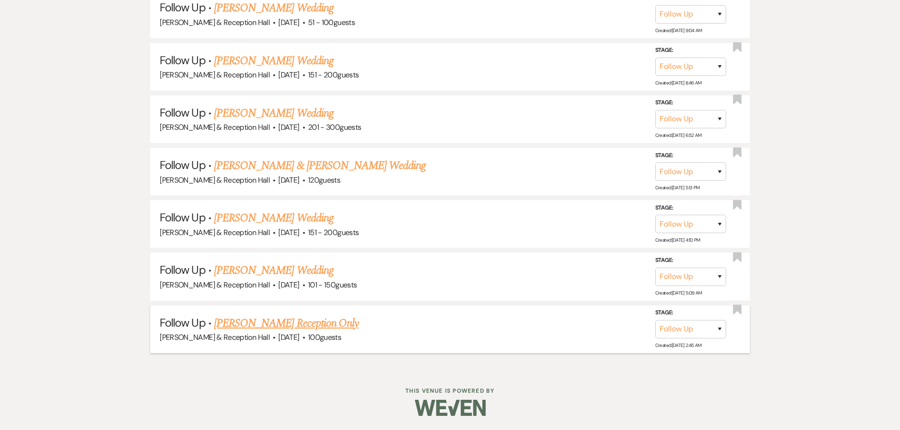
click at [278, 328] on link "[PERSON_NAME] Reception Only" at bounding box center [286, 323] width 145 height 17
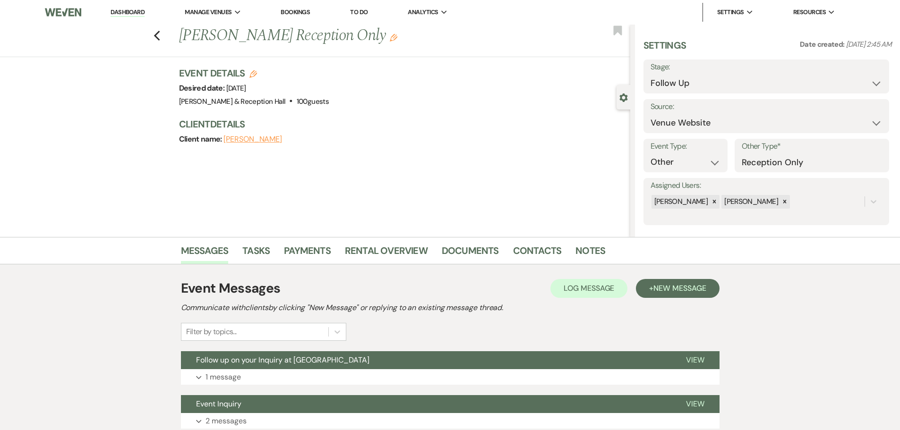
click at [277, 386] on div "Event Messages Log Log Message + New Message Communicate with clients by clicki…" at bounding box center [450, 354] width 539 height 160
click at [290, 376] on button "Expand 1 message" at bounding box center [450, 377] width 539 height 16
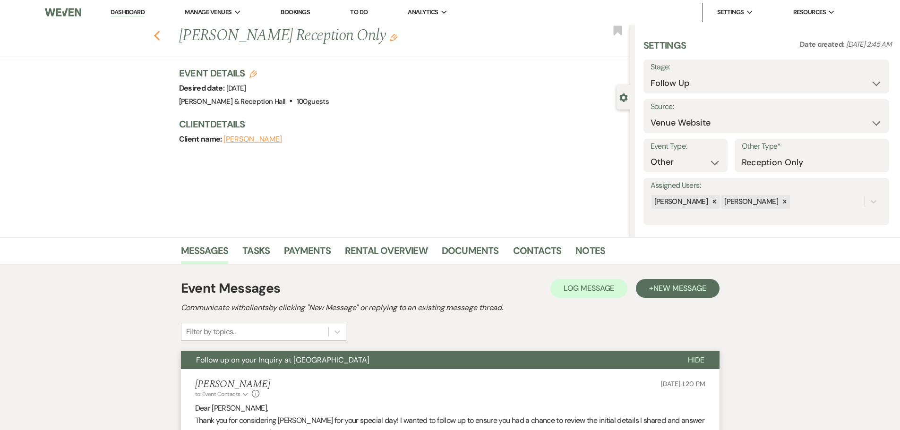
click at [160, 34] on use "button" at bounding box center [157, 36] width 6 height 10
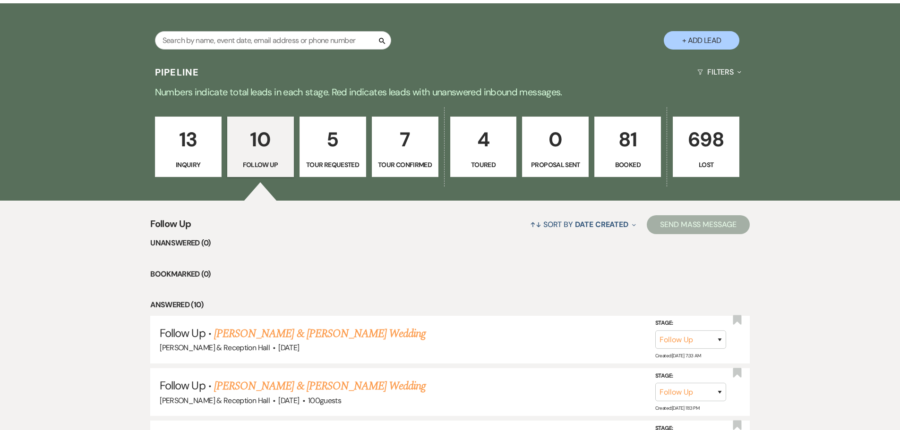
scroll to position [101, 0]
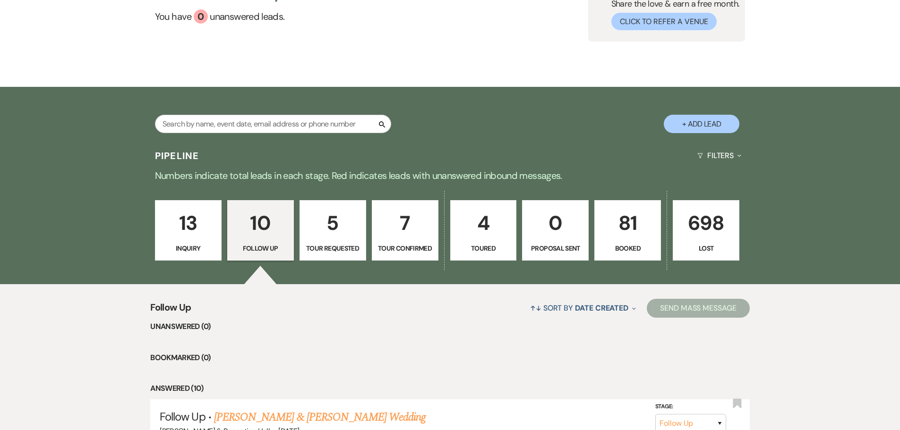
click at [205, 229] on p "13" at bounding box center [188, 223] width 54 height 32
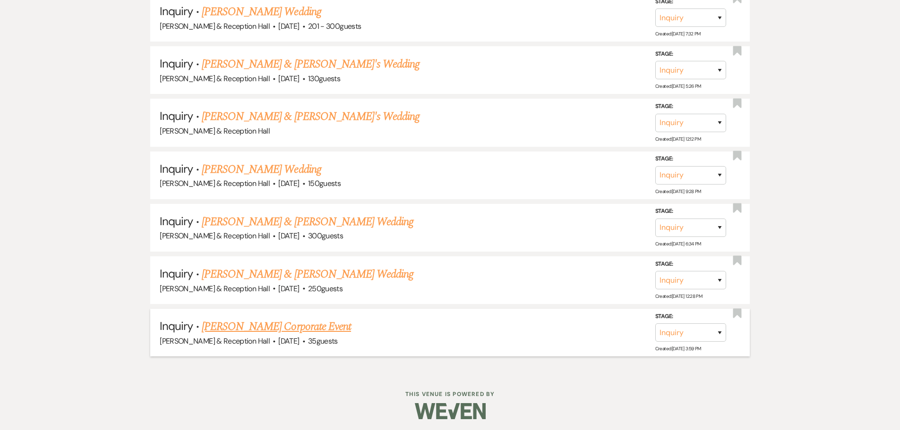
scroll to position [825, 0]
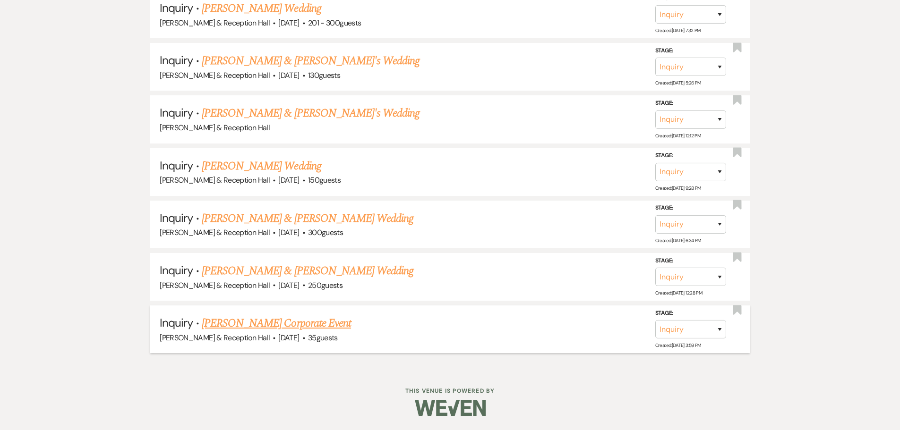
click at [278, 321] on link "[PERSON_NAME] Corporate Event" at bounding box center [276, 323] width 149 height 17
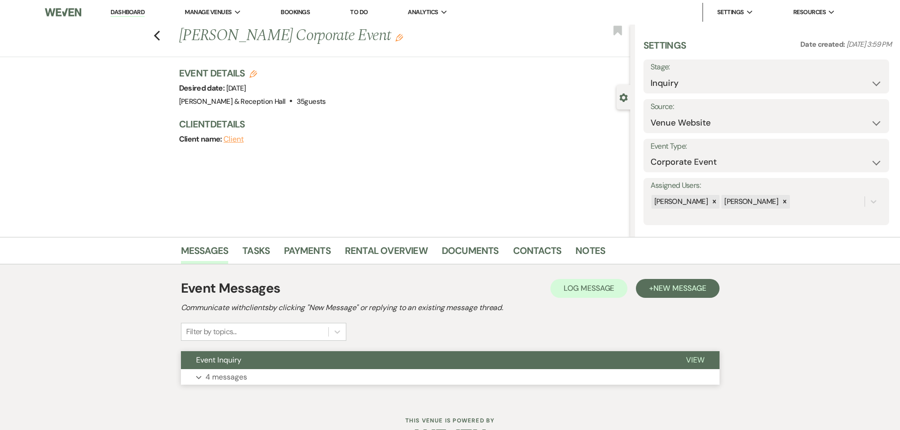
click at [246, 369] on button "Expand 4 messages" at bounding box center [450, 377] width 539 height 16
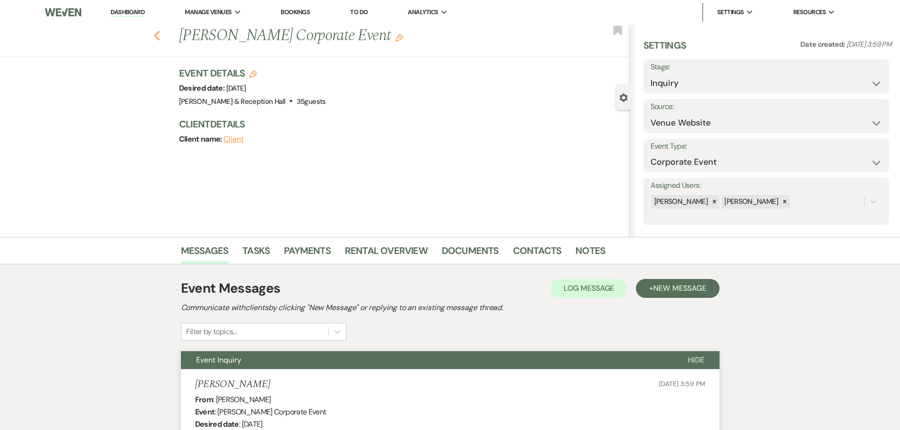
click at [161, 34] on icon "Previous" at bounding box center [157, 35] width 7 height 11
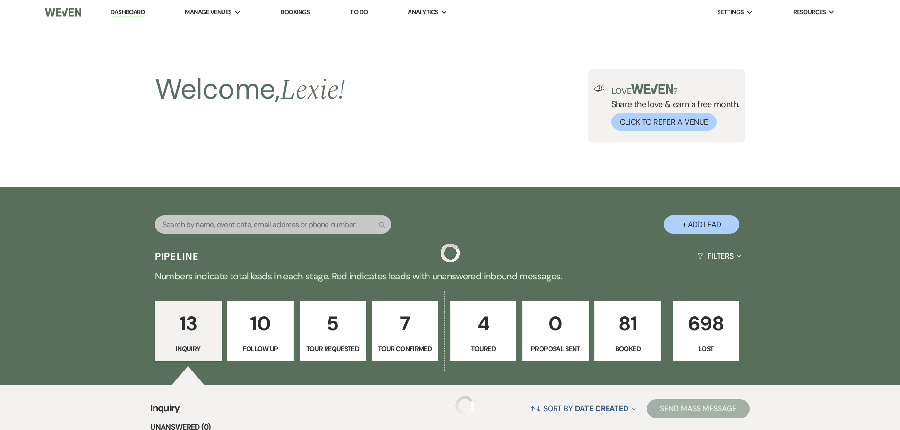
scroll to position [825, 0]
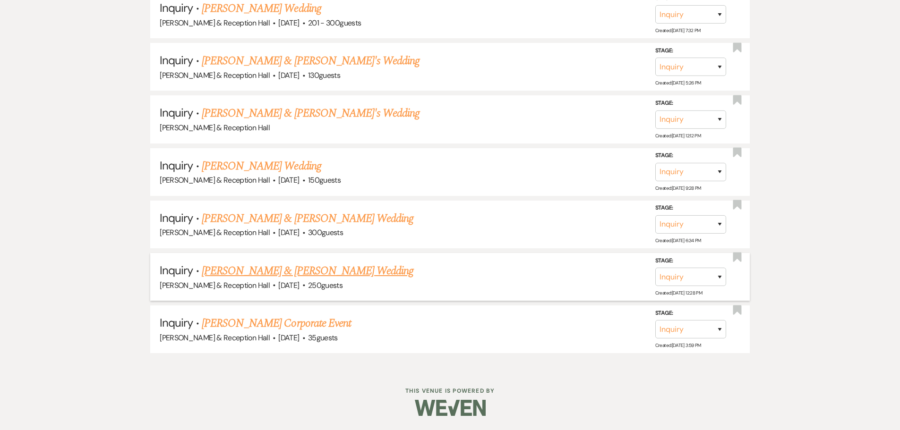
click at [270, 268] on link "[PERSON_NAME] & [PERSON_NAME] Wedding" at bounding box center [308, 271] width 212 height 17
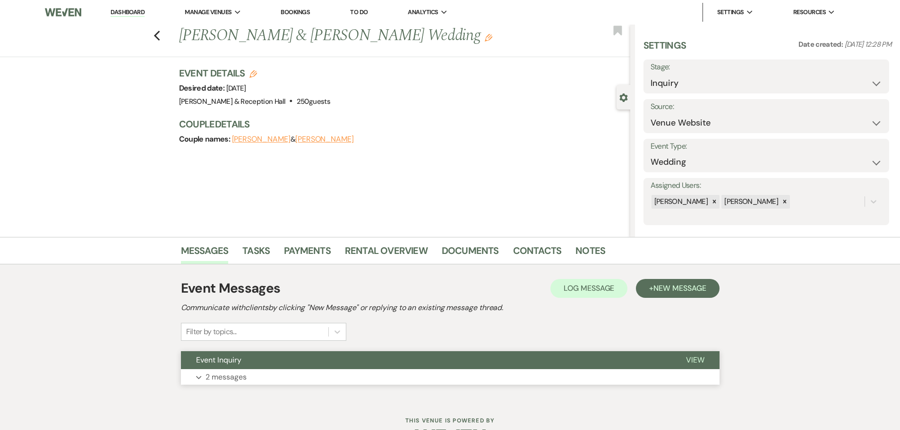
click at [300, 381] on button "Expand 2 messages" at bounding box center [450, 377] width 539 height 16
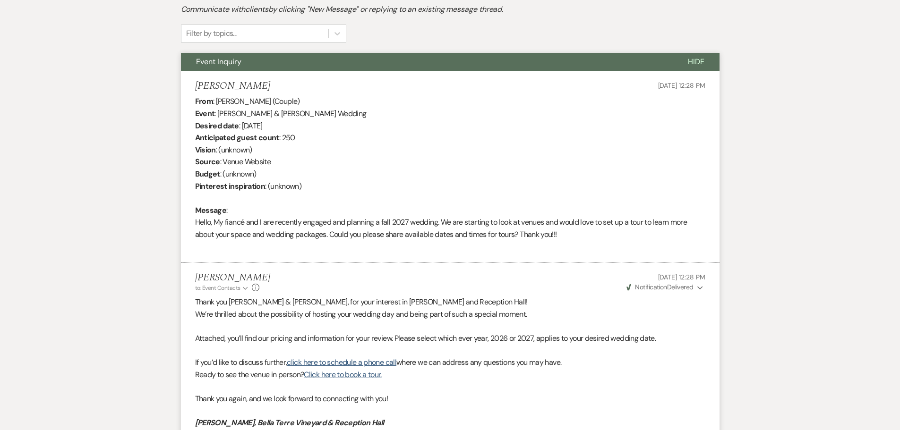
scroll to position [105, 0]
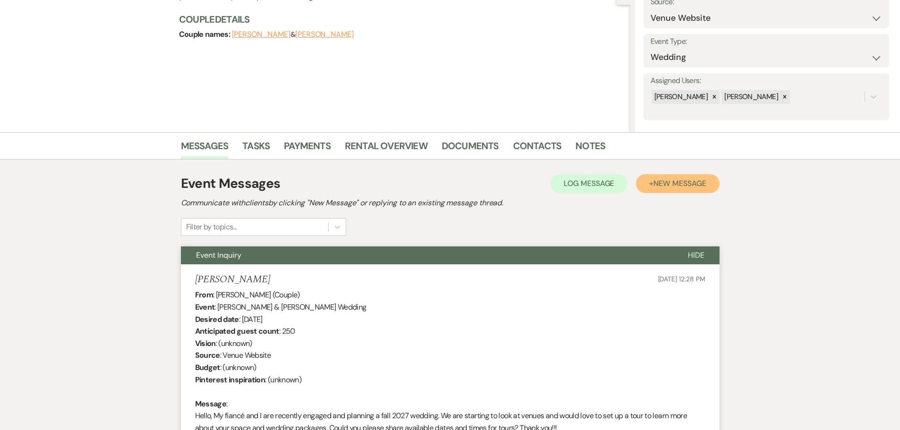
click at [696, 179] on span "New Message" at bounding box center [679, 184] width 52 height 10
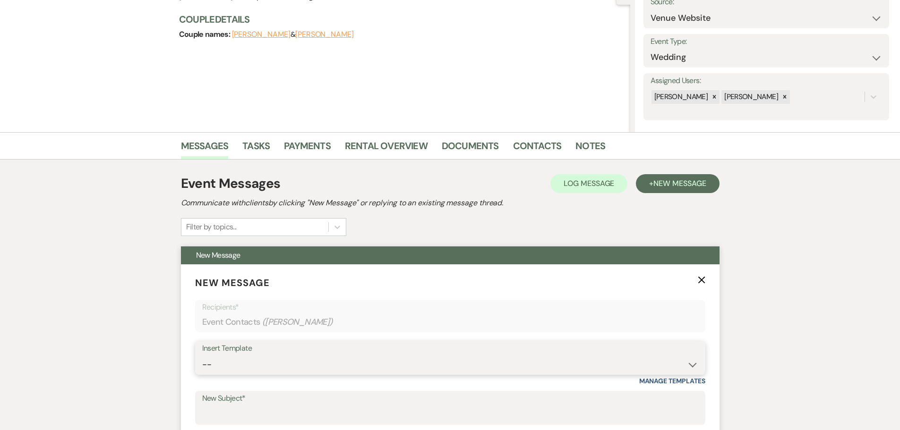
click at [254, 365] on select "-- Weven Planning Portal Introduction (Booked Events) Initial Inquiry Response …" at bounding box center [450, 365] width 496 height 18
click at [202, 356] on select "-- Weven Planning Portal Introduction (Booked Events) Initial Inquiry Response …" at bounding box center [450, 365] width 496 height 18
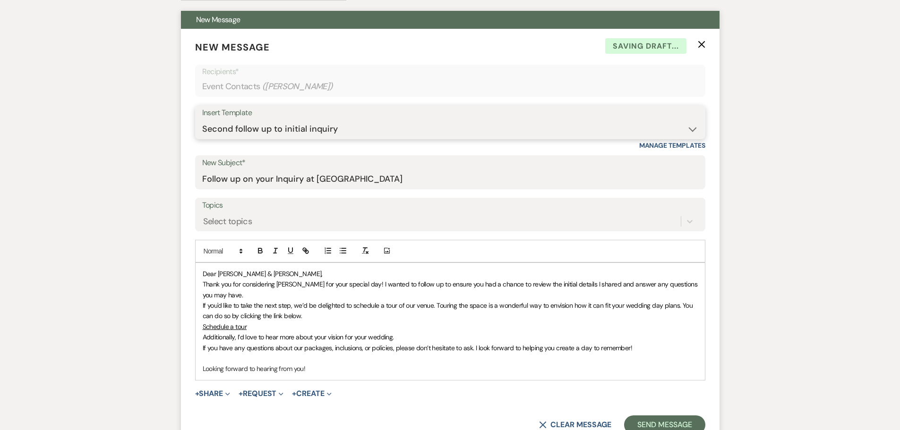
scroll to position [436, 0]
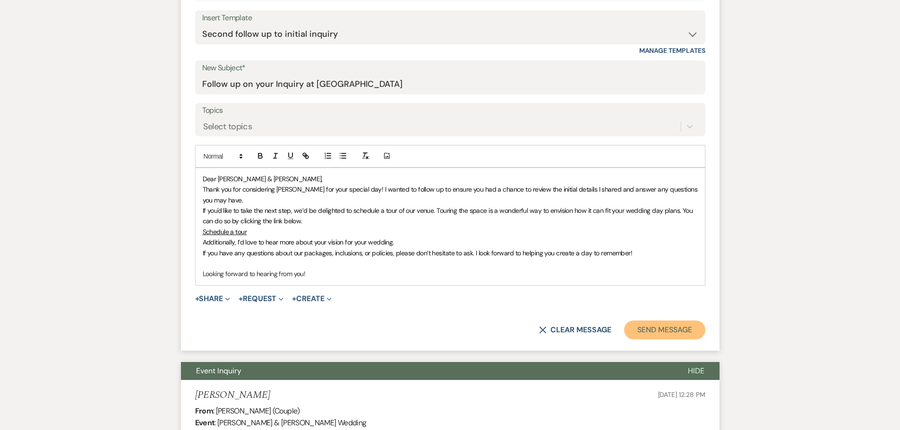
click at [647, 321] on button "Send Message" at bounding box center [664, 330] width 81 height 19
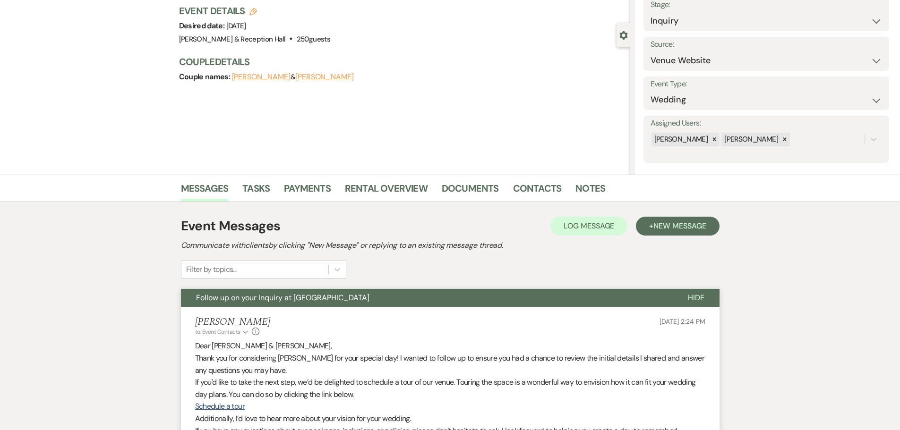
scroll to position [0, 0]
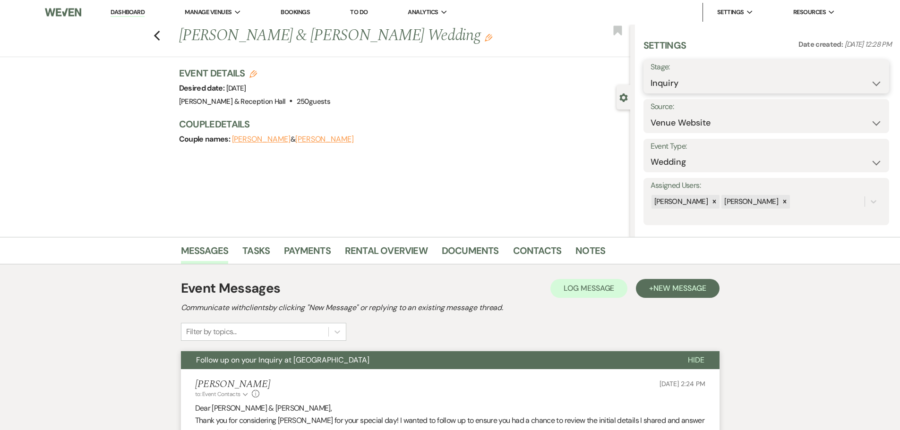
click at [671, 81] on select "Inquiry Follow Up Tour Requested Tour Confirmed Toured Proposal Sent Booked Lost" at bounding box center [767, 83] width 232 height 18
click at [651, 74] on select "Inquiry Follow Up Tour Requested Tour Confirmed Toured Proposal Sent Booked Lost" at bounding box center [767, 83] width 232 height 18
click at [866, 82] on button "Save" at bounding box center [862, 76] width 53 height 19
click at [157, 30] on icon "Previous" at bounding box center [157, 35] width 7 height 11
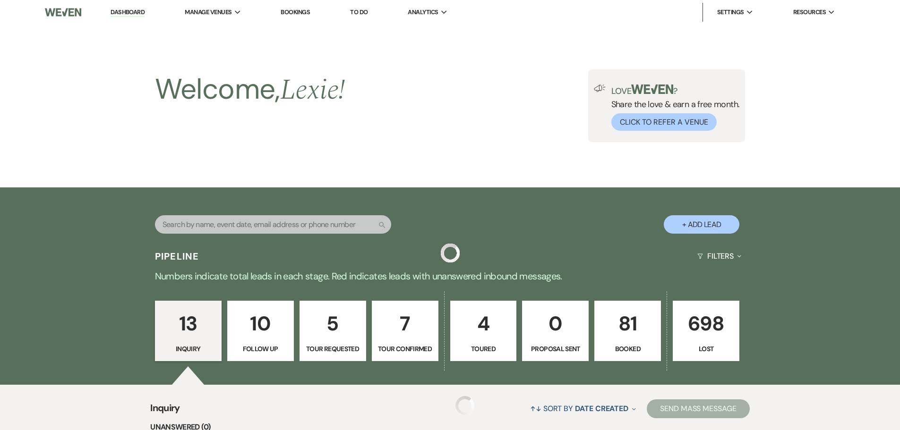
scroll to position [773, 0]
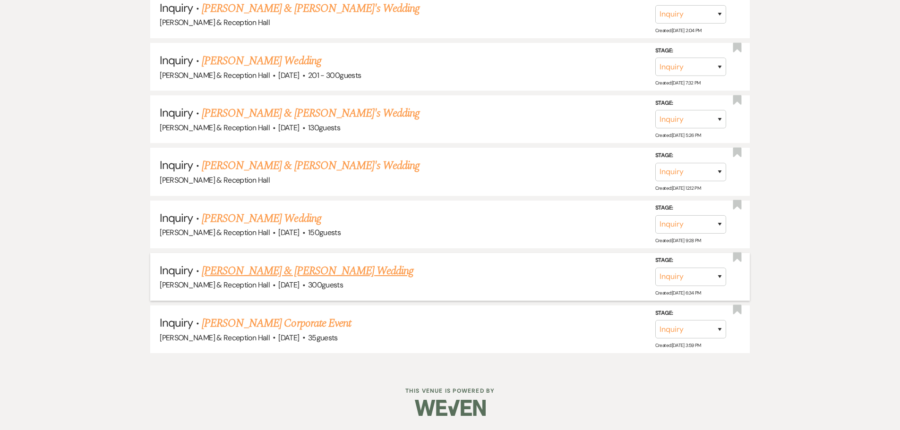
click at [240, 267] on link "[PERSON_NAME] & [PERSON_NAME] Wedding" at bounding box center [308, 271] width 212 height 17
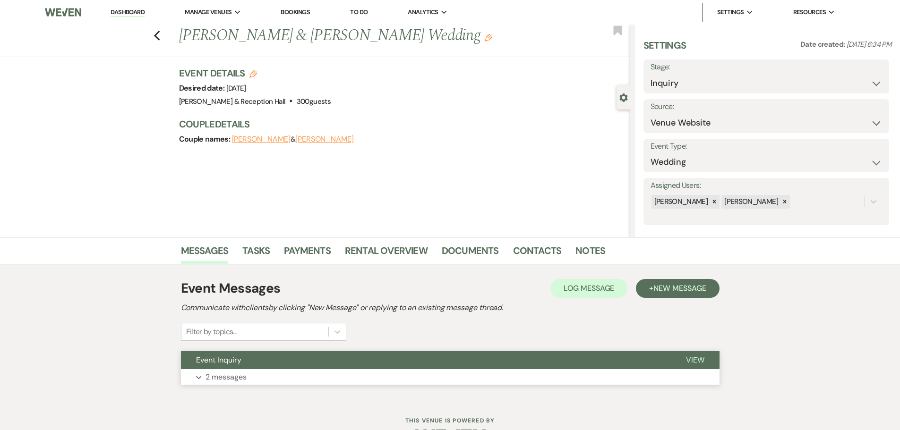
click at [264, 364] on button "Event Inquiry" at bounding box center [426, 361] width 490 height 18
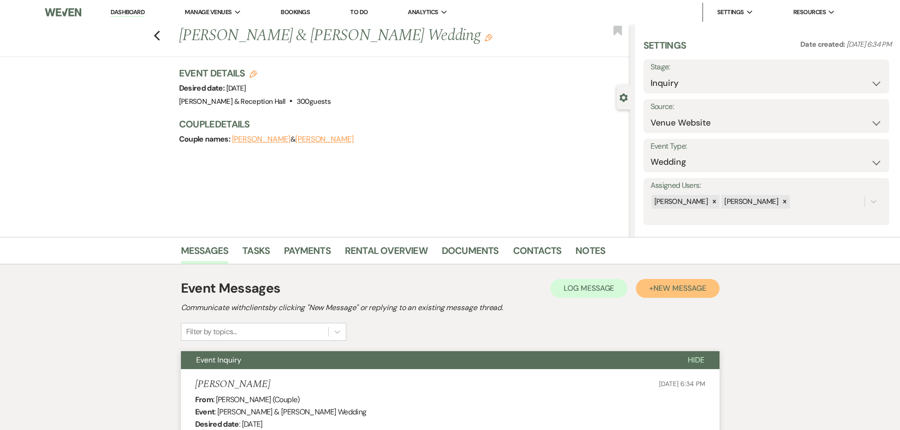
click at [690, 293] on button "+ New Message" at bounding box center [677, 288] width 83 height 19
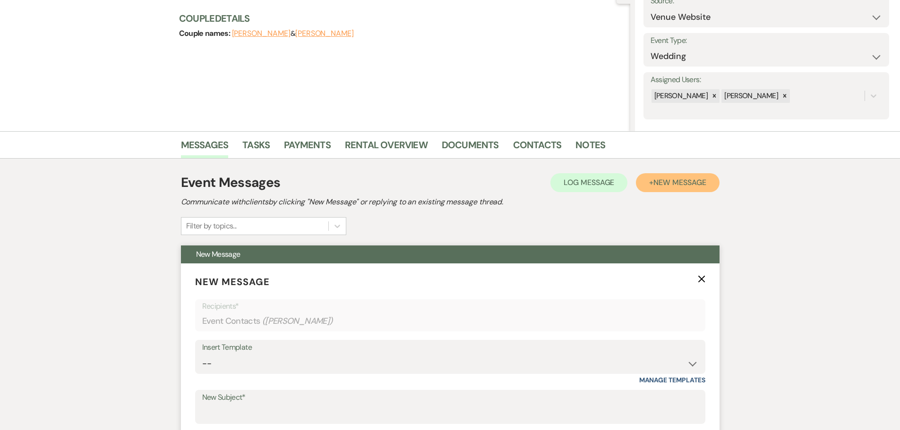
scroll to position [236, 0]
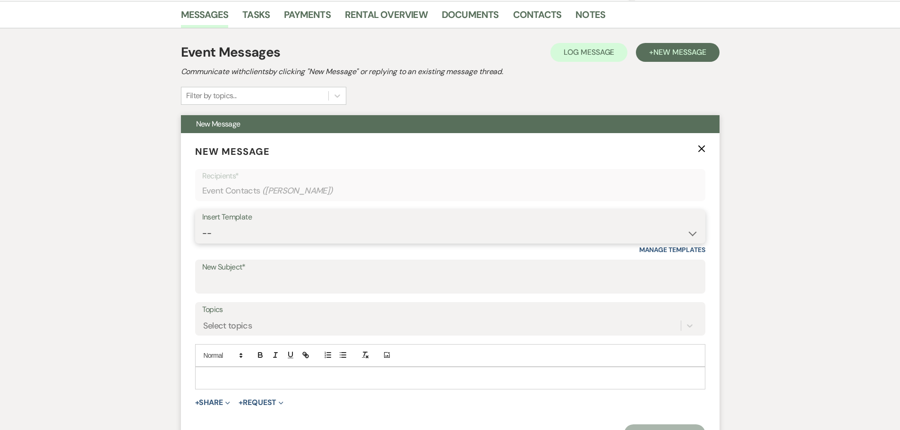
click at [226, 237] on select "-- Weven Planning Portal Introduction (Booked Events) Initial Inquiry Response …" at bounding box center [450, 233] width 496 height 18
click at [202, 224] on select "-- Weven Planning Portal Introduction (Booked Events) Initial Inquiry Response …" at bounding box center [450, 233] width 496 height 18
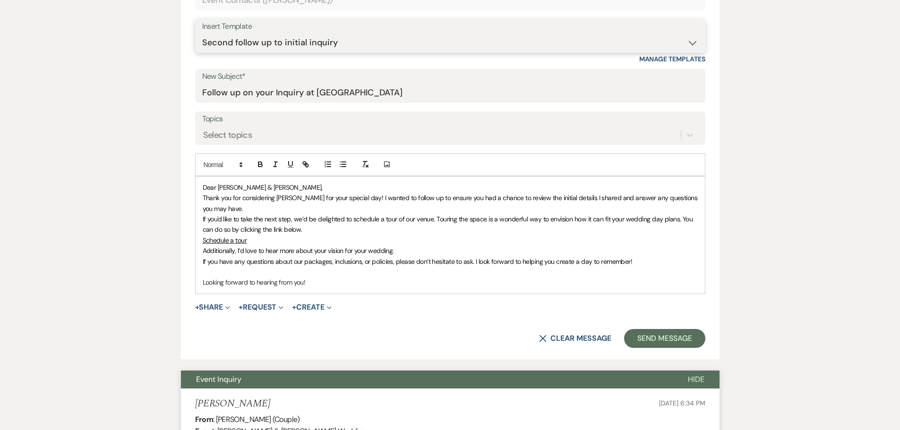
scroll to position [567, 0]
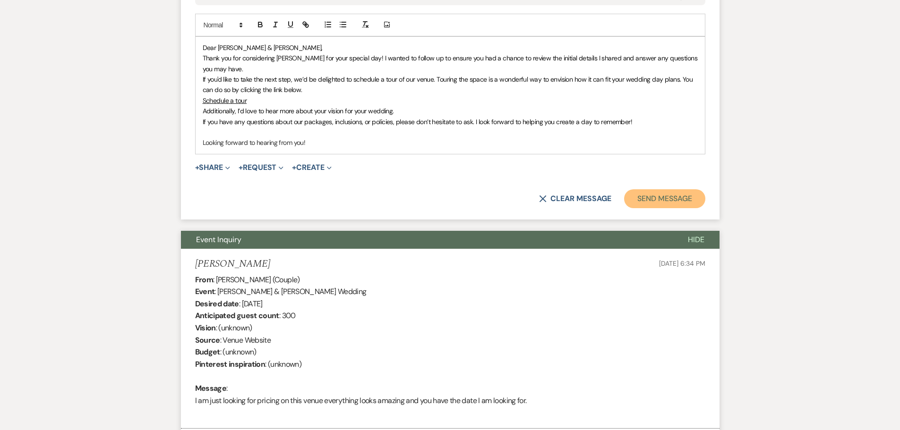
click at [652, 200] on button "Send Message" at bounding box center [664, 198] width 81 height 19
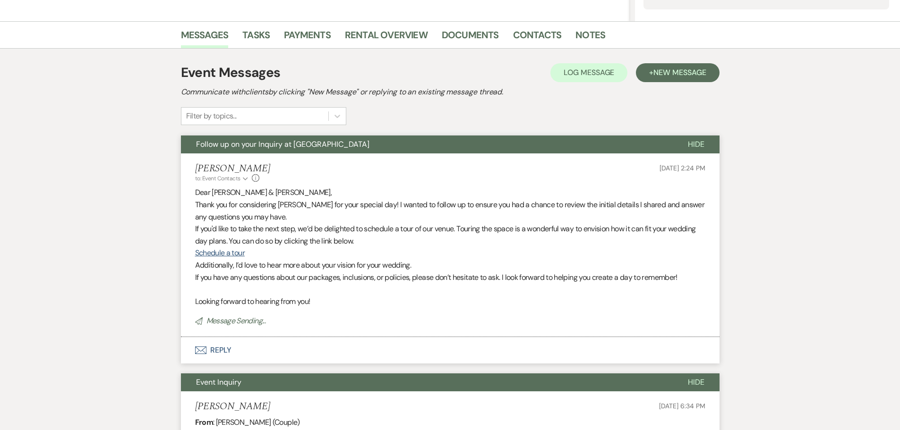
scroll to position [0, 0]
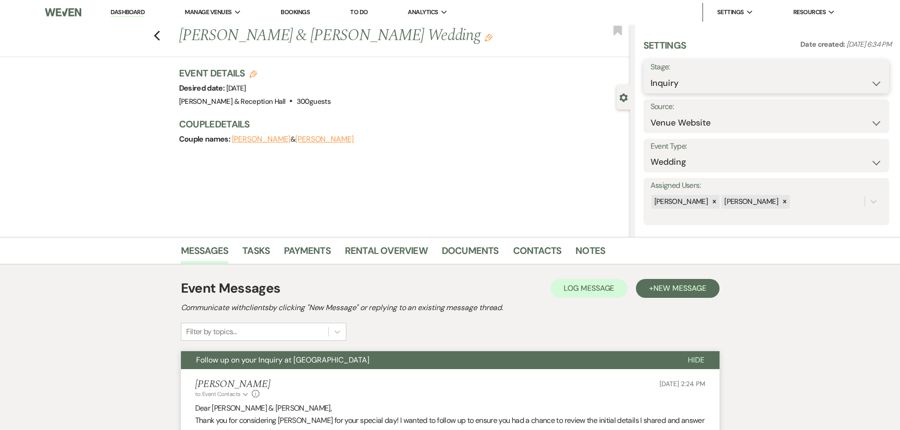
click at [683, 77] on select "Inquiry Follow Up Tour Requested Tour Confirmed Toured Proposal Sent Booked Lost" at bounding box center [767, 83] width 232 height 18
click at [651, 74] on select "Inquiry Follow Up Tour Requested Tour Confirmed Toured Proposal Sent Booked Lost" at bounding box center [767, 83] width 232 height 18
click at [875, 75] on button "Save" at bounding box center [862, 76] width 53 height 19
click at [161, 36] on icon "Previous" at bounding box center [157, 35] width 7 height 11
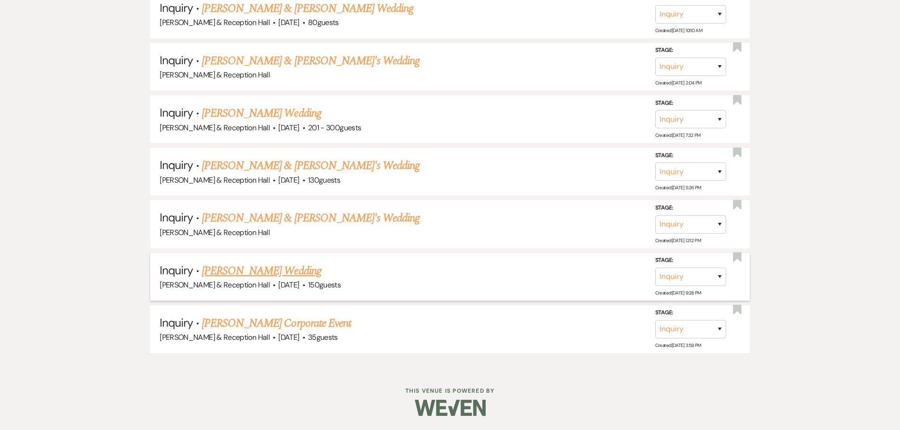
click at [279, 269] on link "[PERSON_NAME] Wedding" at bounding box center [262, 271] width 120 height 17
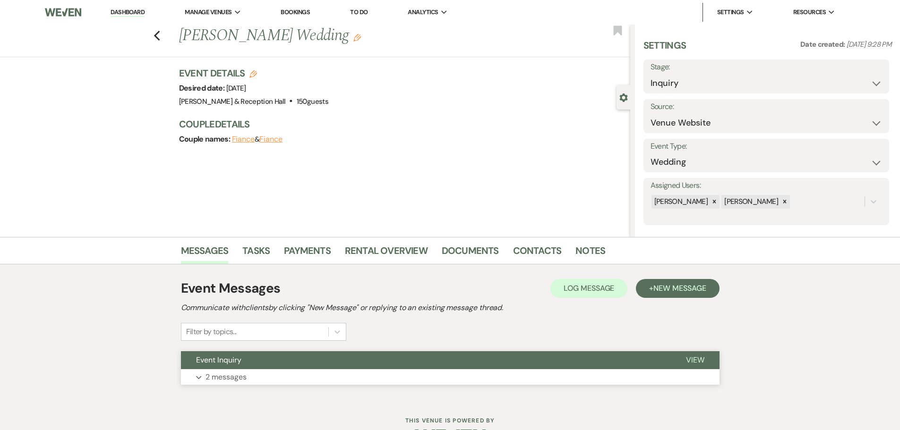
click at [266, 366] on button "Event Inquiry" at bounding box center [426, 361] width 490 height 18
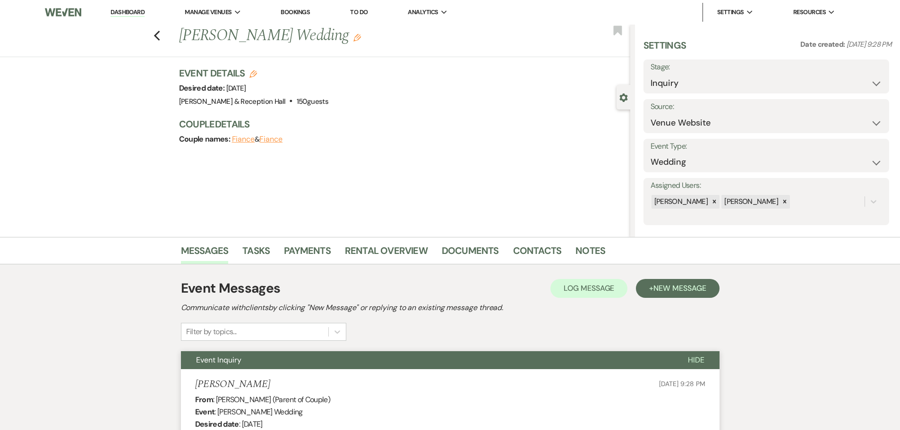
click at [687, 286] on span "New Message" at bounding box center [679, 288] width 52 height 10
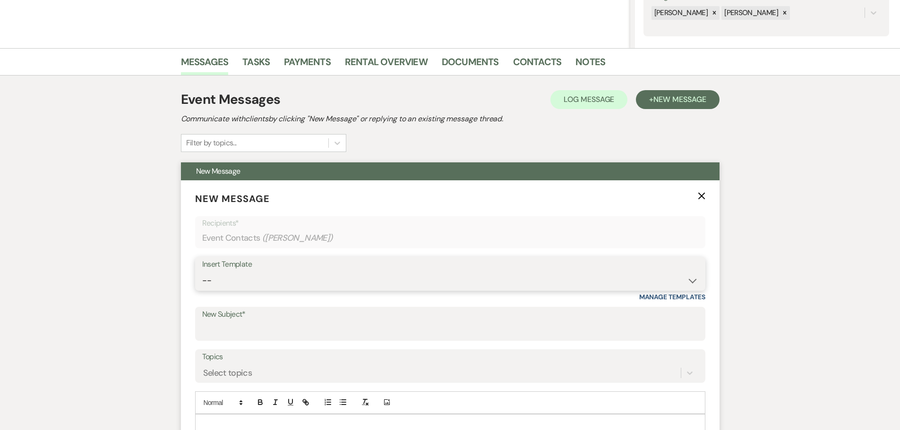
click at [299, 283] on select "-- Weven Planning Portal Introduction (Booked Events) Initial Inquiry Response …" at bounding box center [450, 281] width 496 height 18
click at [202, 272] on select "-- Weven Planning Portal Introduction (Booked Events) Initial Inquiry Response …" at bounding box center [450, 281] width 496 height 18
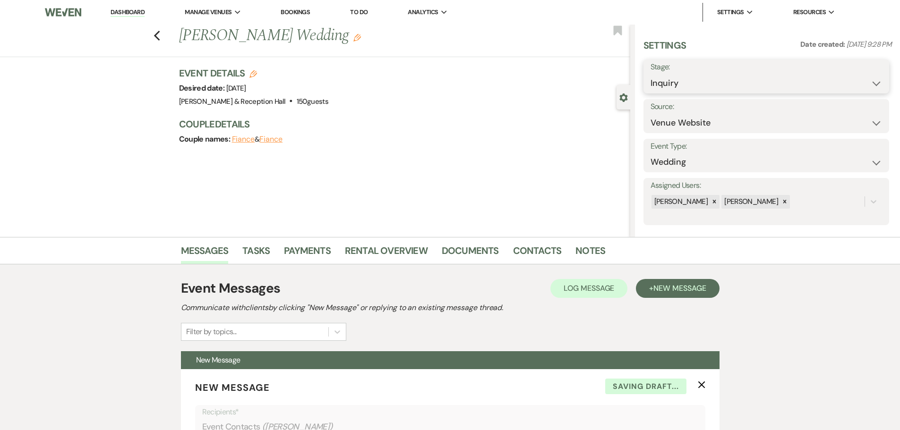
click at [671, 88] on select "Inquiry Follow Up Tour Requested Tour Confirmed Toured Proposal Sent Booked Lost" at bounding box center [767, 83] width 232 height 18
click at [651, 74] on select "Inquiry Follow Up Tour Requested Tour Confirmed Toured Proposal Sent Booked Lost" at bounding box center [767, 83] width 232 height 18
click at [867, 81] on button "Save" at bounding box center [862, 76] width 53 height 19
click at [161, 38] on icon "Previous" at bounding box center [157, 35] width 7 height 11
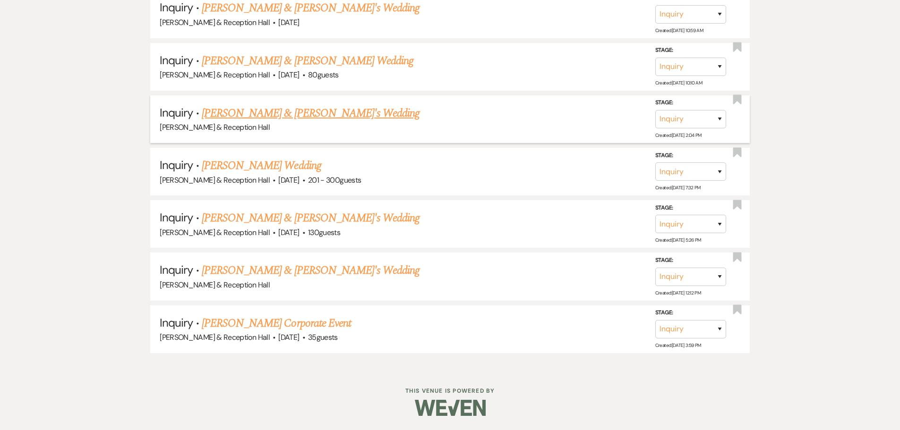
scroll to position [668, 0]
click at [256, 274] on link "[PERSON_NAME] & [PERSON_NAME]'s Wedding" at bounding box center [311, 270] width 218 height 17
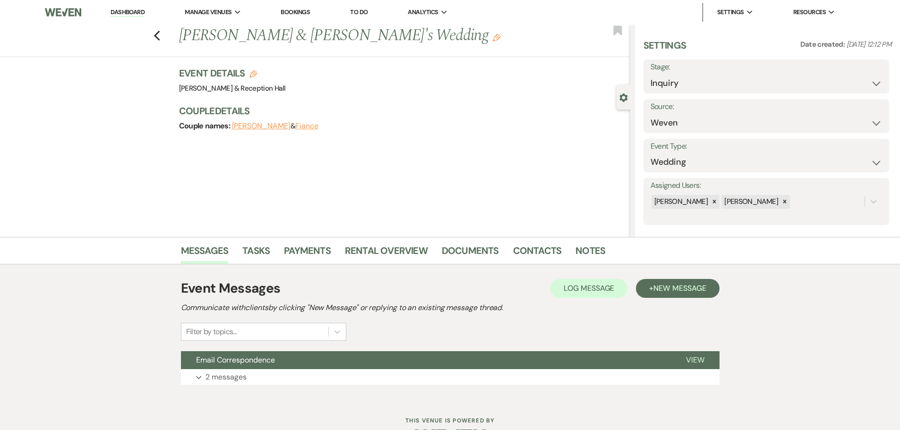
click at [273, 387] on div "Event Messages Log Log Message + New Message Communicate with clients by clicki…" at bounding box center [450, 332] width 539 height 116
click at [345, 367] on button "Email Correspondence" at bounding box center [426, 361] width 490 height 18
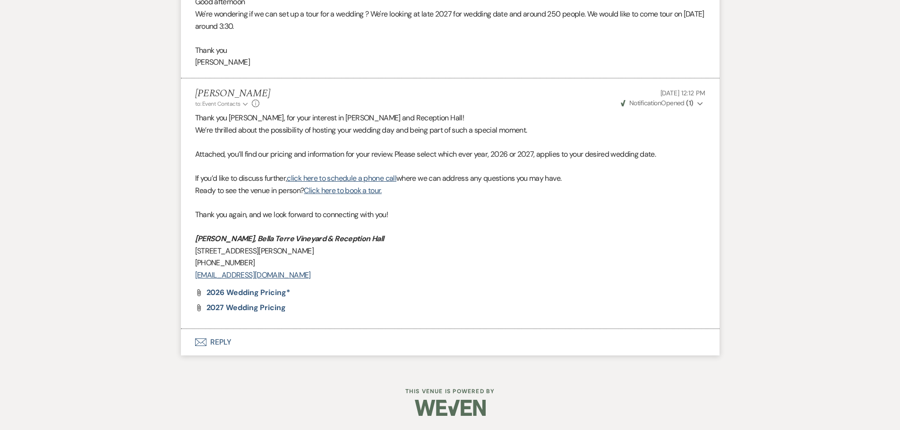
scroll to position [124, 0]
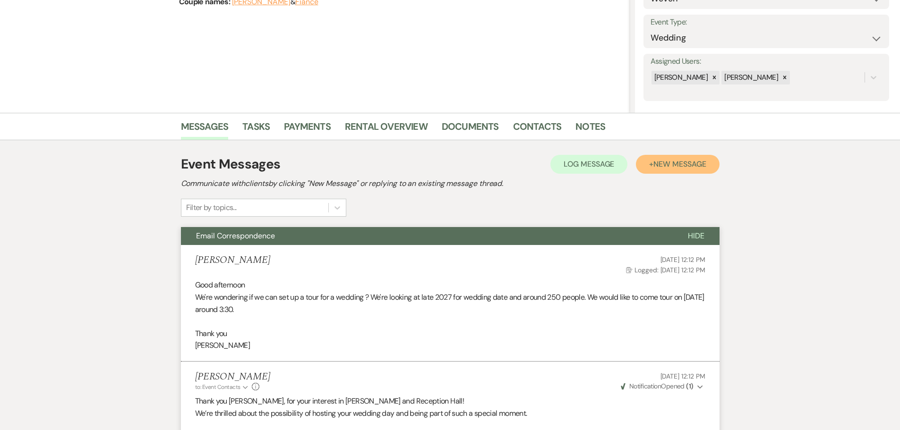
click at [662, 169] on span "New Message" at bounding box center [679, 164] width 52 height 10
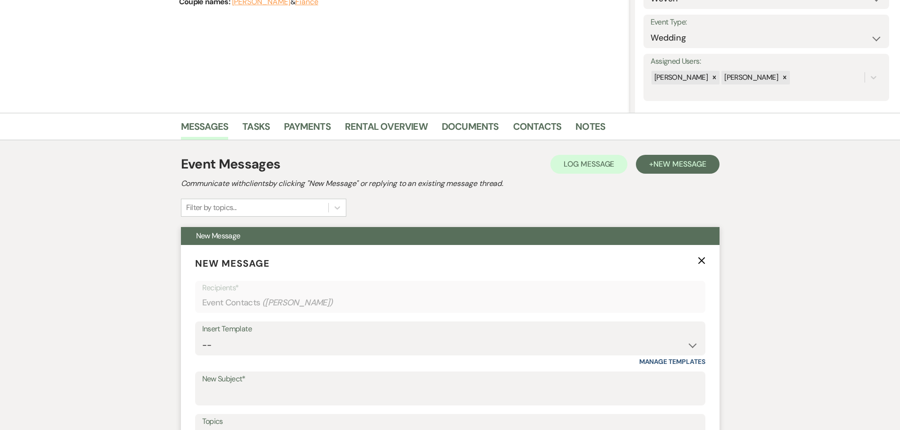
click at [308, 334] on div "Insert Template" at bounding box center [450, 330] width 496 height 14
click at [301, 340] on select "-- Weven Planning Portal Introduction (Booked Events) Initial Inquiry Response …" at bounding box center [450, 345] width 496 height 18
click at [202, 336] on select "-- Weven Planning Portal Introduction (Booked Events) Initial Inquiry Response …" at bounding box center [450, 345] width 496 height 18
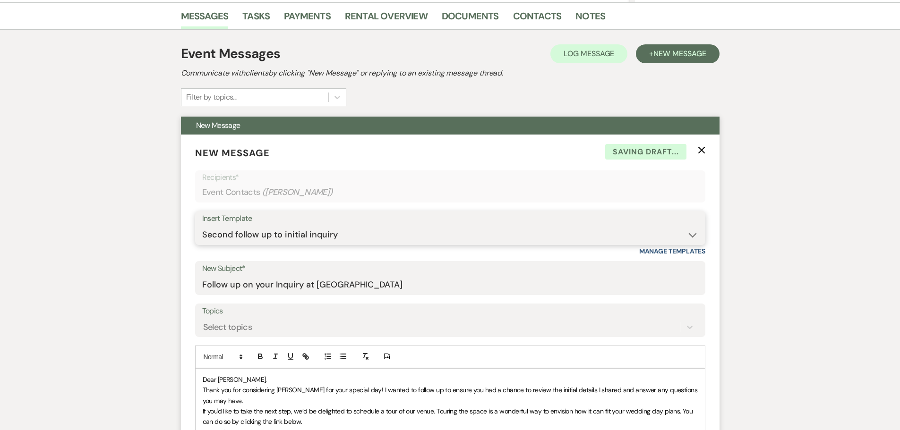
scroll to position [361, 0]
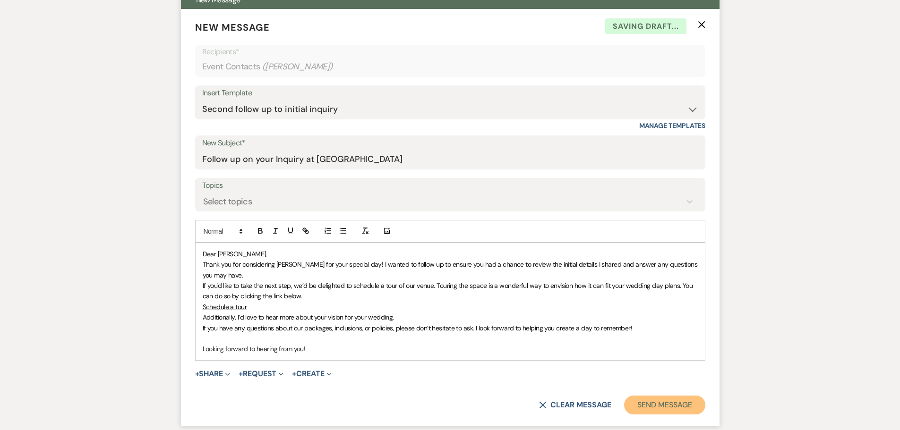
click at [653, 412] on button "Send Message" at bounding box center [664, 405] width 81 height 19
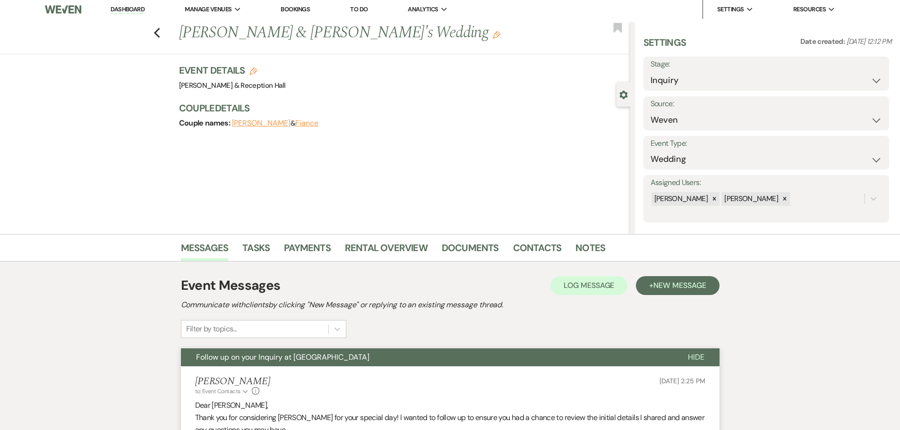
scroll to position [0, 0]
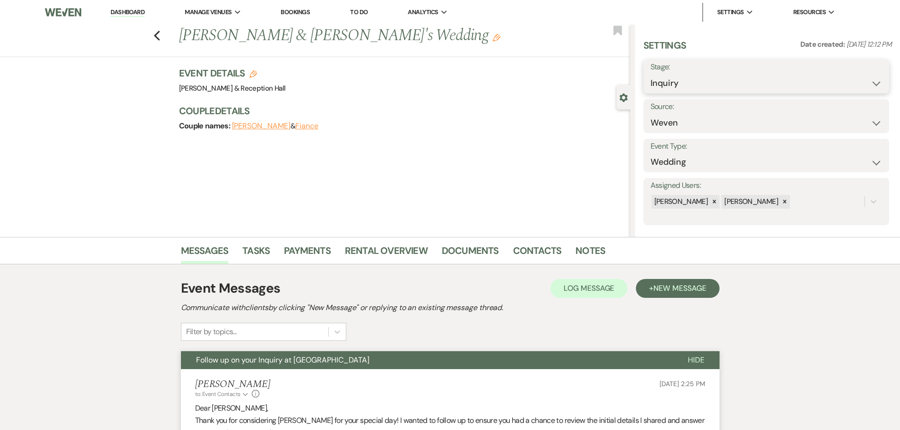
click at [661, 81] on select "Inquiry Follow Up Tour Requested Tour Confirmed Toured Proposal Sent Booked Lost" at bounding box center [767, 83] width 232 height 18
click at [651, 74] on select "Inquiry Follow Up Tour Requested Tour Confirmed Toured Proposal Sent Booked Lost" at bounding box center [767, 83] width 232 height 18
click at [872, 74] on button "Save" at bounding box center [862, 76] width 53 height 19
click at [161, 40] on icon "Previous" at bounding box center [157, 35] width 7 height 11
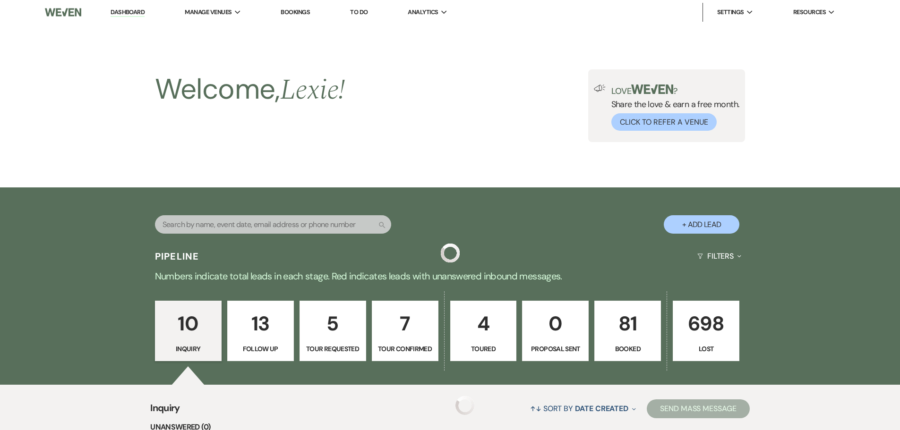
scroll to position [615, 0]
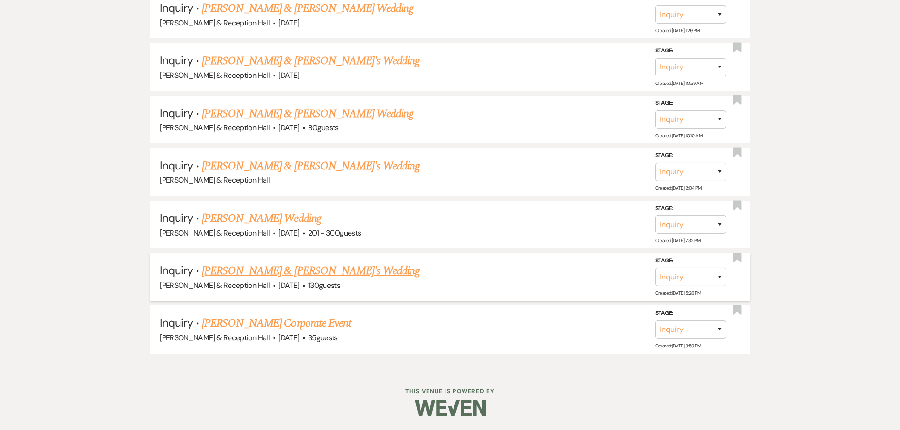
click at [272, 267] on link "[PERSON_NAME] & [PERSON_NAME]'s Wedding" at bounding box center [311, 271] width 218 height 17
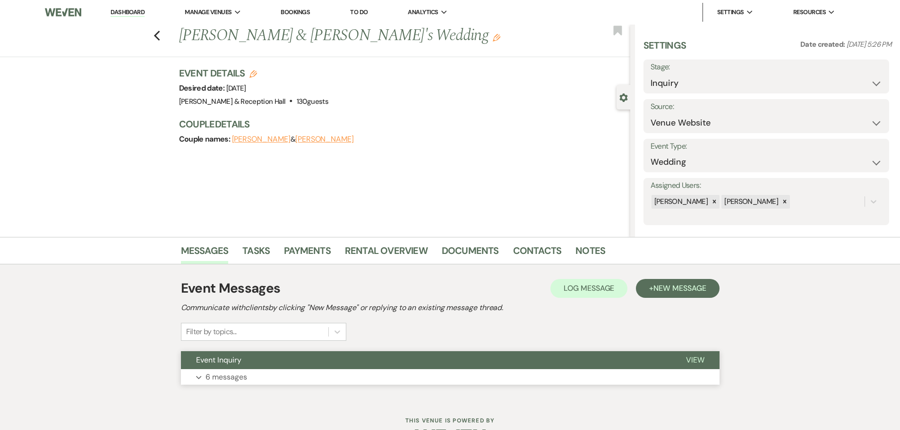
click at [280, 363] on button "Event Inquiry" at bounding box center [426, 361] width 490 height 18
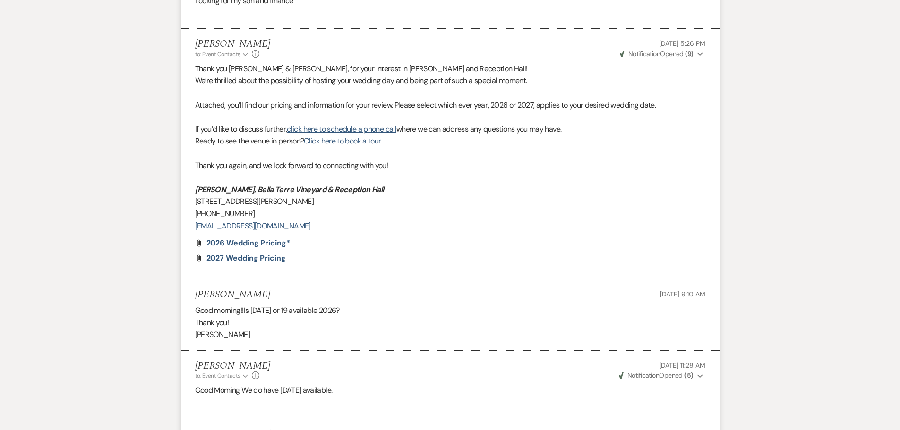
scroll to position [142, 0]
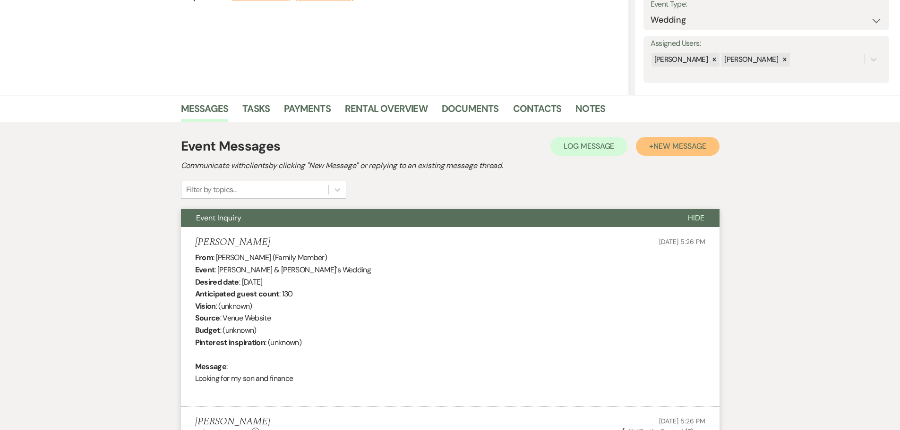
click at [671, 149] on span "New Message" at bounding box center [679, 146] width 52 height 10
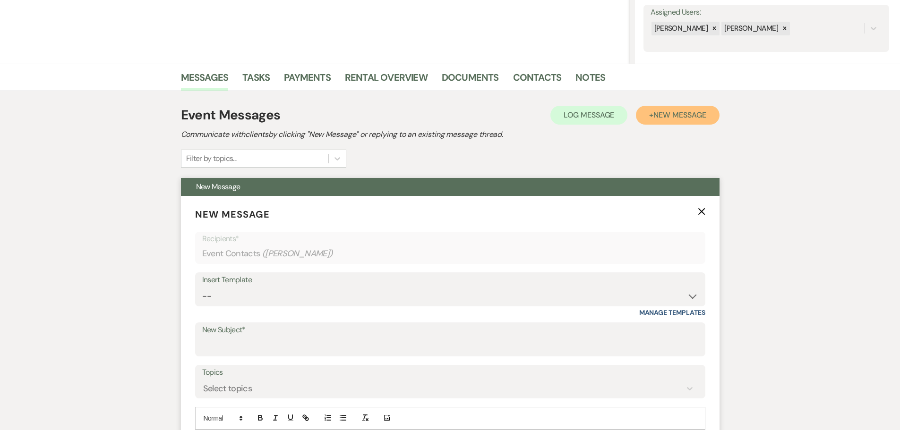
scroll to position [189, 0]
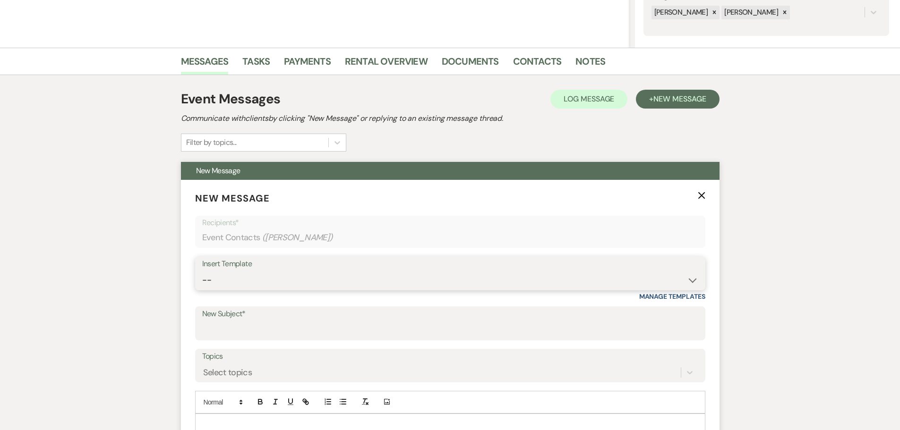
click at [239, 277] on select "-- Weven Planning Portal Introduction (Booked Events) Initial Inquiry Response …" at bounding box center [450, 280] width 496 height 18
click at [202, 271] on select "-- Weven Planning Portal Introduction (Booked Events) Initial Inquiry Response …" at bounding box center [450, 280] width 496 height 18
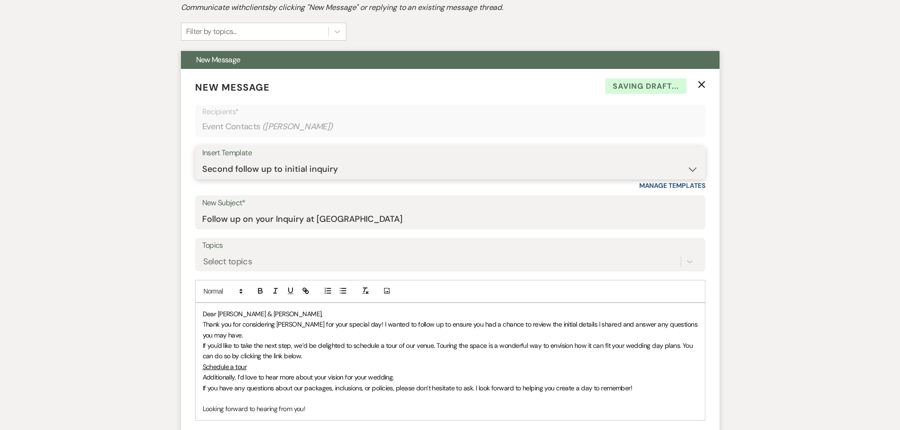
scroll to position [520, 0]
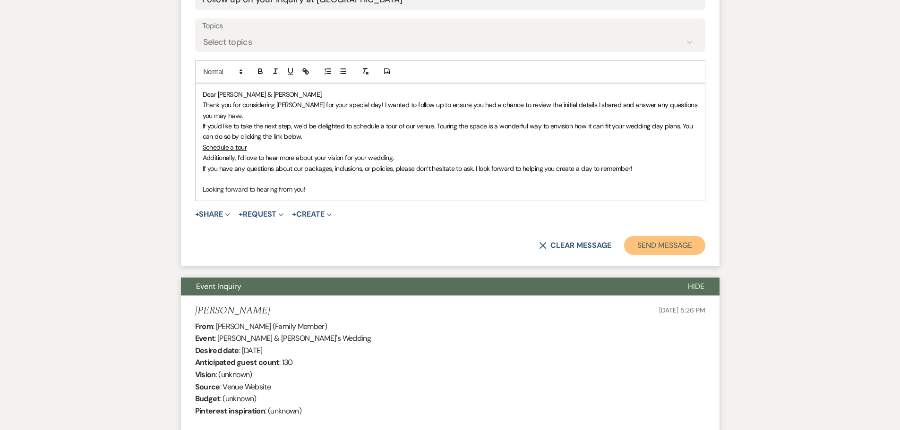
click at [678, 251] on button "Send Message" at bounding box center [664, 245] width 81 height 19
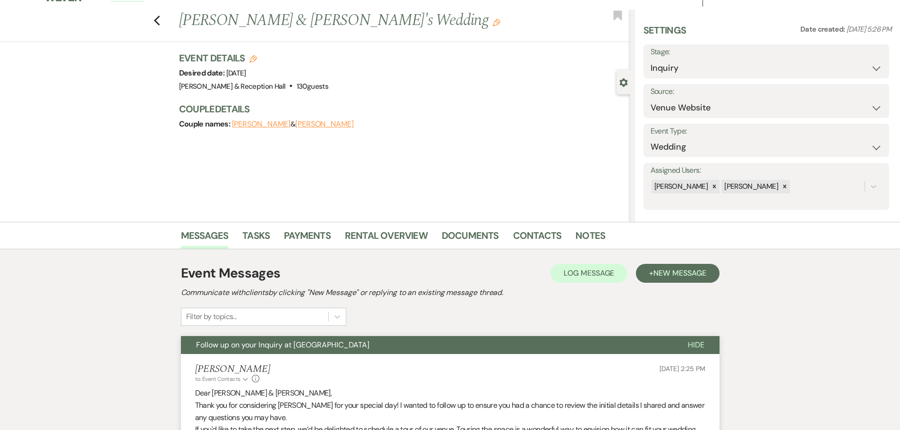
scroll to position [0, 0]
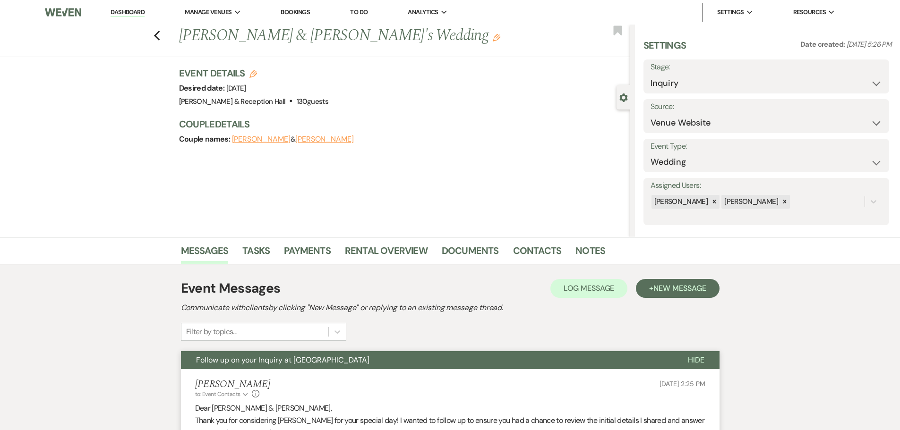
click at [160, 42] on div "Previous [PERSON_NAME] & [PERSON_NAME]'s Wedding Edit Bookmark" at bounding box center [312, 41] width 635 height 33
click at [160, 40] on icon "Previous" at bounding box center [157, 35] width 7 height 11
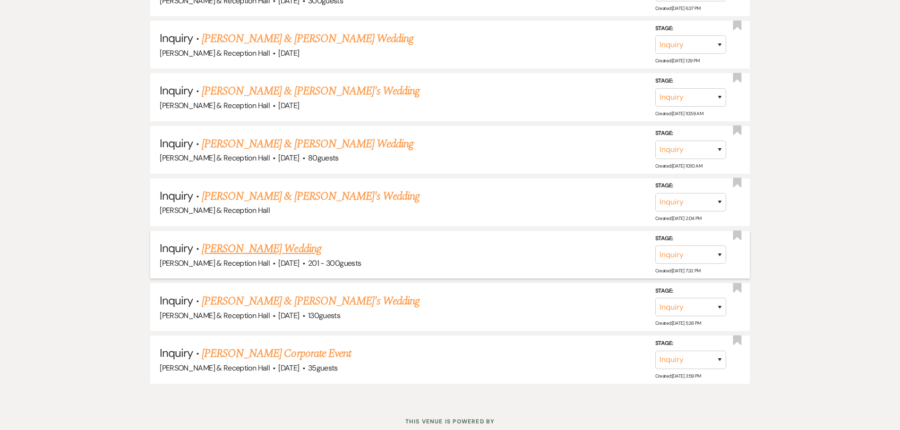
scroll to position [567, 0]
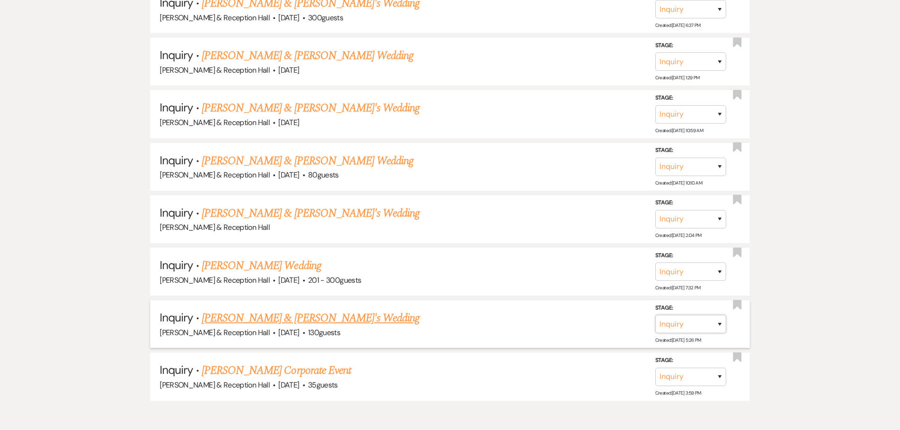
click at [694, 321] on select "Inquiry Follow Up Tour Requested Tour Confirmed Toured Proposal Sent Booked Lost" at bounding box center [690, 324] width 71 height 18
click at [655, 315] on select "Inquiry Follow Up Tour Requested Tour Confirmed Toured Proposal Sent Booked Lost" at bounding box center [690, 324] width 71 height 18
click at [704, 333] on button "Save" at bounding box center [707, 324] width 47 height 19
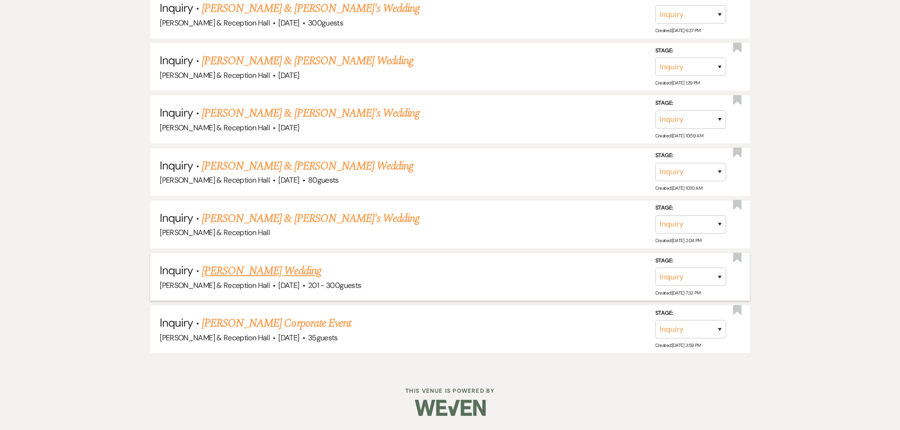
click at [291, 265] on link "[PERSON_NAME] Wedding" at bounding box center [262, 271] width 120 height 17
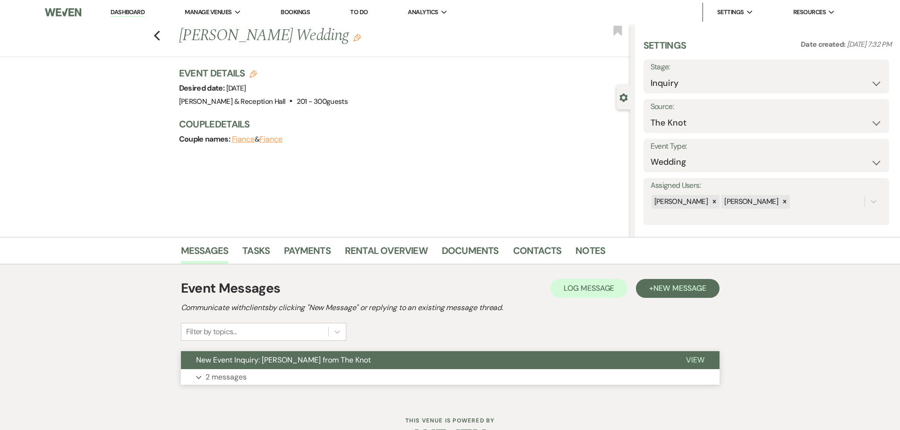
click at [297, 383] on button "Expand 2 messages" at bounding box center [450, 377] width 539 height 16
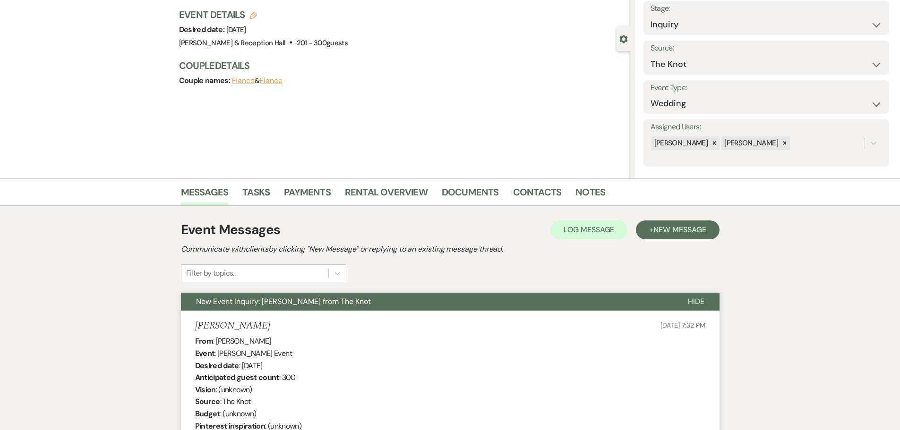
scroll to position [236, 0]
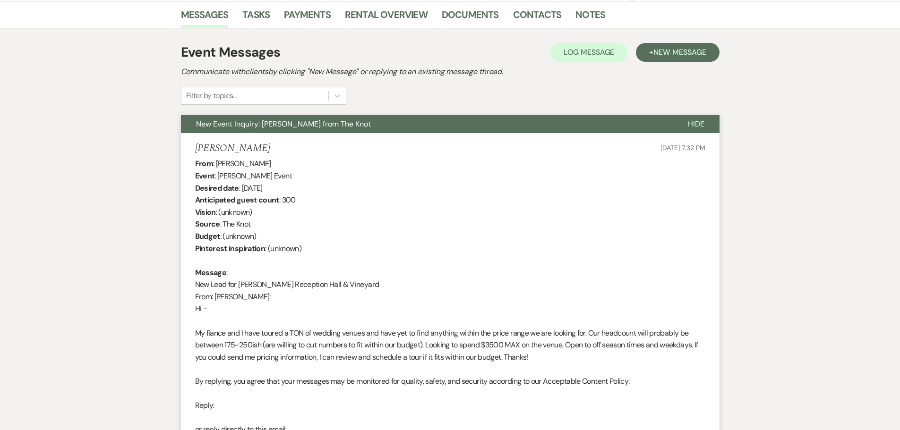
click at [685, 64] on div "Event Messages Log Log Message + New Message Communicate with clients by clicki…" at bounding box center [450, 74] width 539 height 62
click at [681, 48] on span "New Message" at bounding box center [679, 52] width 52 height 10
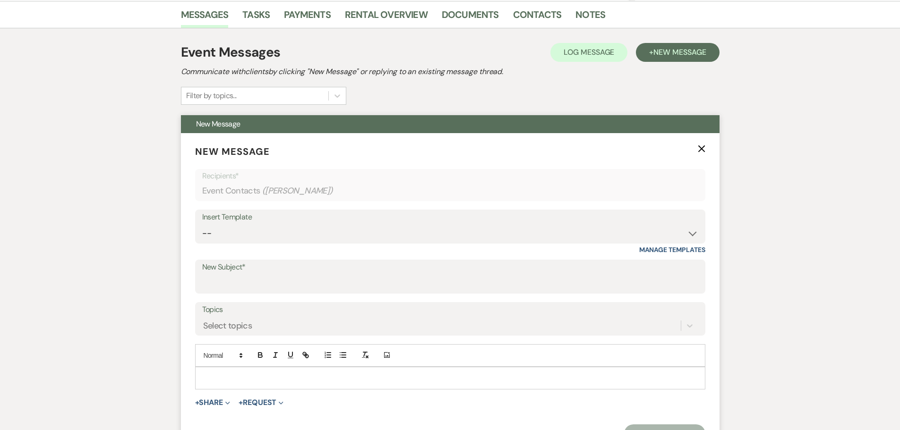
click at [238, 224] on div "Insert Template" at bounding box center [450, 218] width 496 height 14
click at [238, 228] on select "-- Weven Planning Portal Introduction (Booked Events) Initial Inquiry Response …" at bounding box center [450, 233] width 496 height 18
click at [202, 224] on select "-- Weven Planning Portal Introduction (Booked Events) Initial Inquiry Response …" at bounding box center [450, 233] width 496 height 18
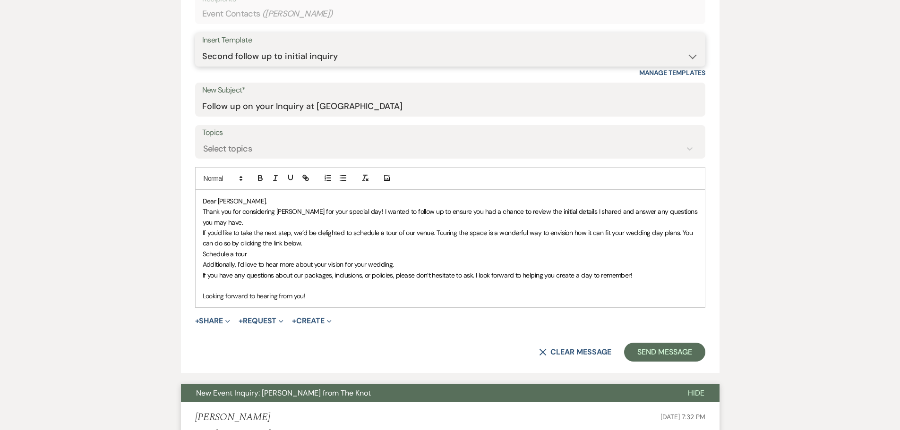
scroll to position [520, 0]
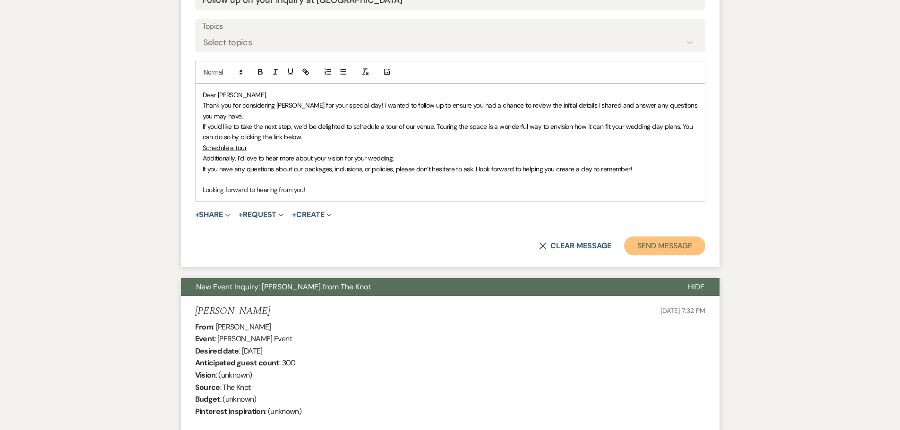
click at [671, 255] on button "Send Message" at bounding box center [664, 246] width 81 height 19
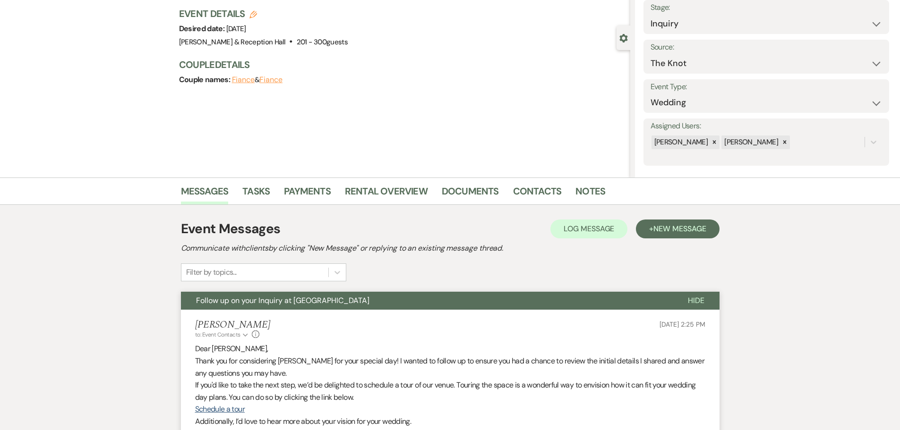
scroll to position [0, 0]
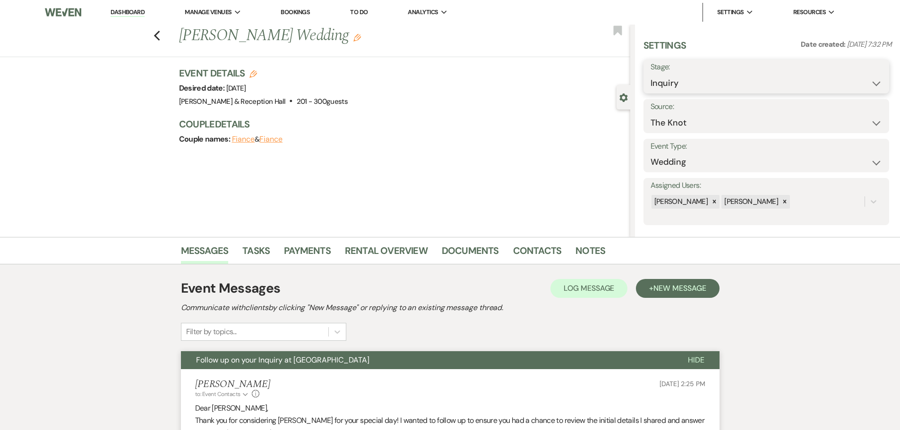
drag, startPoint x: 672, startPoint y: 79, endPoint x: 671, endPoint y: 86, distance: 7.1
click at [672, 79] on select "Inquiry Follow Up Tour Requested Tour Confirmed Toured Proposal Sent Booked Lost" at bounding box center [767, 83] width 232 height 18
click at [651, 74] on select "Inquiry Follow Up Tour Requested Tour Confirmed Toured Proposal Sent Booked Lost" at bounding box center [767, 83] width 232 height 18
click at [871, 74] on button "Save" at bounding box center [862, 76] width 53 height 19
click at [164, 32] on div "Previous [PERSON_NAME] Wedding Edit Bookmark" at bounding box center [312, 41] width 635 height 33
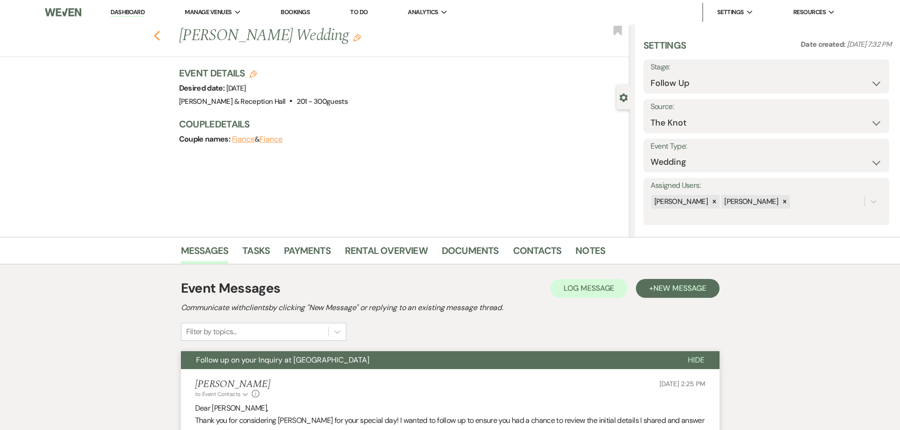
click at [157, 35] on icon "Previous" at bounding box center [157, 35] width 7 height 11
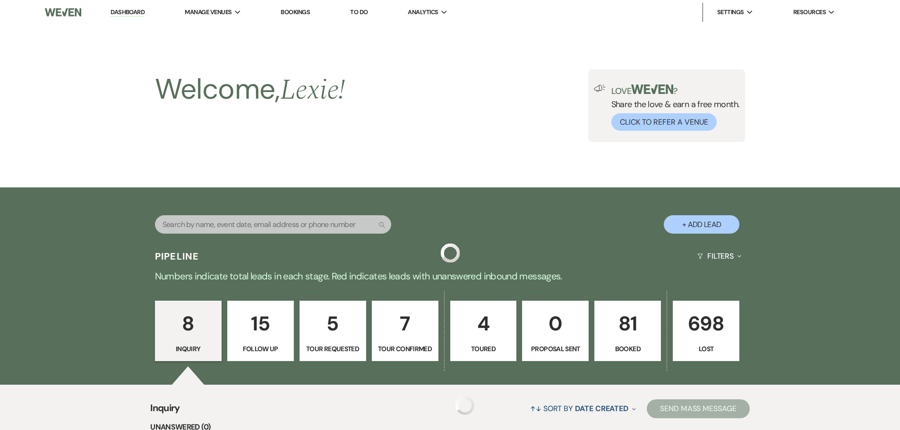
scroll to position [510, 0]
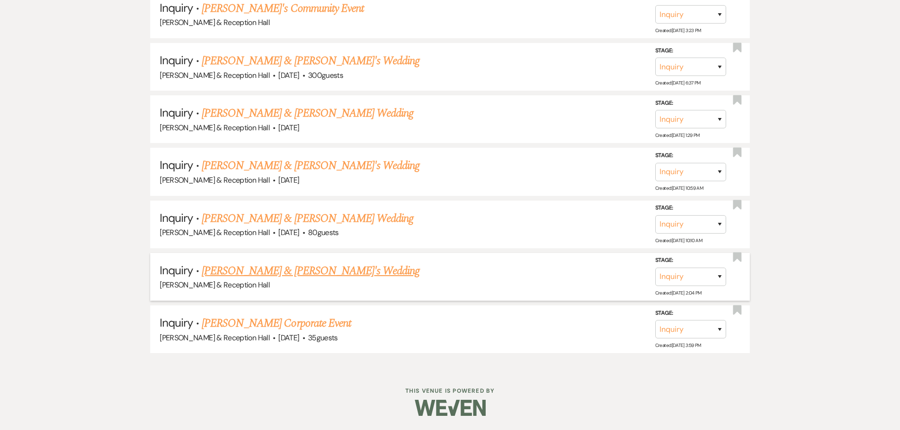
click at [257, 277] on link "[PERSON_NAME] & [PERSON_NAME]'s Wedding" at bounding box center [311, 271] width 218 height 17
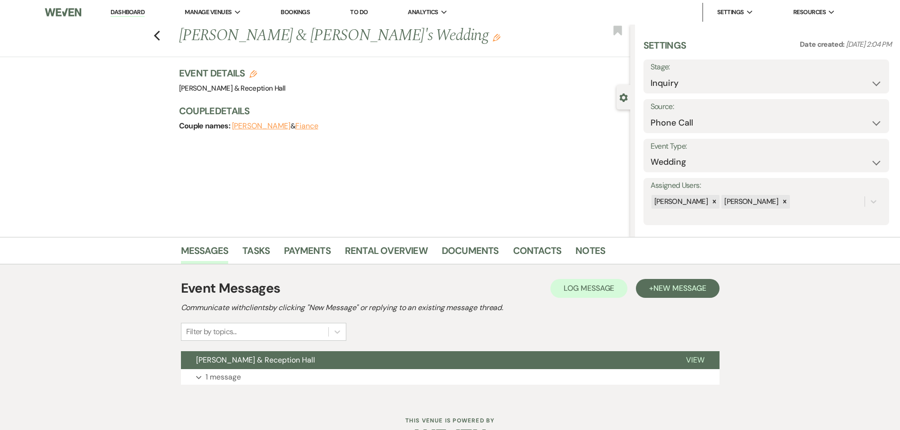
scroll to position [30, 0]
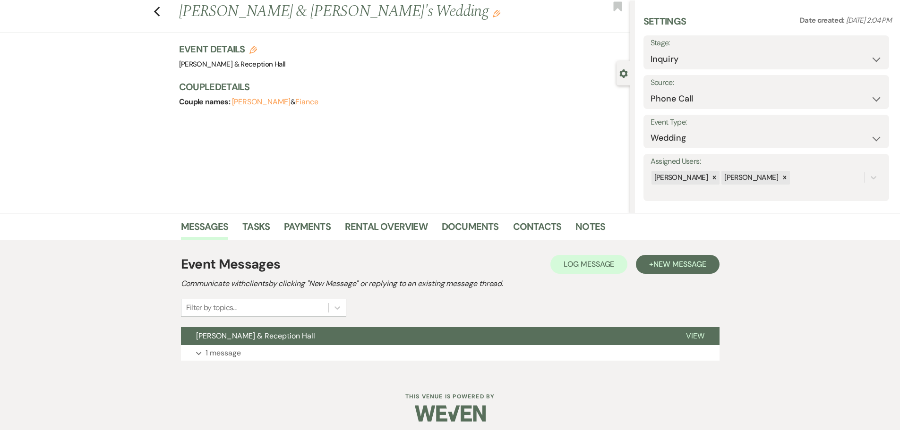
click at [249, 317] on div "Filter by topics..." at bounding box center [263, 308] width 165 height 18
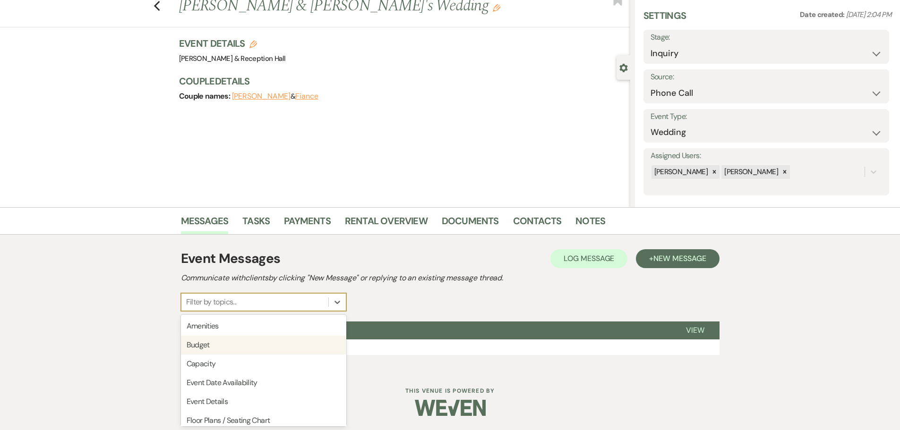
click at [388, 291] on div "Event Messages Log Log Message + New Message Communicate with clients by clicki…" at bounding box center [450, 280] width 539 height 62
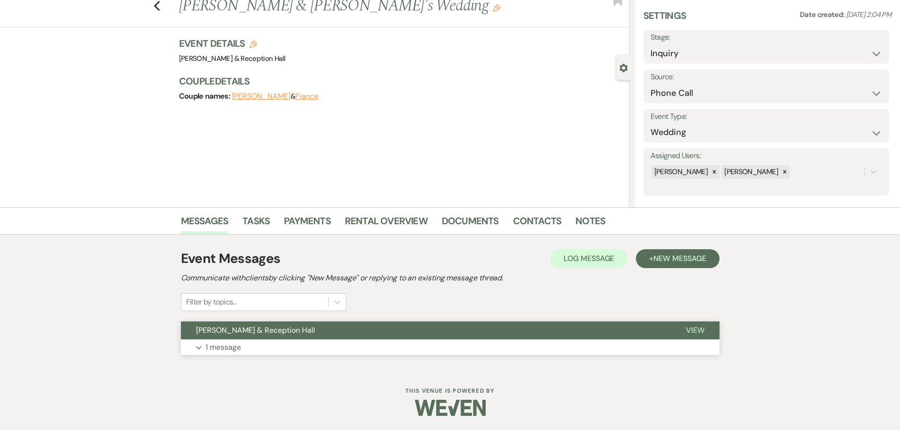
click at [270, 353] on button "Expand 1 message" at bounding box center [450, 348] width 539 height 16
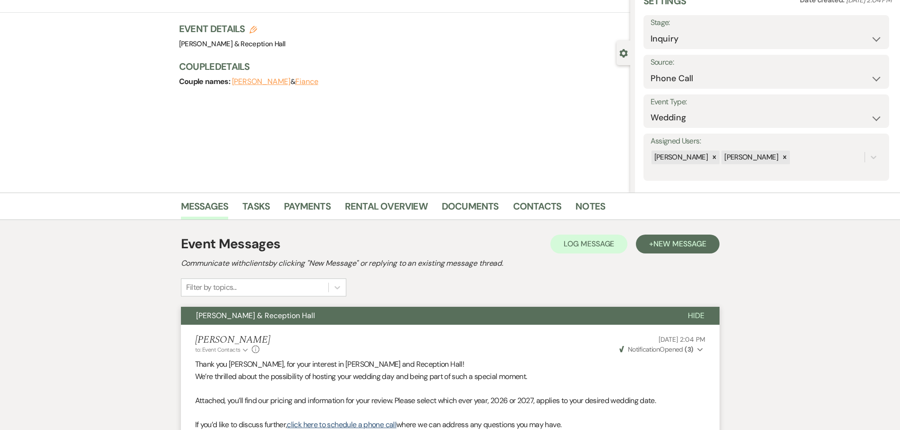
scroll to position [142, 0]
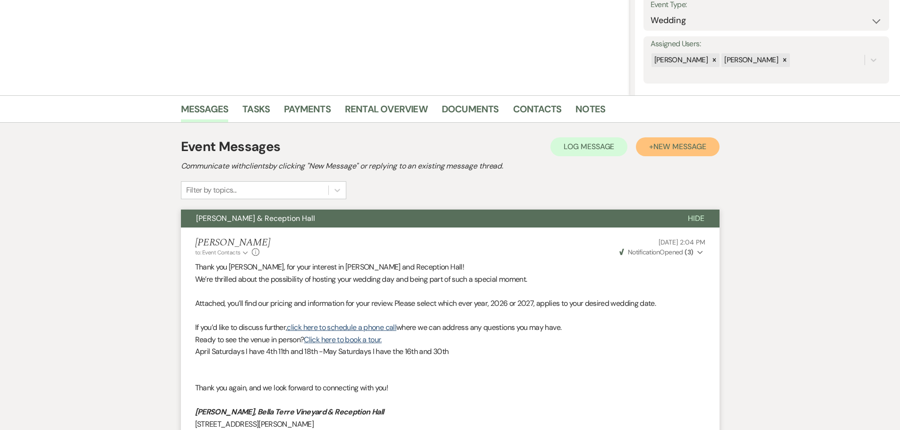
click at [669, 150] on span "New Message" at bounding box center [679, 147] width 52 height 10
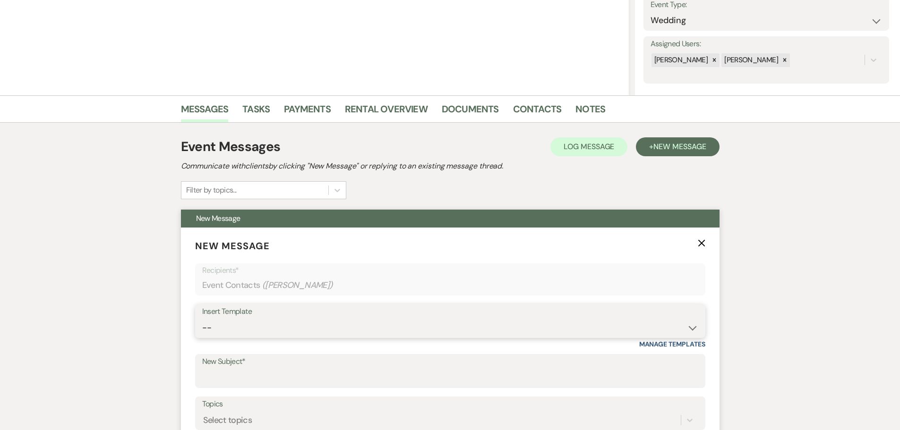
click at [229, 332] on select "-- Weven Planning Portal Introduction (Booked Events) Initial Inquiry Response …" at bounding box center [450, 328] width 496 height 18
click at [202, 319] on select "-- Weven Planning Portal Introduction (Booked Events) Initial Inquiry Response …" at bounding box center [450, 328] width 496 height 18
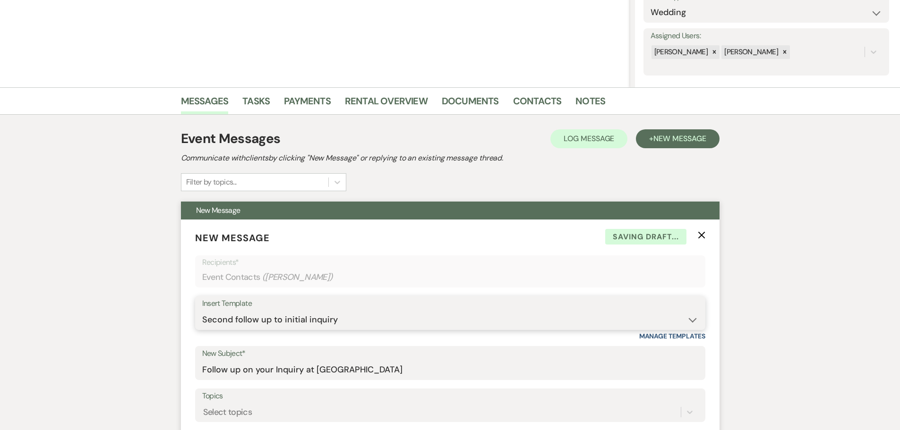
scroll to position [425, 0]
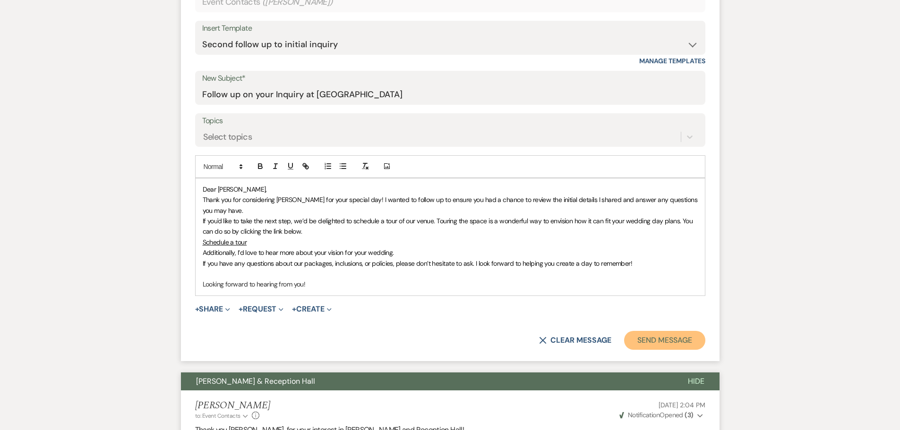
click at [648, 345] on button "Send Message" at bounding box center [664, 340] width 81 height 19
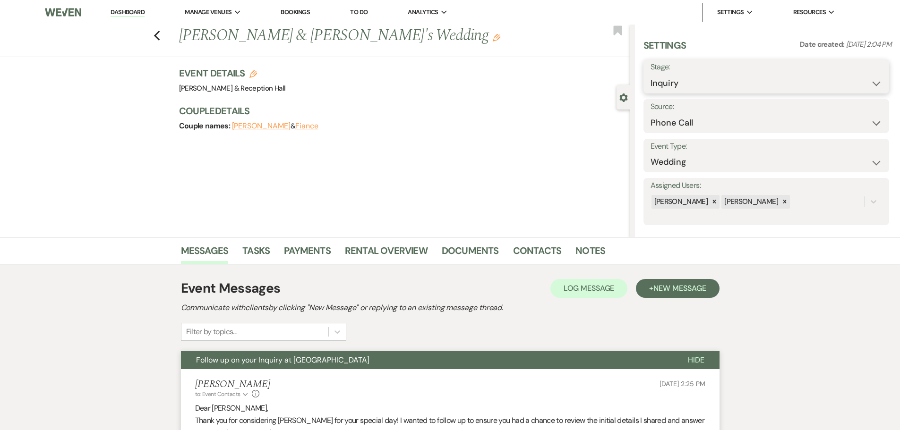
click at [678, 81] on select "Inquiry Follow Up Tour Requested Tour Confirmed Toured Proposal Sent Booked Lost" at bounding box center [767, 83] width 232 height 18
click at [651, 74] on select "Inquiry Follow Up Tour Requested Tour Confirmed Toured Proposal Sent Booked Lost" at bounding box center [767, 83] width 232 height 18
click at [831, 79] on div "Save" at bounding box center [860, 77] width 58 height 34
click at [836, 79] on button "Save" at bounding box center [862, 76] width 53 height 19
click at [157, 34] on icon "Previous" at bounding box center [157, 35] width 7 height 11
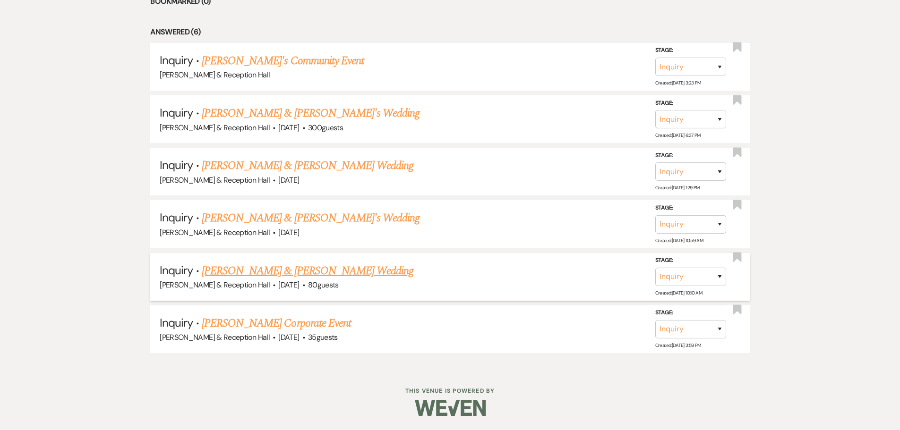
click at [299, 271] on link "[PERSON_NAME] & [PERSON_NAME] Wedding" at bounding box center [308, 271] width 212 height 17
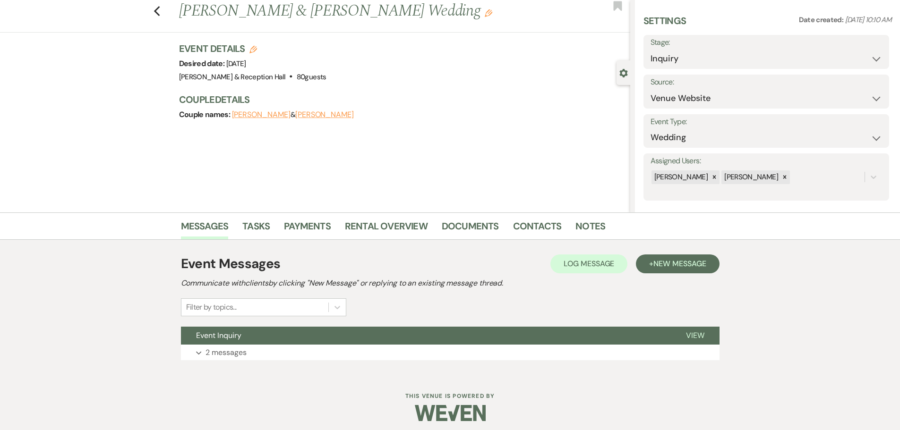
click at [264, 317] on div "Filter by topics..." at bounding box center [263, 308] width 165 height 18
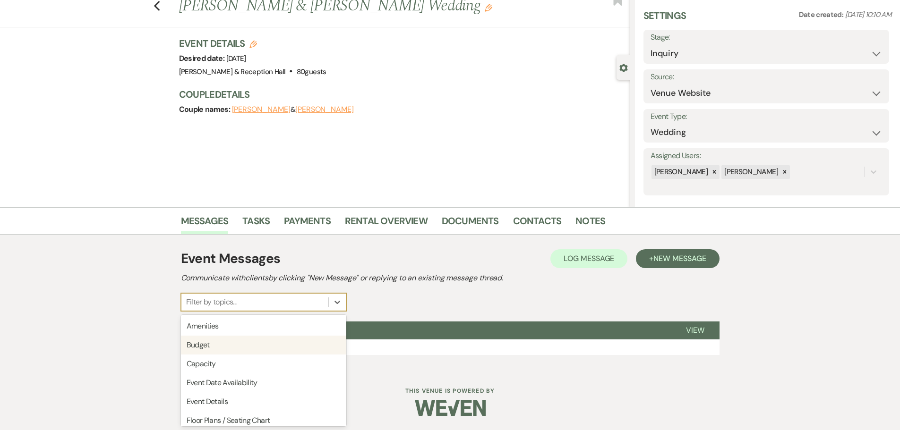
click at [390, 314] on div "Event Messages Log Log Message + New Message Communicate with clients by clicki…" at bounding box center [450, 302] width 539 height 116
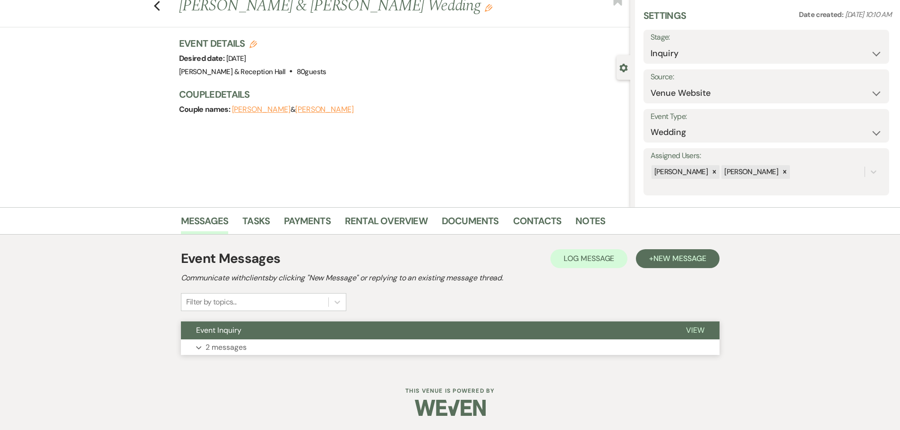
click at [391, 334] on button "Event Inquiry" at bounding box center [426, 331] width 490 height 18
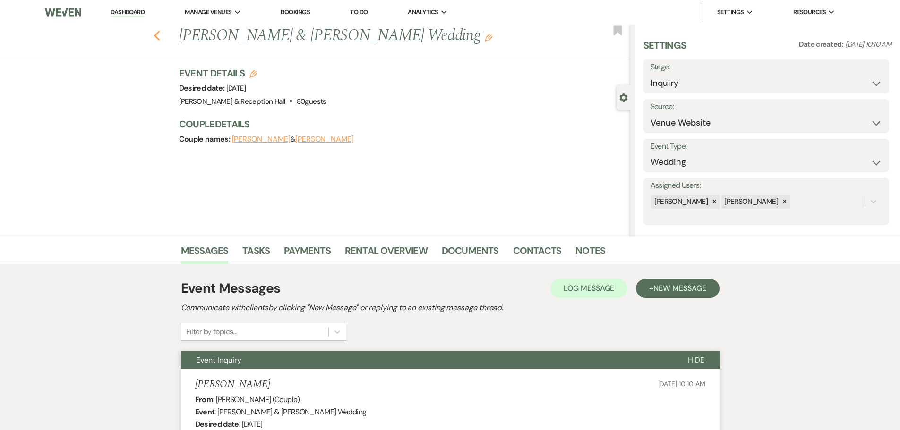
click at [160, 39] on icon "Previous" at bounding box center [157, 35] width 7 height 11
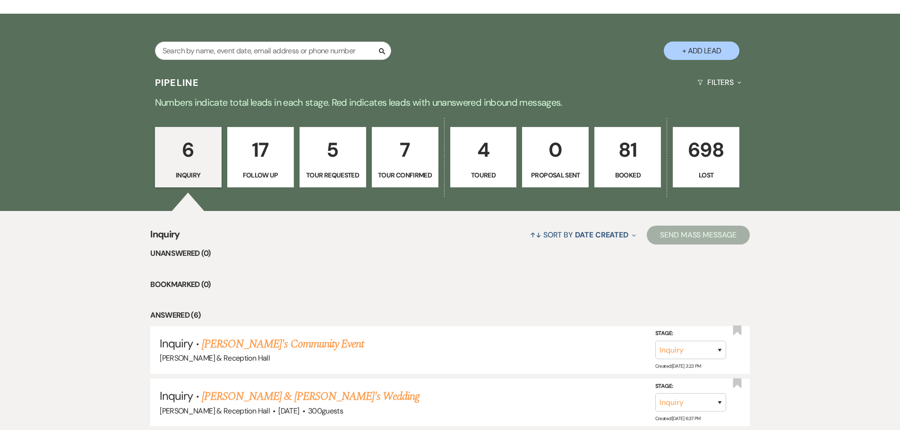
click at [337, 165] on p "5" at bounding box center [333, 150] width 54 height 32
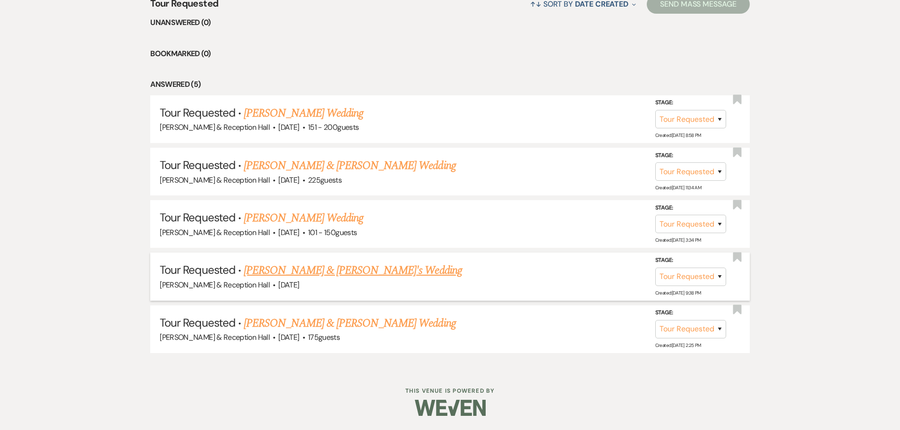
click at [330, 276] on link "[PERSON_NAME] & [PERSON_NAME]'s Wedding" at bounding box center [353, 270] width 218 height 17
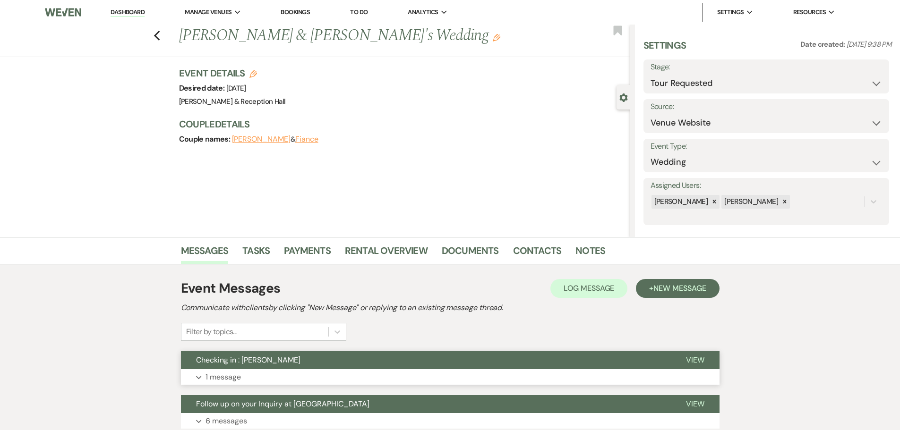
click at [385, 374] on button "Expand 1 message" at bounding box center [450, 377] width 539 height 16
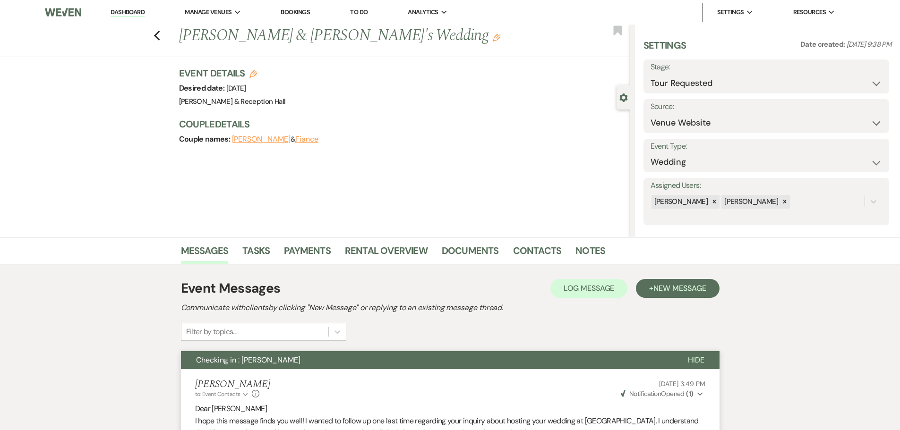
click at [727, 69] on label "Stage:" at bounding box center [767, 67] width 232 height 14
click at [708, 73] on label "Stage:" at bounding box center [767, 67] width 232 height 14
drag, startPoint x: 711, startPoint y: 90, endPoint x: 706, endPoint y: 92, distance: 4.9
click at [711, 90] on select "Inquiry Follow Up Tour Requested Tour Confirmed Toured Proposal Sent Booked Lost" at bounding box center [767, 83] width 232 height 18
click at [651, 74] on select "Inquiry Follow Up Tour Requested Tour Confirmed Toured Proposal Sent Booked Lost" at bounding box center [767, 83] width 232 height 18
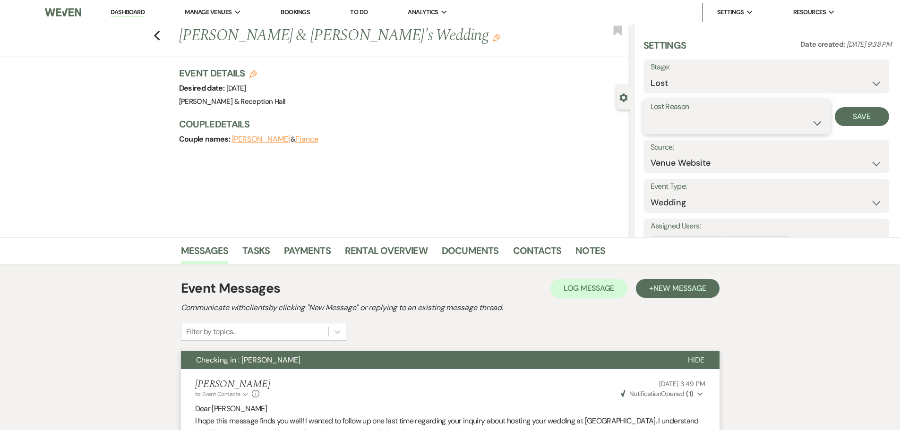
click at [698, 125] on select "Booked Elsewhere Budget Date Unavailable No Response Not a Good Match Capacity …" at bounding box center [737, 123] width 172 height 18
click at [651, 114] on select "Booked Elsewhere Budget Date Unavailable No Response Not a Good Match Capacity …" at bounding box center [737, 123] width 172 height 18
click at [740, 121] on select "Booked Elsewhere Budget Date Unavailable No Response Not a Good Match Capacity …" at bounding box center [737, 123] width 172 height 18
click at [651, 114] on select "Booked Elsewhere Budget Date Unavailable No Response Not a Good Match Capacity …" at bounding box center [737, 123] width 172 height 18
click at [845, 120] on button "Save" at bounding box center [862, 116] width 54 height 19
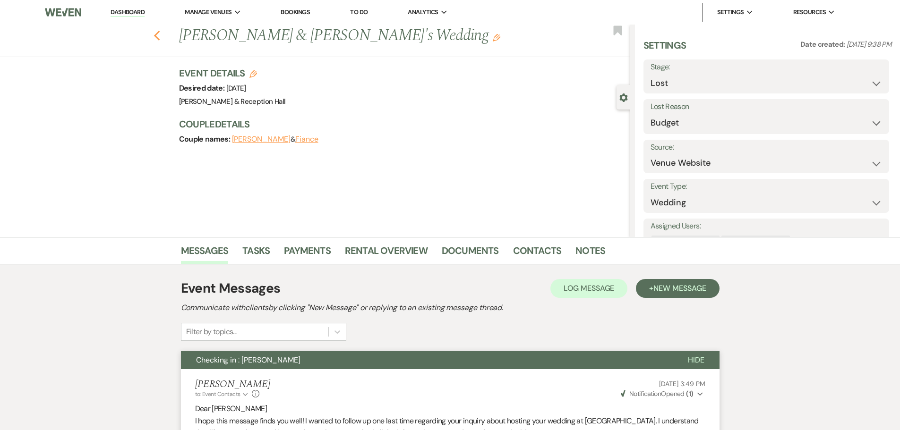
click at [160, 34] on use "button" at bounding box center [157, 36] width 6 height 10
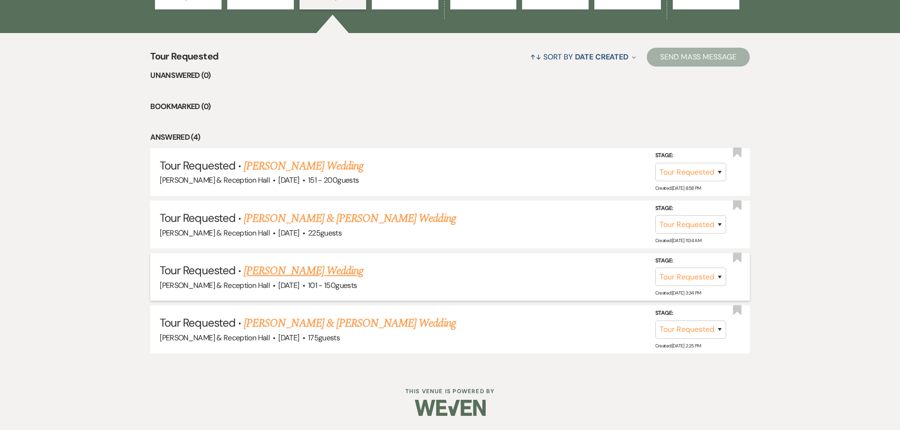
click at [331, 270] on link "[PERSON_NAME] Wedding" at bounding box center [304, 271] width 120 height 17
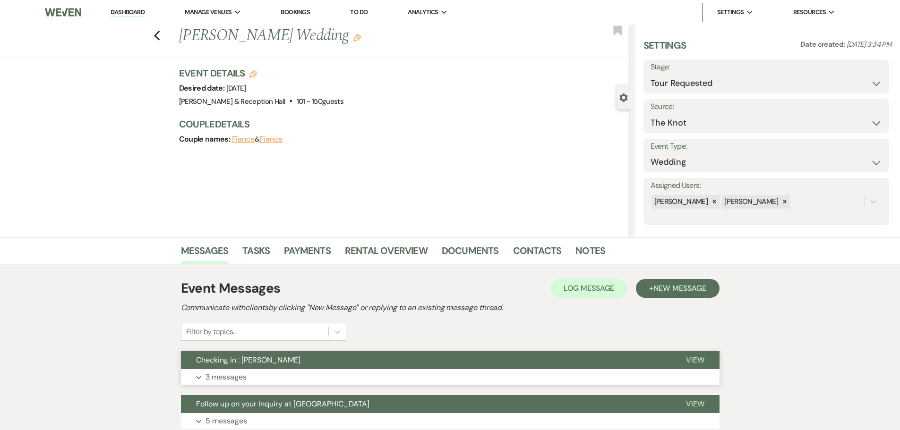
click at [253, 379] on button "Expand 3 messages" at bounding box center [450, 377] width 539 height 16
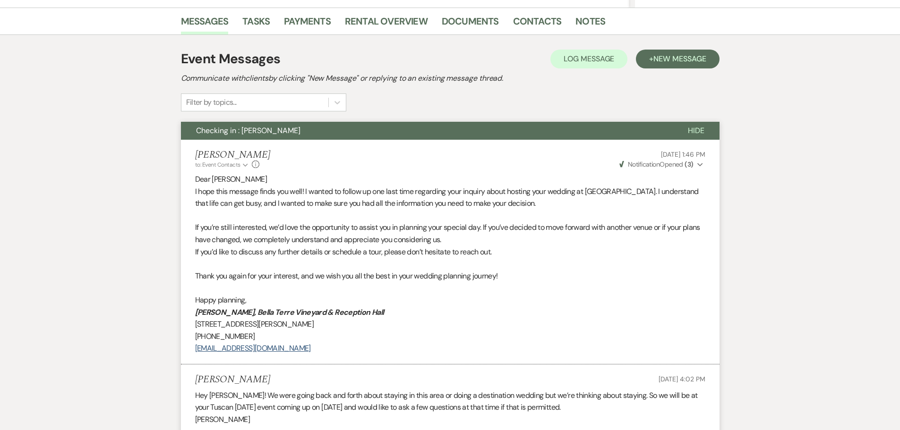
scroll to position [48, 0]
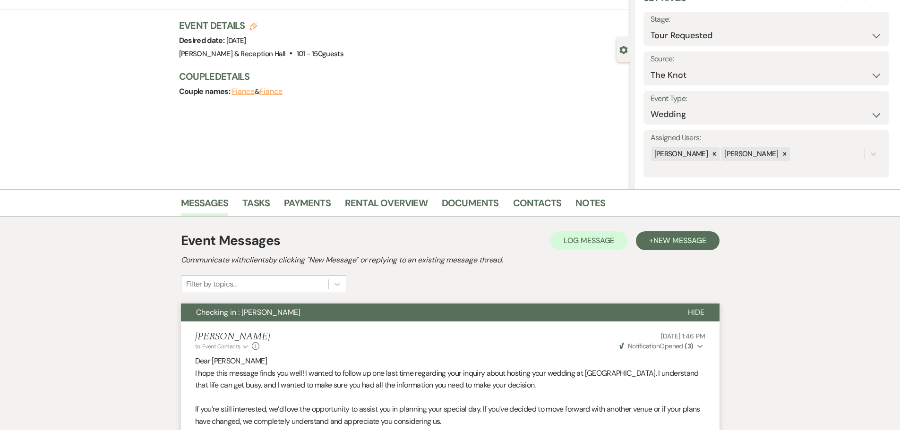
click at [662, 255] on h2 "Communicate with clients by clicking "New Message" or replying to an existing m…" at bounding box center [450, 260] width 539 height 11
click at [661, 242] on span "New Message" at bounding box center [679, 241] width 52 height 10
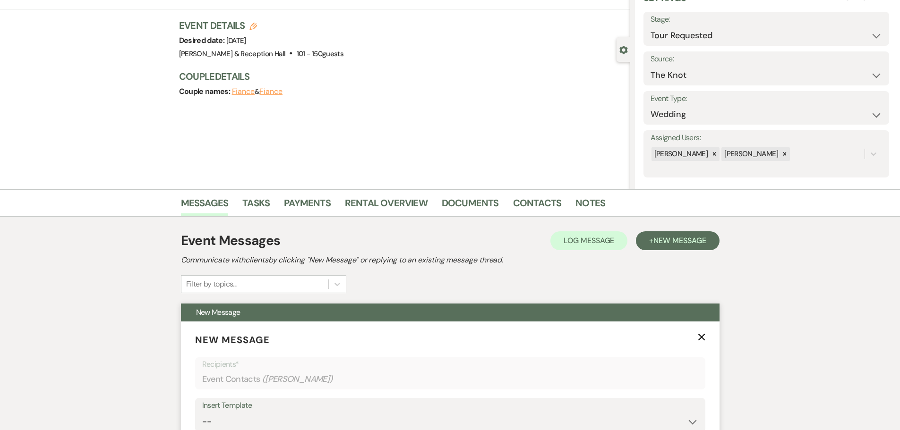
click at [237, 411] on div "Insert Template" at bounding box center [450, 406] width 496 height 14
click at [238, 421] on select "-- Weven Planning Portal Introduction (Booked Events) Initial Inquiry Response …" at bounding box center [450, 422] width 496 height 18
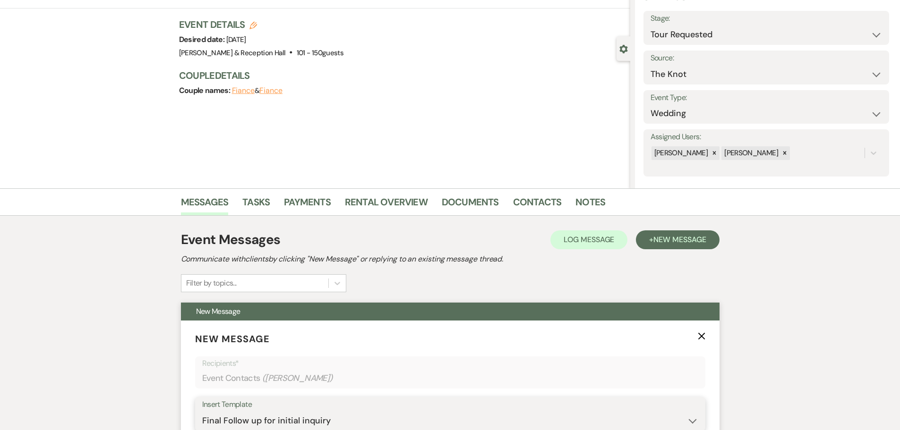
click at [202, 412] on select "-- Weven Planning Portal Introduction (Booked Events) Initial Inquiry Response …" at bounding box center [450, 421] width 496 height 18
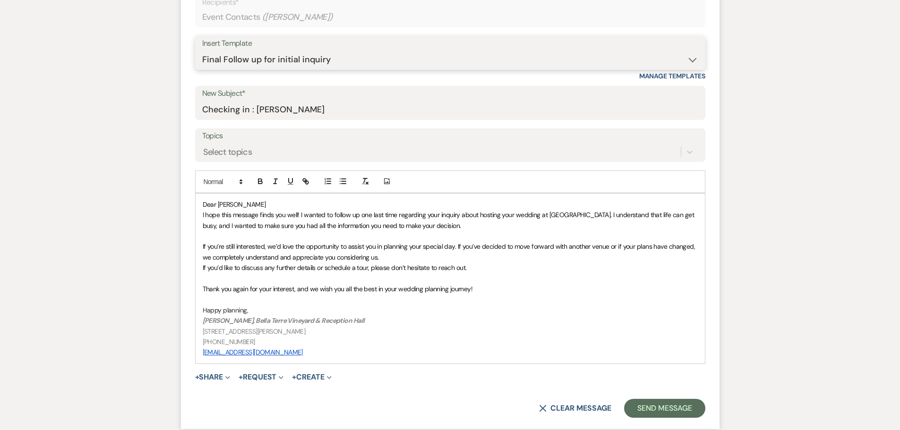
scroll to position [427, 0]
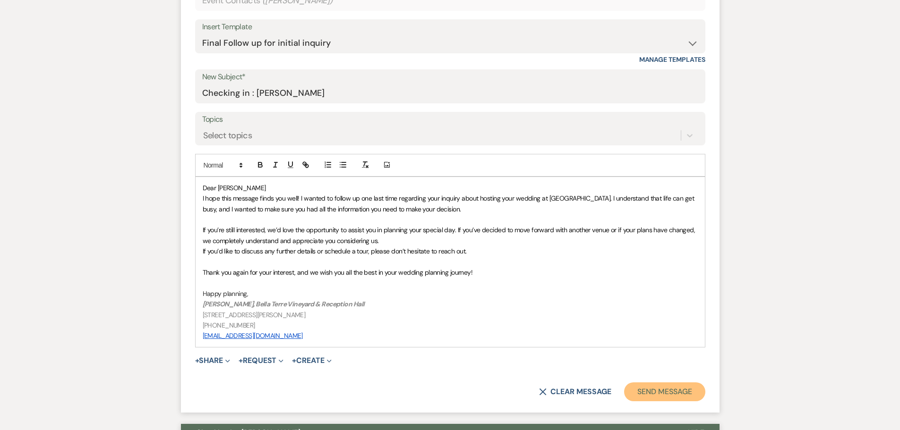
click at [666, 393] on button "Send Message" at bounding box center [664, 392] width 81 height 19
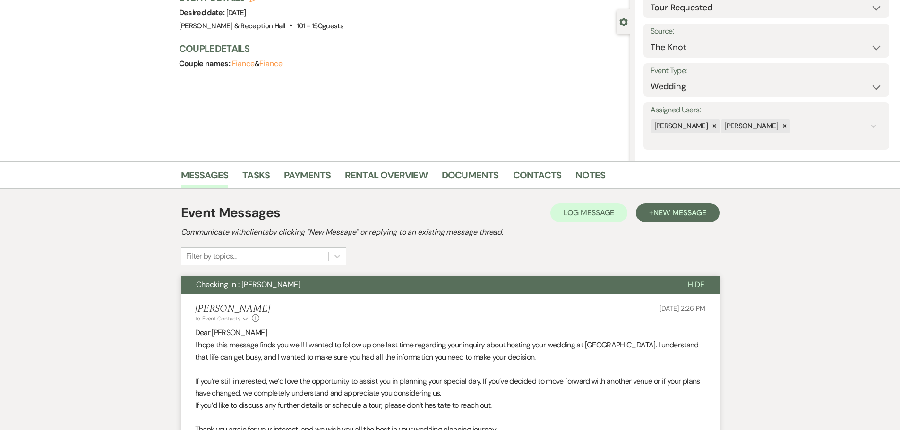
scroll to position [0, 0]
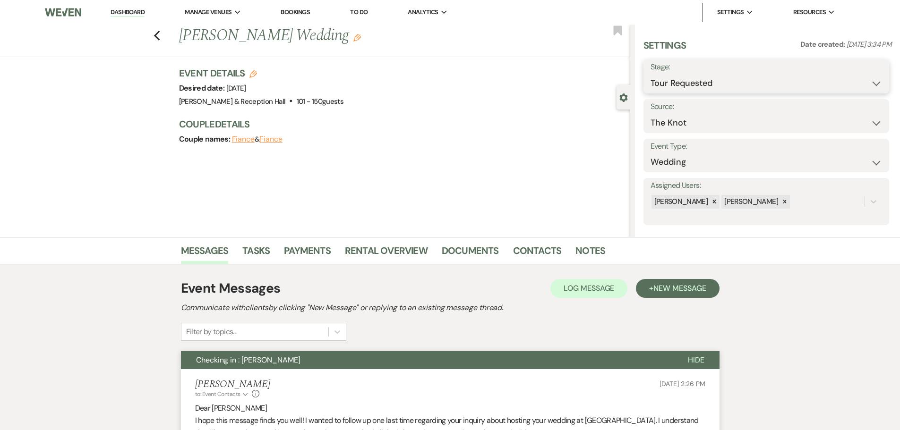
click at [670, 81] on select "Inquiry Follow Up Tour Requested Tour Confirmed Toured Proposal Sent Booked Lost" at bounding box center [767, 83] width 232 height 18
click at [651, 74] on select "Inquiry Follow Up Tour Requested Tour Confirmed Toured Proposal Sent Booked Lost" at bounding box center [767, 83] width 232 height 18
click at [852, 80] on button "Save" at bounding box center [862, 76] width 53 height 19
click at [161, 36] on icon "Previous" at bounding box center [157, 35] width 7 height 11
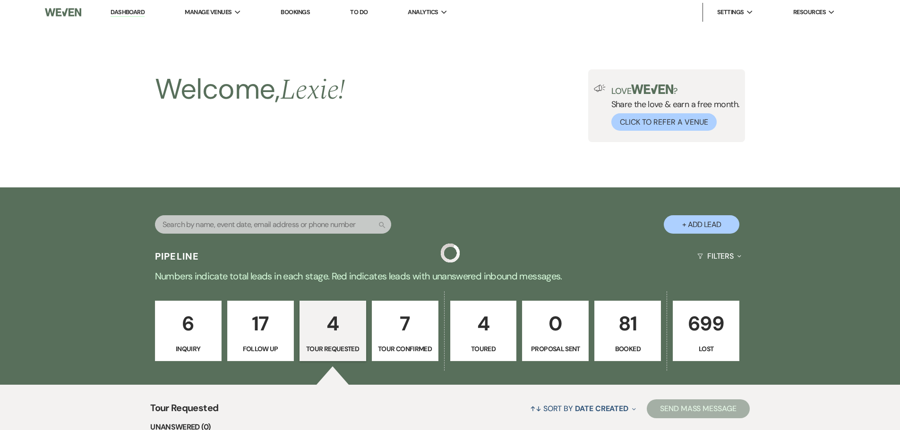
scroll to position [300, 0]
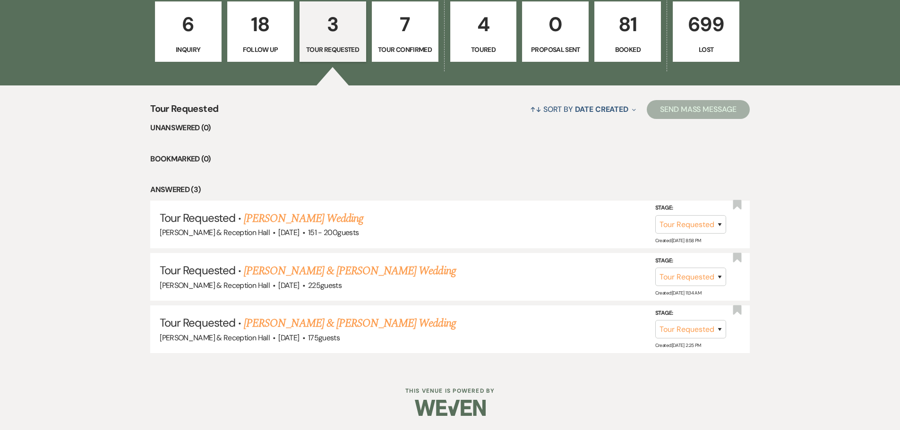
click at [325, 273] on link "[PERSON_NAME] & [PERSON_NAME] Wedding" at bounding box center [350, 271] width 212 height 17
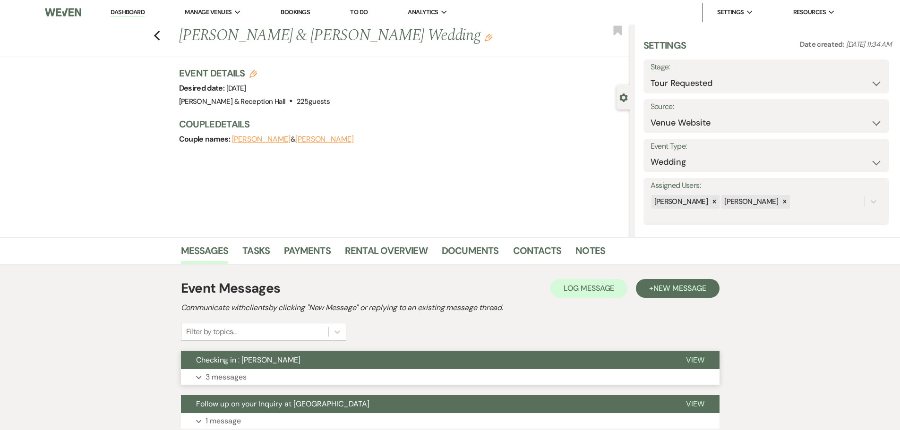
click at [283, 369] on button "Expand 3 messages" at bounding box center [450, 377] width 539 height 16
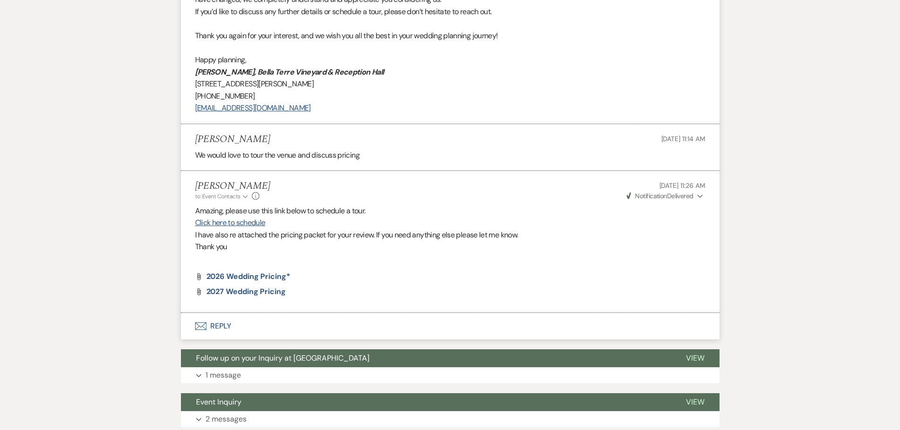
scroll to position [237, 0]
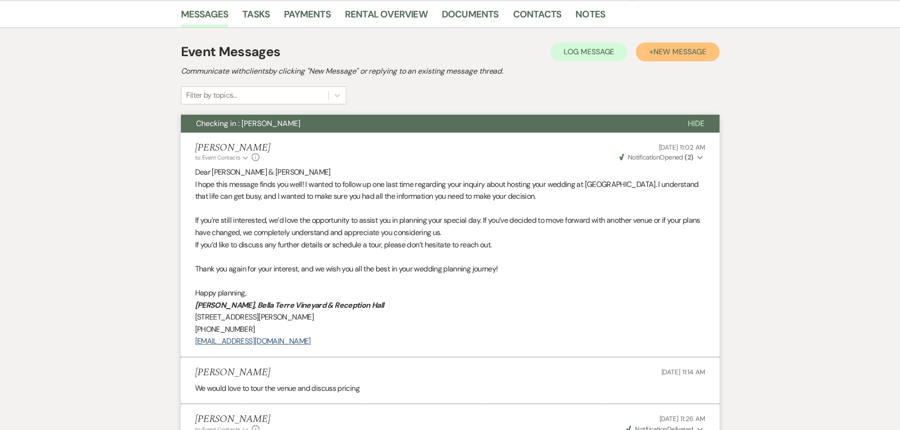
click at [669, 53] on span "New Message" at bounding box center [679, 52] width 52 height 10
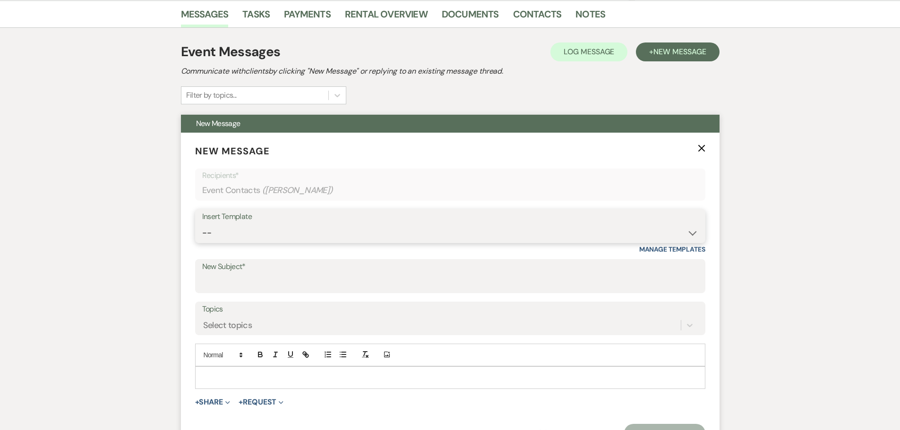
click at [257, 225] on select "-- Weven Planning Portal Introduction (Booked Events) Initial Inquiry Response …" at bounding box center [450, 233] width 496 height 18
click at [202, 224] on select "-- Weven Planning Portal Introduction (Booked Events) Initial Inquiry Response …" at bounding box center [450, 233] width 496 height 18
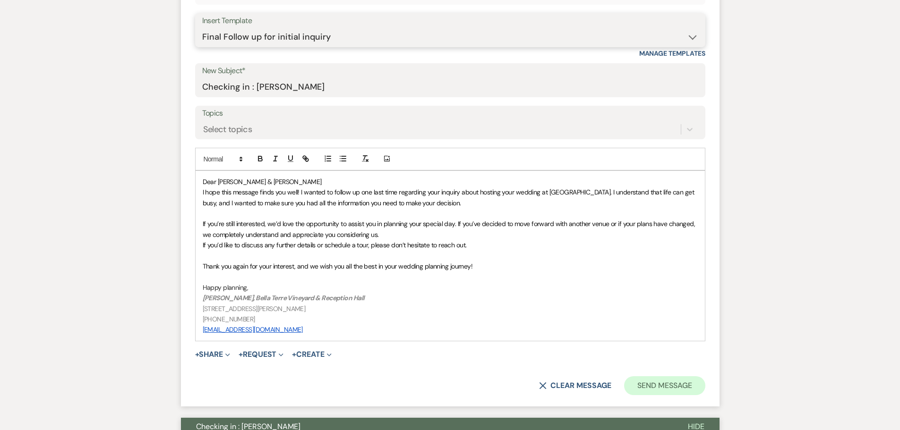
scroll to position [520, 0]
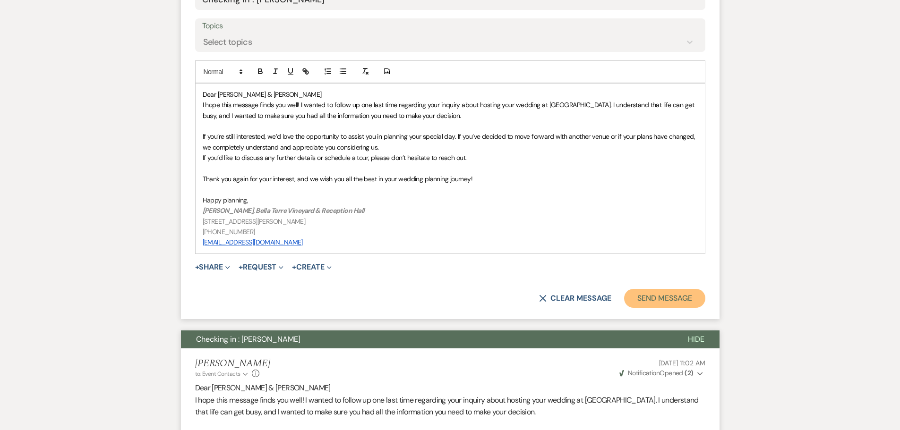
click at [679, 297] on button "Send Message" at bounding box center [664, 298] width 81 height 19
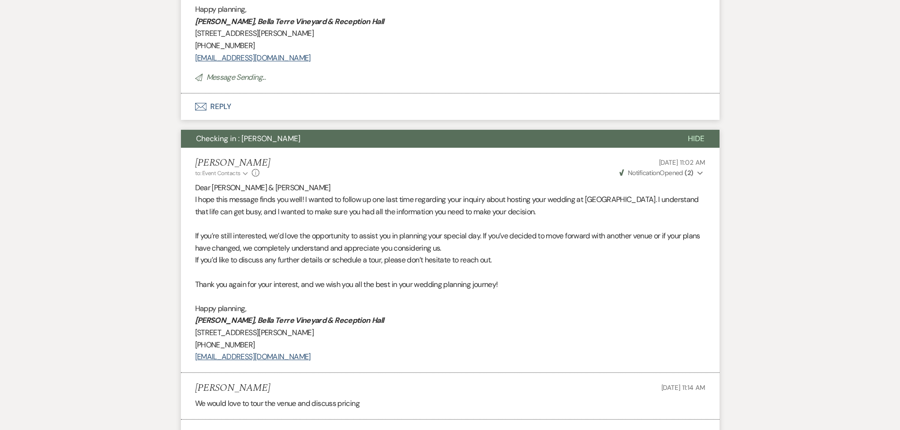
scroll to position [0, 0]
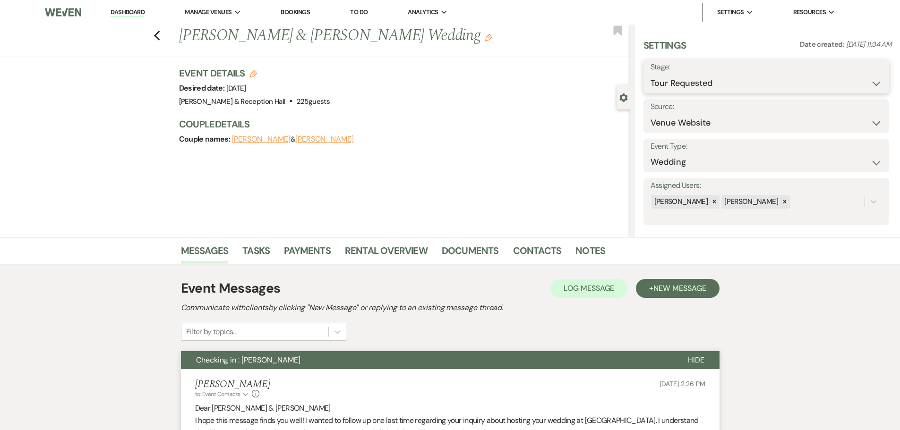
click at [690, 88] on select "Inquiry Follow Up Tour Requested Tour Confirmed Toured Proposal Sent Booked Lost" at bounding box center [767, 83] width 232 height 18
drag, startPoint x: 687, startPoint y: 83, endPoint x: 685, endPoint y: 90, distance: 8.1
click at [687, 83] on select "Inquiry Follow Up Tour Requested Tour Confirmed Toured Proposal Sent Booked Lost" at bounding box center [767, 83] width 232 height 18
click at [651, 74] on select "Inquiry Follow Up Tour Requested Tour Confirmed Toured Proposal Sent Booked Lost" at bounding box center [767, 83] width 232 height 18
click at [858, 81] on button "Save" at bounding box center [862, 76] width 53 height 19
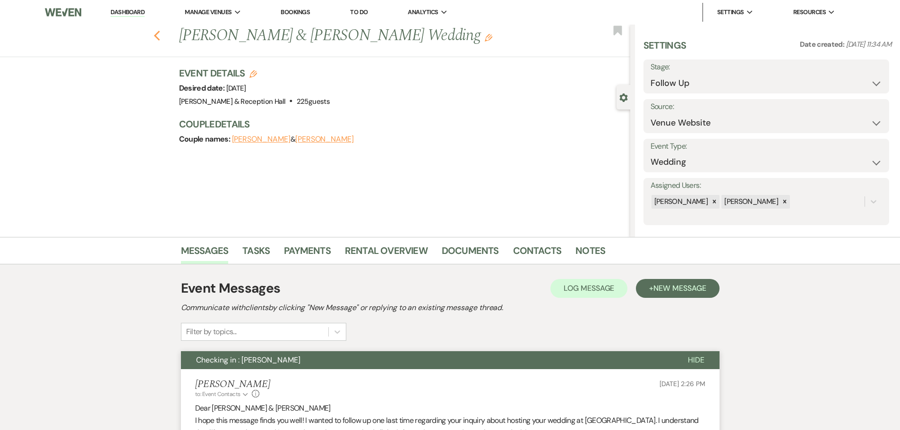
click at [160, 33] on use "button" at bounding box center [157, 36] width 6 height 10
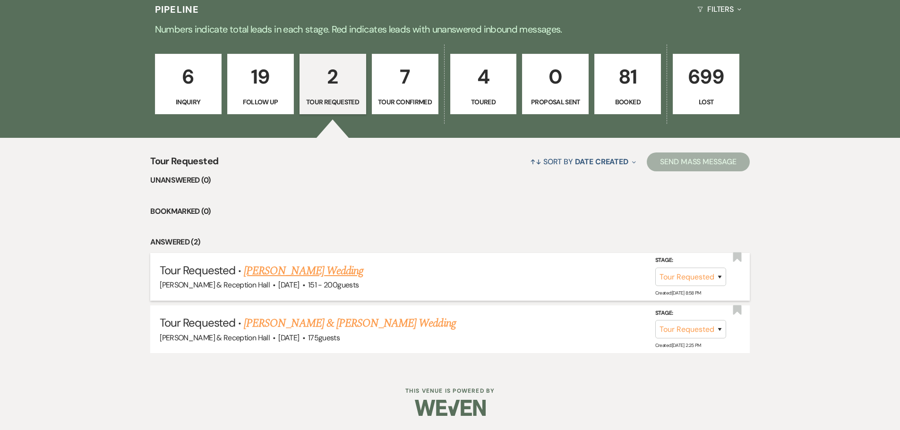
click at [349, 272] on h5 "Tour Requested · [PERSON_NAME] Wedding" at bounding box center [450, 271] width 581 height 17
click at [334, 271] on link "[PERSON_NAME] Wedding" at bounding box center [304, 271] width 120 height 17
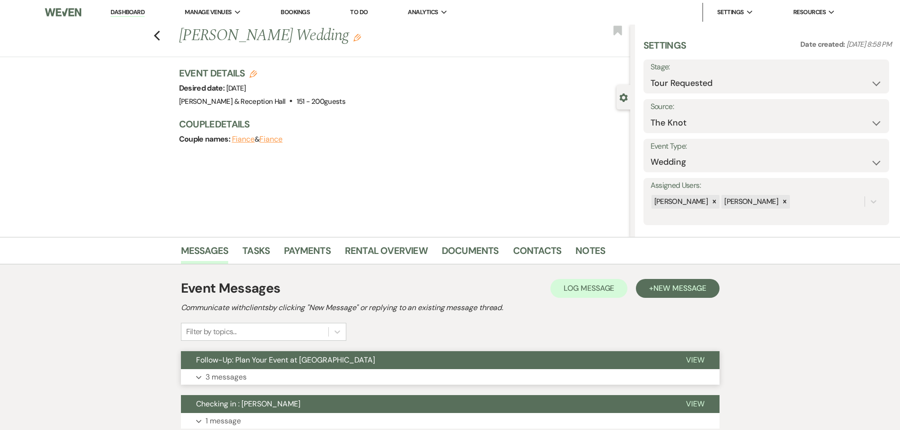
click at [282, 370] on button "Expand 3 messages" at bounding box center [450, 377] width 539 height 16
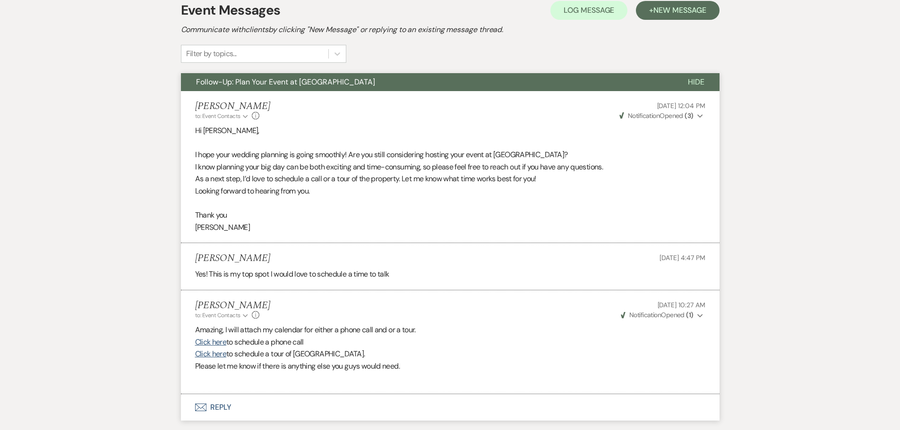
scroll to position [94, 0]
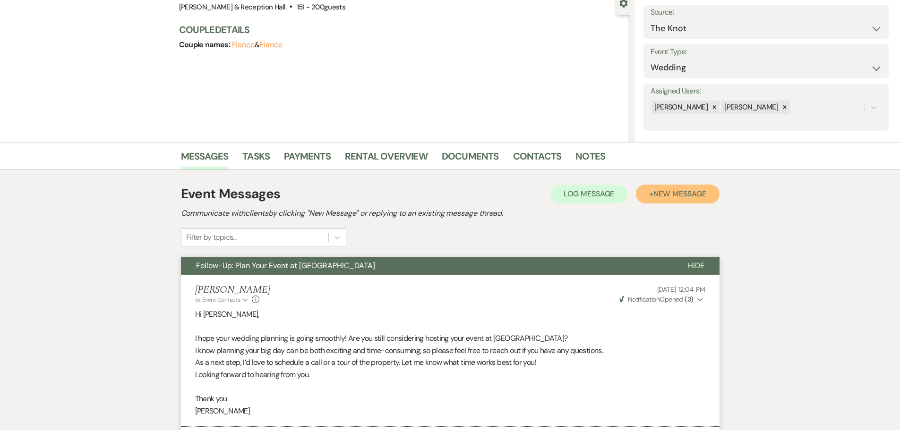
drag, startPoint x: 666, startPoint y: 196, endPoint x: 608, endPoint y: 233, distance: 68.4
click at [666, 198] on span "New Message" at bounding box center [679, 194] width 52 height 10
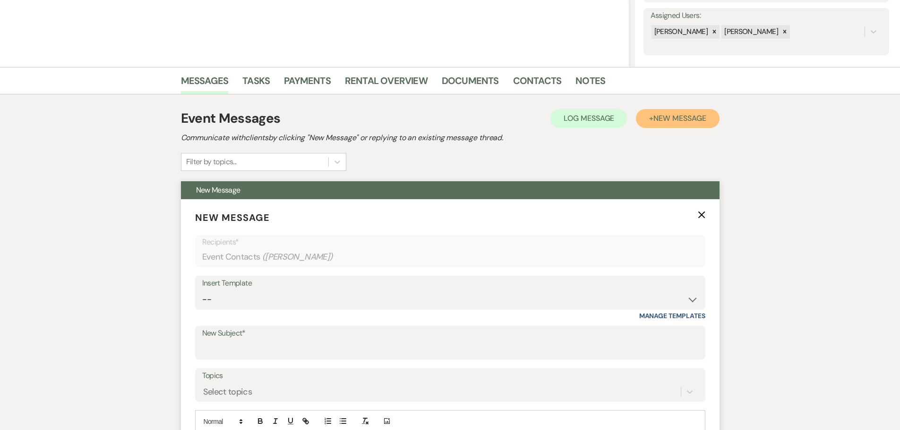
scroll to position [283, 0]
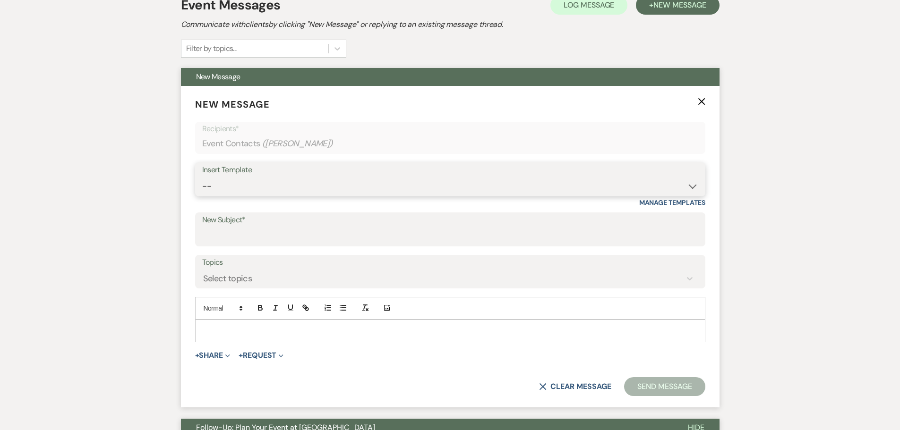
click at [235, 193] on select "-- Weven Planning Portal Introduction (Booked Events) Initial Inquiry Response …" at bounding box center [450, 186] width 496 height 18
click at [202, 177] on select "-- Weven Planning Portal Introduction (Booked Events) Initial Inquiry Response …" at bounding box center [450, 186] width 496 height 18
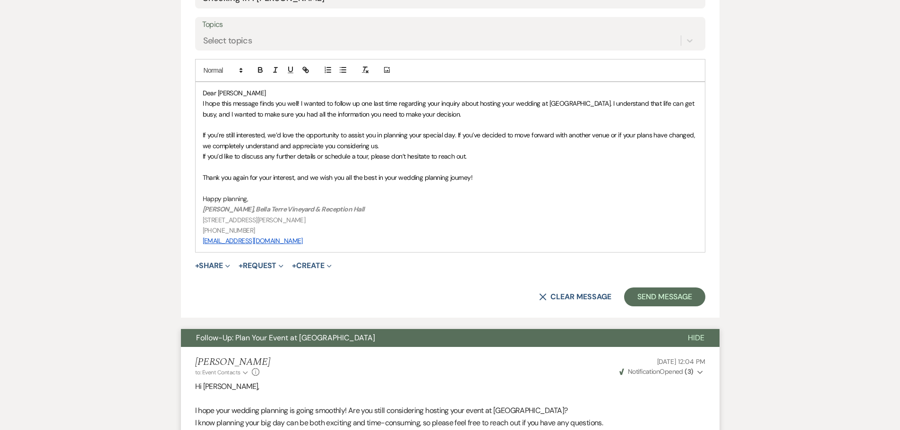
scroll to position [567, 0]
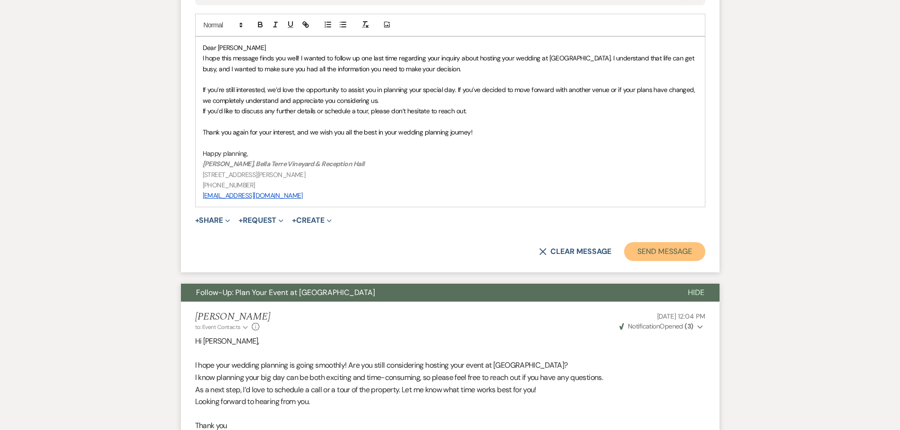
click at [666, 246] on button "Send Message" at bounding box center [664, 251] width 81 height 19
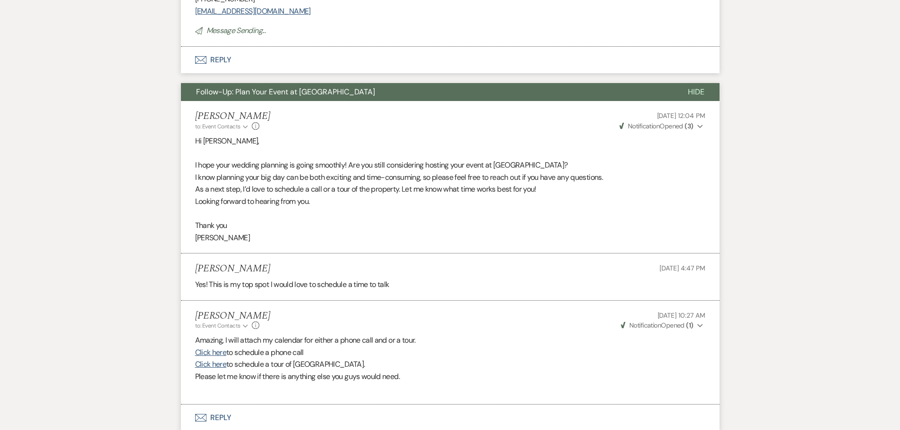
scroll to position [0, 0]
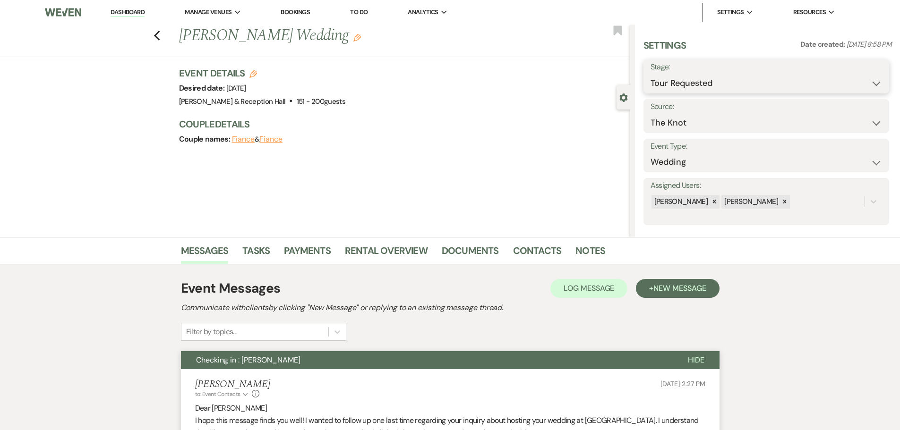
click at [689, 92] on select "Inquiry Follow Up Tour Requested Tour Confirmed Toured Proposal Sent Booked Lost" at bounding box center [767, 83] width 232 height 18
click at [651, 74] on select "Inquiry Follow Up Tour Requested Tour Confirmed Toured Proposal Sent Booked Lost" at bounding box center [767, 83] width 232 height 18
click at [859, 74] on button "Save" at bounding box center [862, 76] width 53 height 19
click at [164, 34] on div "Previous [PERSON_NAME] Wedding Edit Bookmark" at bounding box center [312, 41] width 635 height 33
click at [161, 35] on icon "Previous" at bounding box center [157, 35] width 7 height 11
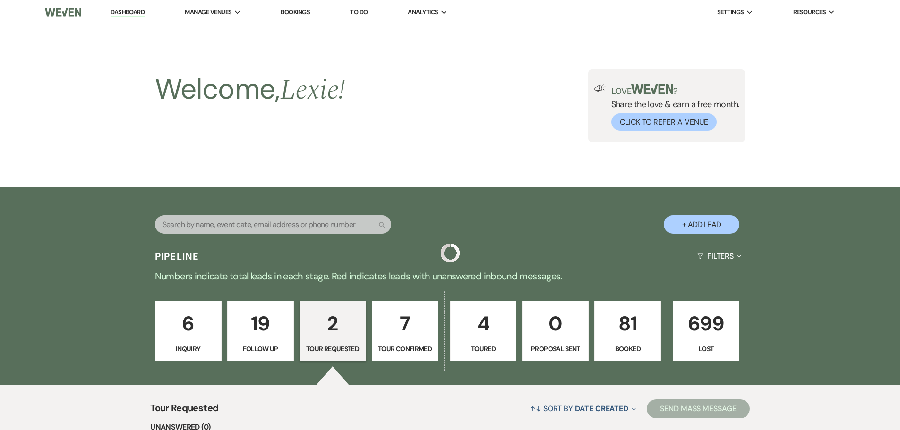
scroll to position [195, 0]
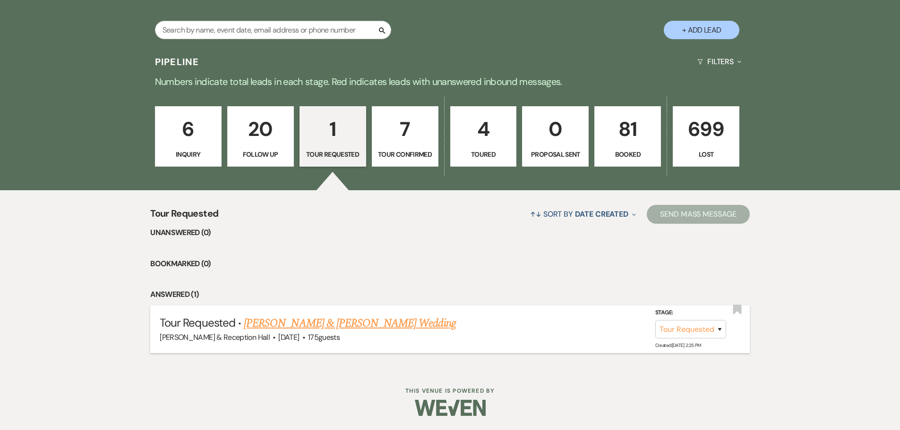
click at [355, 321] on link "[PERSON_NAME] & [PERSON_NAME] Wedding" at bounding box center [350, 323] width 212 height 17
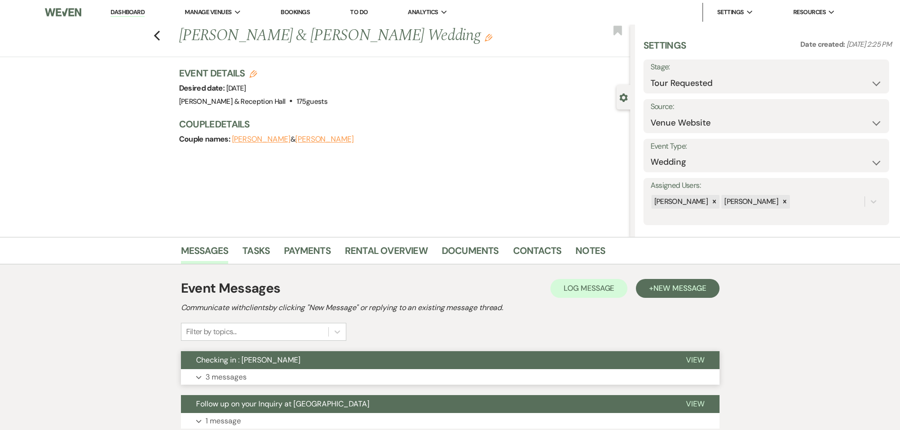
click at [245, 380] on p "3 messages" at bounding box center [226, 377] width 41 height 12
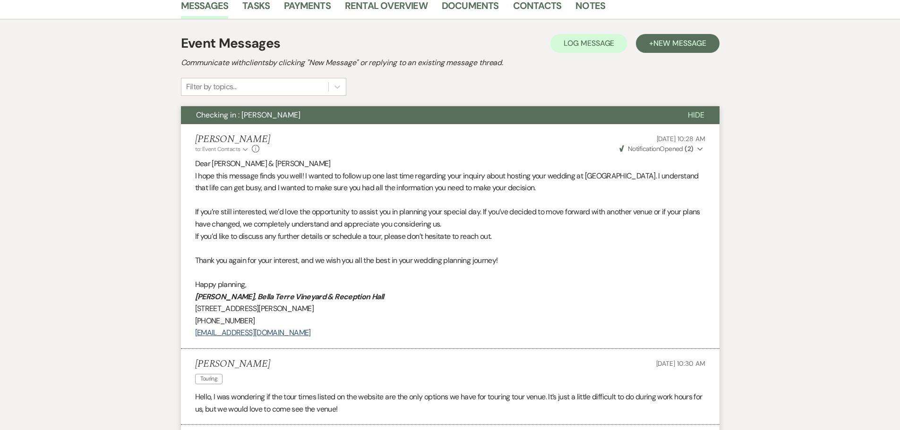
scroll to position [236, 0]
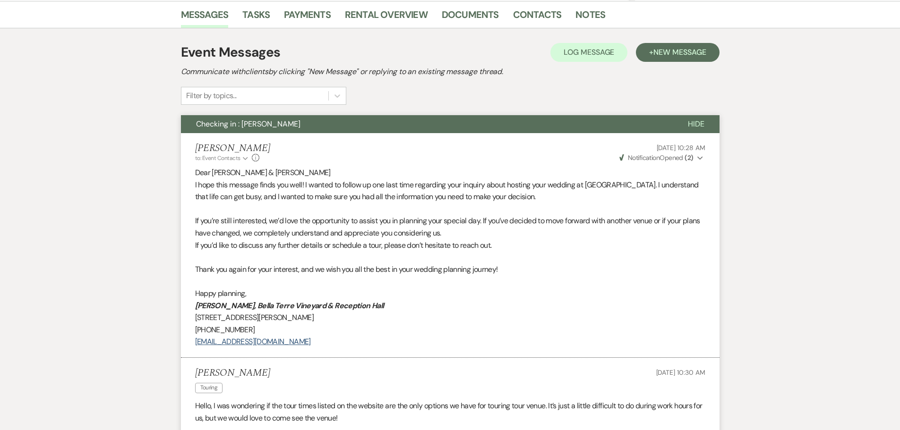
click at [668, 68] on h2 "Communicate with clients by clicking "New Message" or replying to an existing m…" at bounding box center [450, 71] width 539 height 11
click at [670, 57] on button "+ New Message" at bounding box center [677, 52] width 83 height 19
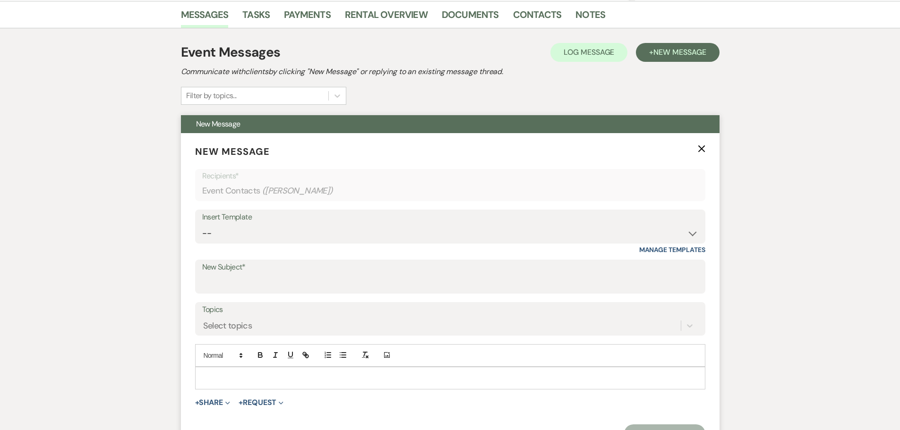
click at [302, 224] on div "Insert Template" at bounding box center [450, 218] width 496 height 14
click at [292, 231] on select "-- Weven Planning Portal Introduction (Booked Events) Initial Inquiry Response …" at bounding box center [450, 233] width 496 height 18
click at [202, 224] on select "-- Weven Planning Portal Introduction (Booked Events) Initial Inquiry Response …" at bounding box center [450, 233] width 496 height 18
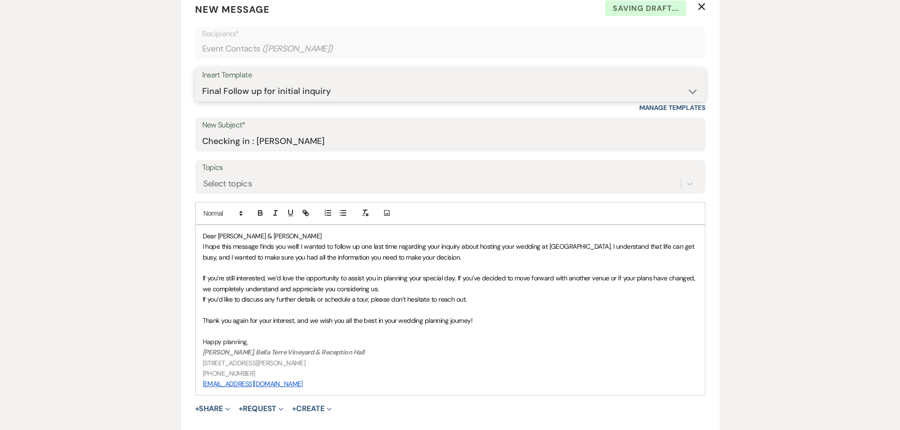
scroll to position [520, 0]
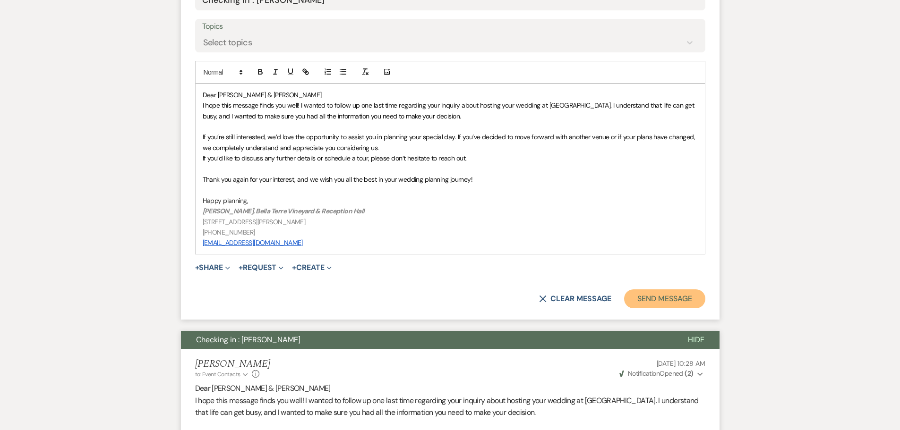
click at [660, 301] on button "Send Message" at bounding box center [664, 299] width 81 height 19
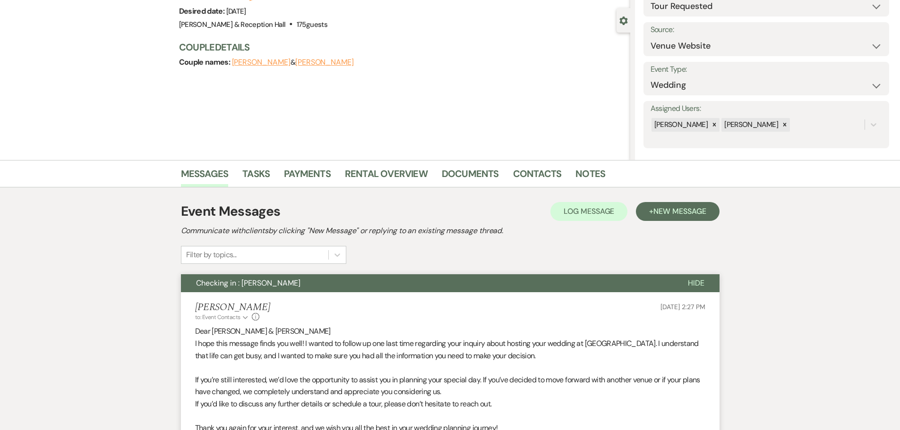
scroll to position [0, 0]
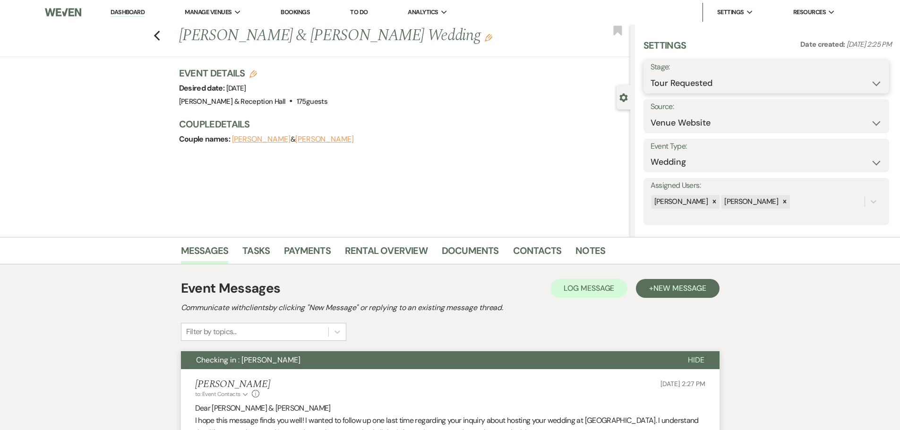
click at [658, 89] on select "Inquiry Follow Up Tour Requested Tour Confirmed Toured Proposal Sent Booked Lost" at bounding box center [767, 83] width 232 height 18
click at [651, 74] on select "Inquiry Follow Up Tour Requested Tour Confirmed Toured Proposal Sent Booked Lost" at bounding box center [767, 83] width 232 height 18
click at [870, 70] on button "Save" at bounding box center [862, 76] width 53 height 19
click at [161, 37] on icon "Previous" at bounding box center [157, 35] width 7 height 11
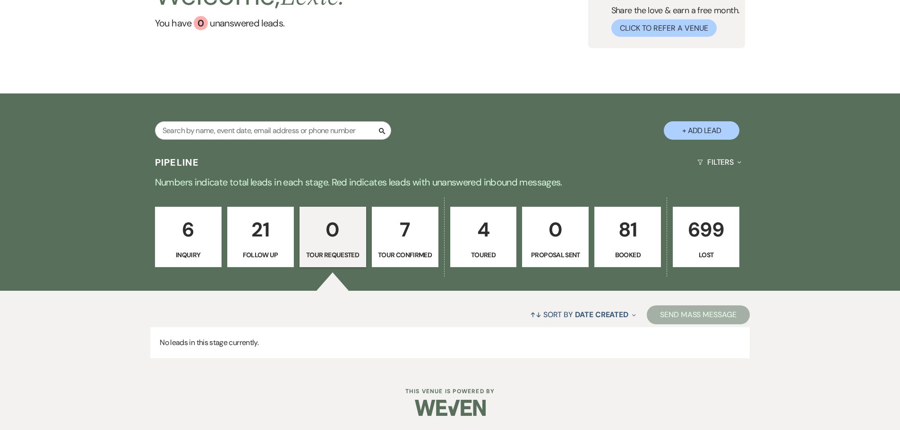
click at [406, 248] on link "7 Tour Confirmed" at bounding box center [405, 237] width 67 height 60
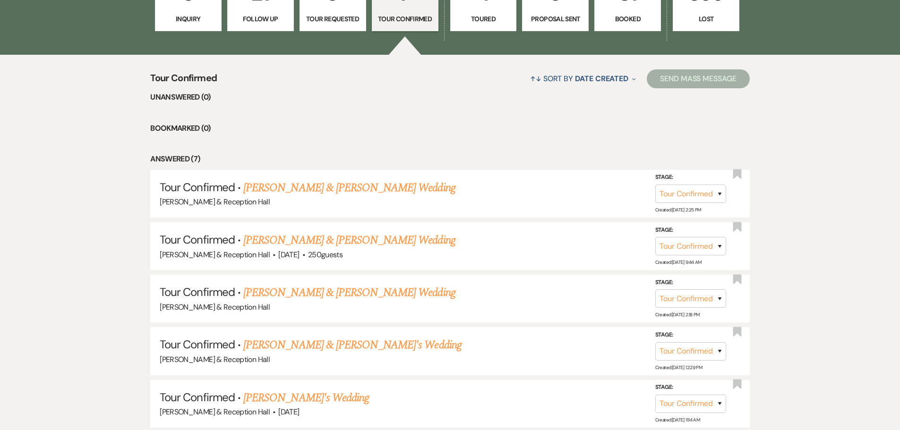
scroll to position [472, 0]
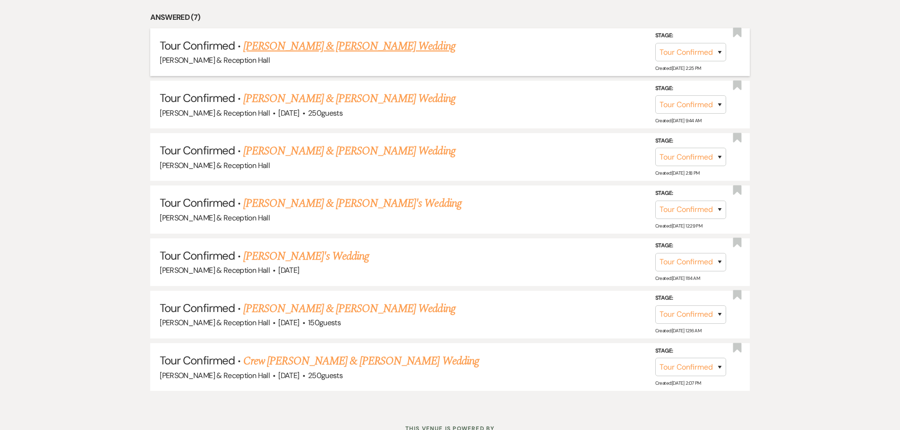
click at [327, 48] on link "[PERSON_NAME] & [PERSON_NAME] Wedding" at bounding box center [349, 46] width 212 height 17
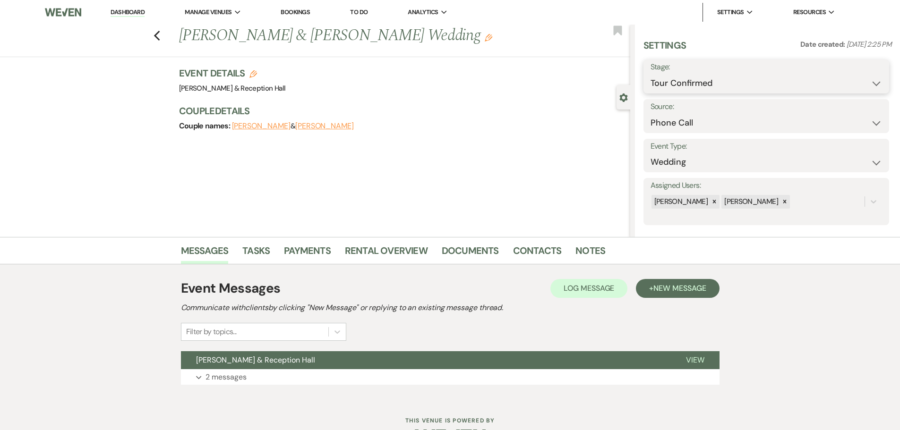
click at [658, 90] on select "Inquiry Follow Up Tour Requested Tour Confirmed Toured Proposal Sent Booked Lost" at bounding box center [767, 83] width 232 height 18
click at [651, 74] on select "Inquiry Follow Up Tour Requested Tour Confirmed Toured Proposal Sent Booked Lost" at bounding box center [767, 83] width 232 height 18
click at [859, 82] on button "Save" at bounding box center [862, 76] width 53 height 19
click at [161, 35] on icon "Previous" at bounding box center [157, 35] width 7 height 11
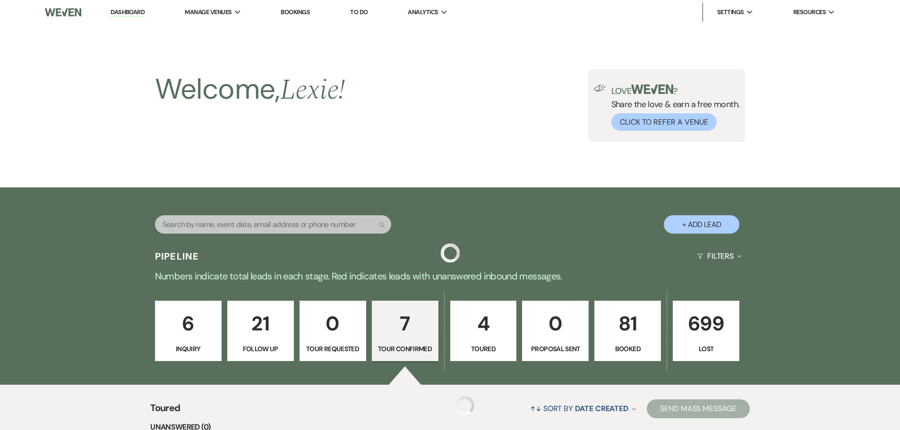
scroll to position [457, 0]
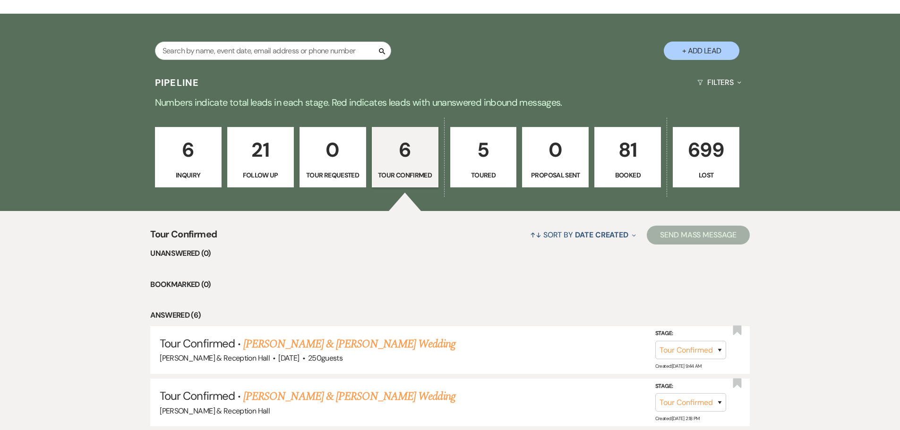
click at [481, 149] on p "5" at bounding box center [483, 150] width 54 height 32
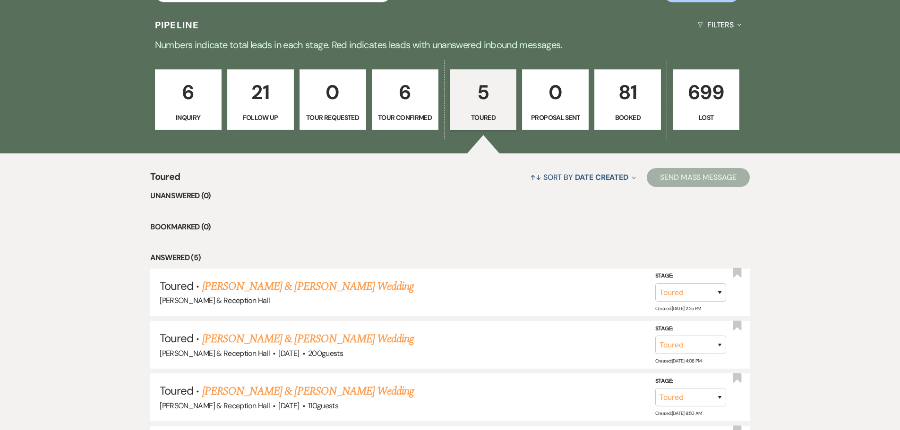
scroll to position [363, 0]
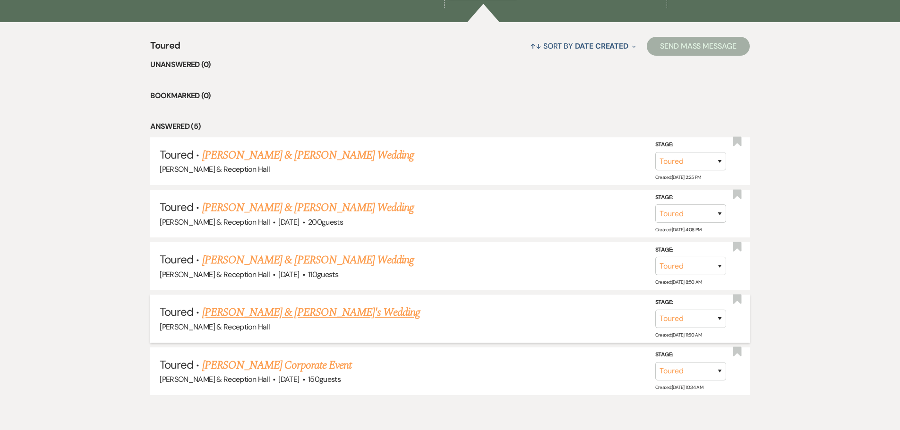
click at [278, 314] on link "[PERSON_NAME] & [PERSON_NAME]'s Wedding" at bounding box center [311, 312] width 218 height 17
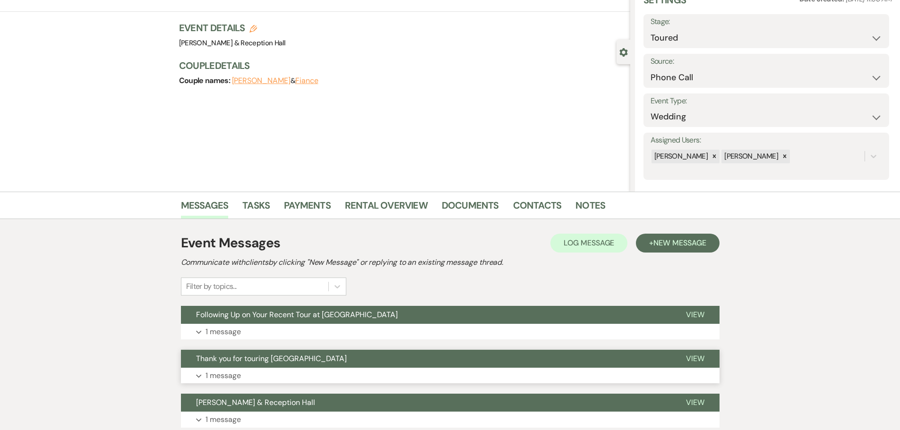
scroll to position [94, 0]
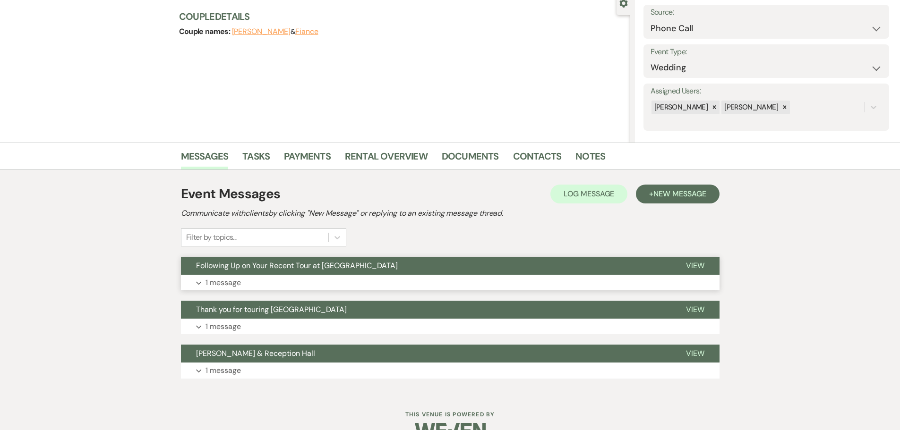
click at [256, 263] on span "Following Up on Your Recent Tour at [GEOGRAPHIC_DATA]" at bounding box center [297, 266] width 202 height 10
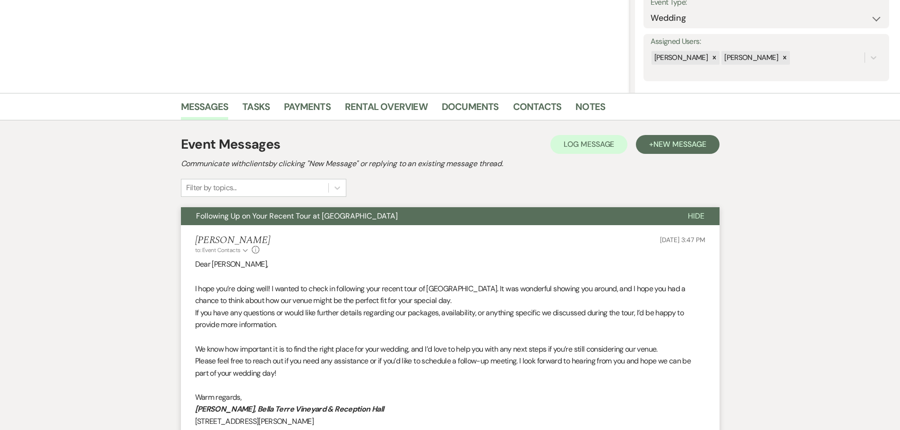
scroll to position [283, 0]
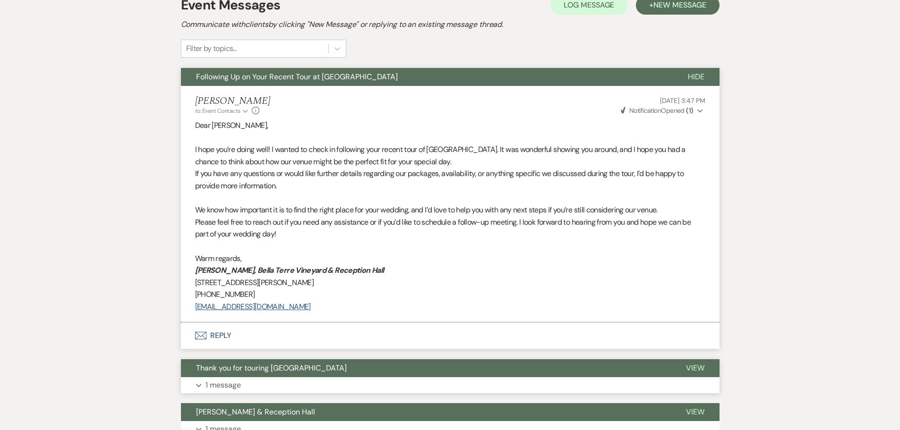
click at [259, 379] on button "Expand 1 message" at bounding box center [450, 386] width 539 height 16
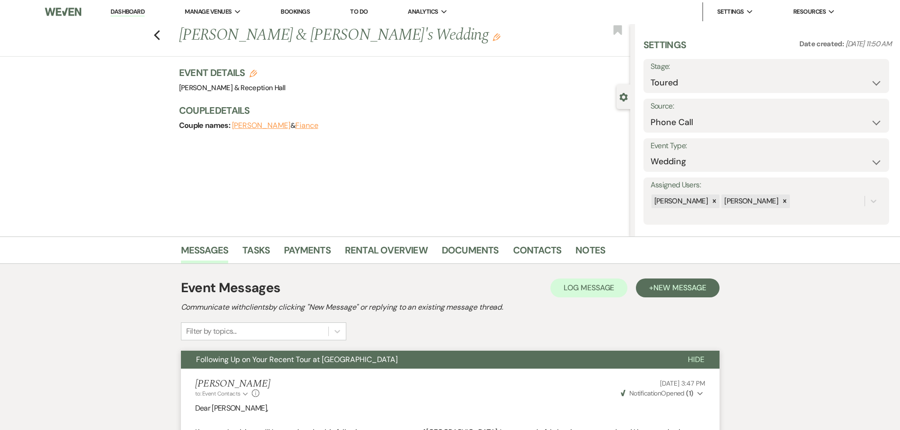
scroll to position [0, 0]
drag, startPoint x: 156, startPoint y: 36, endPoint x: 162, endPoint y: 37, distance: 5.3
click at [161, 37] on div "Previous [PERSON_NAME] & [PERSON_NAME]'s Wedding Edit Bookmark" at bounding box center [312, 41] width 635 height 33
click at [161, 37] on icon "Previous" at bounding box center [157, 35] width 7 height 11
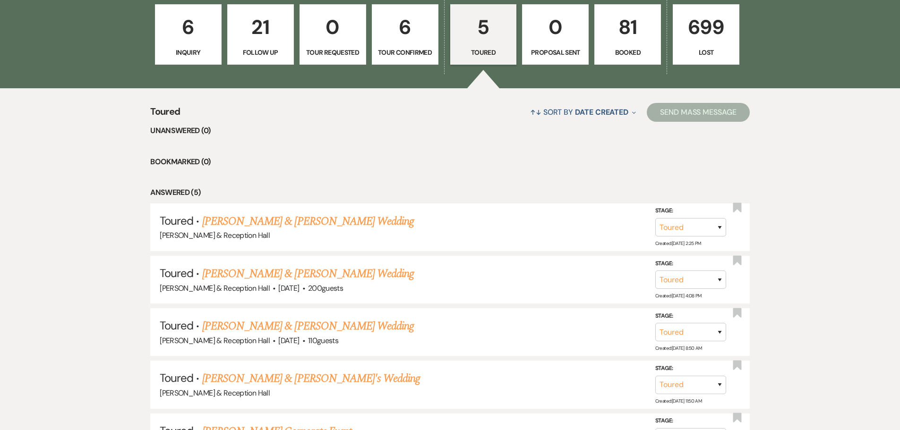
scroll to position [174, 0]
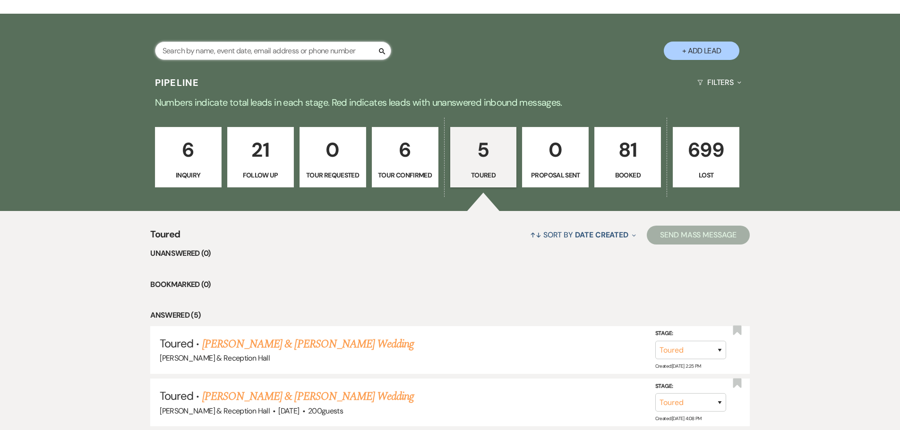
click at [227, 48] on input "text" at bounding box center [273, 51] width 236 height 18
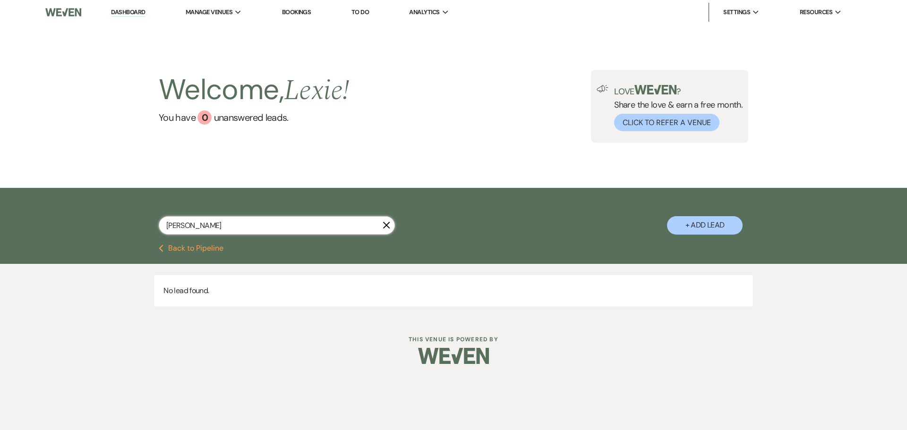
click at [189, 225] on input "[PERSON_NAME]" at bounding box center [277, 225] width 236 height 18
drag, startPoint x: 231, startPoint y: 225, endPoint x: 98, endPoint y: 225, distance: 133.2
click at [98, 225] on div "[PERSON_NAME] & [PERSON_NAME] + Add Lead" at bounding box center [453, 216] width 907 height 57
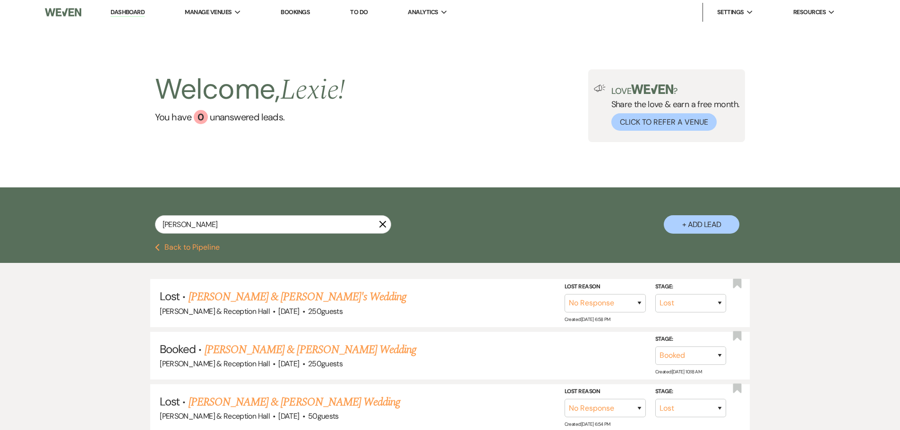
click at [322, 351] on link "[PERSON_NAME] & [PERSON_NAME] Wedding" at bounding box center [311, 350] width 212 height 17
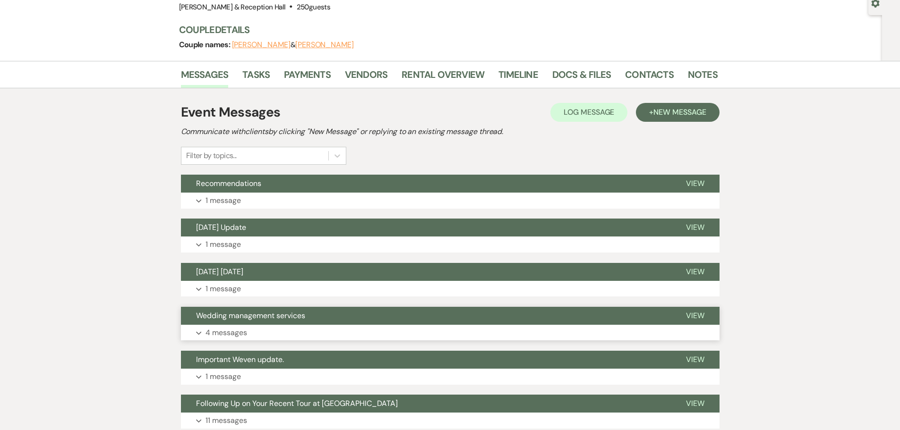
click at [243, 333] on p "4 messages" at bounding box center [227, 333] width 42 height 12
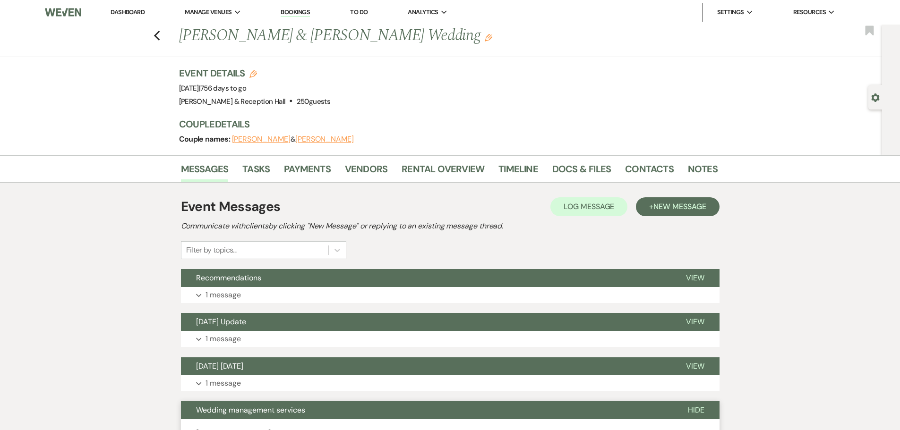
click at [137, 11] on link "Dashboard" at bounding box center [128, 12] width 34 height 8
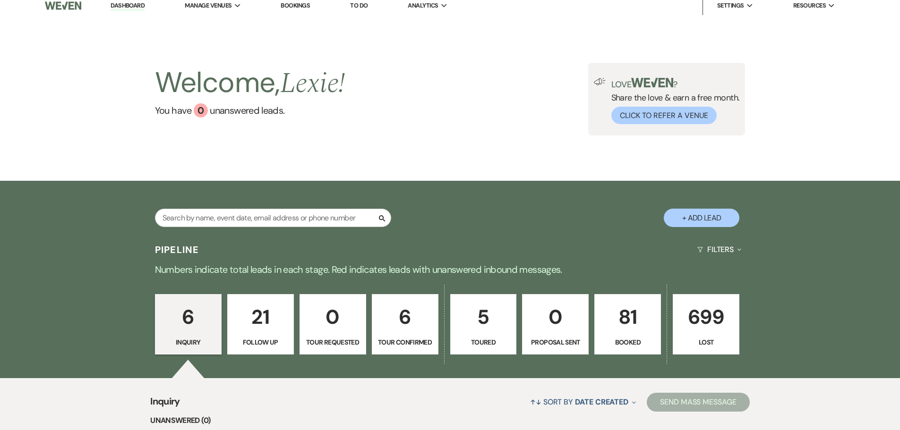
scroll to position [142, 0]
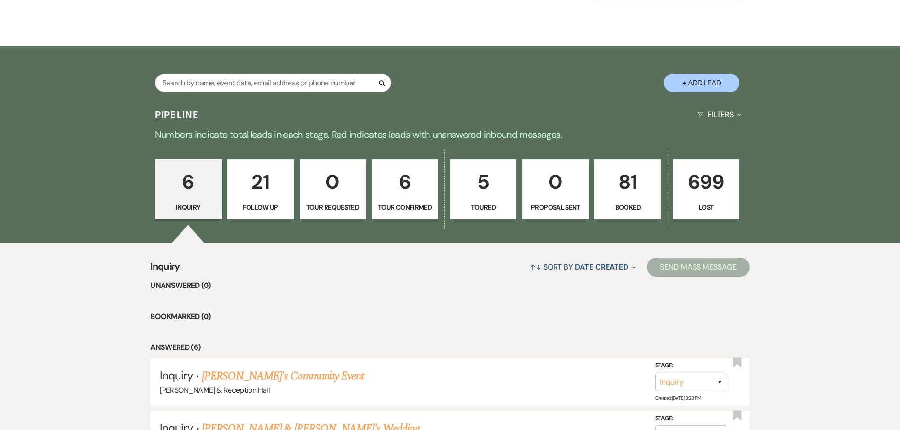
click at [427, 180] on p "6" at bounding box center [405, 182] width 54 height 32
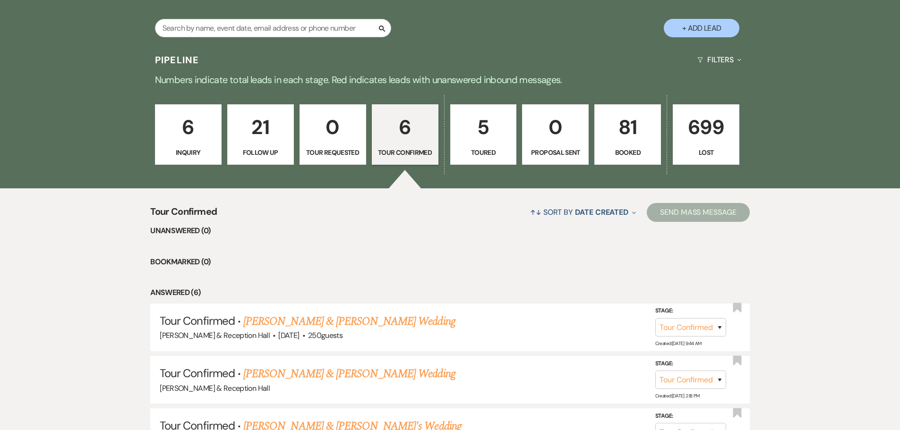
scroll to position [189, 0]
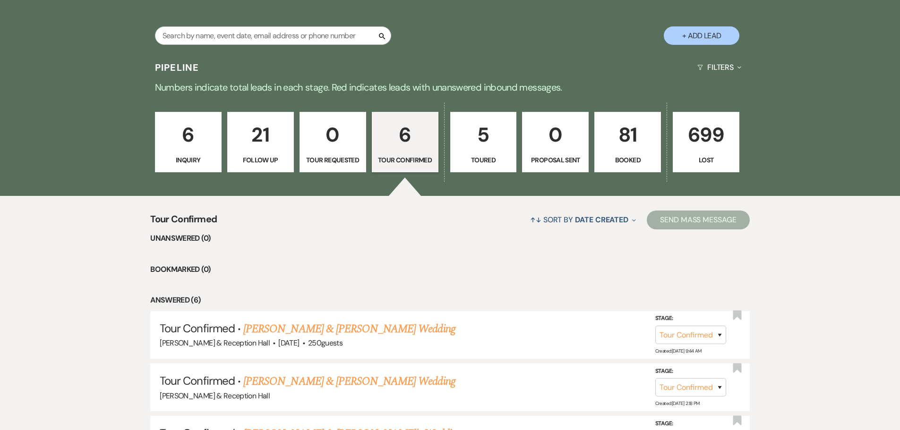
click at [272, 137] on p "21" at bounding box center [260, 135] width 54 height 32
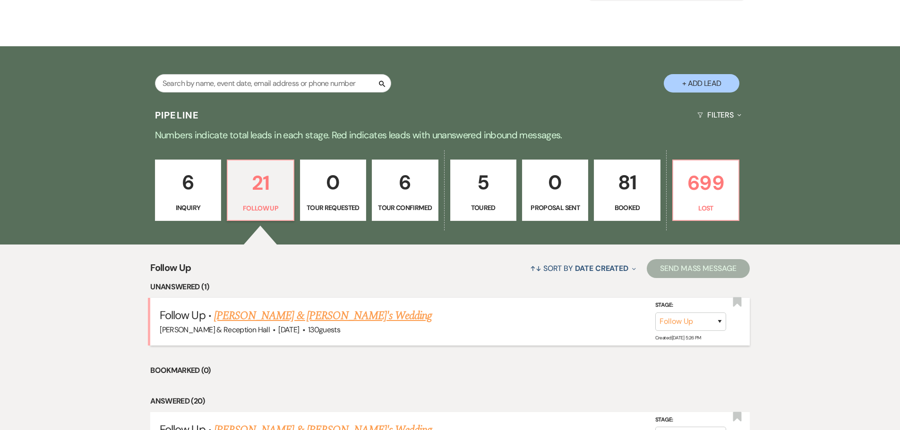
click at [280, 317] on link "[PERSON_NAME] & [PERSON_NAME]'s Wedding" at bounding box center [323, 316] width 218 height 17
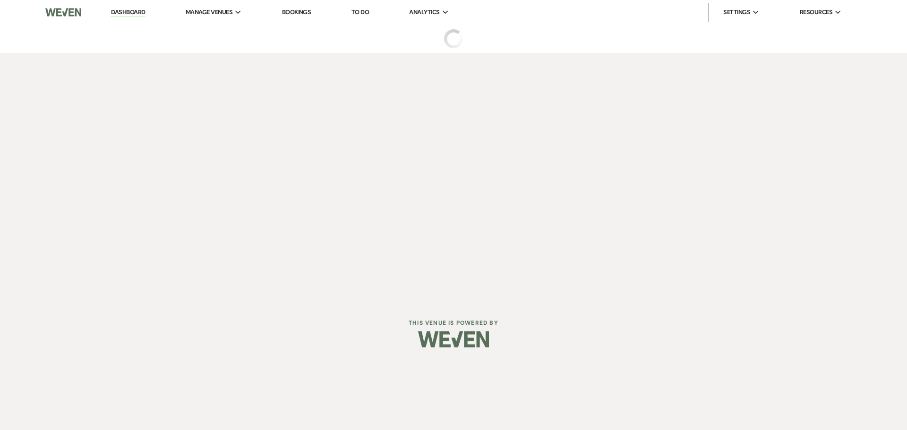
select select "9"
select select "5"
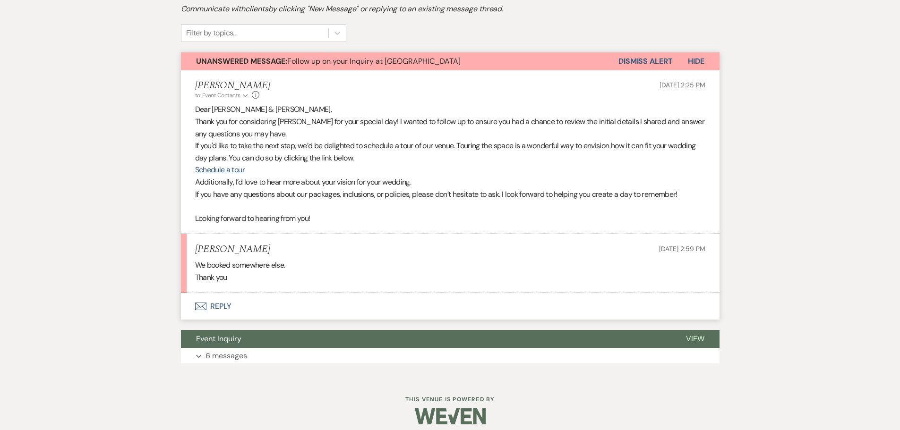
scroll to position [308, 0]
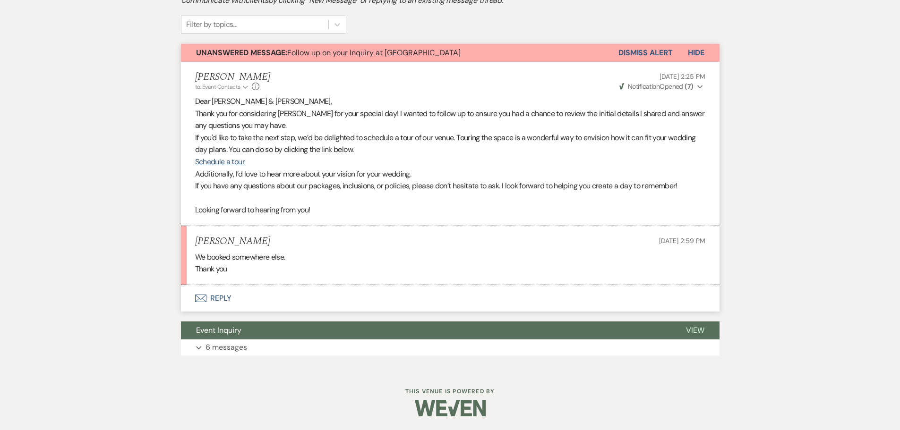
click at [232, 295] on button "Envelope Reply" at bounding box center [450, 298] width 539 height 26
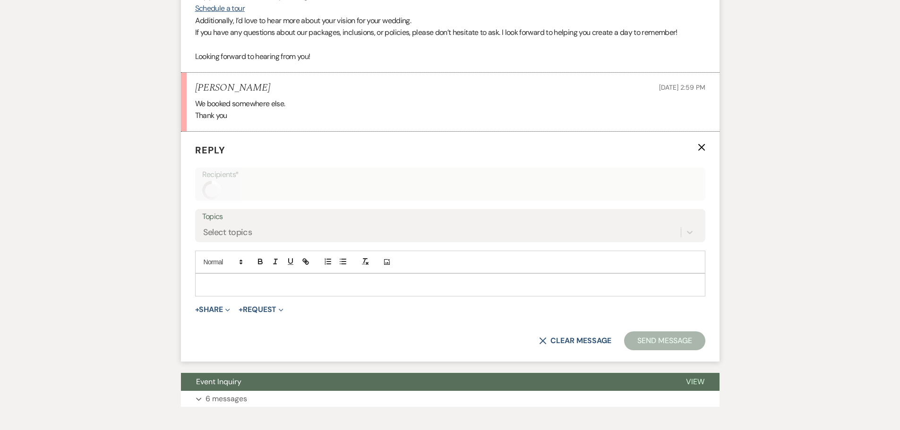
scroll to position [475, 0]
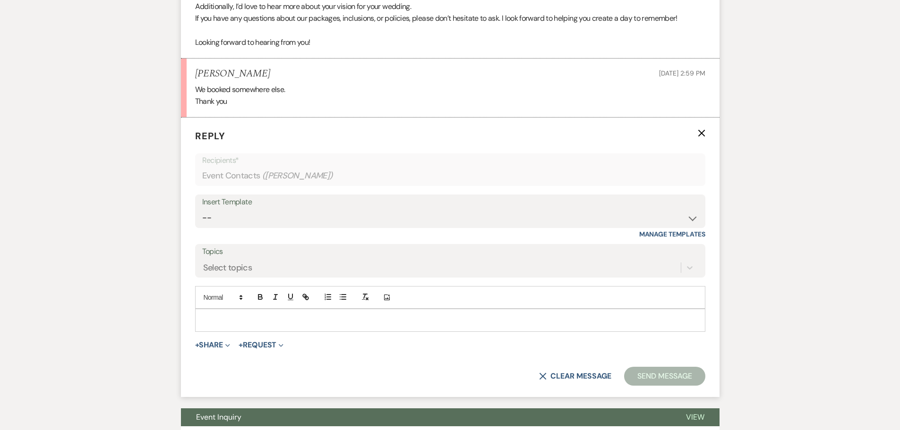
click at [222, 320] on p at bounding box center [450, 320] width 495 height 10
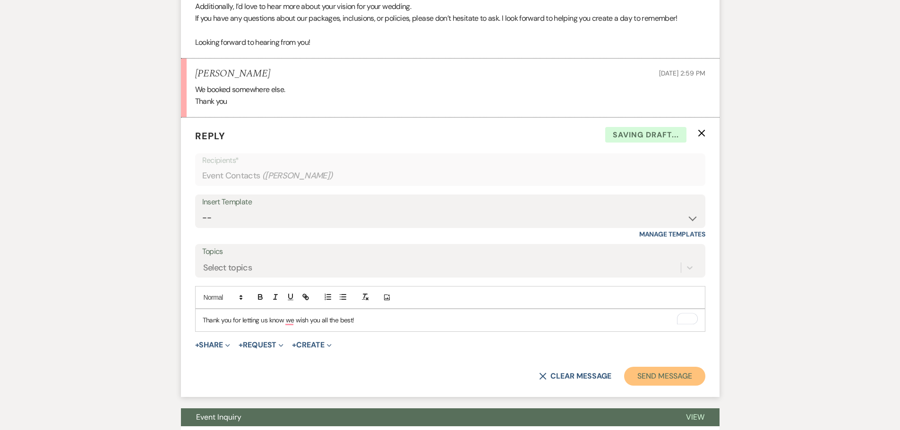
click at [663, 374] on button "Send Message" at bounding box center [664, 376] width 81 height 19
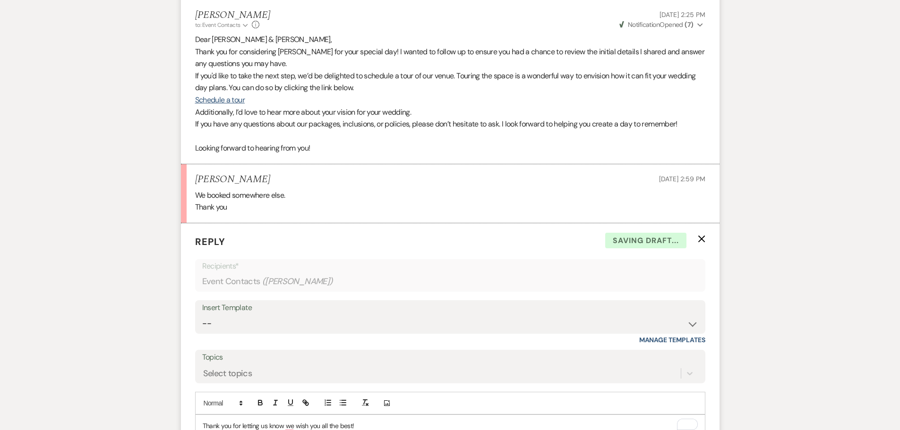
scroll to position [14, 0]
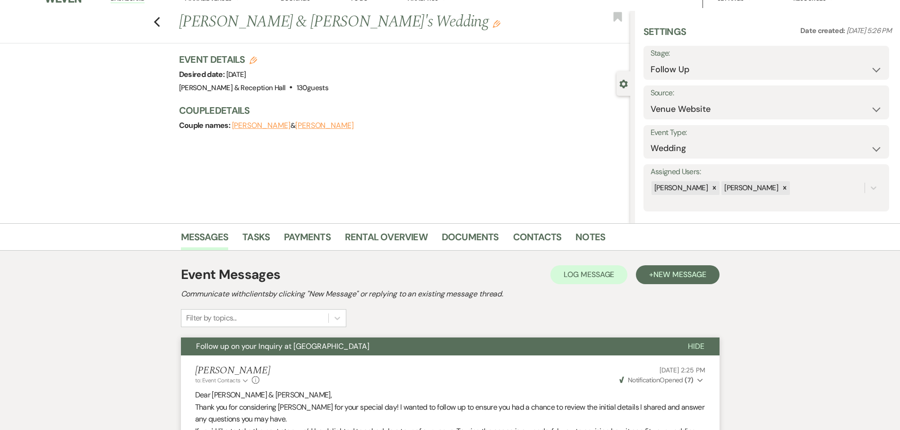
click at [699, 56] on label "Stage:" at bounding box center [767, 54] width 232 height 14
click at [698, 64] on select "Inquiry Follow Up Tour Requested Tour Confirmed Toured Proposal Sent Booked Lost" at bounding box center [767, 69] width 232 height 18
select select "8"
click at [651, 60] on select "Inquiry Follow Up Tour Requested Tour Confirmed Toured Proposal Sent Booked Lost" at bounding box center [767, 69] width 232 height 18
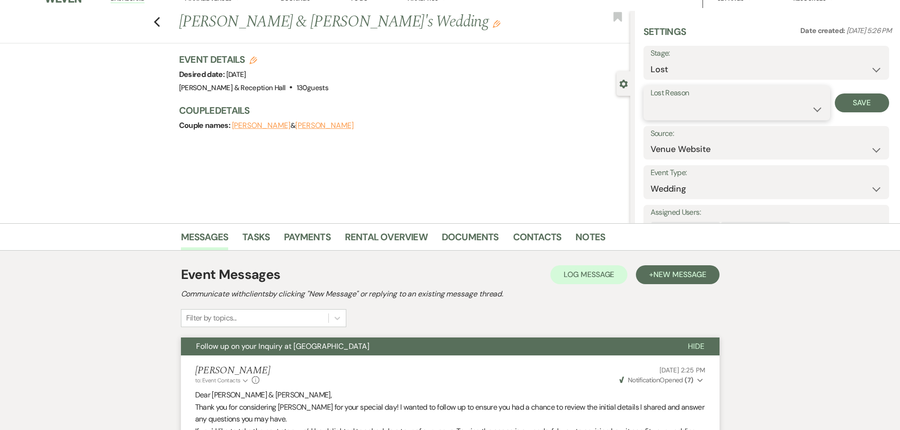
click at [684, 111] on select "Booked Elsewhere Budget Date Unavailable No Response Not a Good Match Capacity …" at bounding box center [737, 109] width 172 height 18
select select "6"
click at [651, 100] on select "Booked Elsewhere Budget Date Unavailable No Response Not a Good Match Capacity …" at bounding box center [737, 109] width 172 height 18
click at [860, 110] on button "Save" at bounding box center [862, 103] width 54 height 19
click at [161, 21] on icon "Previous" at bounding box center [157, 22] width 7 height 11
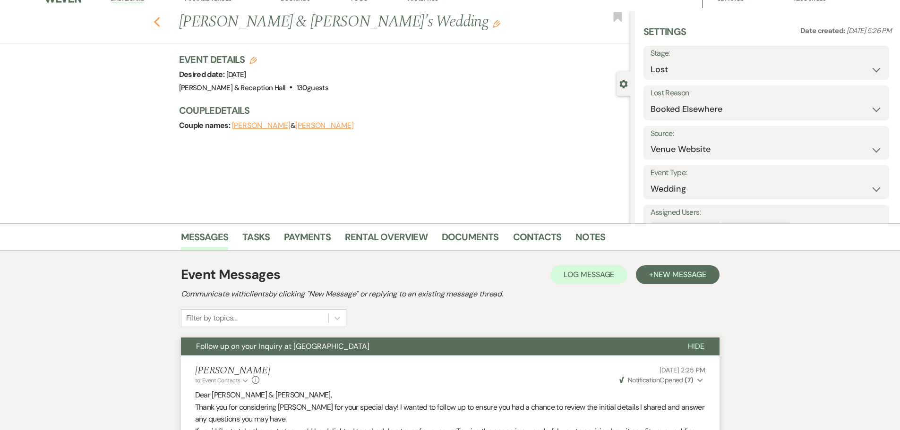
select select "9"
select select "8"
select select "6"
select select "9"
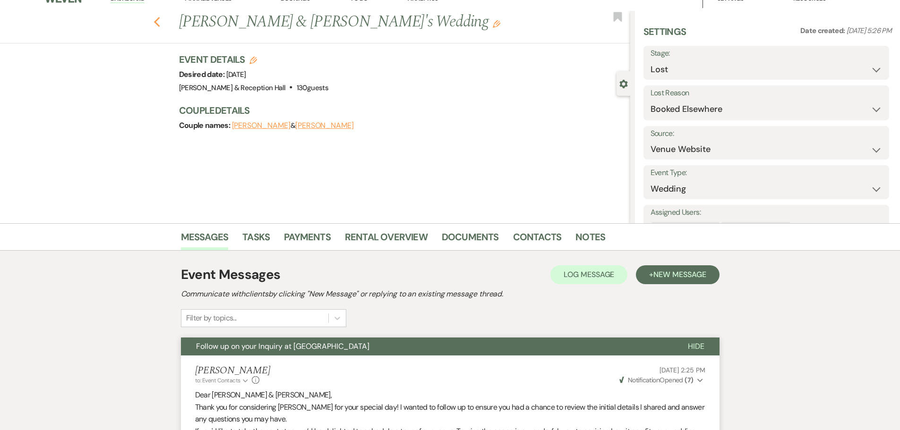
select select "9"
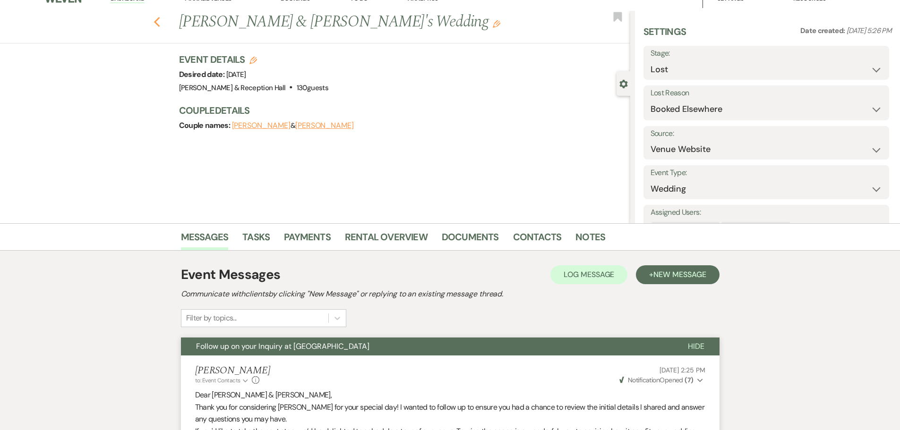
select select "9"
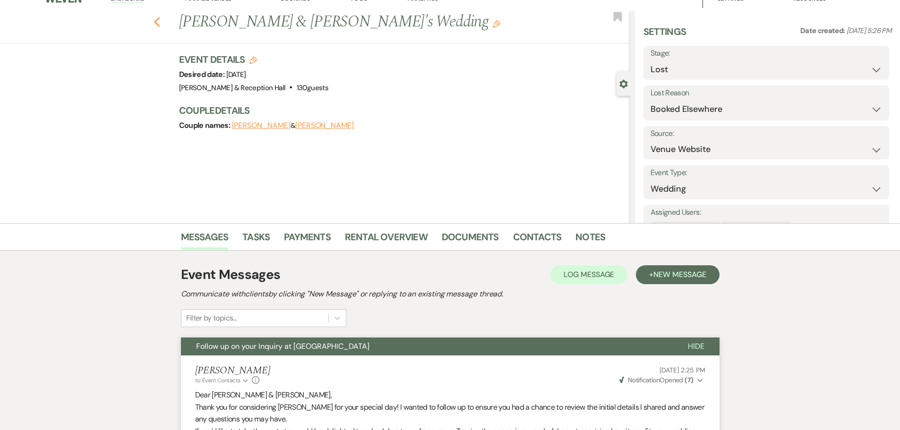
select select "9"
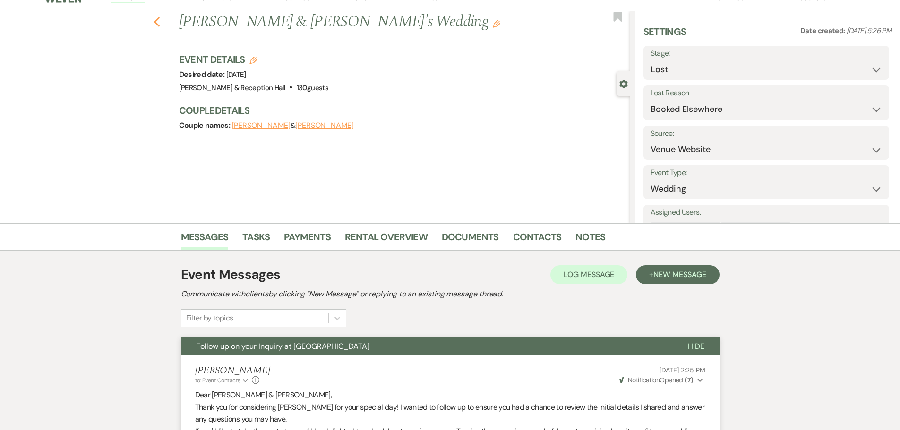
select select "9"
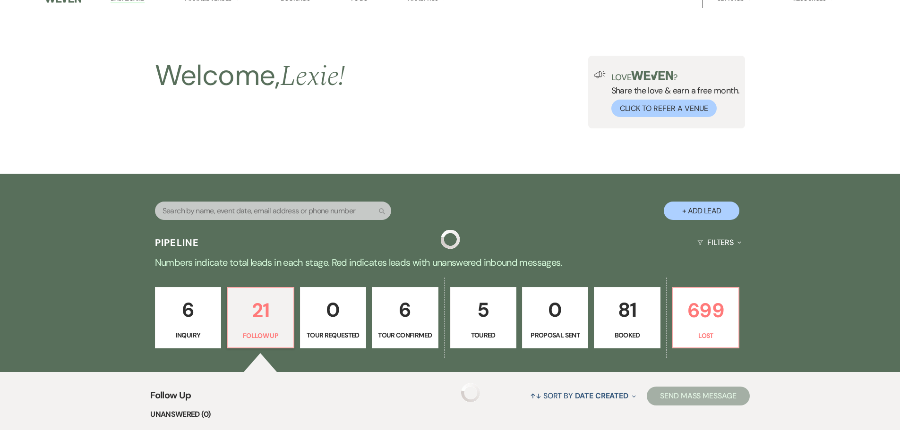
scroll to position [141, 0]
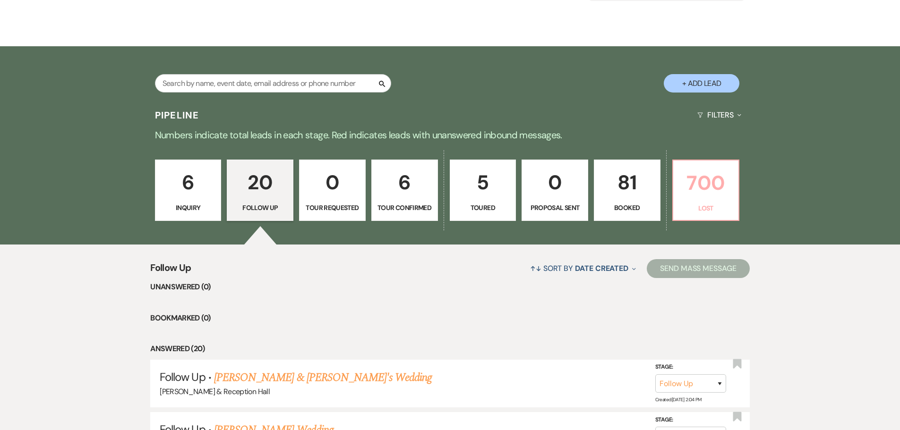
click at [699, 192] on p "700" at bounding box center [706, 183] width 54 height 32
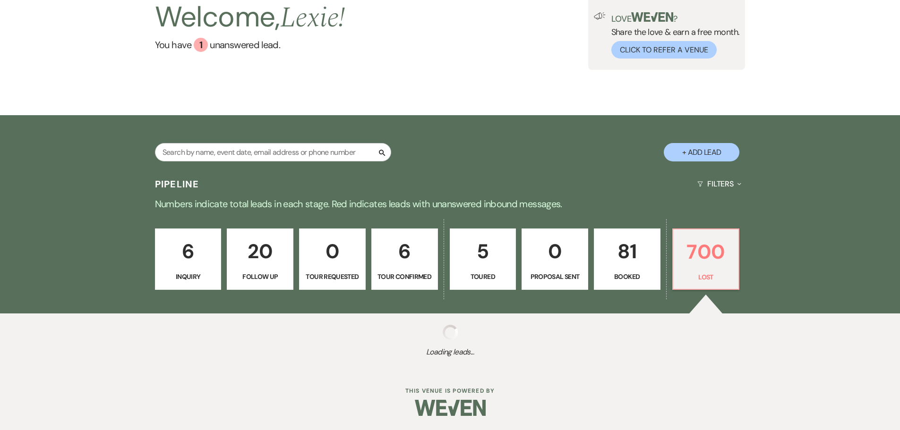
scroll to position [72, 0]
select select "8"
select select "5"
select select "8"
select select "5"
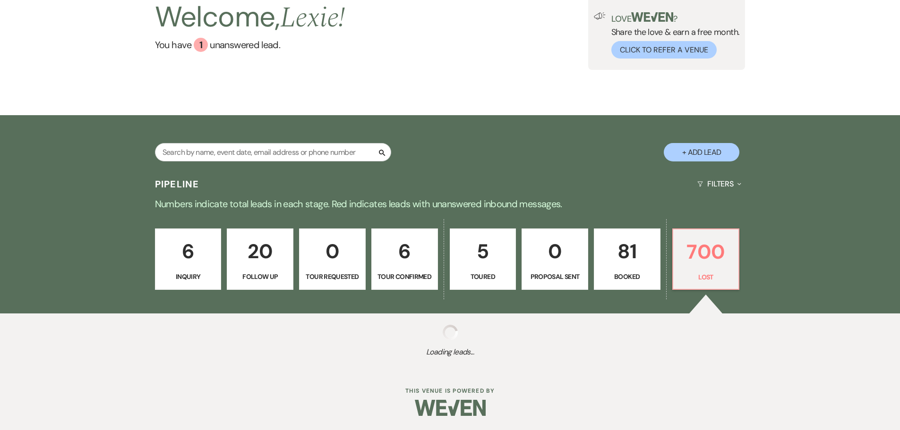
select select "8"
select select "1"
select select "8"
select select "6"
select select "8"
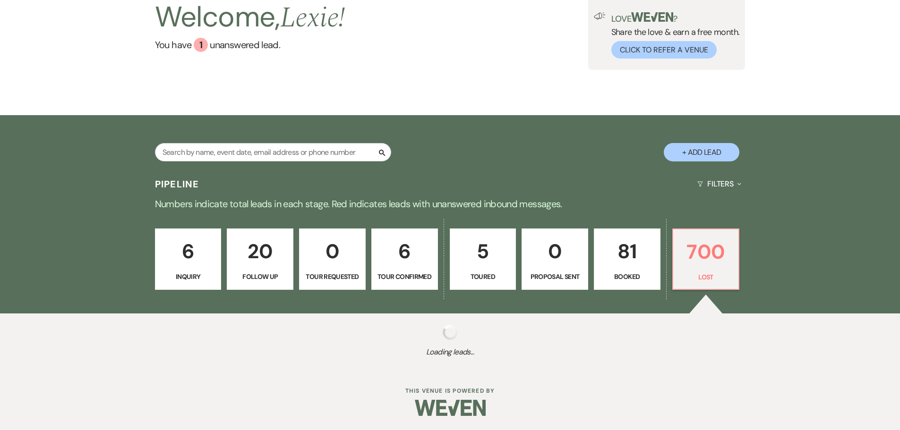
select select "5"
select select "8"
select select "5"
select select "8"
select select "7"
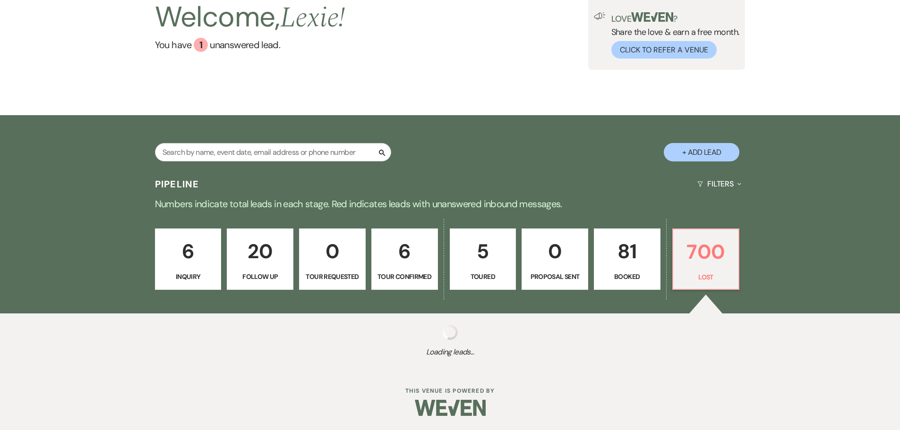
select select "8"
select select "5"
select select "8"
select select "5"
select select "8"
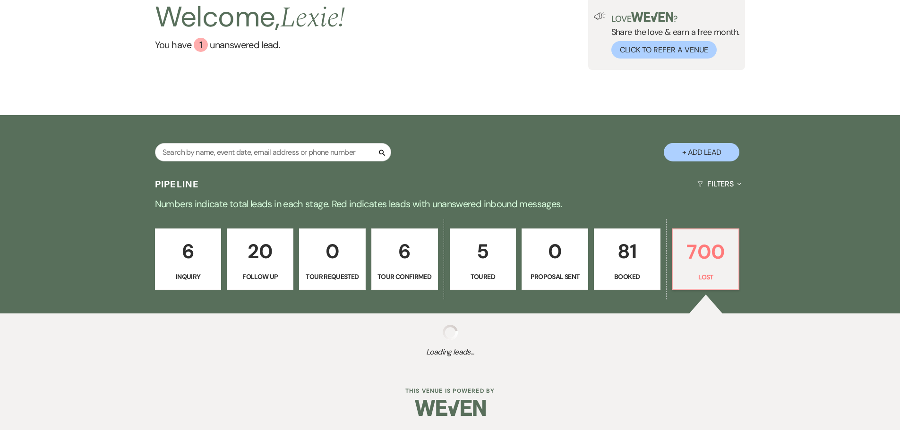
select select "5"
select select "8"
select select "6"
select select "8"
select select "5"
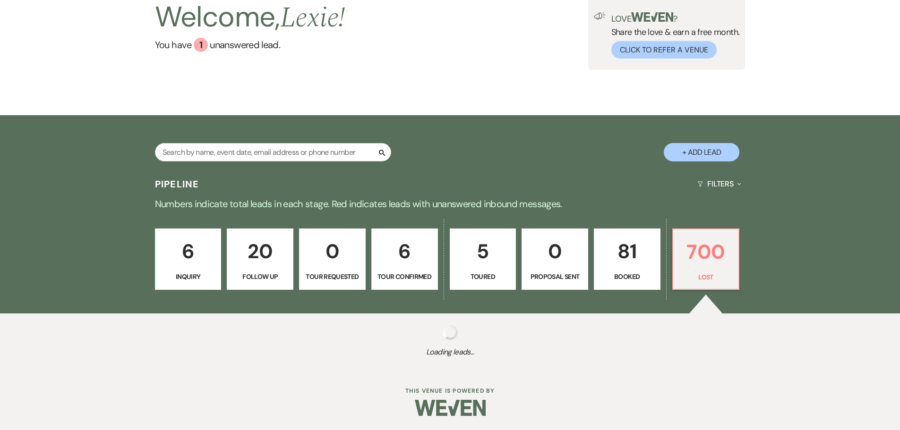
select select "8"
select select "5"
select select "8"
select select "5"
select select "8"
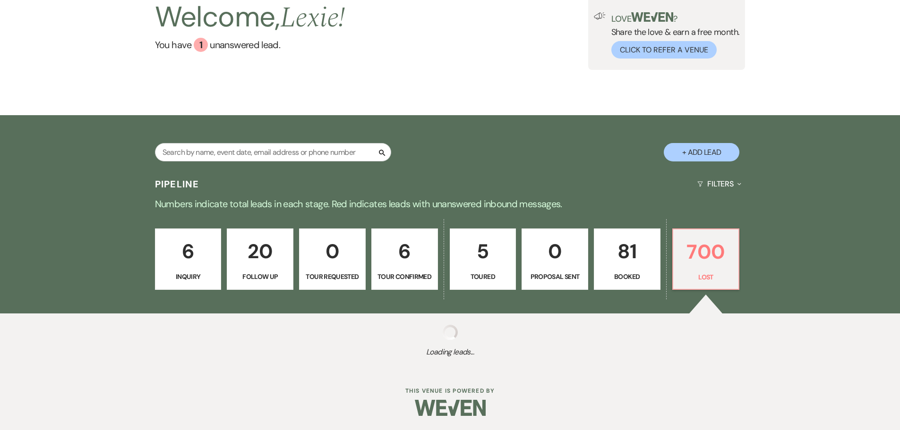
select select "5"
select select "8"
select select "5"
select select "8"
select select "6"
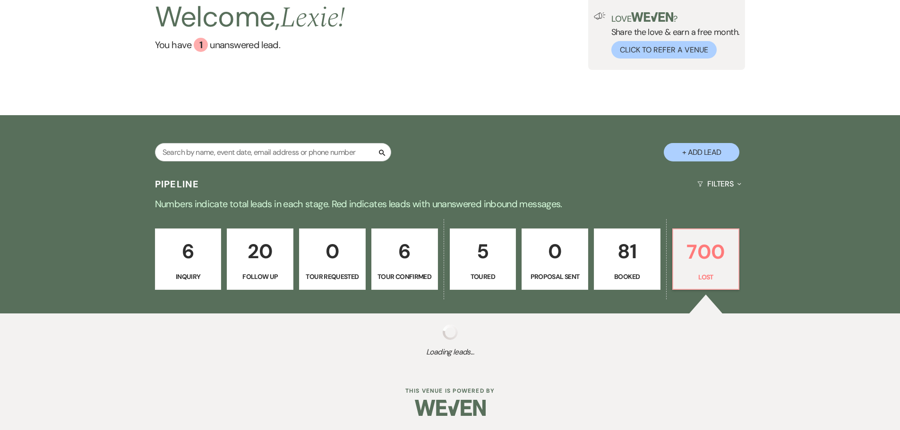
select select "8"
select select "5"
select select "8"
select select "5"
select select "8"
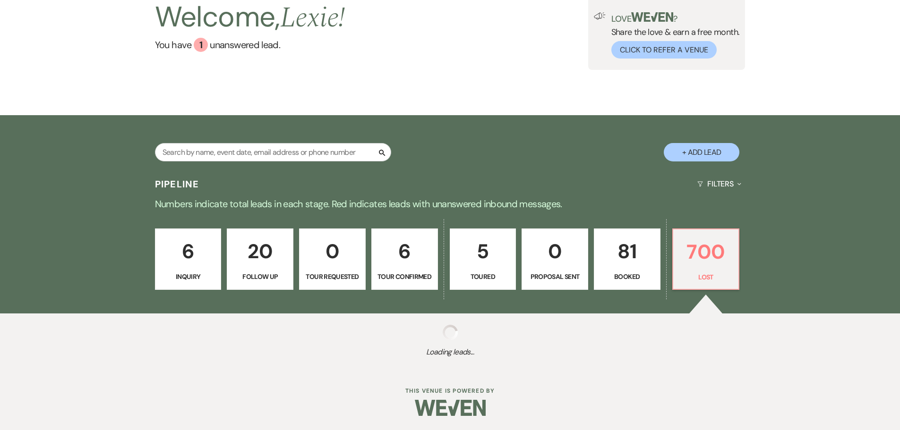
select select "5"
select select "8"
select select "5"
select select "8"
select select "5"
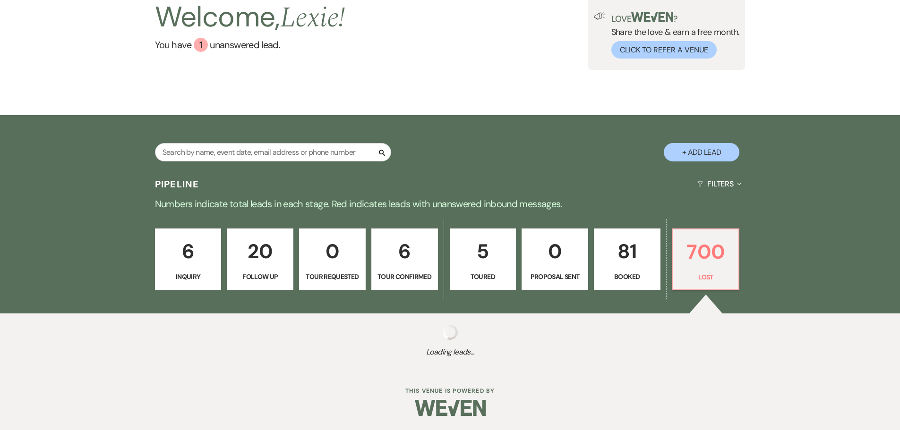
select select "8"
select select "5"
select select "8"
select select "5"
select select "8"
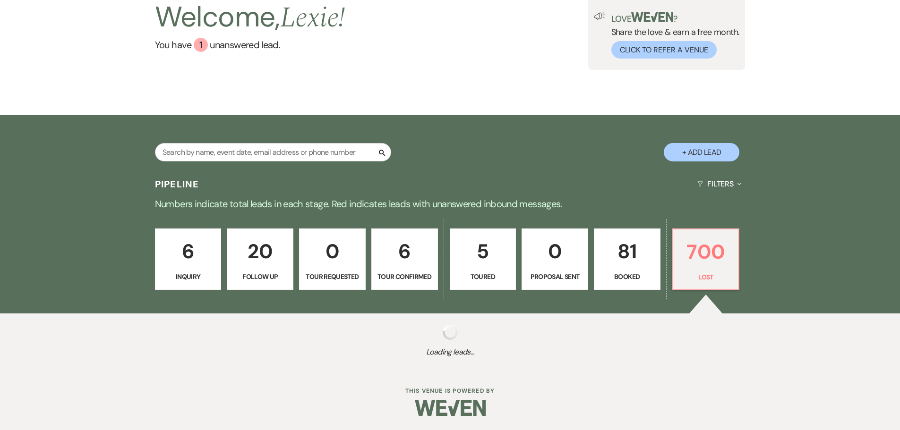
select select "5"
select select "8"
select select "5"
select select "8"
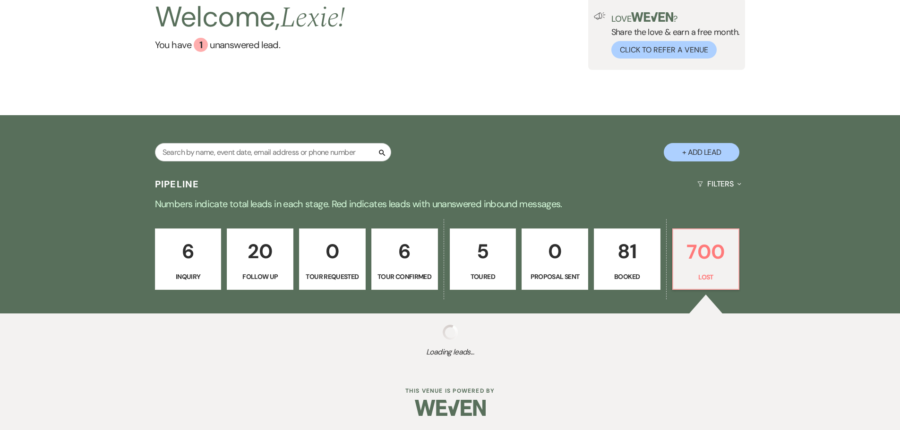
select select "8"
select select "5"
select select "8"
select select "5"
select select "8"
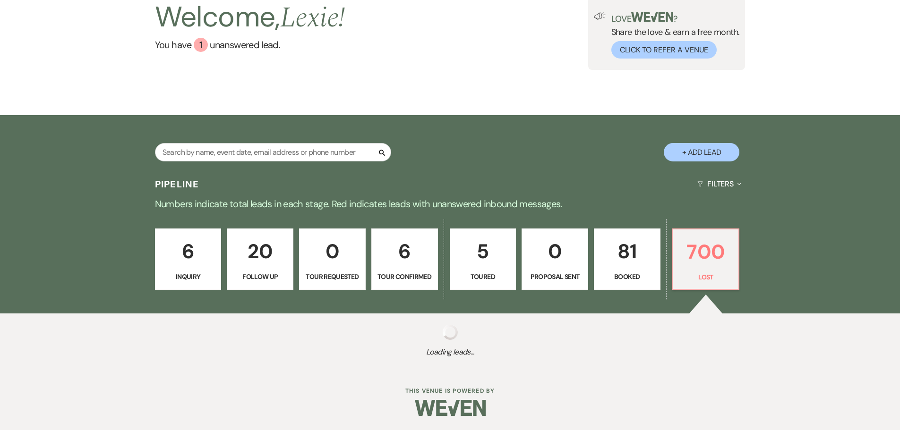
select select "5"
select select "8"
select select "5"
select select "8"
select select "5"
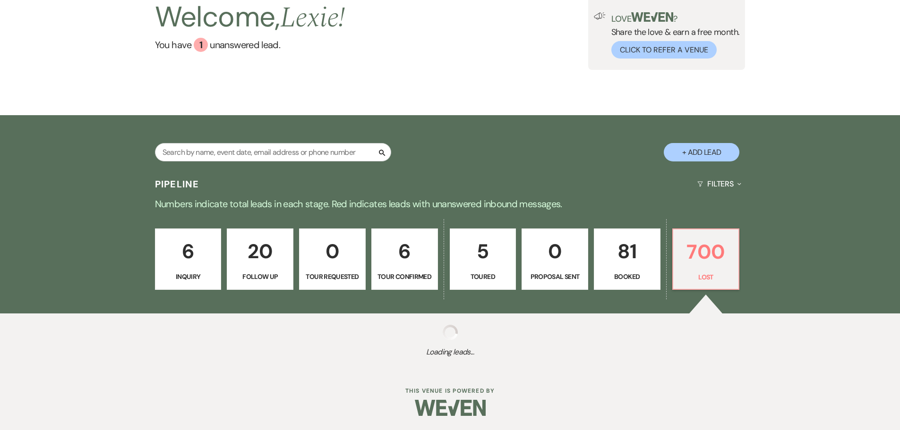
select select "8"
select select "5"
select select "8"
select select "5"
select select "8"
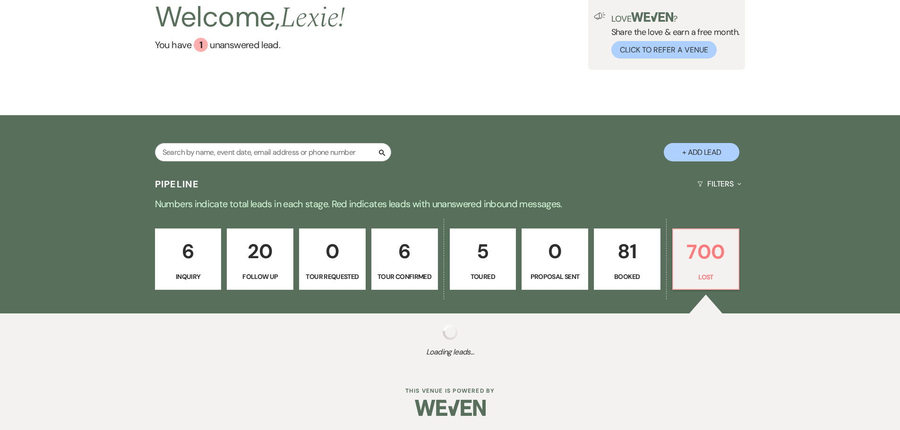
select select "5"
select select "8"
select select "5"
select select "8"
select select "5"
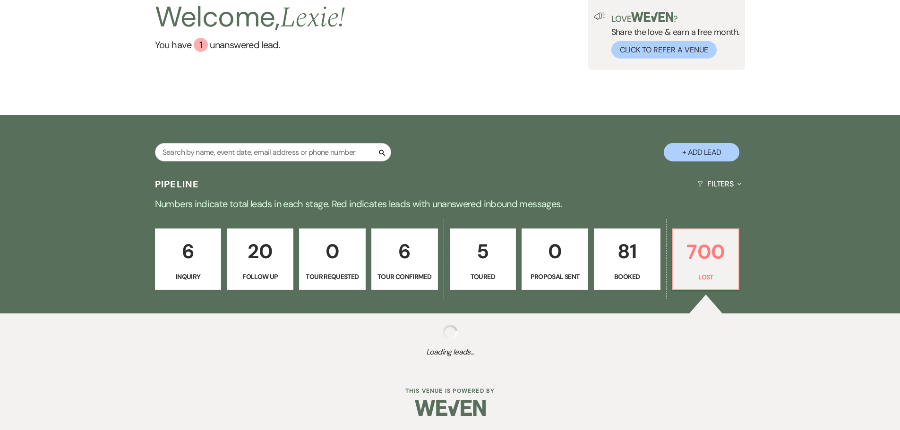
select select "8"
select select "5"
select select "8"
select select "5"
select select "8"
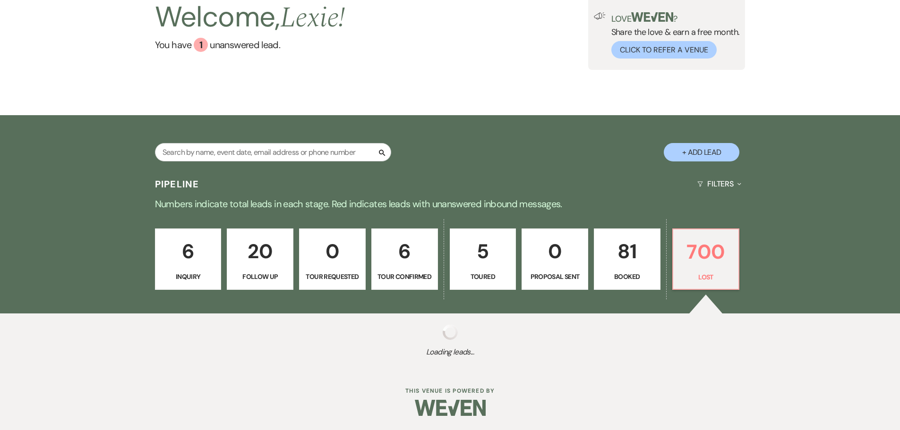
select select "6"
select select "8"
select select "5"
select select "8"
select select "5"
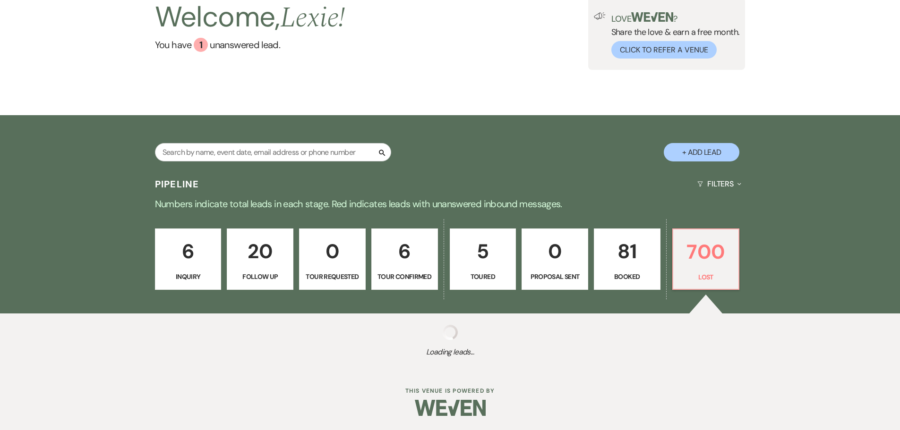
select select "8"
select select "5"
select select "8"
select select "5"
select select "8"
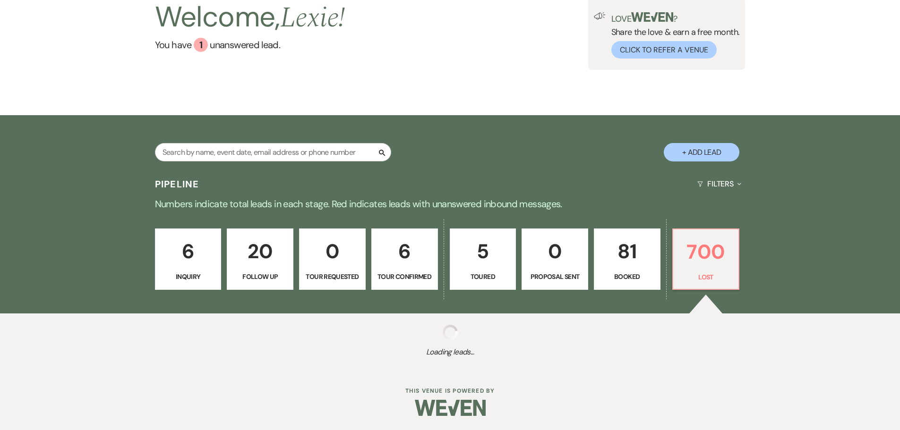
select select "5"
select select "8"
select select "5"
select select "8"
select select "5"
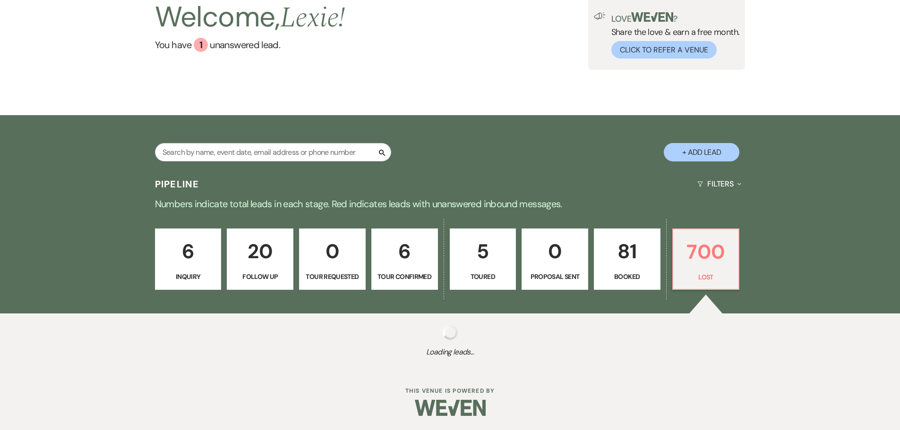
select select "8"
select select "5"
select select "8"
select select "5"
select select "8"
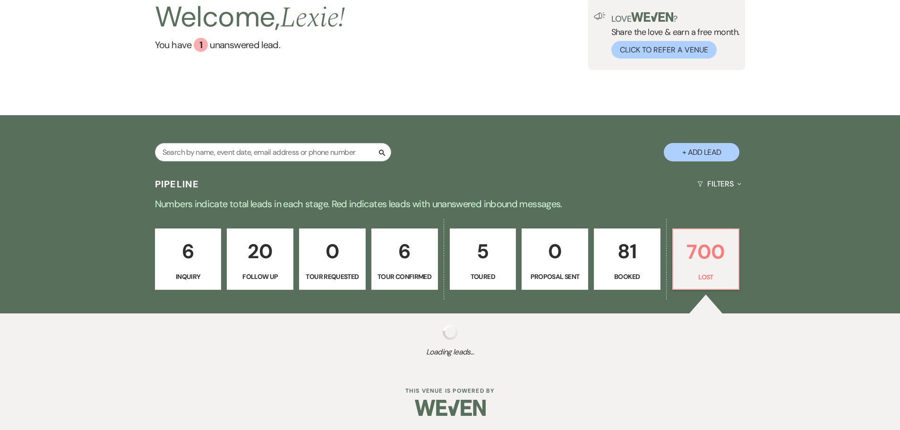
select select "5"
select select "8"
select select "5"
select select "8"
select select "5"
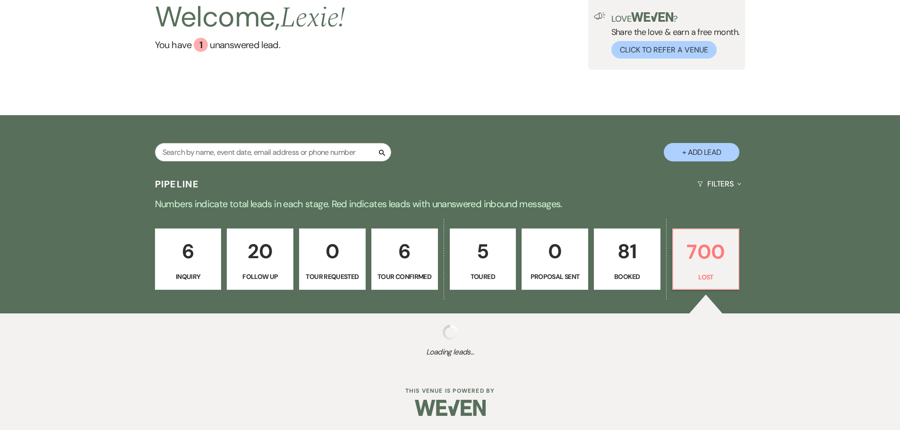
select select "8"
select select "5"
select select "8"
select select "5"
select select "8"
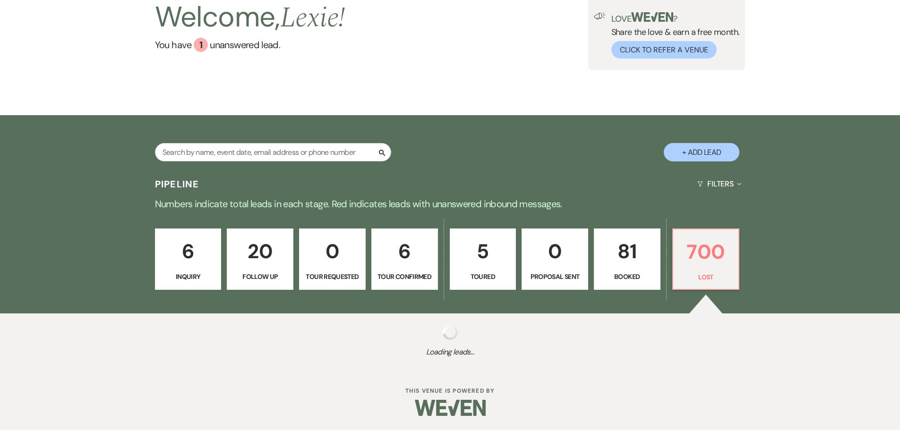
select select "8"
select select "5"
select select "8"
select select "5"
select select "8"
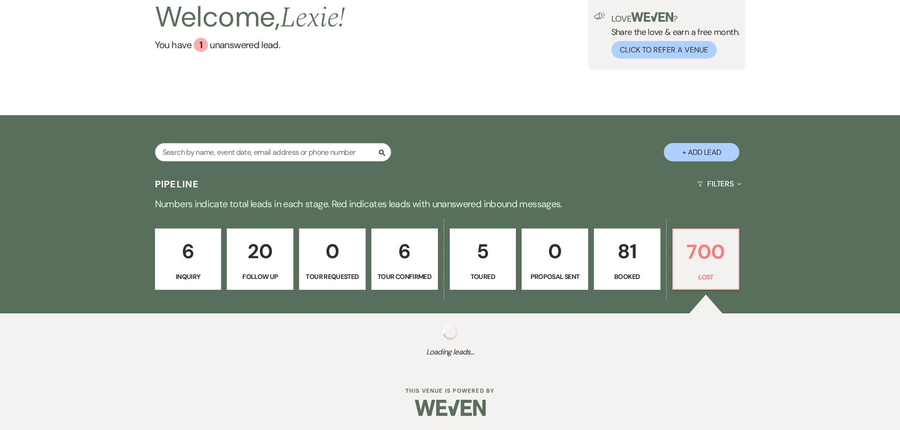
select select "5"
select select "8"
select select "6"
select select "8"
select select "5"
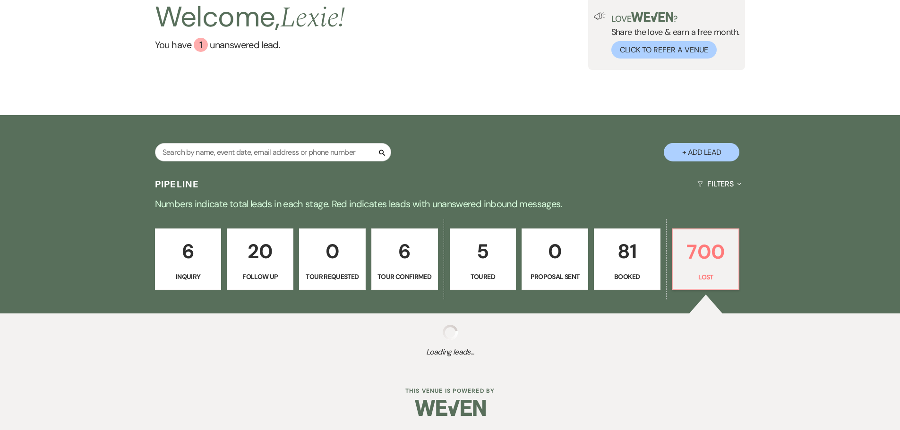
select select "8"
select select "5"
select select "8"
select select "5"
select select "8"
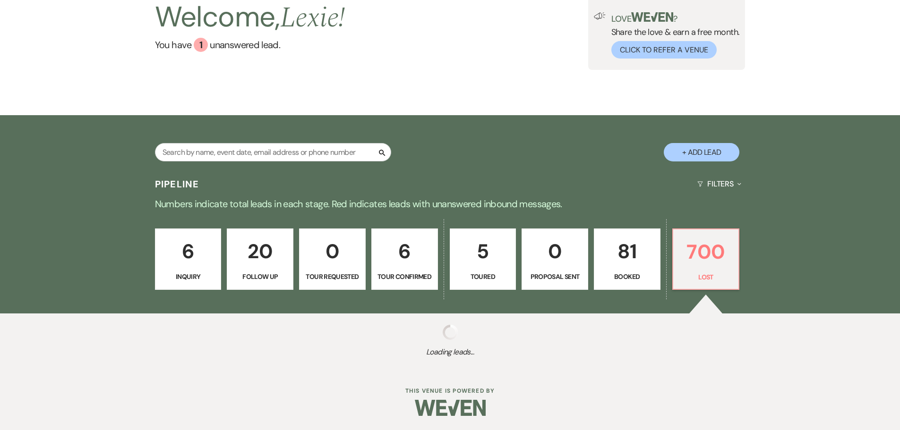
select select "5"
select select "8"
select select "5"
select select "8"
select select "6"
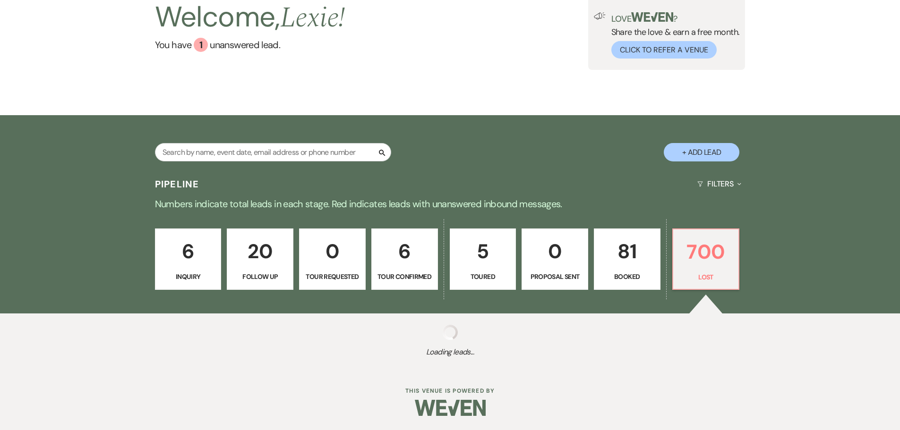
select select "8"
select select "5"
select select "8"
select select "5"
select select "8"
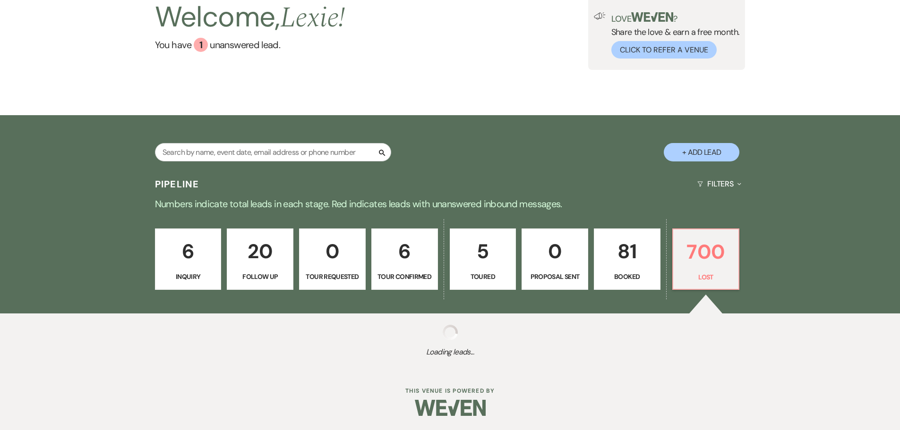
select select "5"
select select "8"
select select "5"
select select "8"
select select "5"
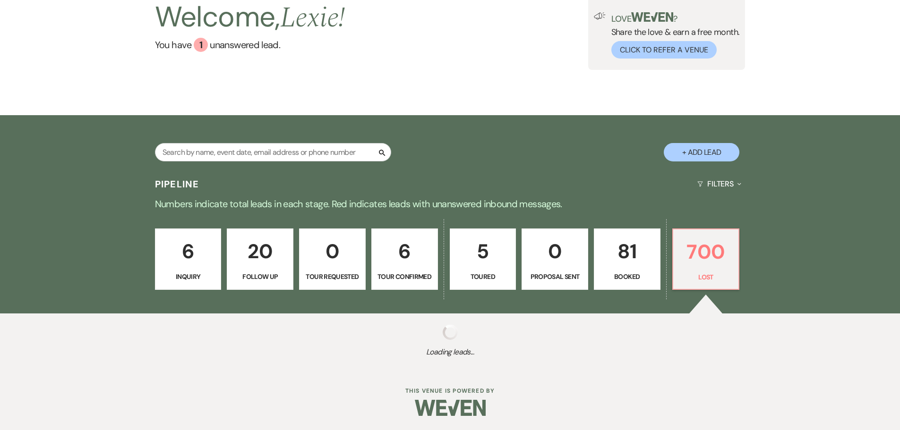
select select "8"
select select "5"
select select "8"
select select "5"
select select "8"
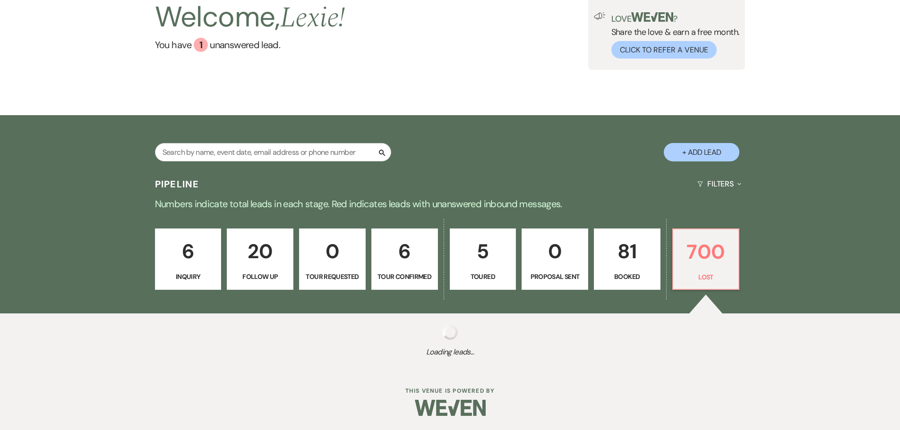
select select "5"
select select "8"
select select "5"
select select "8"
select select "7"
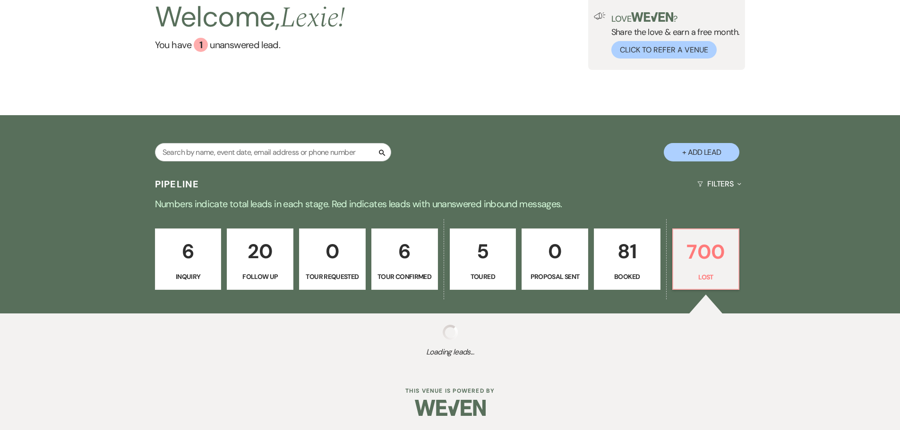
select select "8"
select select "5"
select select "8"
select select "5"
select select "8"
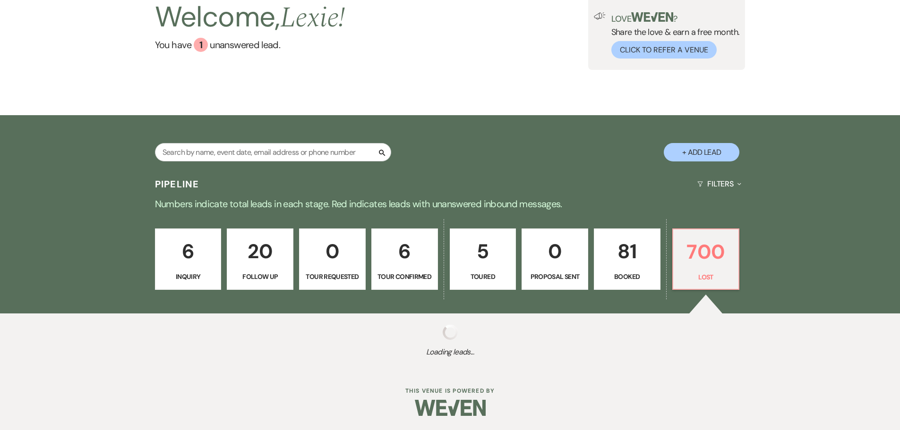
select select "5"
select select "8"
select select "5"
select select "8"
select select "10"
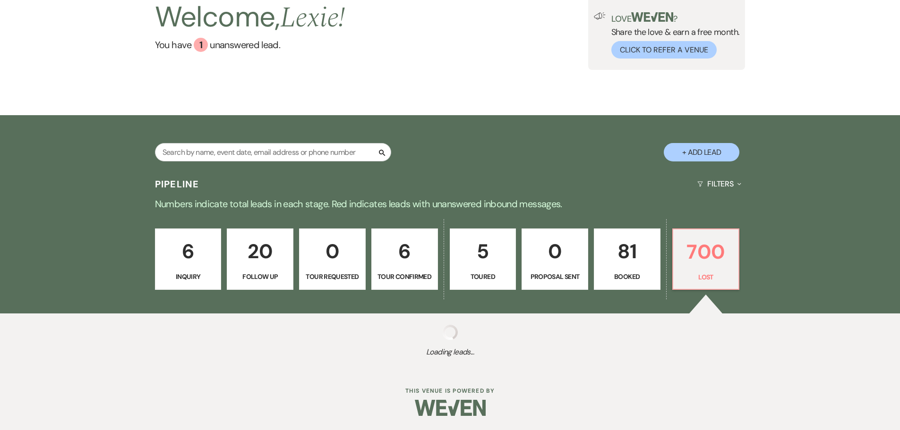
select select "8"
select select "5"
select select "8"
select select "5"
select select "8"
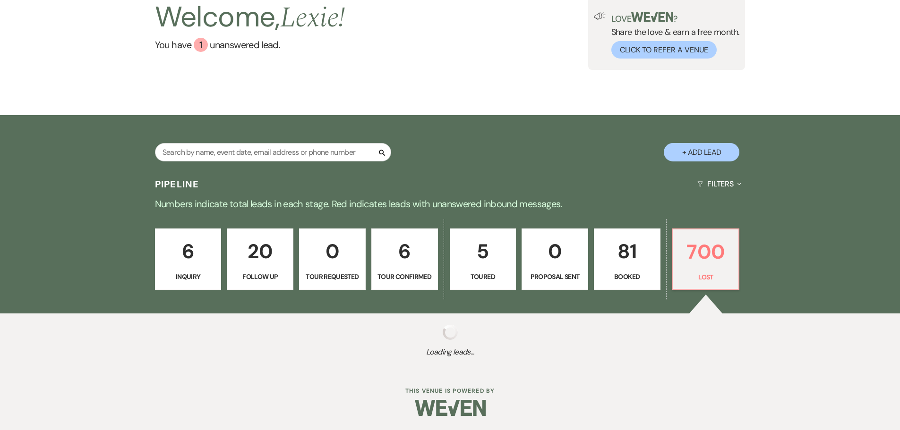
select select "5"
select select "8"
select select "5"
select select "8"
select select "5"
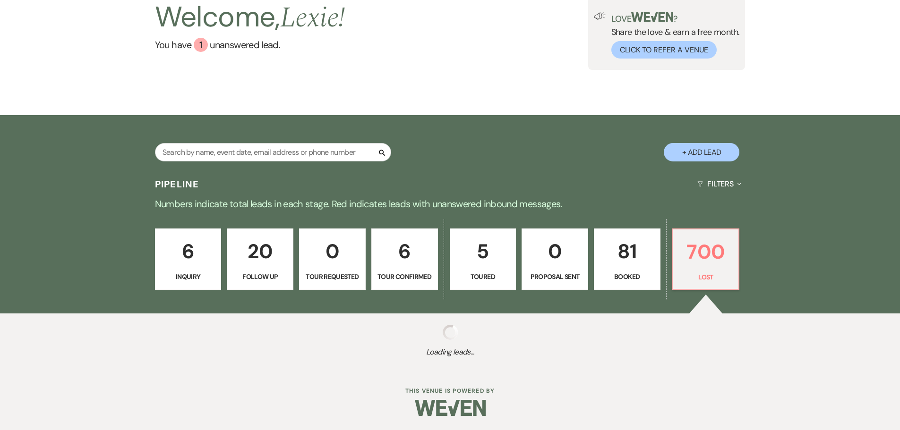
select select "8"
select select "5"
select select "8"
select select "5"
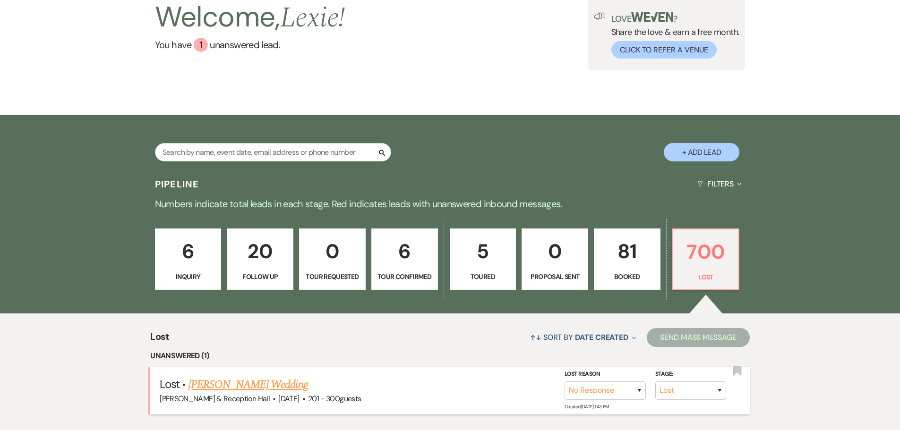
scroll to position [141, 0]
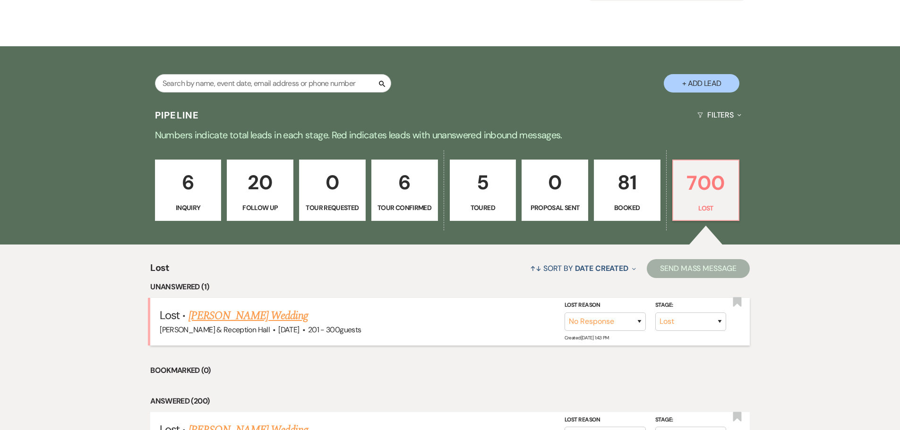
click at [274, 318] on link "[PERSON_NAME] Wedding" at bounding box center [249, 316] width 120 height 17
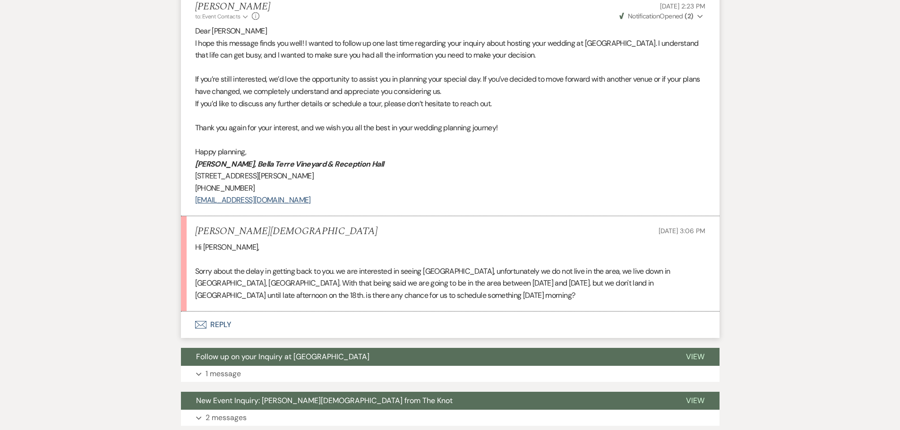
click at [220, 325] on button "Envelope Reply" at bounding box center [450, 325] width 539 height 26
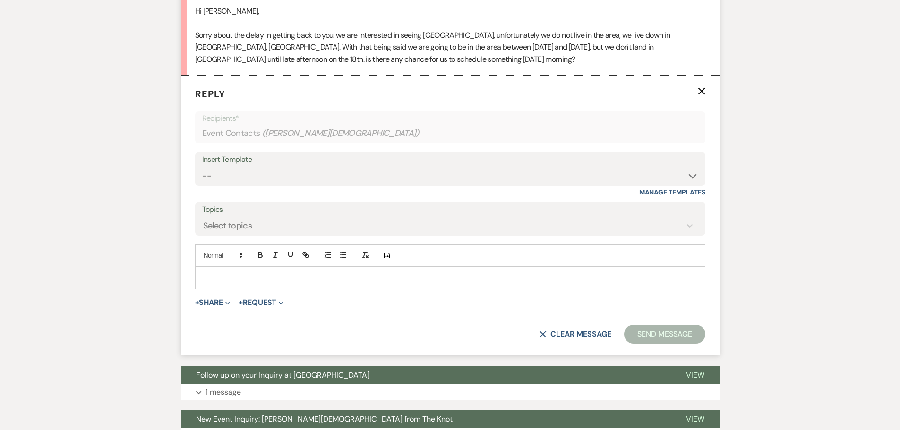
scroll to position [615, 0]
click at [244, 267] on div at bounding box center [450, 278] width 509 height 22
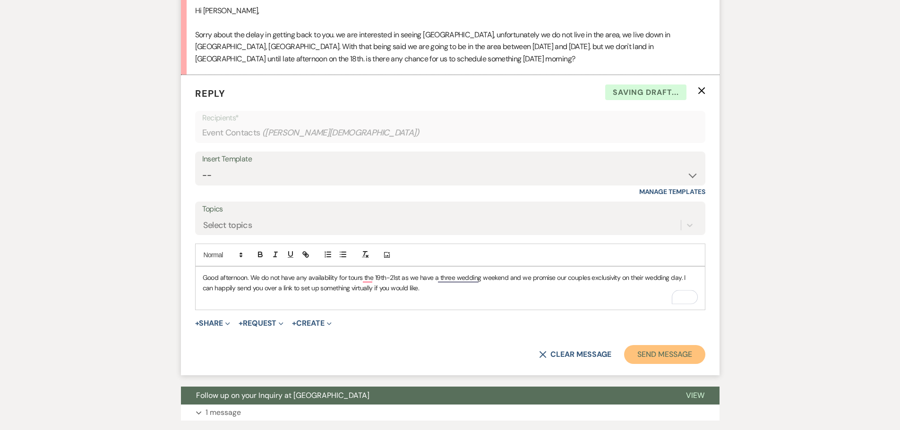
click at [652, 349] on button "Send Message" at bounding box center [664, 354] width 81 height 19
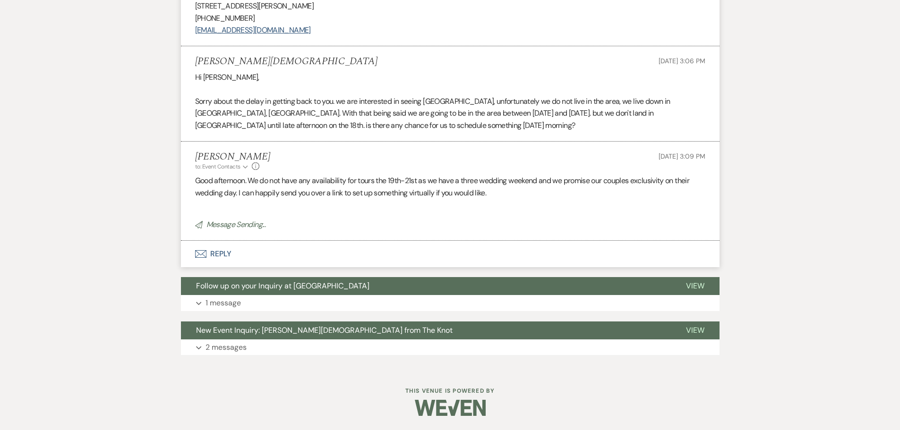
scroll to position [501, 0]
